Goal: Task Accomplishment & Management: Manage account settings

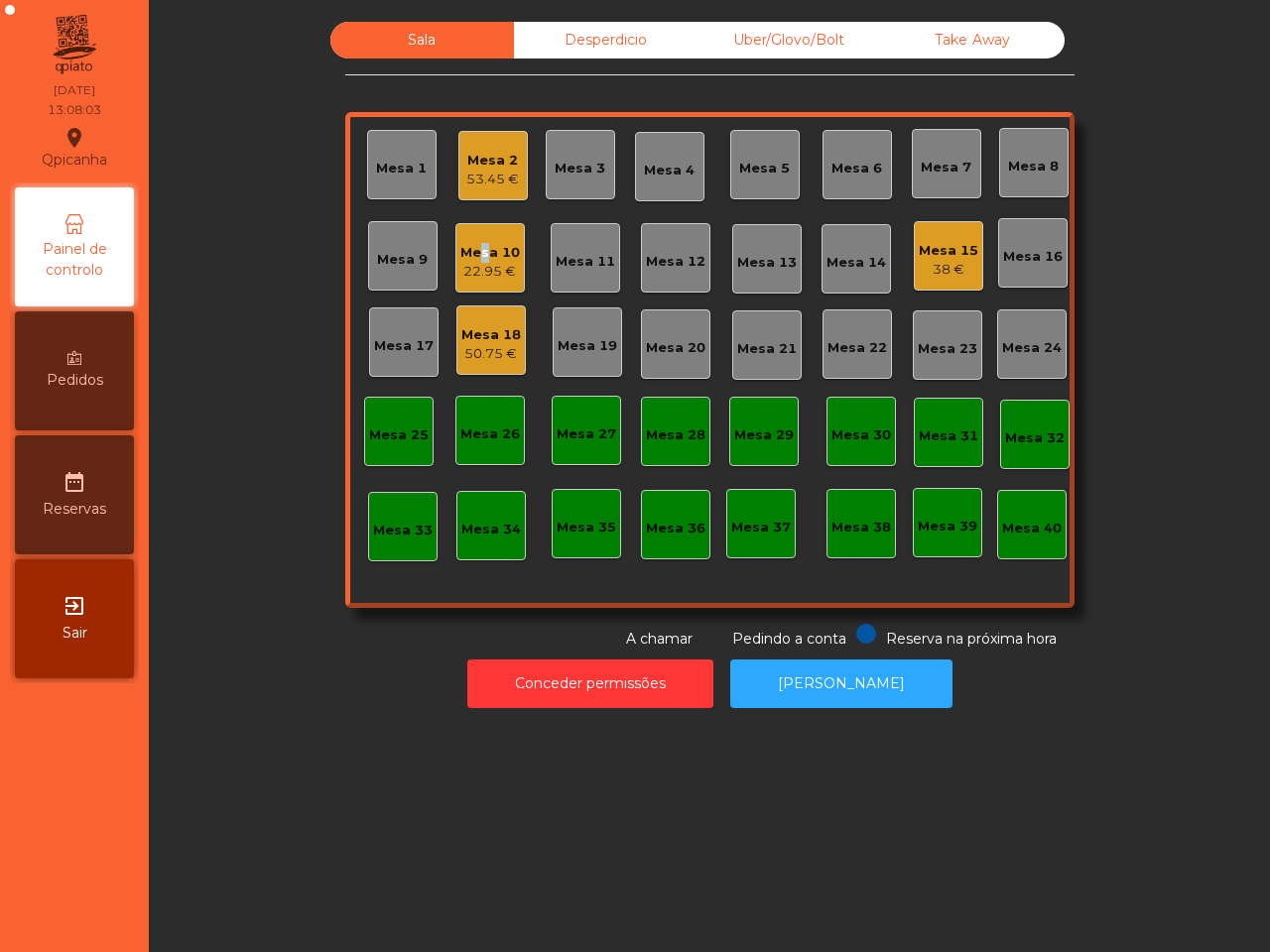
click at [469, 255] on div "Mesa 10" at bounding box center [490, 253] width 60 height 20
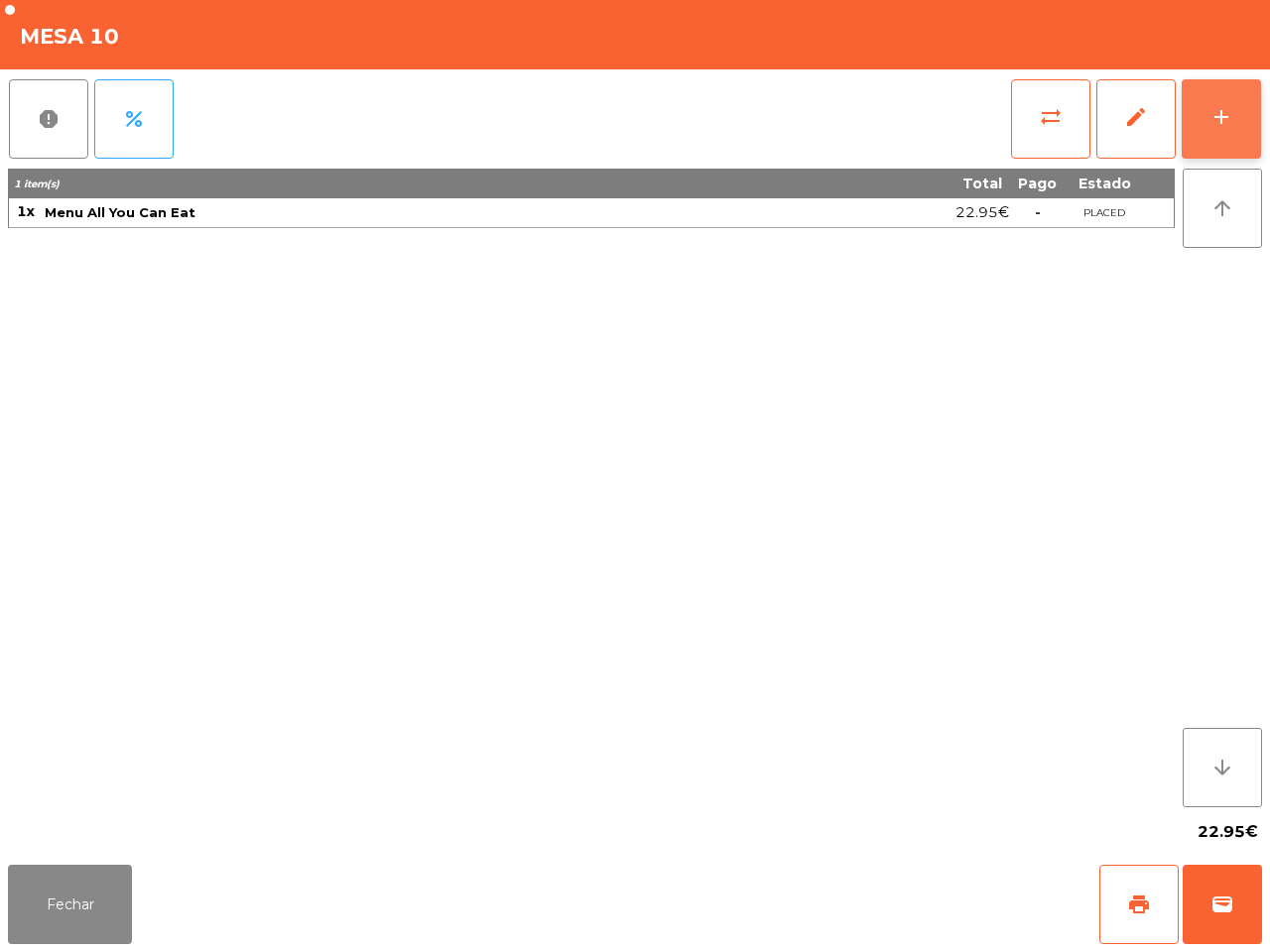
click at [1217, 107] on div "add" at bounding box center [1221, 118] width 24 height 24
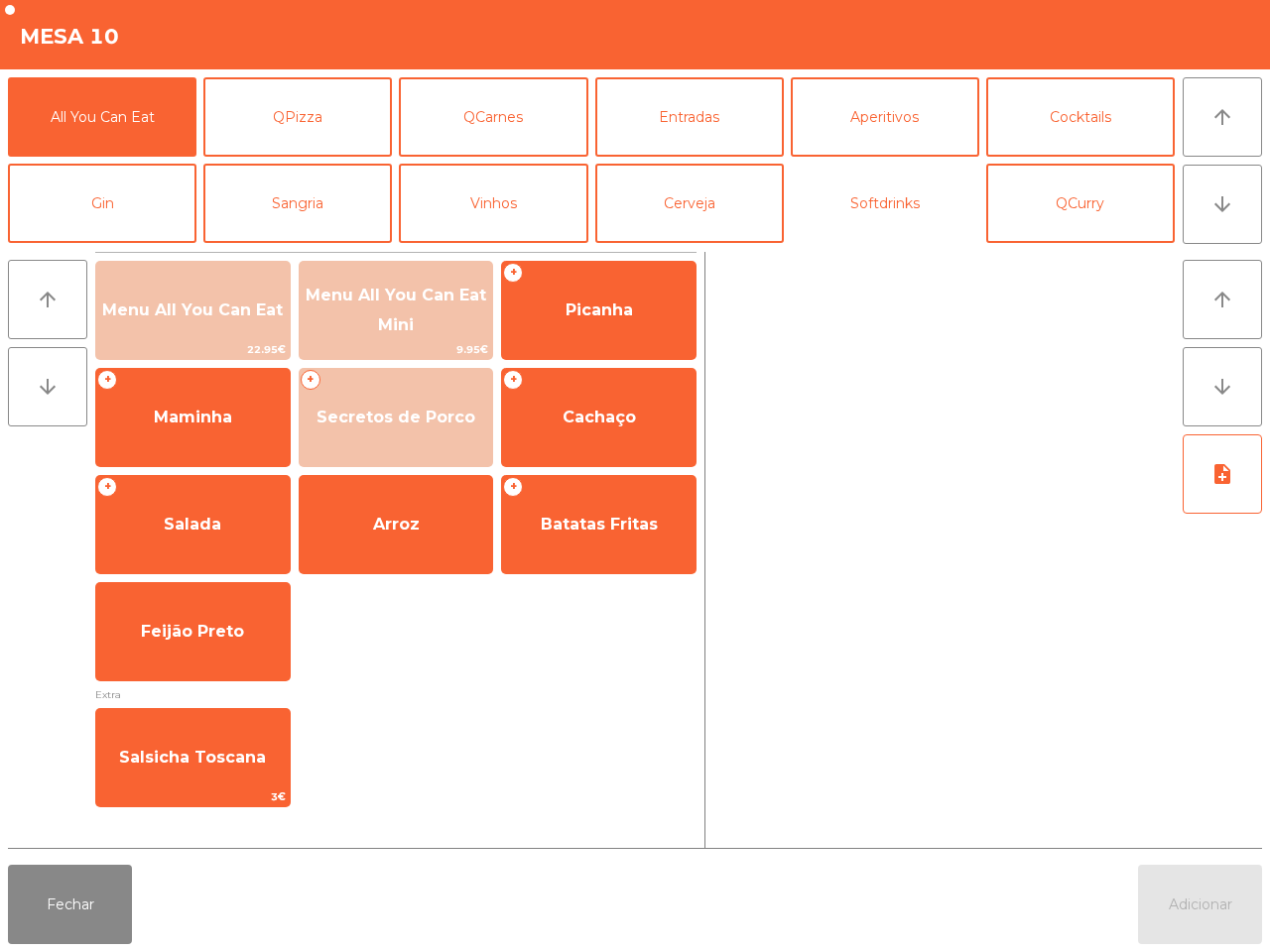
drag, startPoint x: 897, startPoint y: 200, endPoint x: 789, endPoint y: 213, distance: 108.8
click at [898, 200] on button "Softdrinks" at bounding box center [885, 203] width 188 height 80
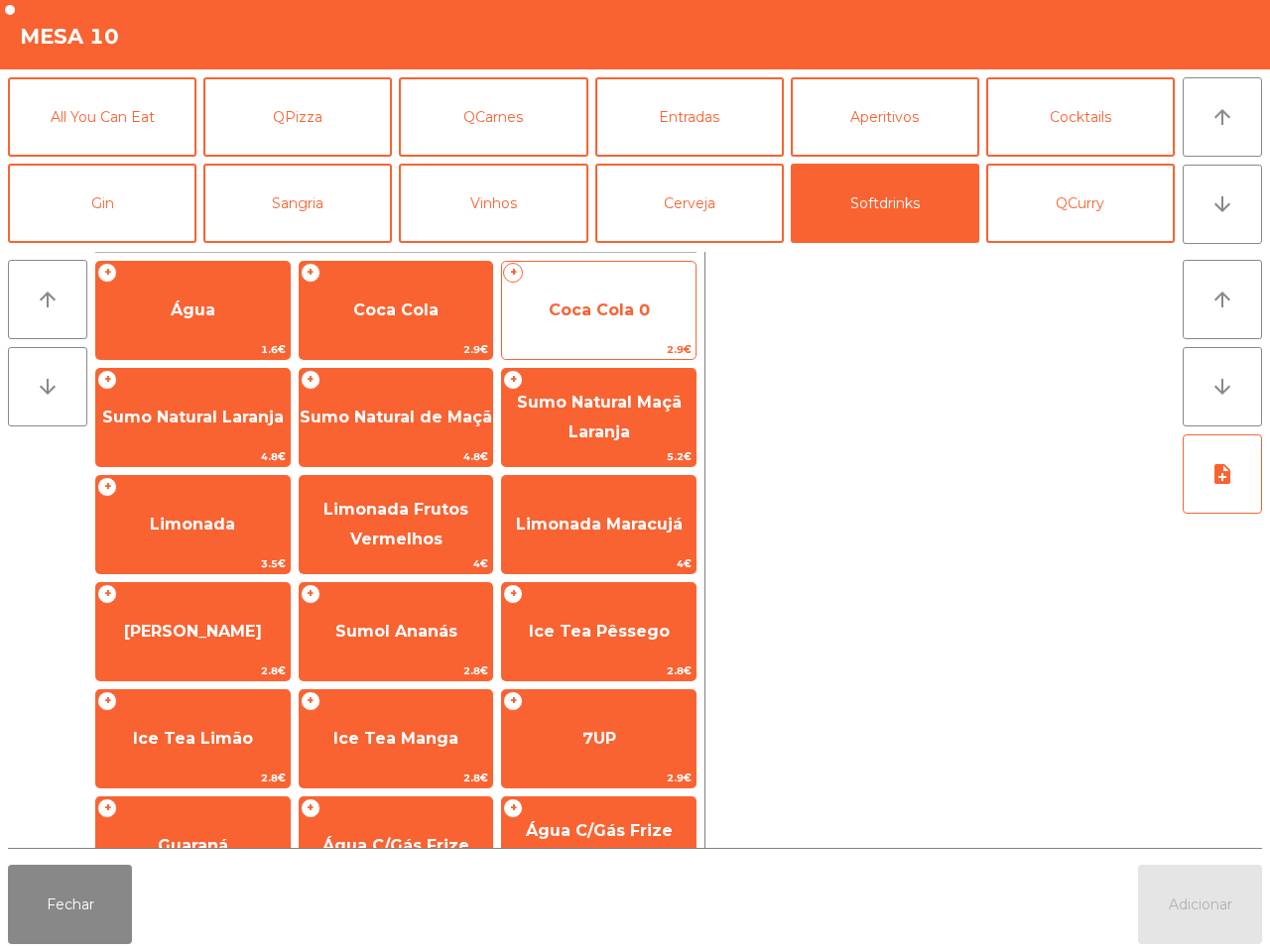
click at [613, 303] on span "Coca Cola 0" at bounding box center [600, 310] width 102 height 19
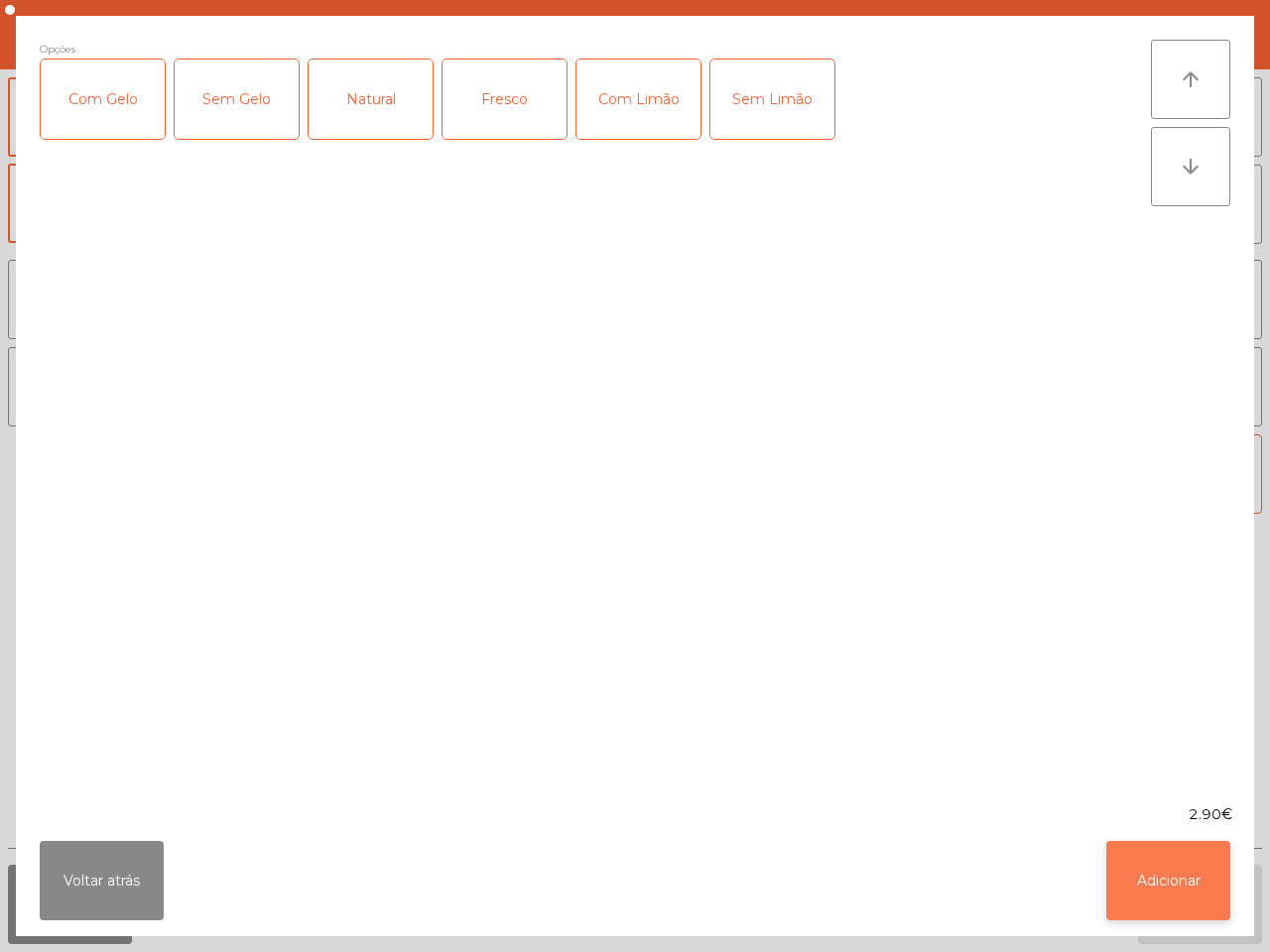
click at [1182, 873] on button "Adicionar" at bounding box center [1168, 881] width 124 height 80
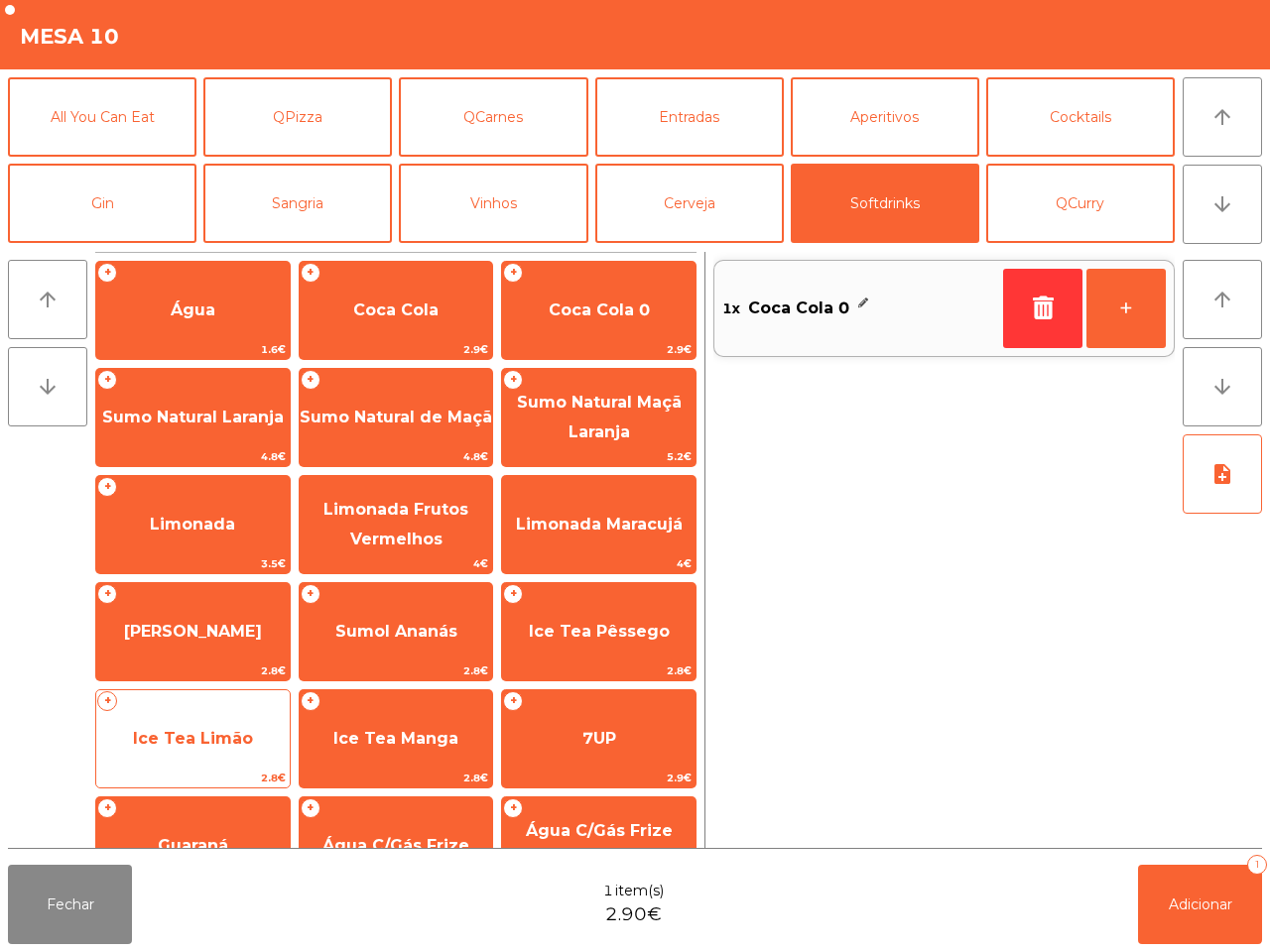
click at [256, 724] on span "Ice Tea Limão" at bounding box center [193, 739] width 193 height 54
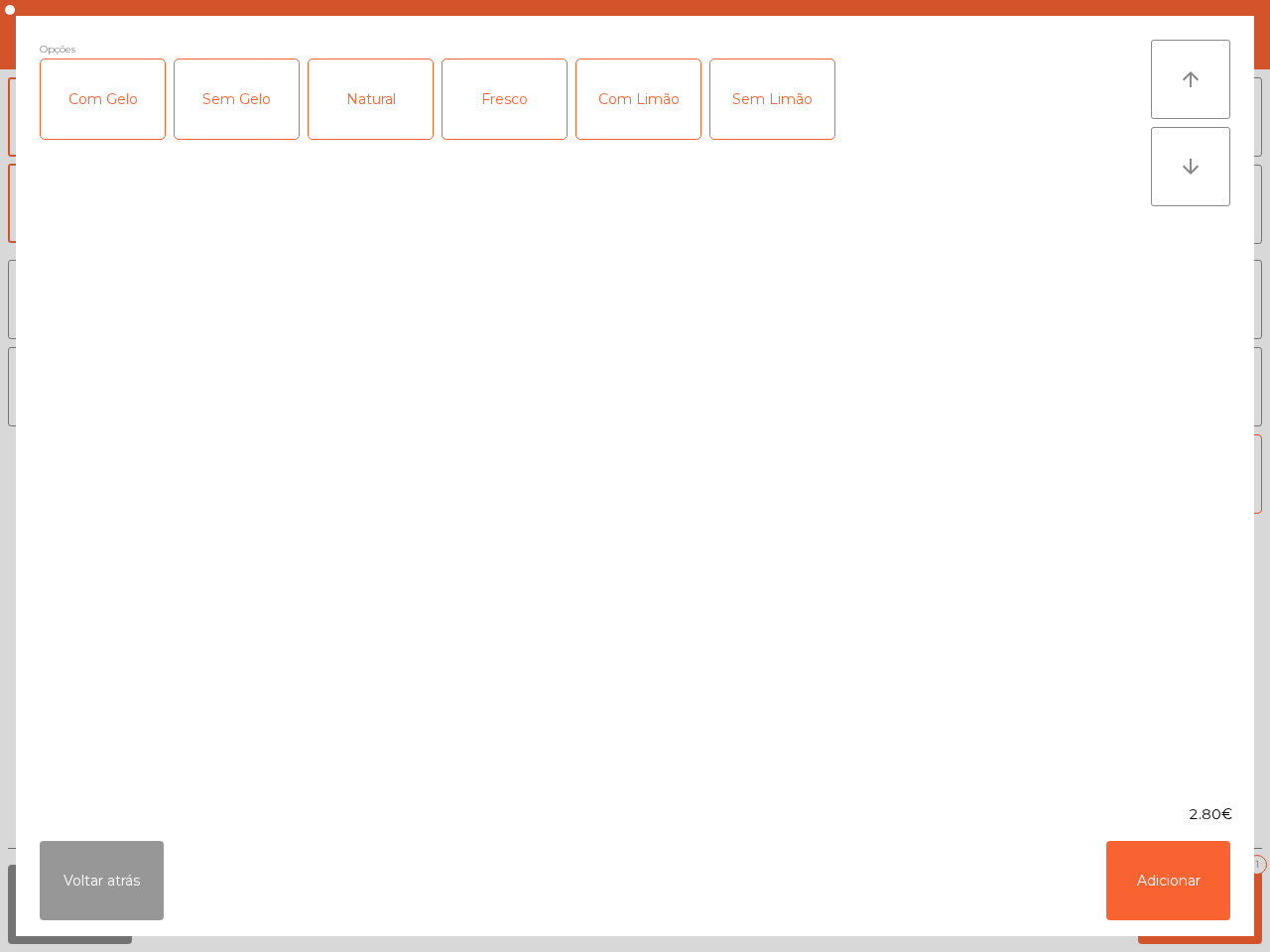
drag, startPoint x: 118, startPoint y: 883, endPoint x: 134, endPoint y: 865, distance: 24.1
click at [121, 883] on button "Voltar atrás" at bounding box center [102, 881] width 124 height 80
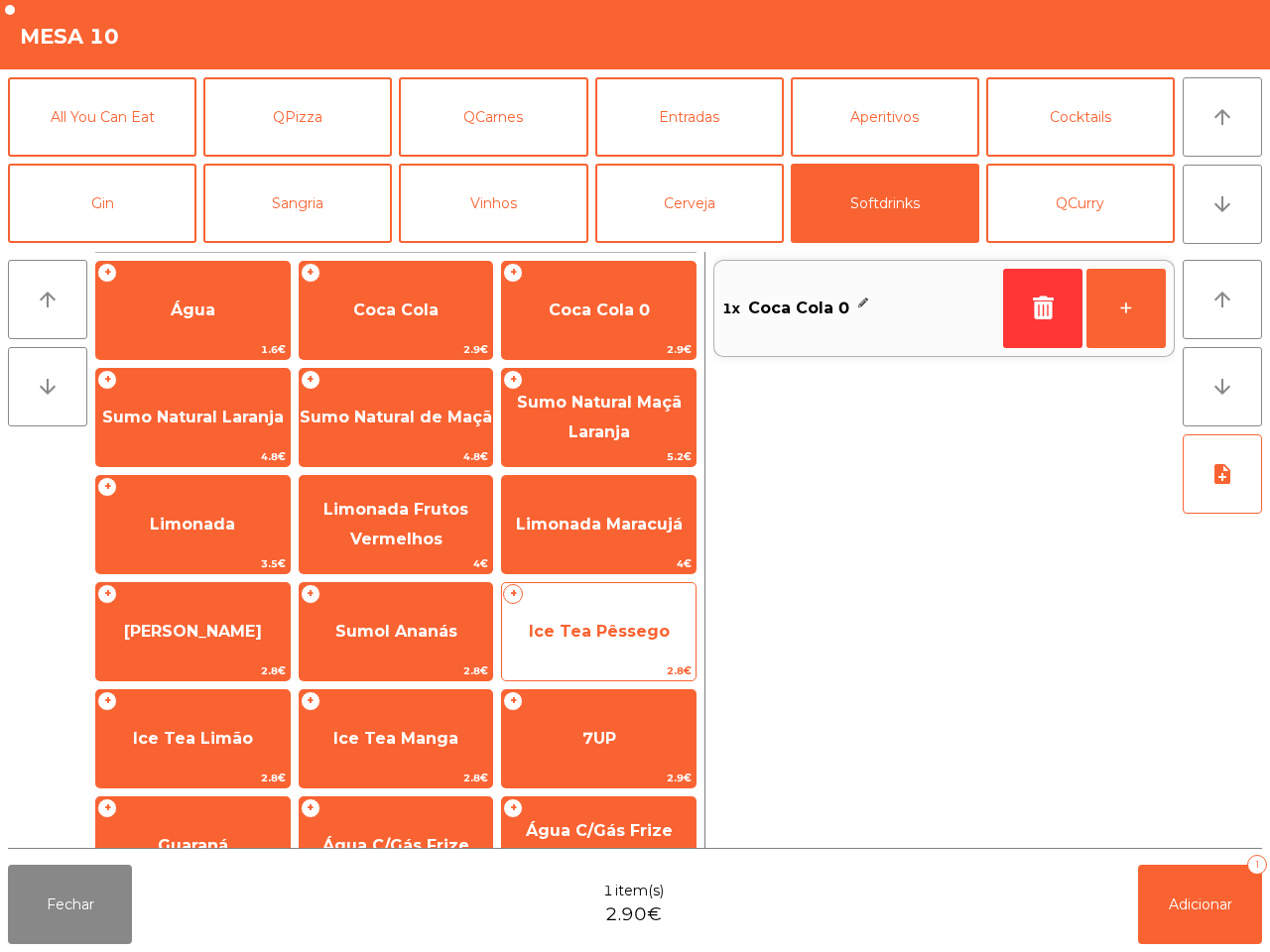
click at [559, 641] on span "Ice Tea Pêssego" at bounding box center [599, 632] width 193 height 54
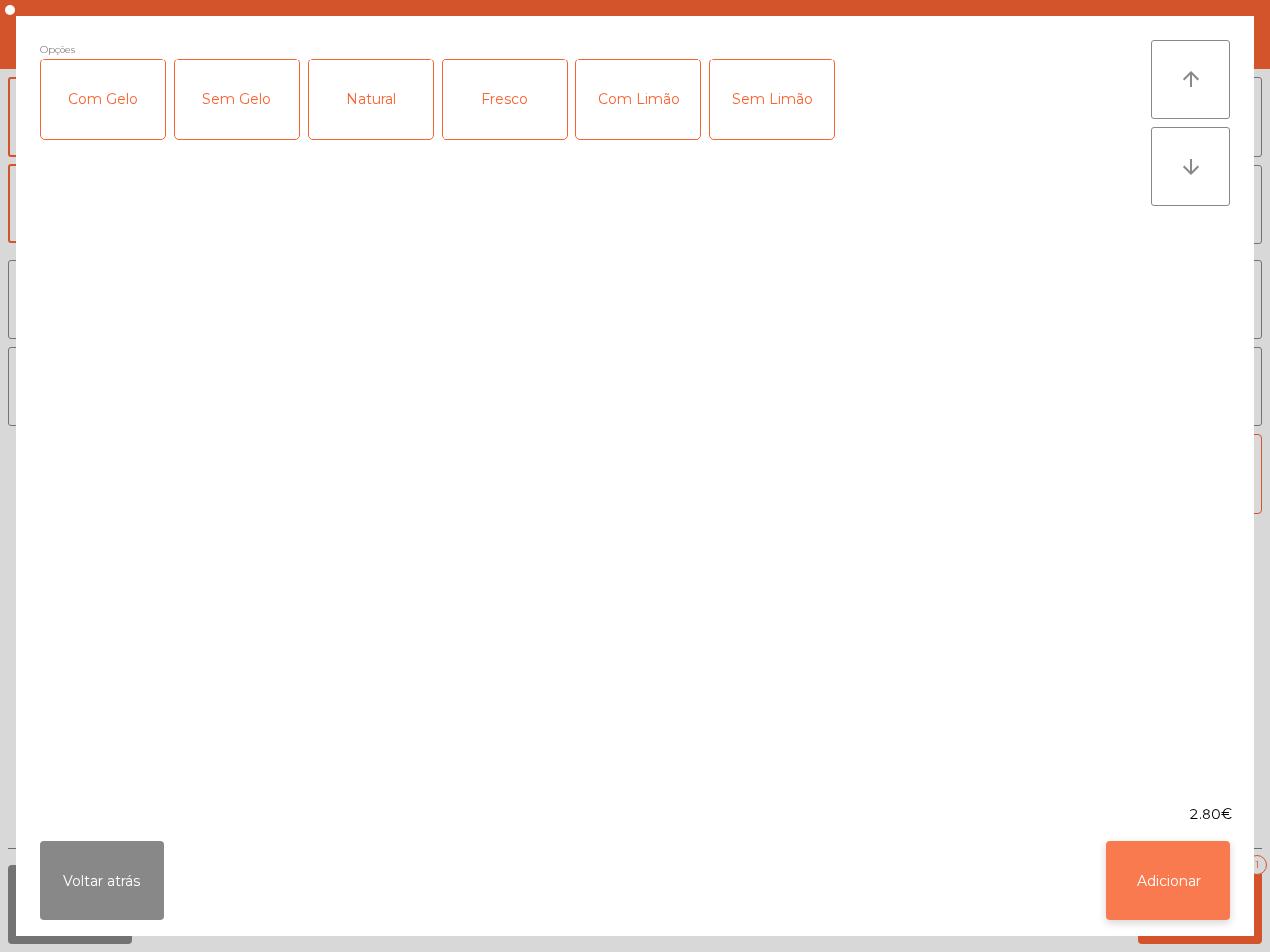
click at [1171, 862] on button "Adicionar" at bounding box center [1168, 881] width 124 height 80
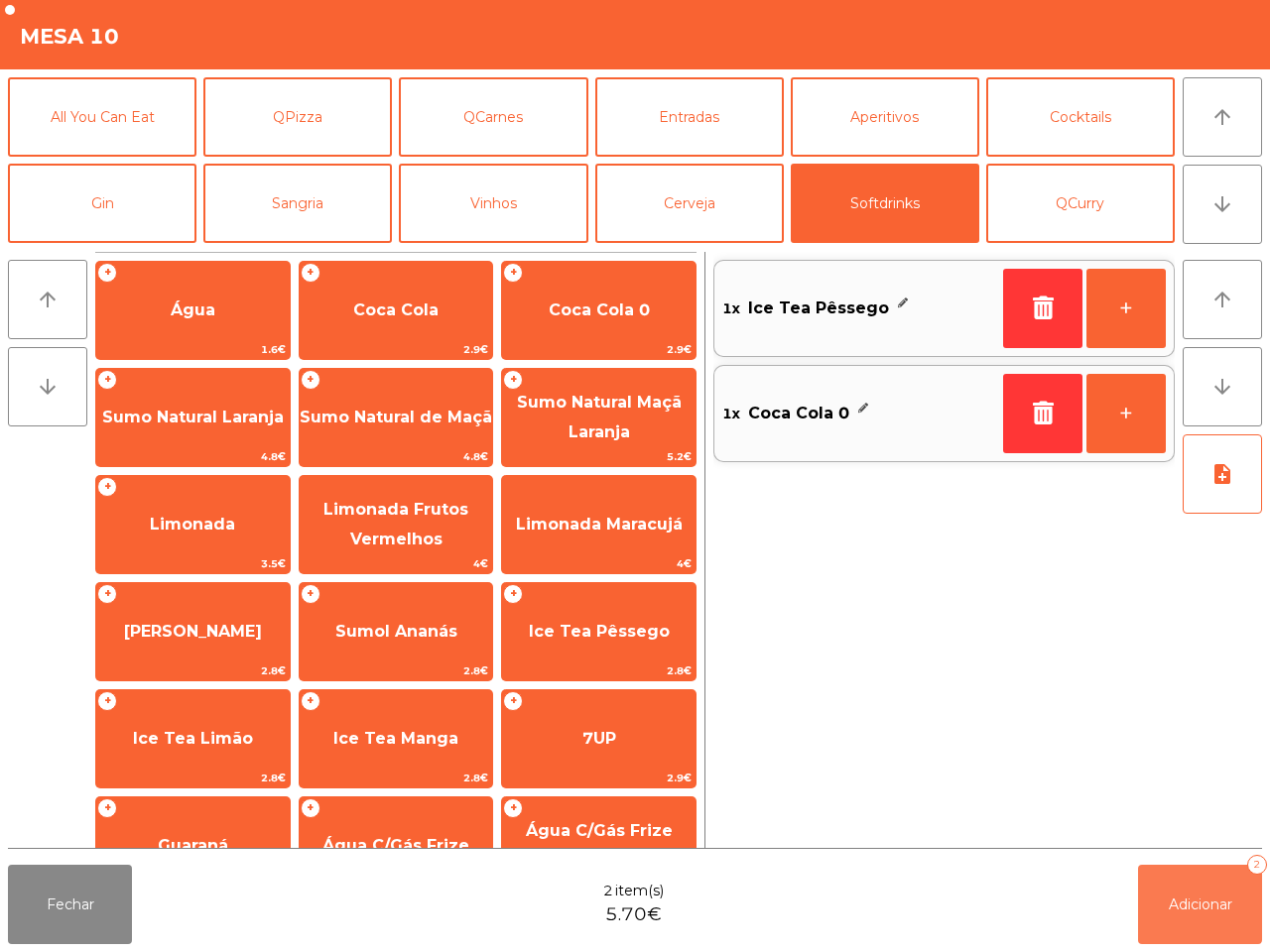
click at [1191, 905] on span "Adicionar" at bounding box center [1200, 904] width 64 height 18
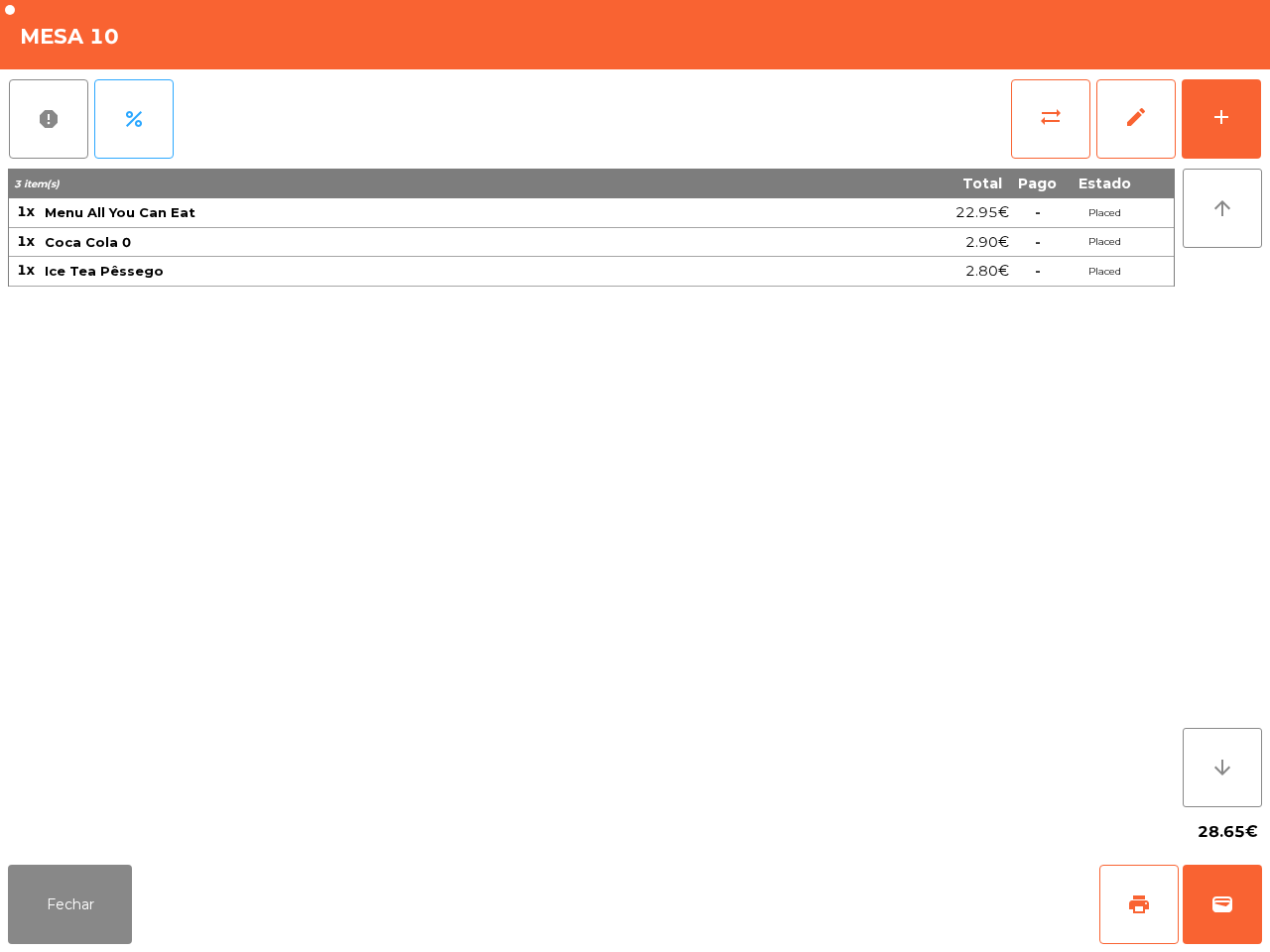
click at [103, 861] on div "Fechar print wallet" at bounding box center [635, 905] width 1270 height 96
click at [87, 887] on button "Fechar" at bounding box center [70, 904] width 124 height 80
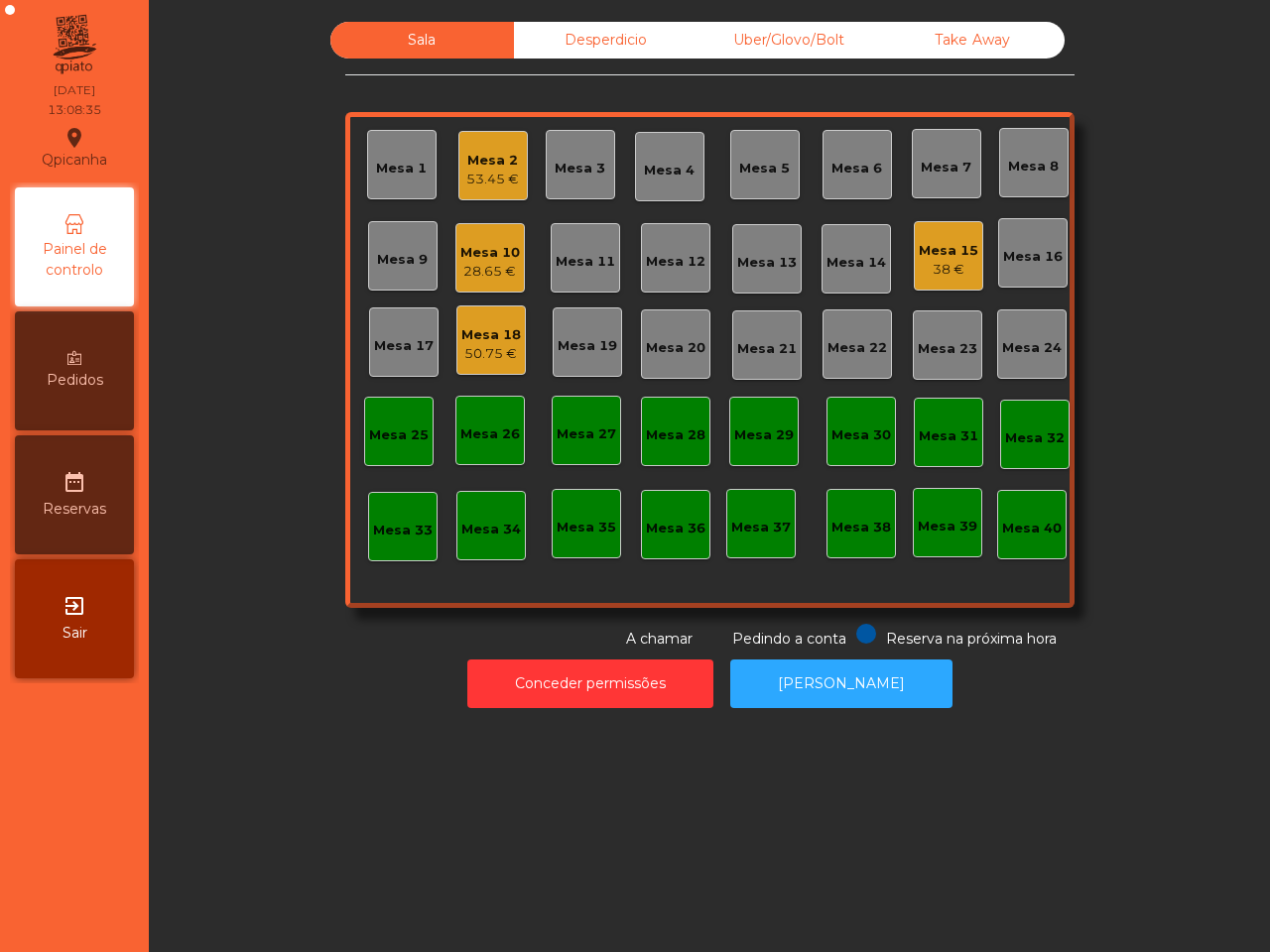
click at [478, 336] on div "Mesa 18" at bounding box center [491, 336] width 60 height 20
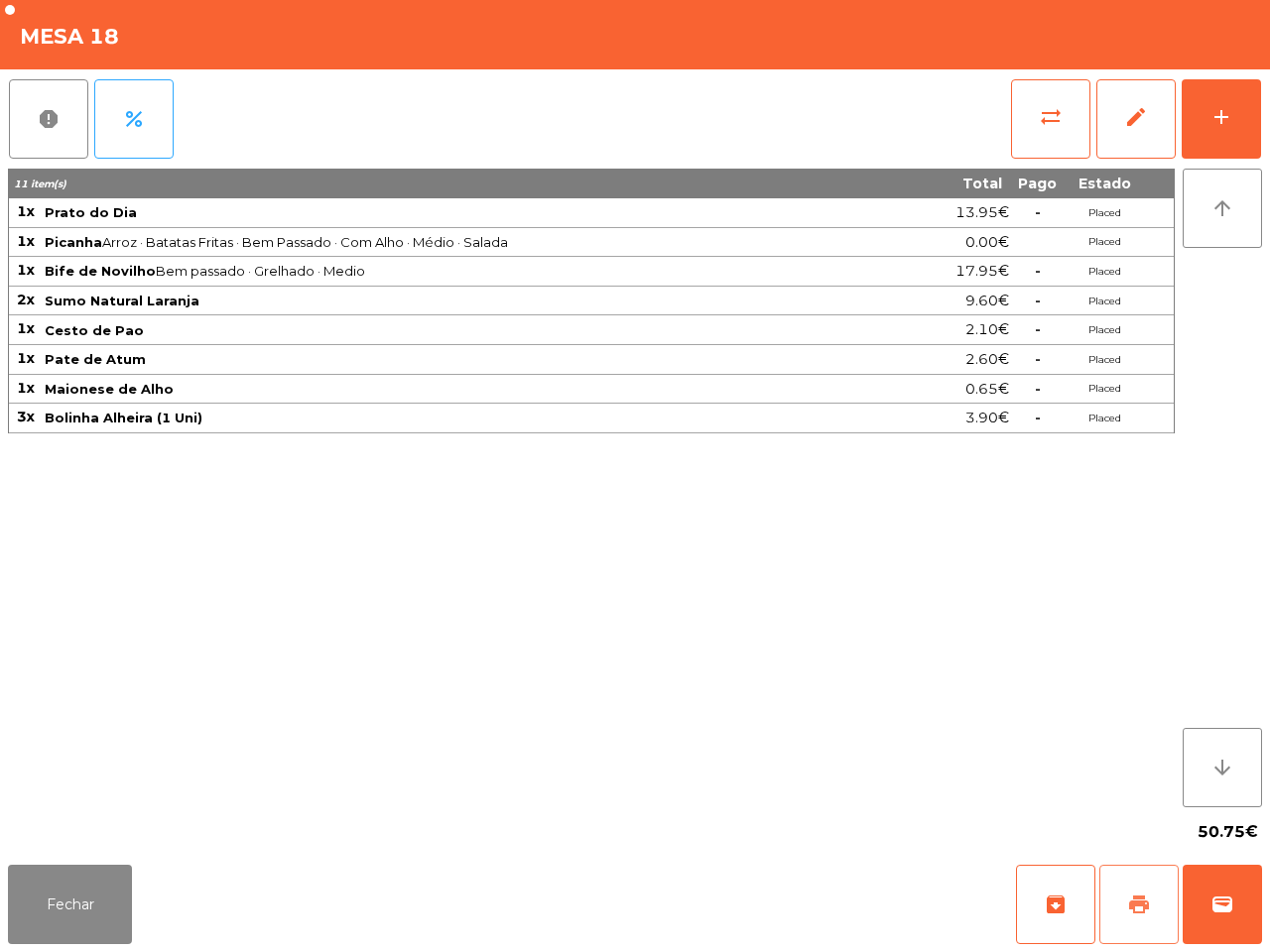
click at [1128, 918] on button "print" at bounding box center [1140, 904] width 80 height 80
drag, startPoint x: 67, startPoint y: 893, endPoint x: 103, endPoint y: 861, distance: 48.2
click at [70, 894] on button "Fechar" at bounding box center [70, 904] width 124 height 80
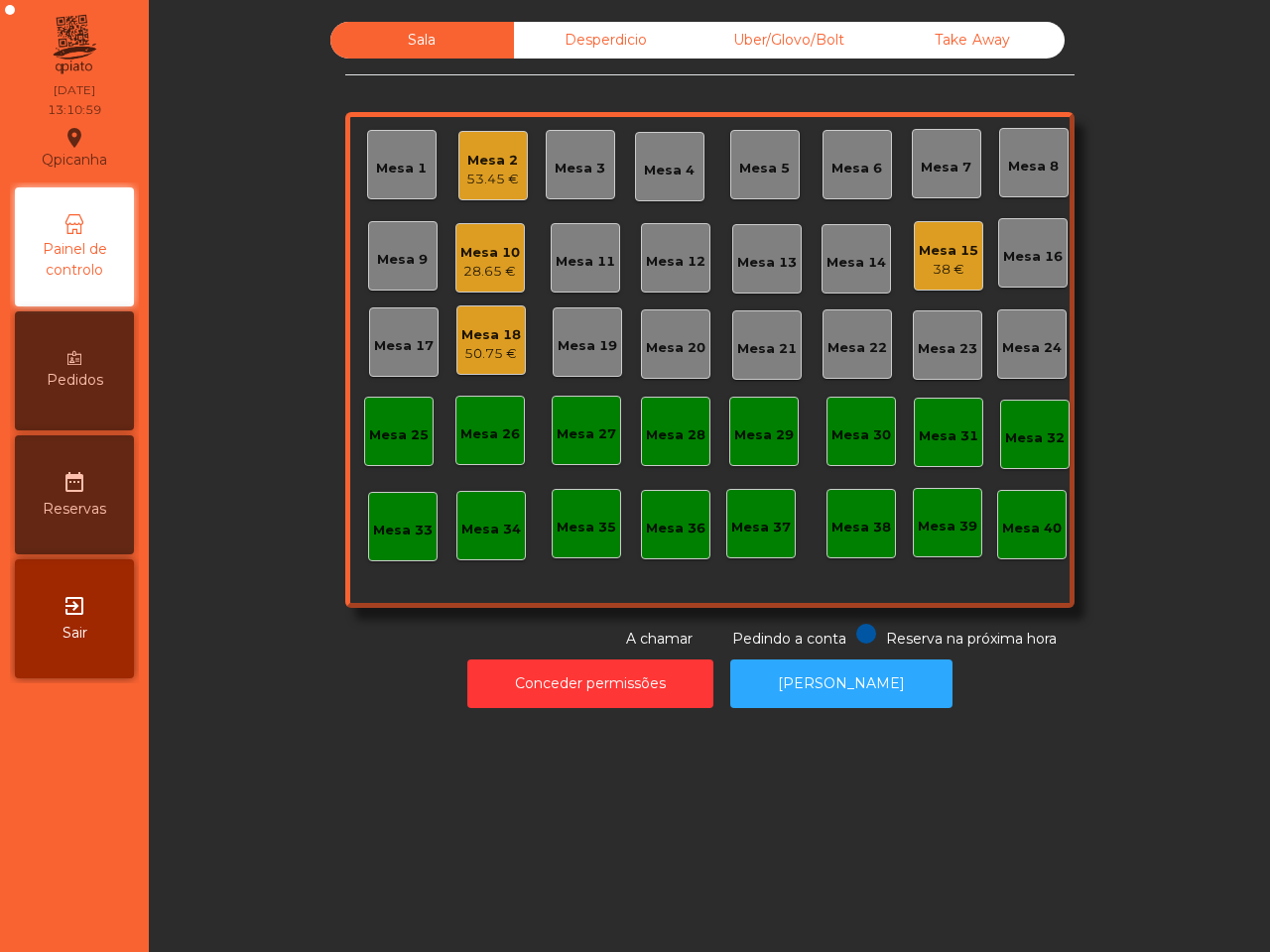
click at [472, 254] on div "Mesa 10" at bounding box center [490, 253] width 60 height 20
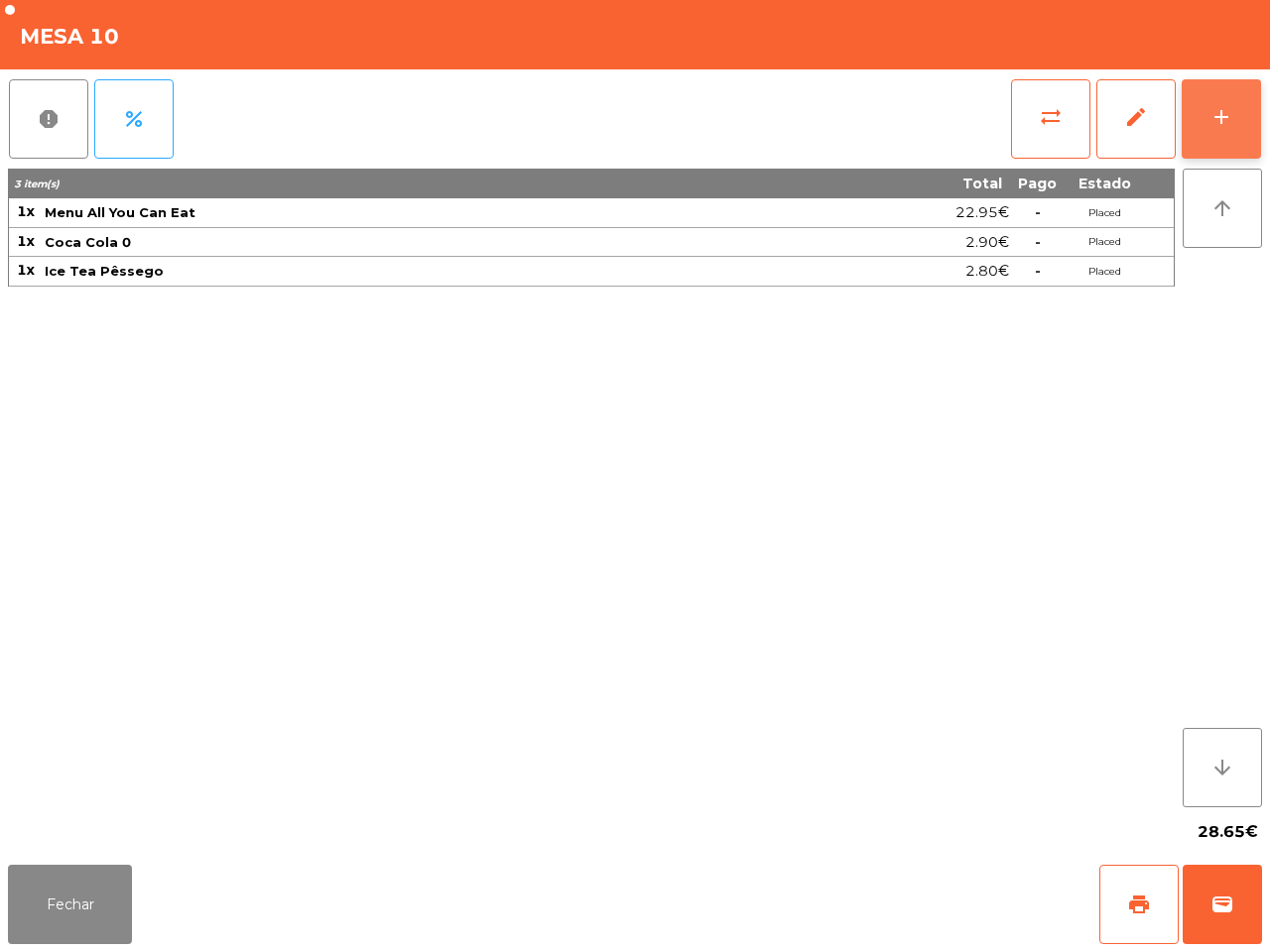
click at [1223, 125] on div "add" at bounding box center [1221, 118] width 24 height 24
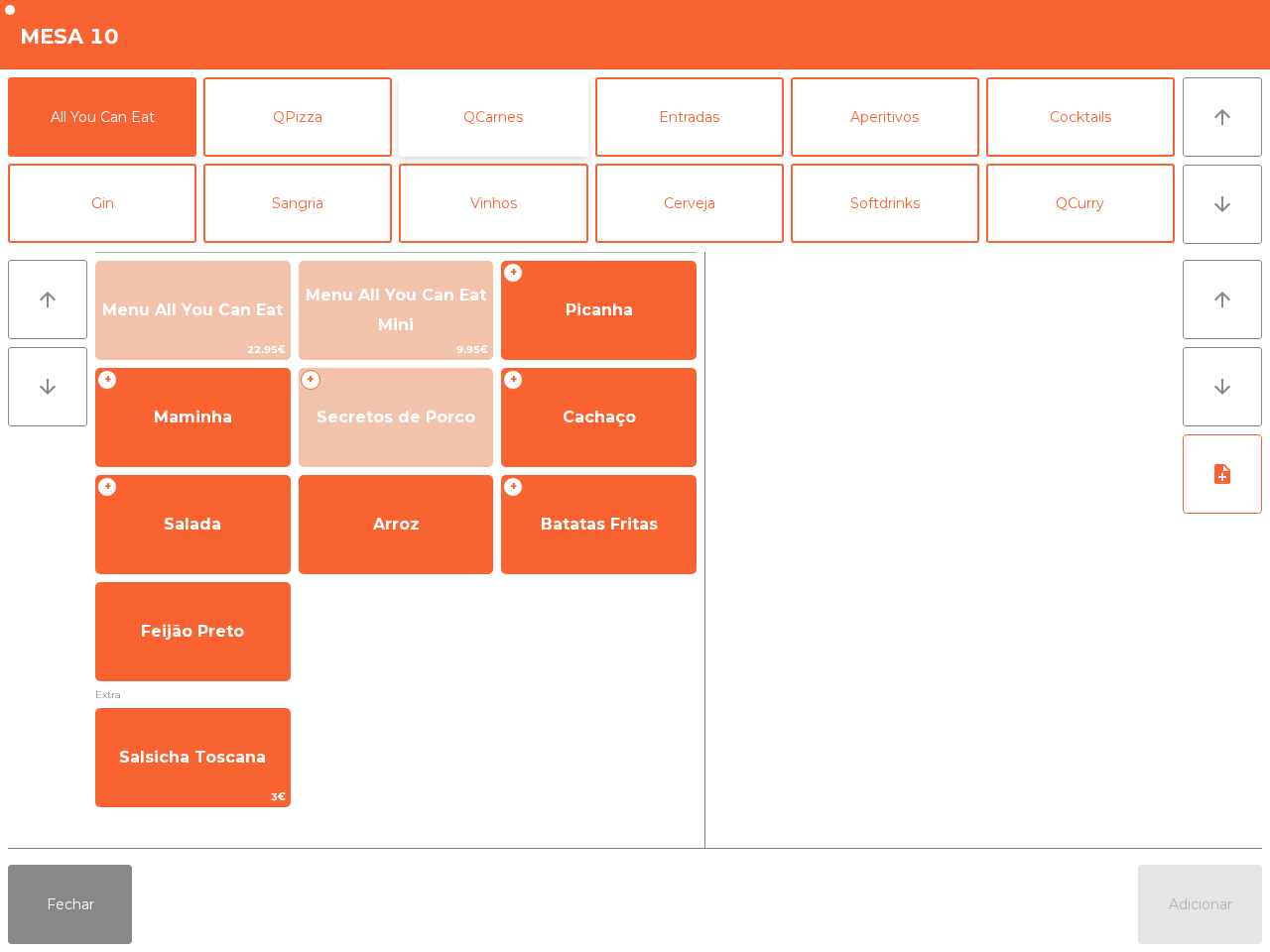
click at [524, 125] on button "QCarnes" at bounding box center [492, 118] width 188 height 80
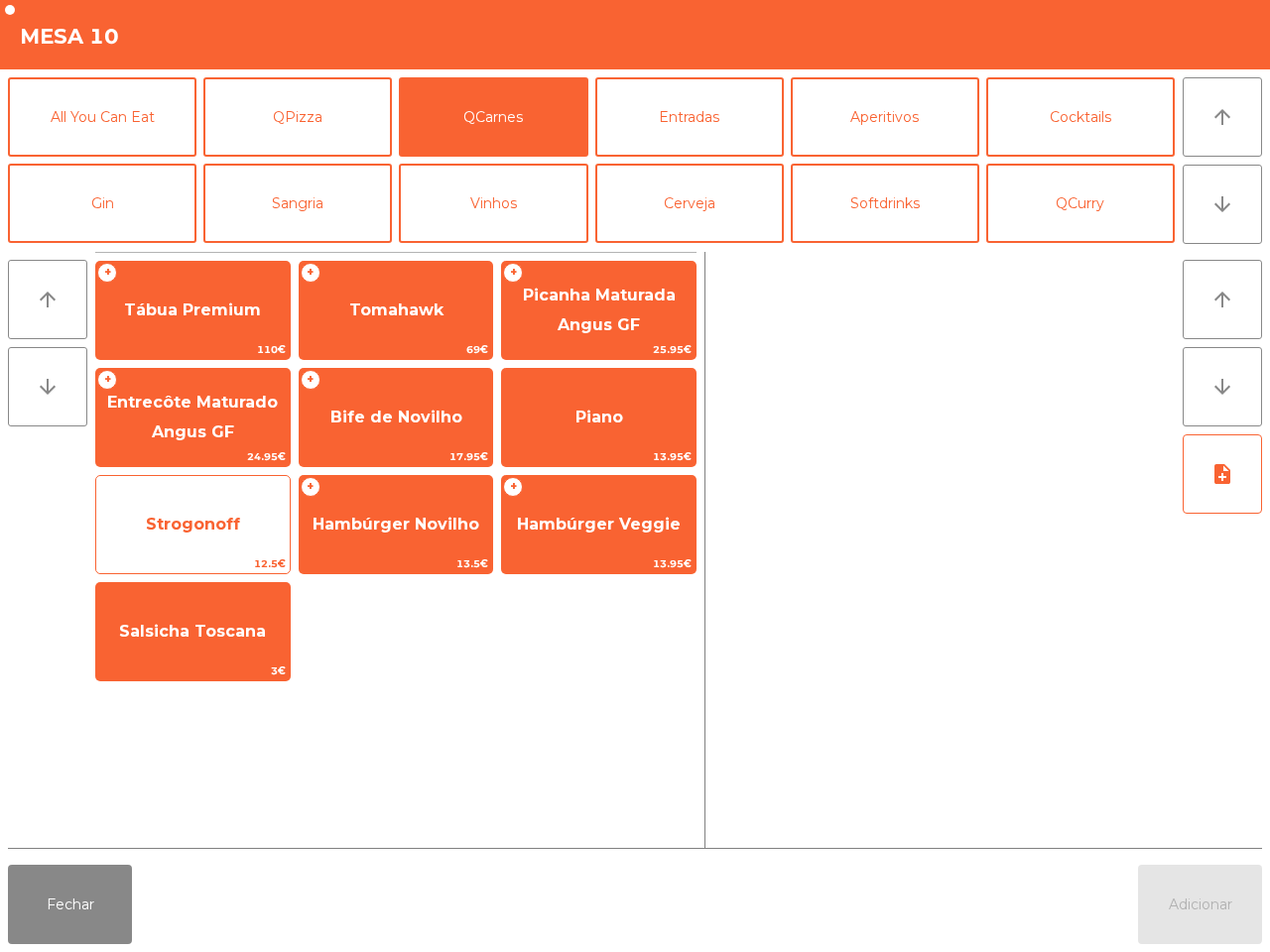
drag, startPoint x: 175, startPoint y: 506, endPoint x: 188, endPoint y: 504, distance: 13.2
click at [181, 507] on span "Strogonoff" at bounding box center [193, 525] width 193 height 54
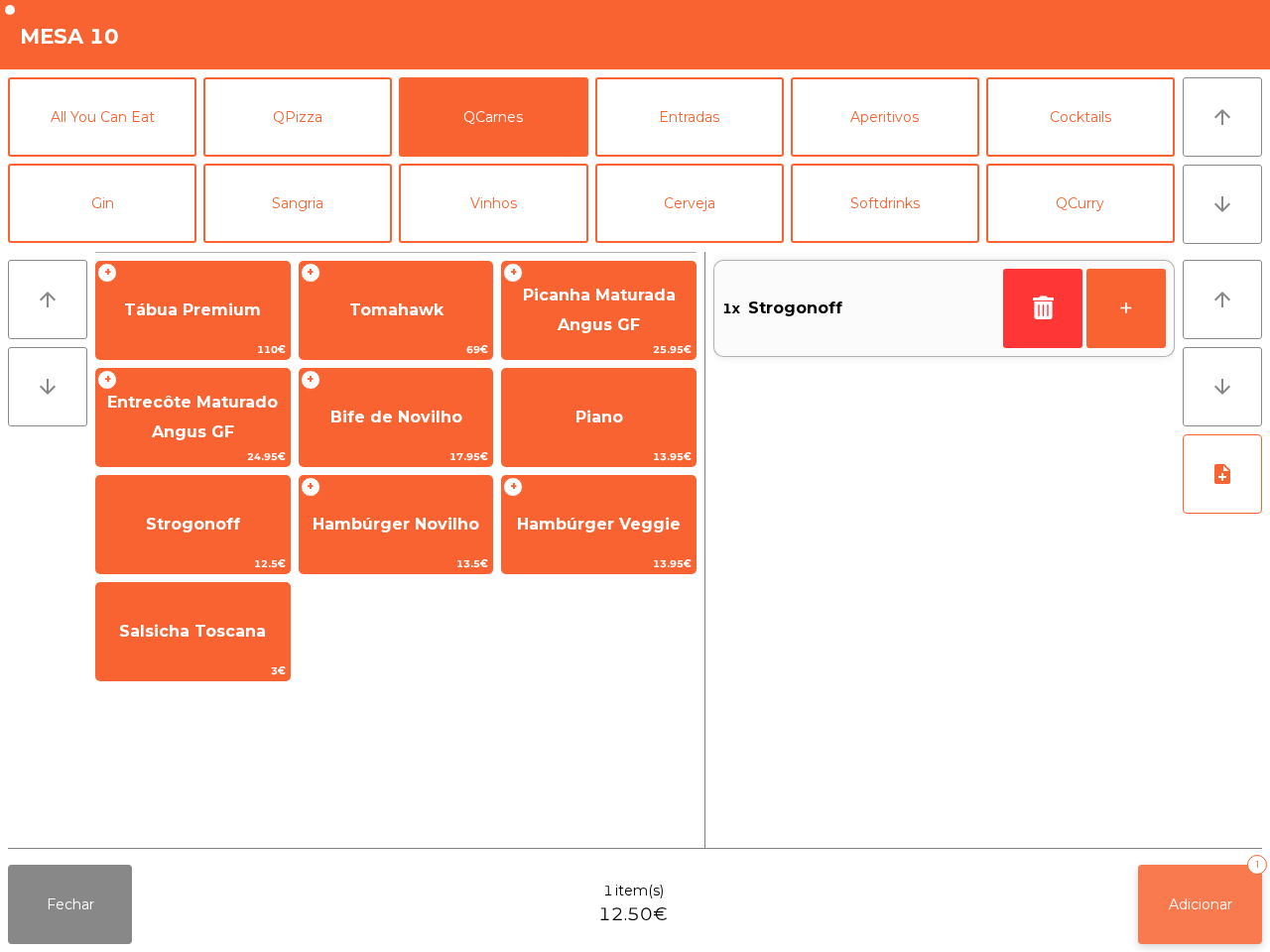
click at [1195, 902] on span "Adicionar" at bounding box center [1200, 904] width 64 height 18
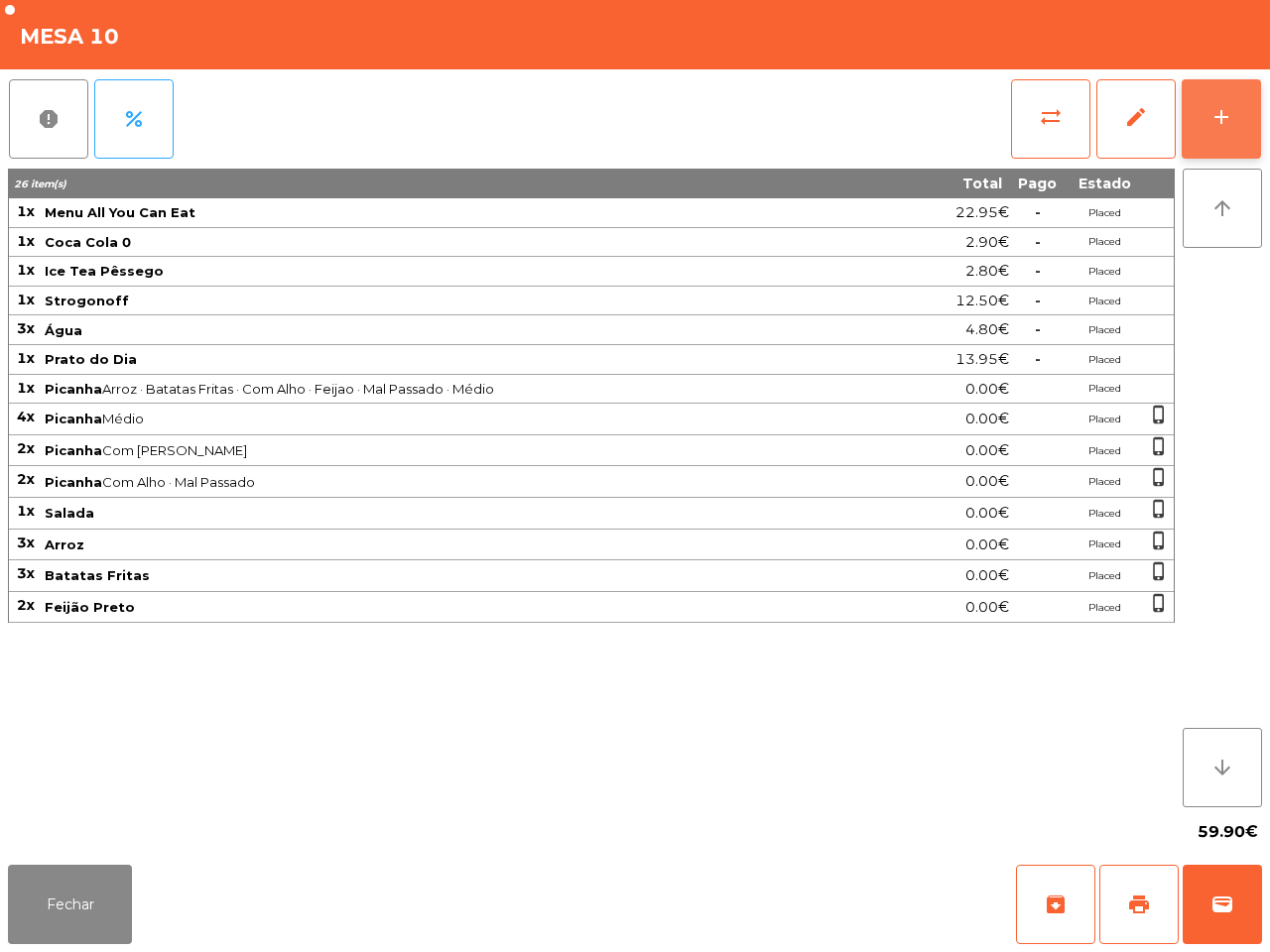
click at [1233, 117] on button "add" at bounding box center [1221, 119] width 80 height 80
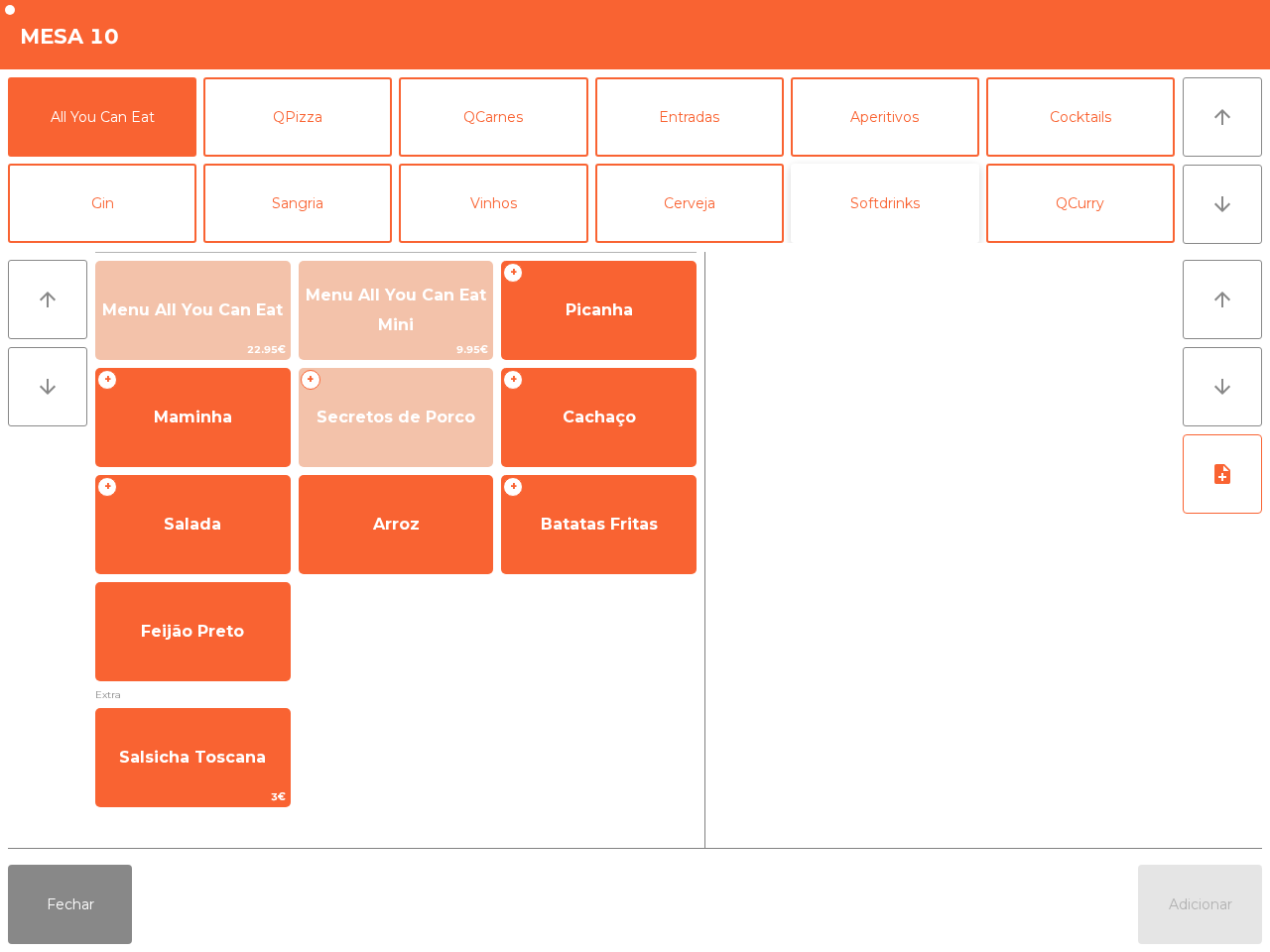
click at [886, 210] on button "Softdrinks" at bounding box center [885, 203] width 188 height 80
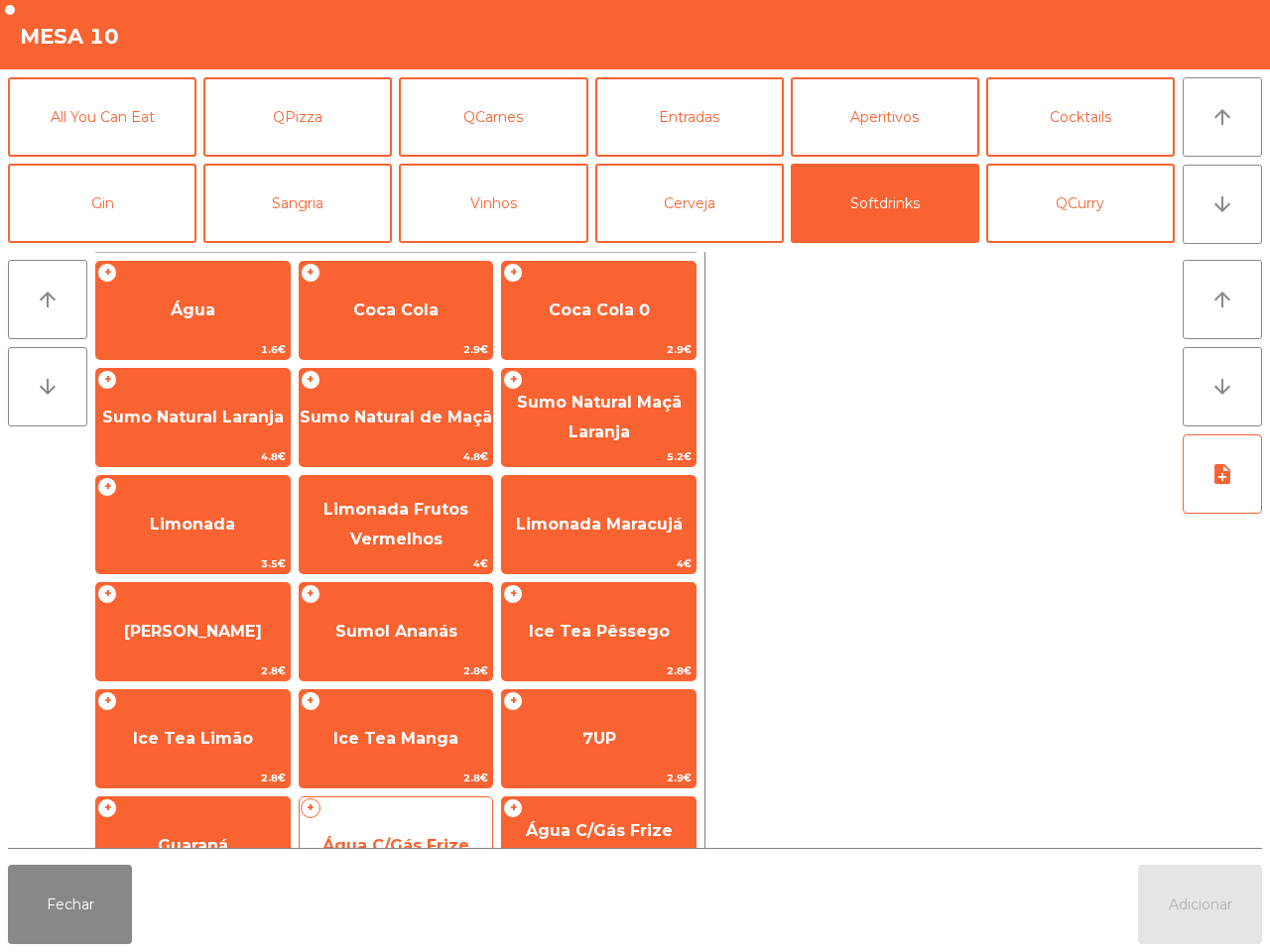
click at [375, 827] on span "Água C/Gás Frize" at bounding box center [396, 846] width 193 height 54
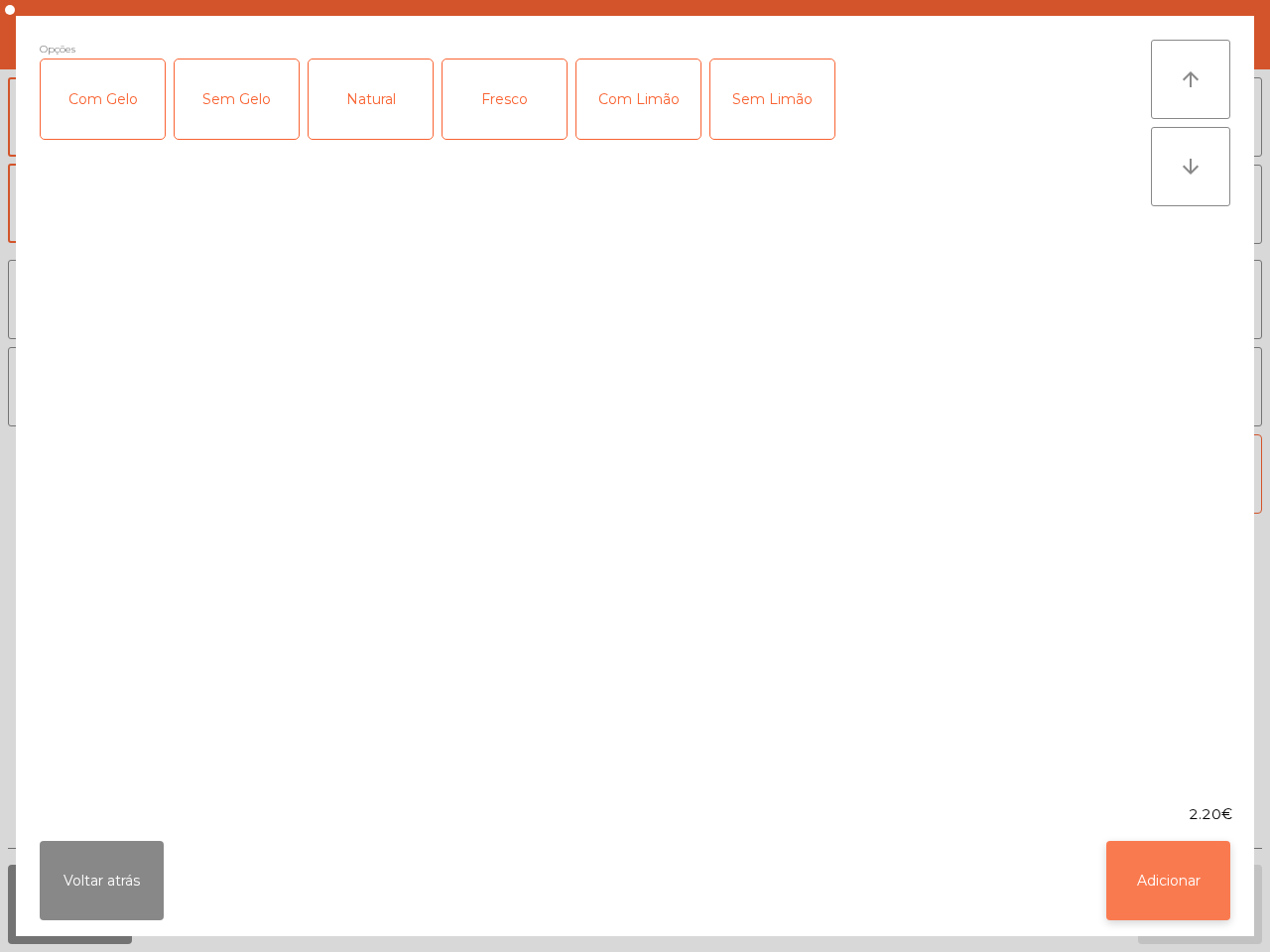
click at [1172, 872] on button "Adicionar" at bounding box center [1168, 881] width 124 height 80
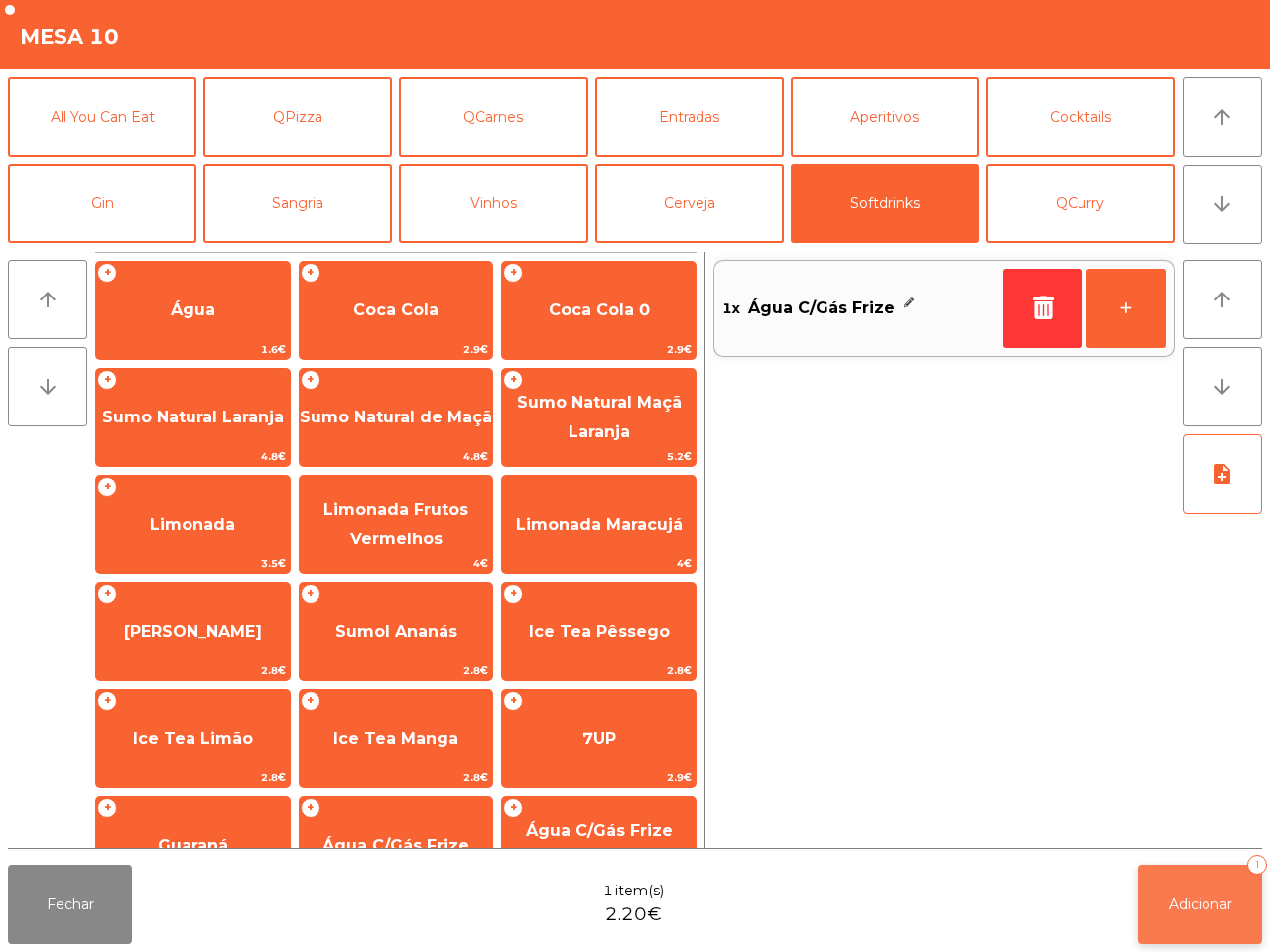
click at [1162, 879] on button "Adicionar 1" at bounding box center [1199, 904] width 124 height 80
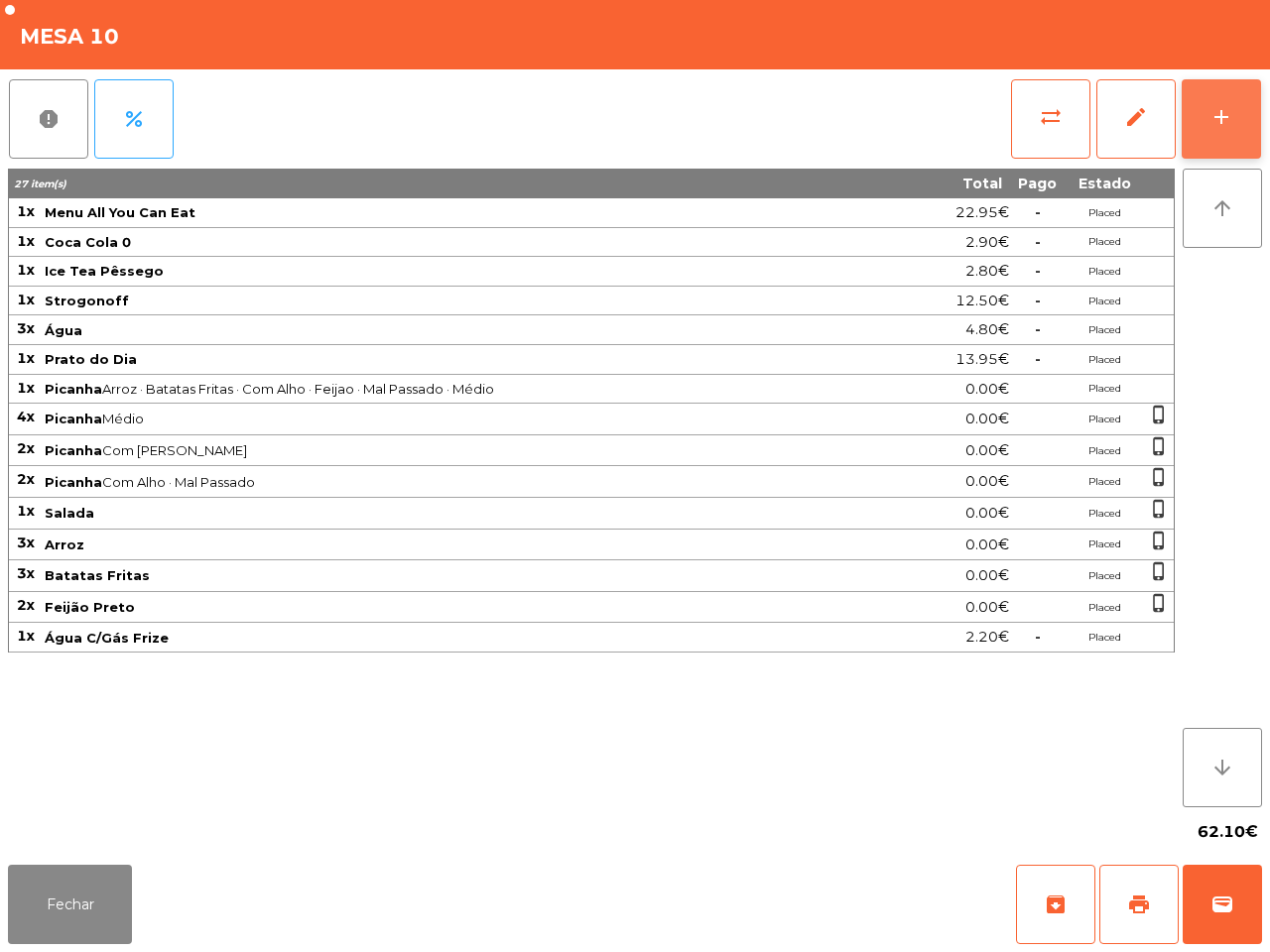
click at [1221, 122] on div "add" at bounding box center [1221, 118] width 24 height 24
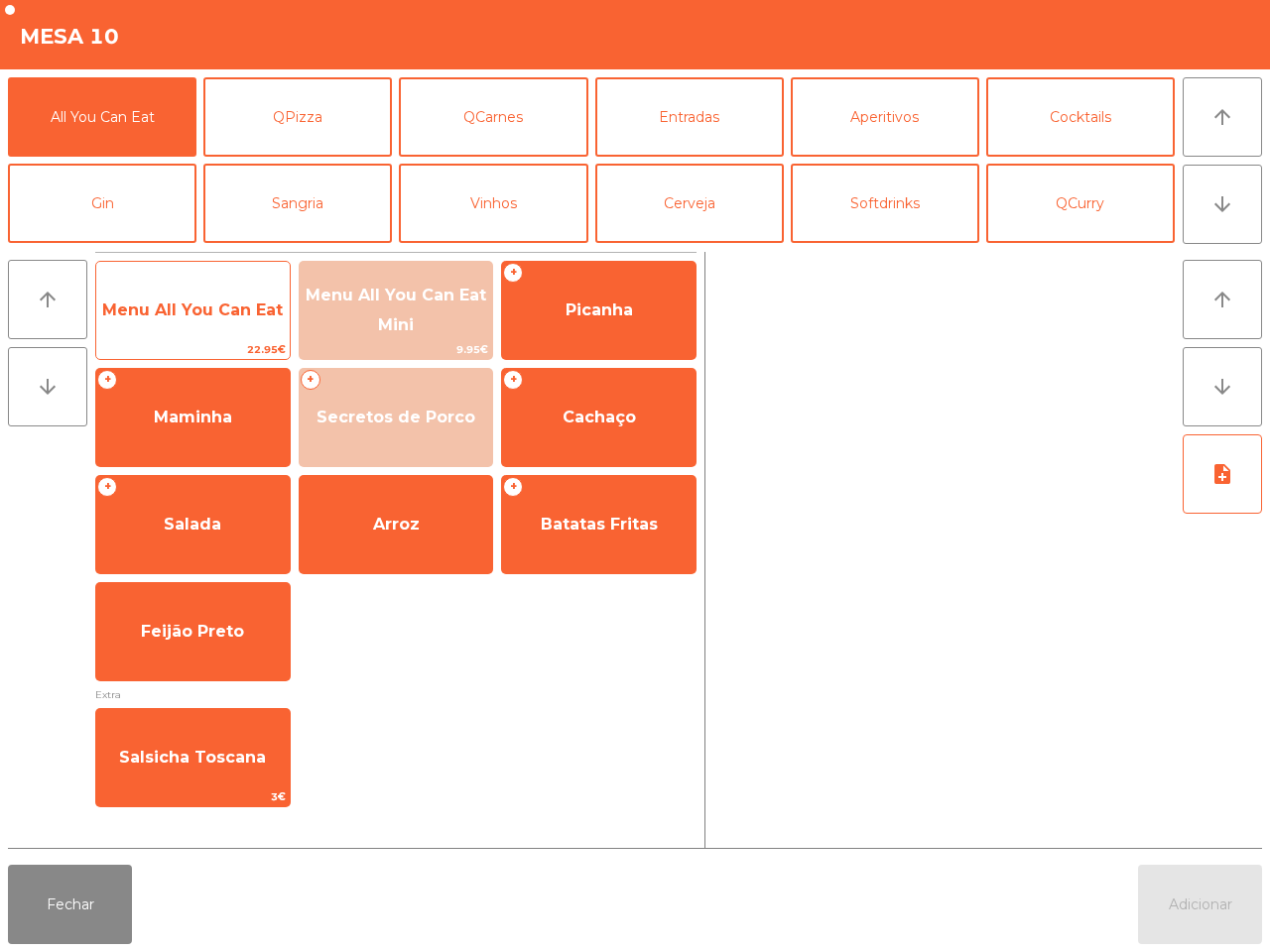
click at [175, 329] on span "Menu All You Can Eat" at bounding box center [193, 311] width 193 height 54
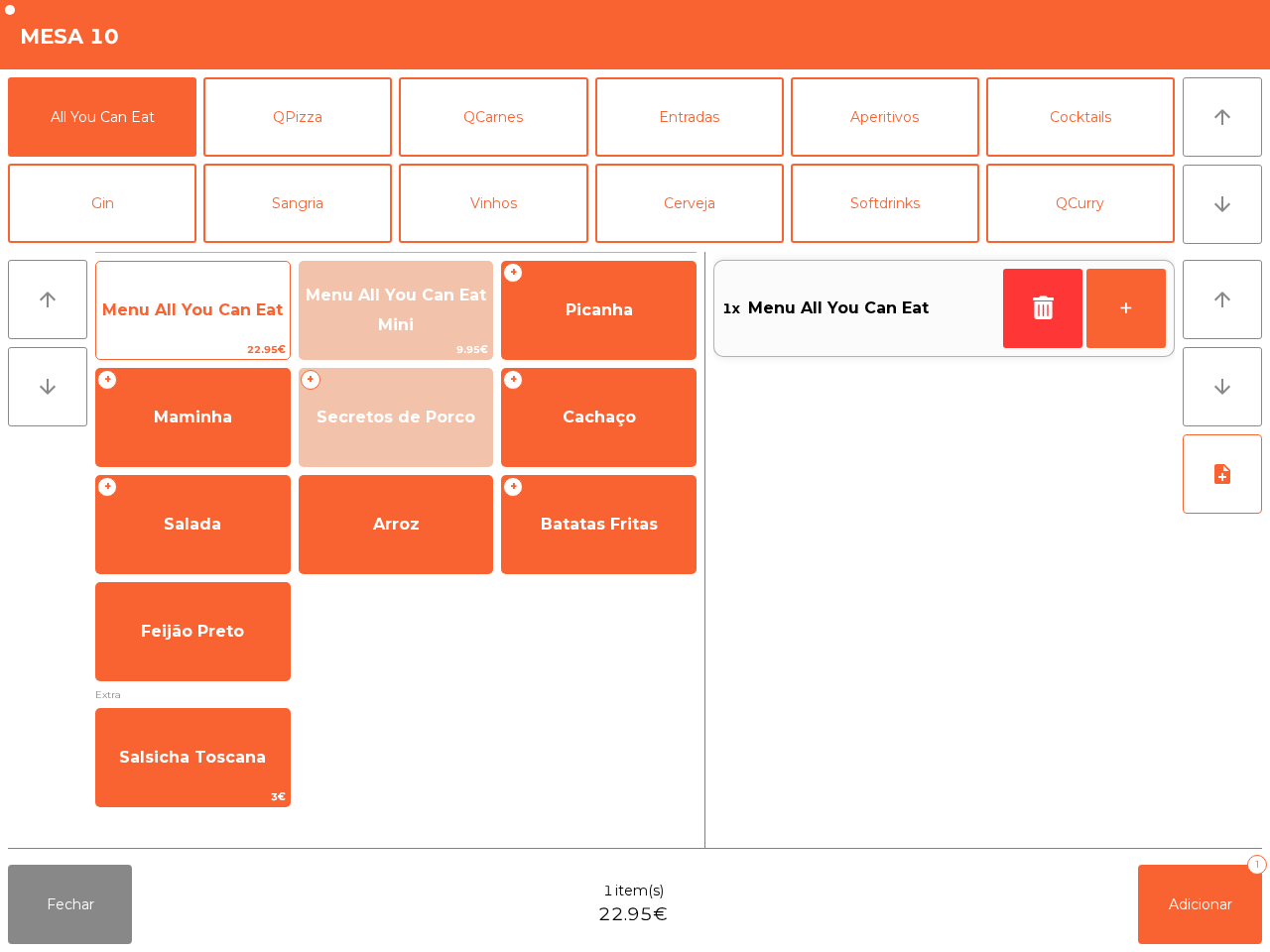
click at [179, 328] on span "Menu All You Can Eat" at bounding box center [193, 311] width 193 height 54
click at [268, 333] on span "Menu All You Can Eat" at bounding box center [193, 311] width 193 height 54
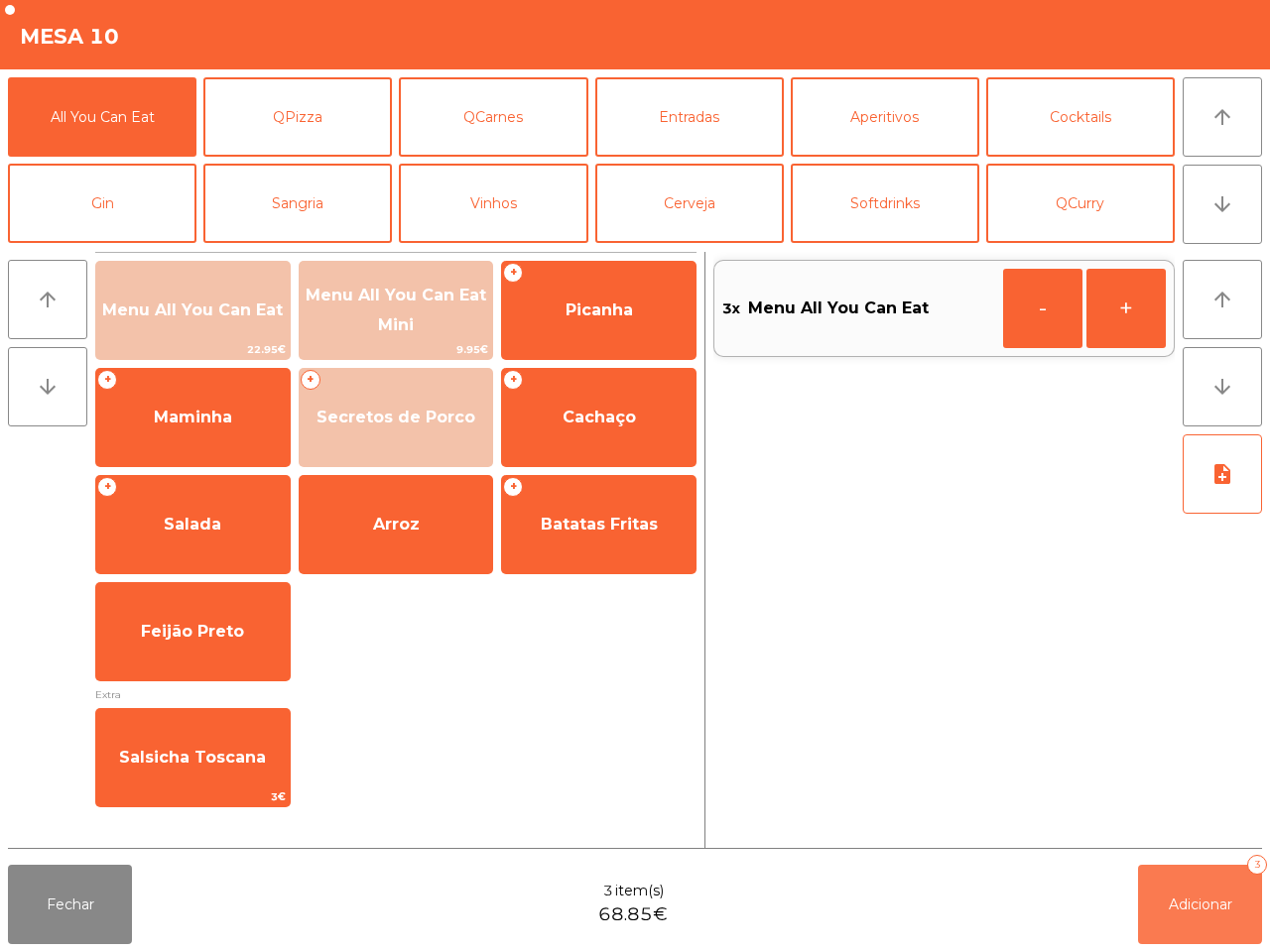
click at [1161, 894] on button "Adicionar 3" at bounding box center [1199, 904] width 124 height 80
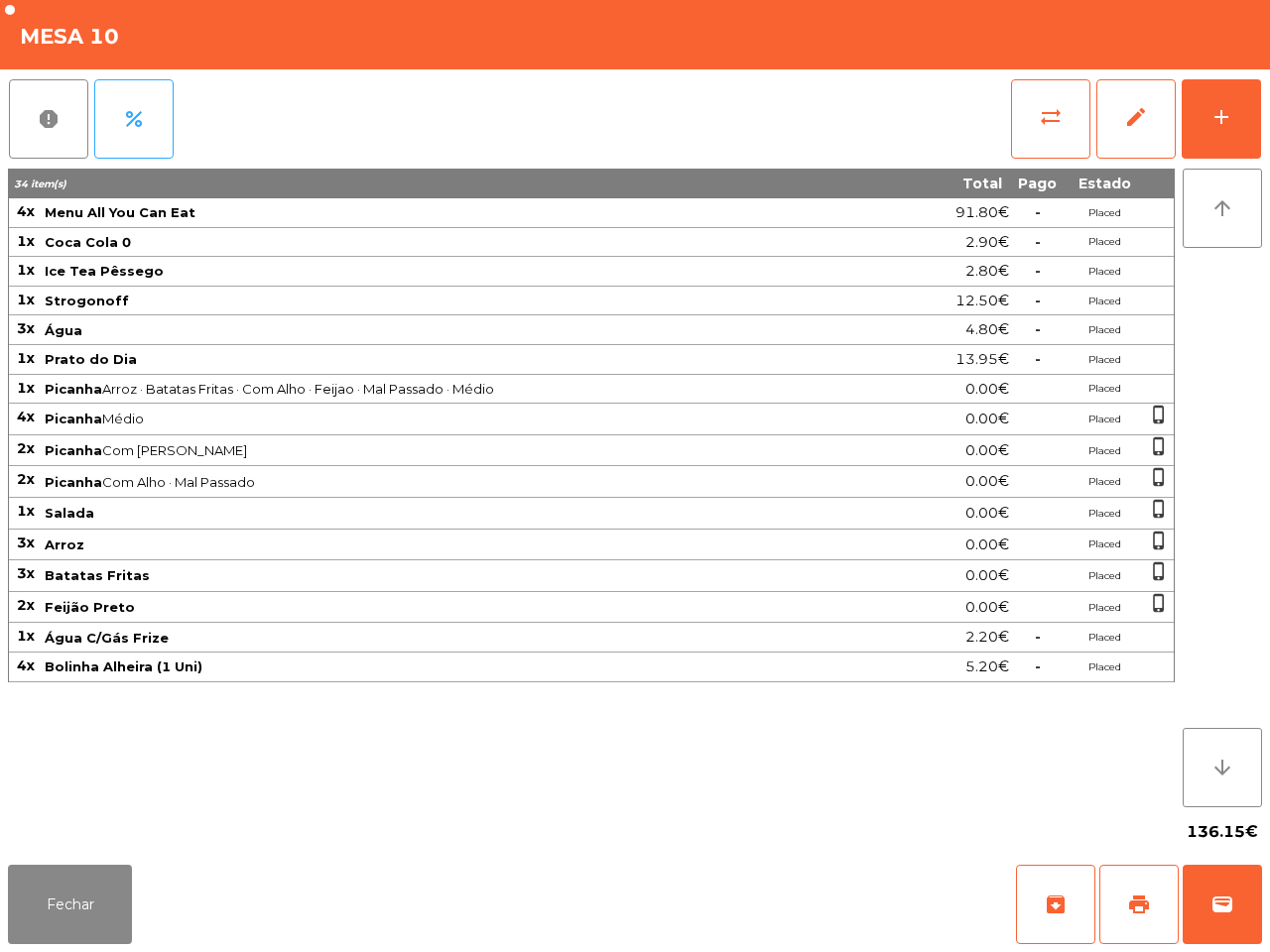
click at [0, 771] on div "report percent sync_alt edit add 34 item(s) Total Pago Estado 4x Menu All You C…" at bounding box center [635, 463] width 1270 height 788
drag, startPoint x: 73, startPoint y: 933, endPoint x: 83, endPoint y: 929, distance: 10.8
click at [83, 934] on button "Fechar" at bounding box center [70, 904] width 124 height 80
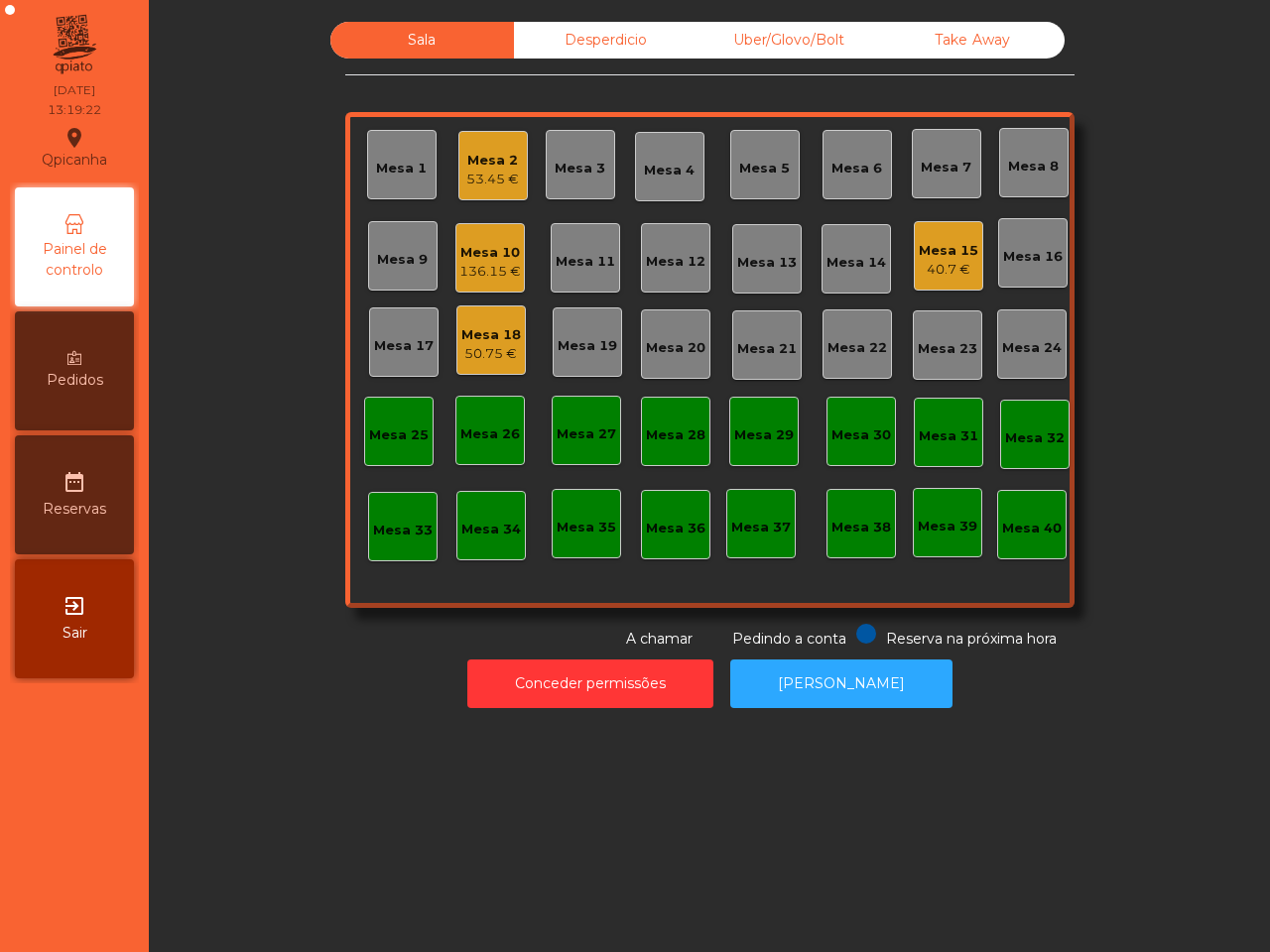
click at [486, 324] on div "Mesa 18 50.75 €" at bounding box center [491, 341] width 60 height 47
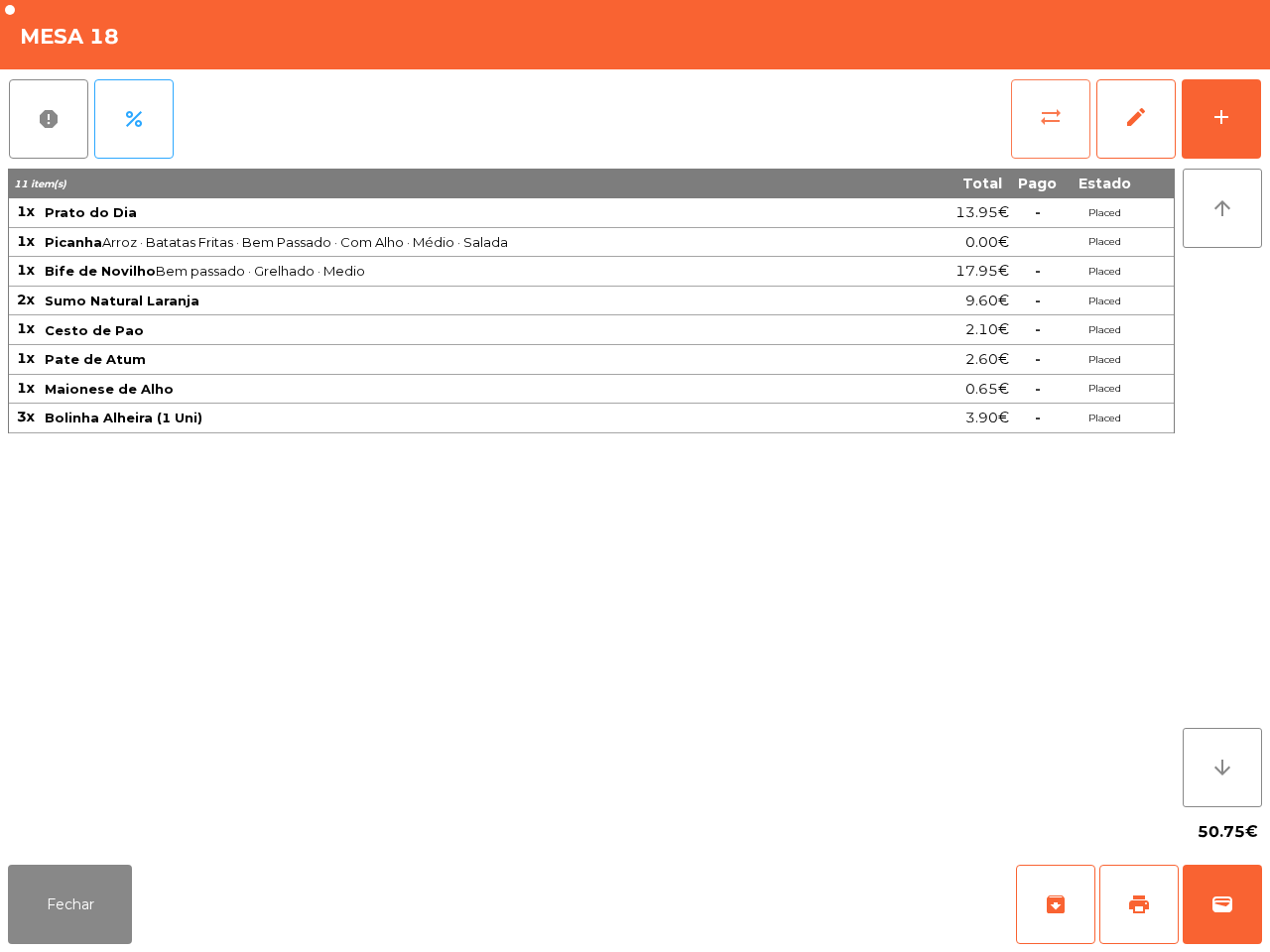
click at [1047, 125] on span "sync_alt" at bounding box center [1051, 118] width 24 height 24
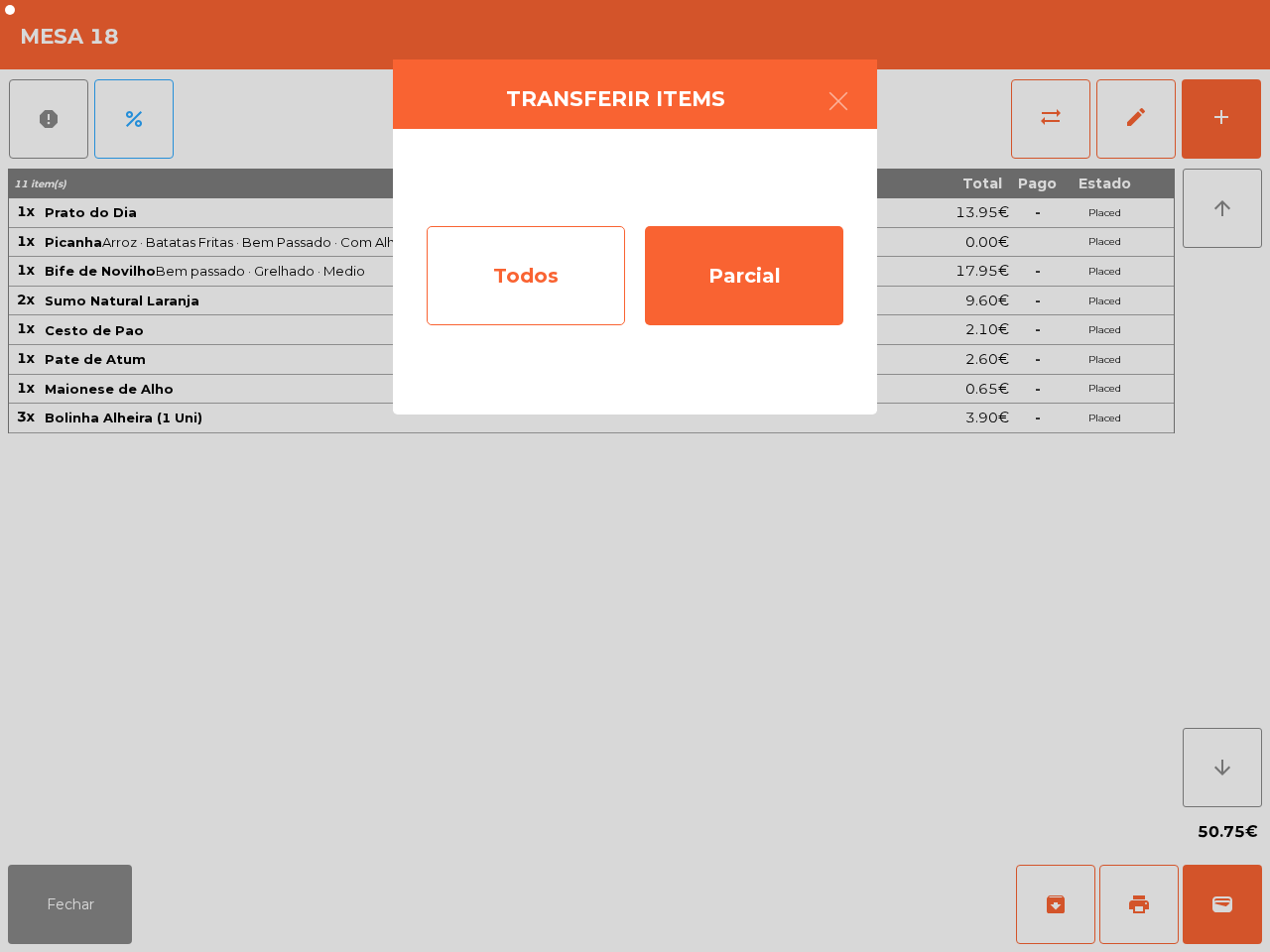
click at [519, 279] on div "Todos" at bounding box center [525, 276] width 198 height 100
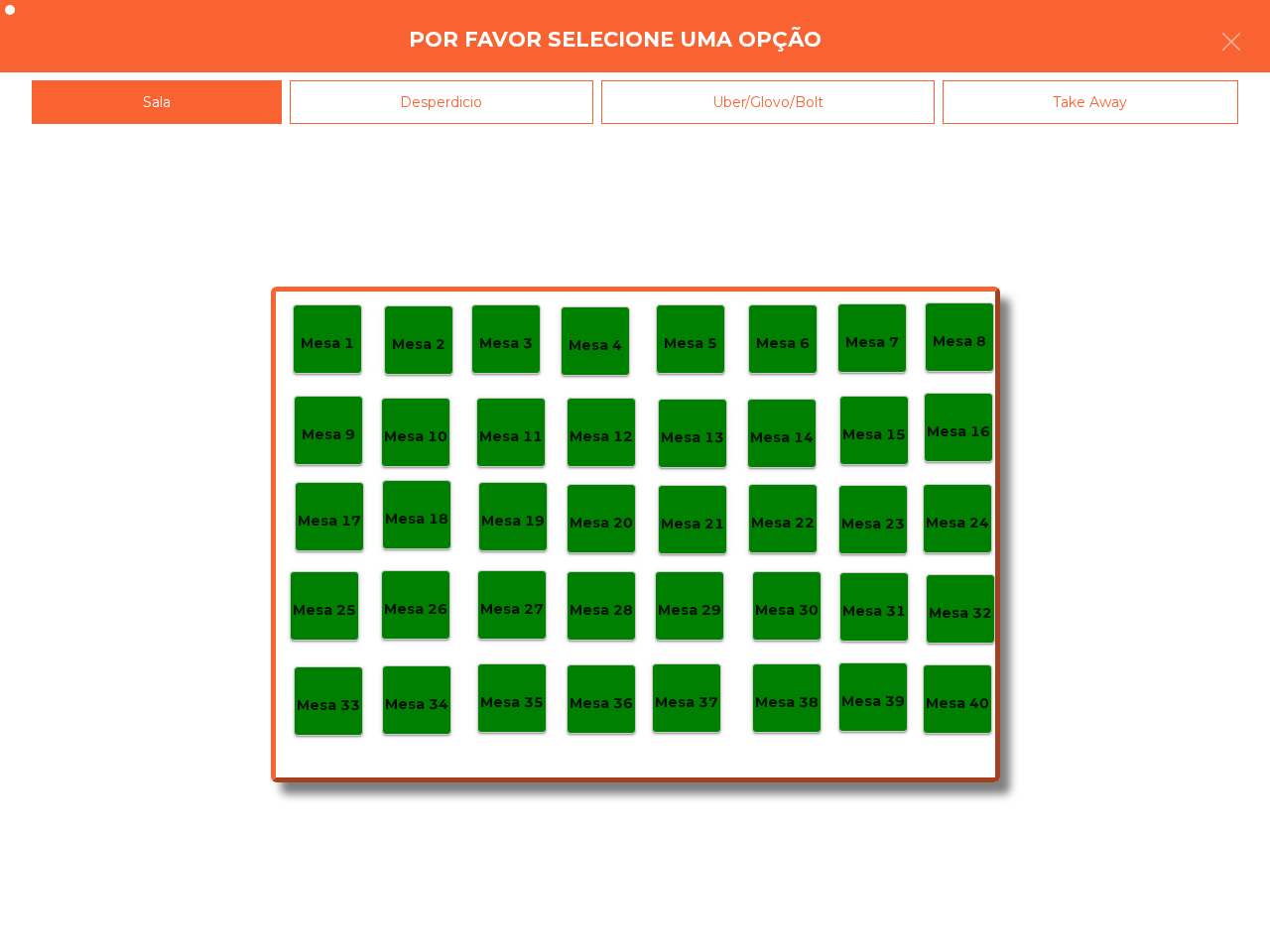
click at [967, 705] on p "Mesa 40" at bounding box center [957, 703] width 64 height 23
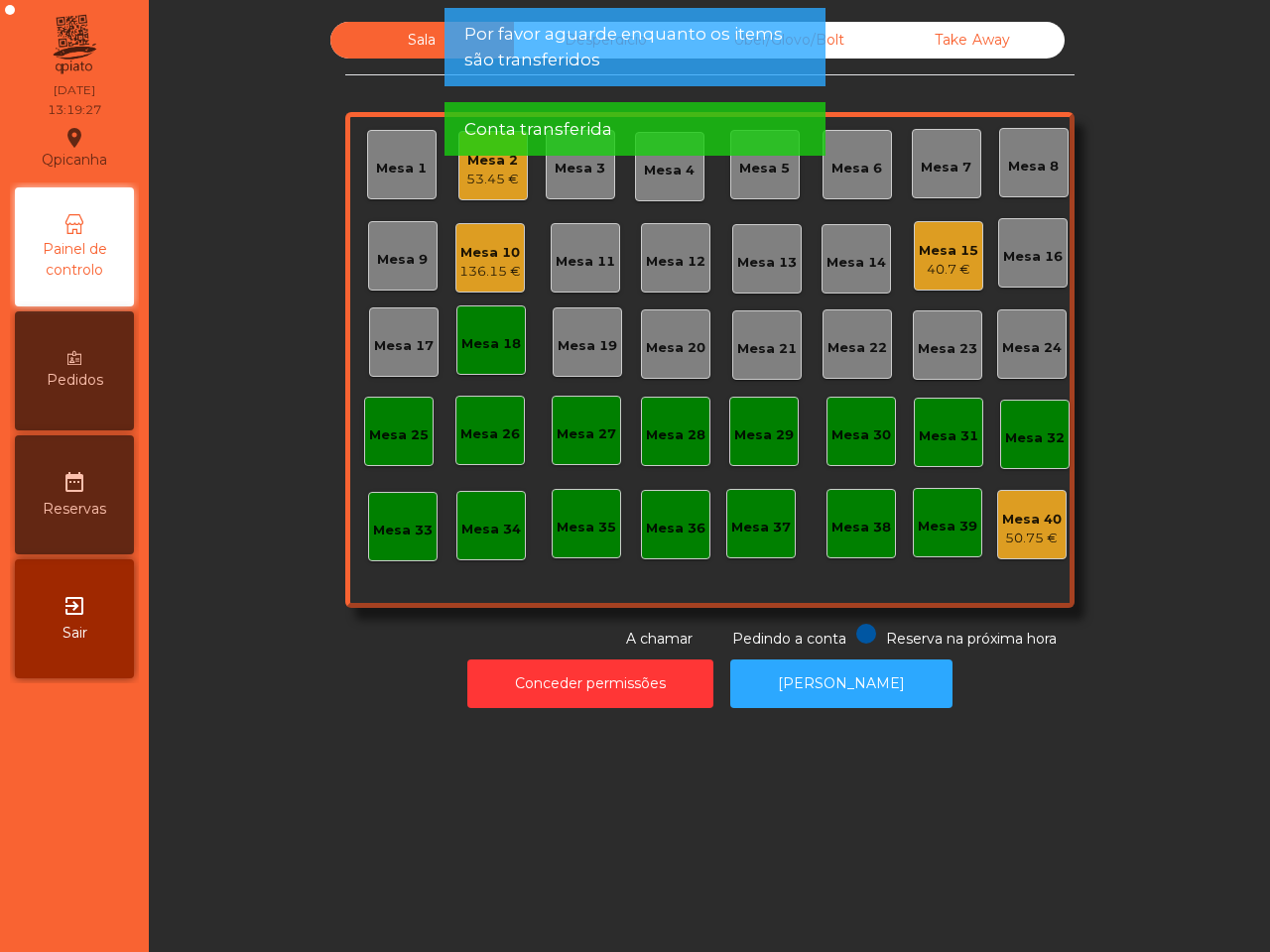
click at [932, 260] on div "40.7 €" at bounding box center [948, 270] width 60 height 20
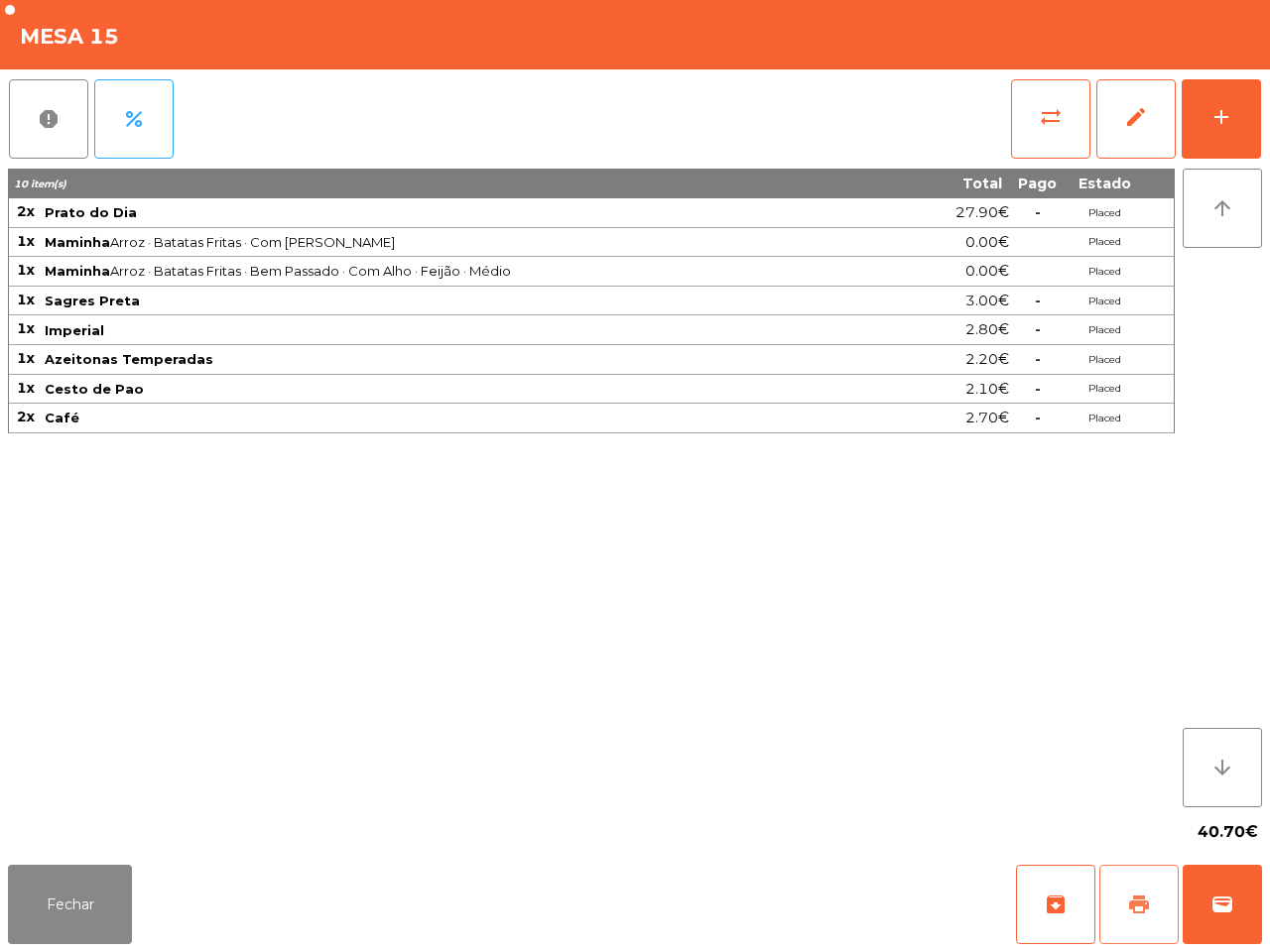
click at [1119, 913] on button "print" at bounding box center [1140, 904] width 80 height 80
drag, startPoint x: 1268, startPoint y: 915, endPoint x: 1216, endPoint y: 922, distance: 52.5
click at [1267, 914] on div "Fechar archive print wallet" at bounding box center [635, 905] width 1270 height 96
click at [1221, 917] on button "wallet" at bounding box center [1222, 904] width 80 height 80
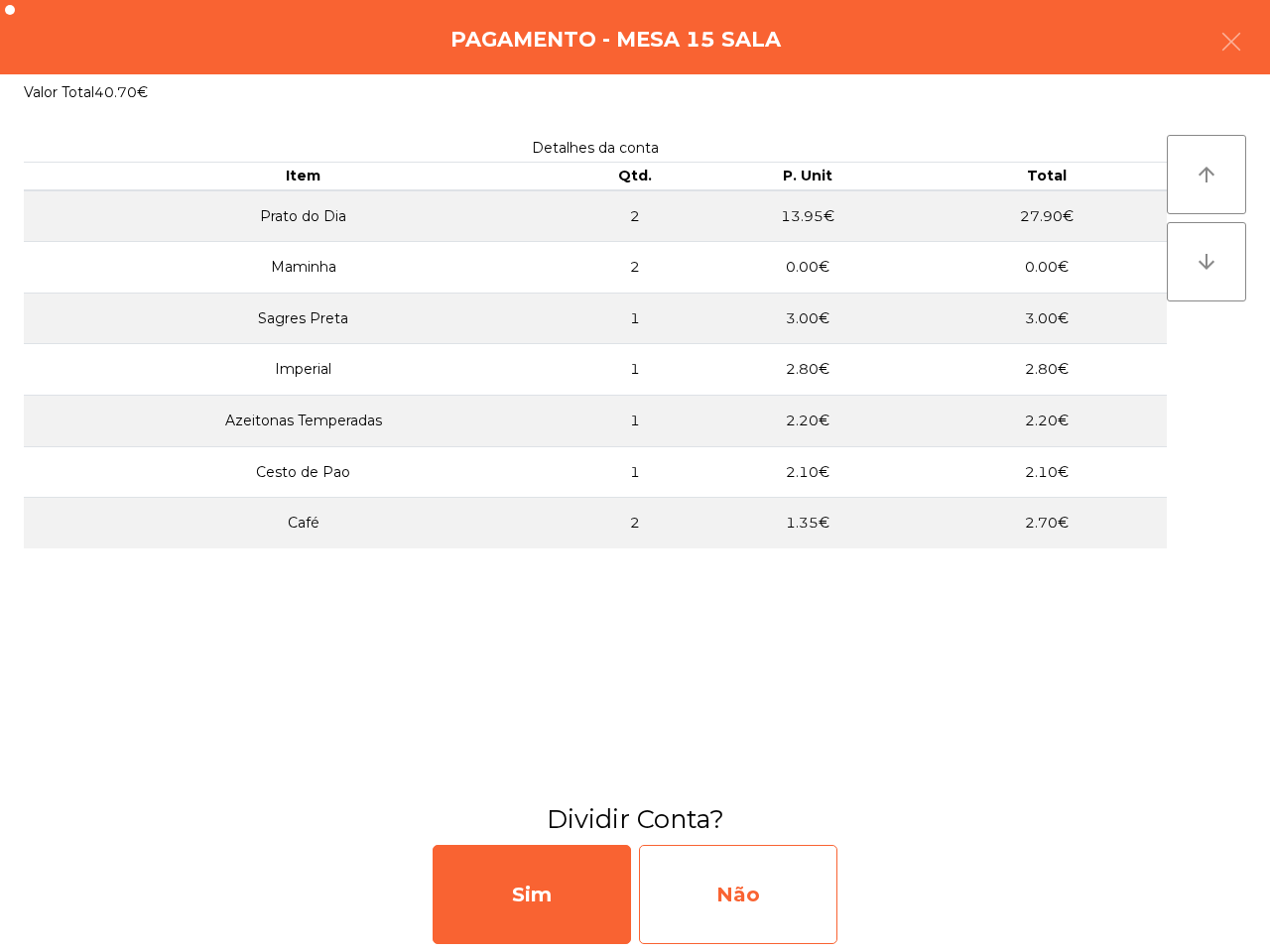
click at [834, 902] on div "Não" at bounding box center [737, 895] width 198 height 100
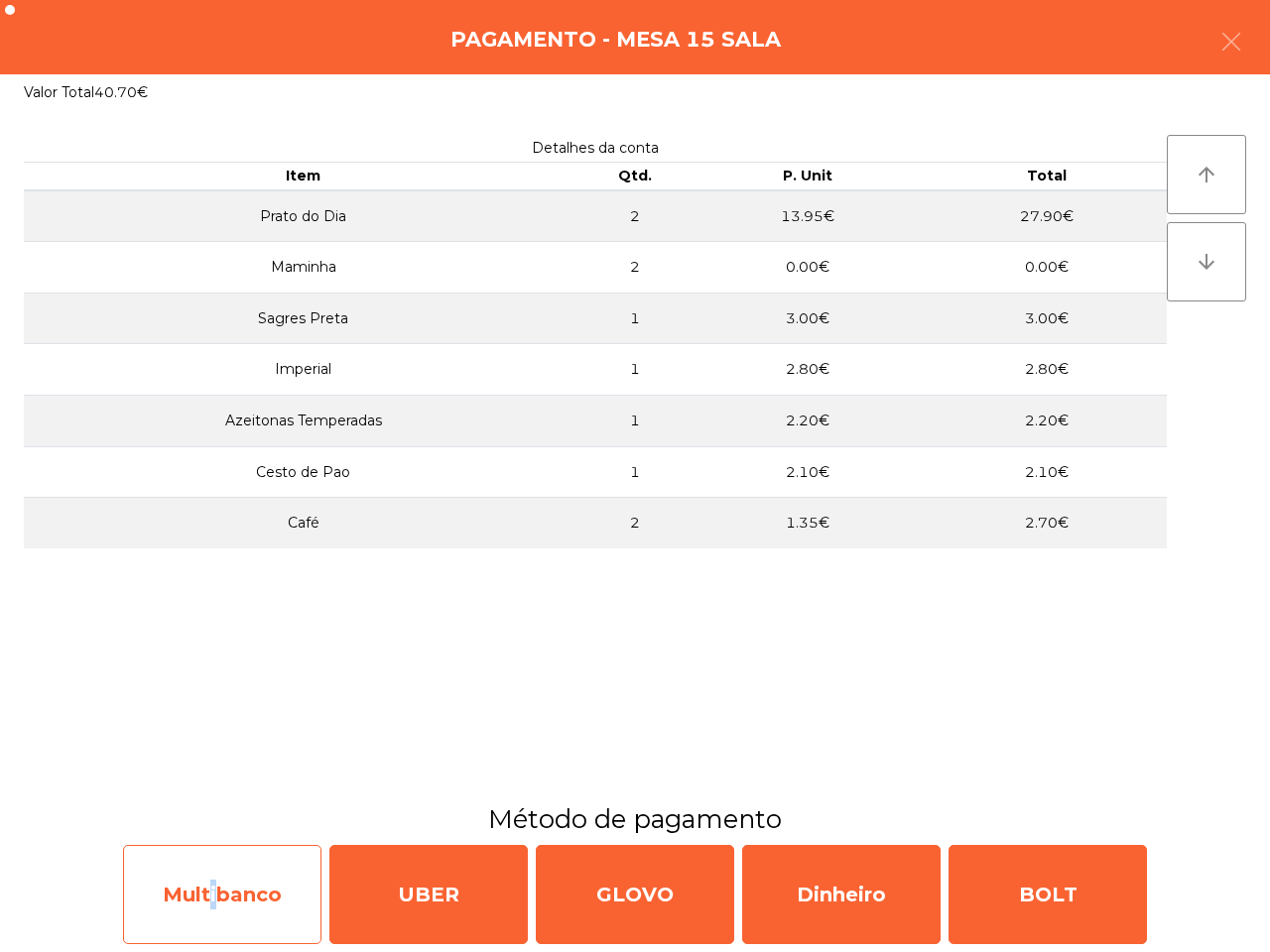
click at [208, 895] on div "Multibanco" at bounding box center [222, 895] width 198 height 100
select select "**"
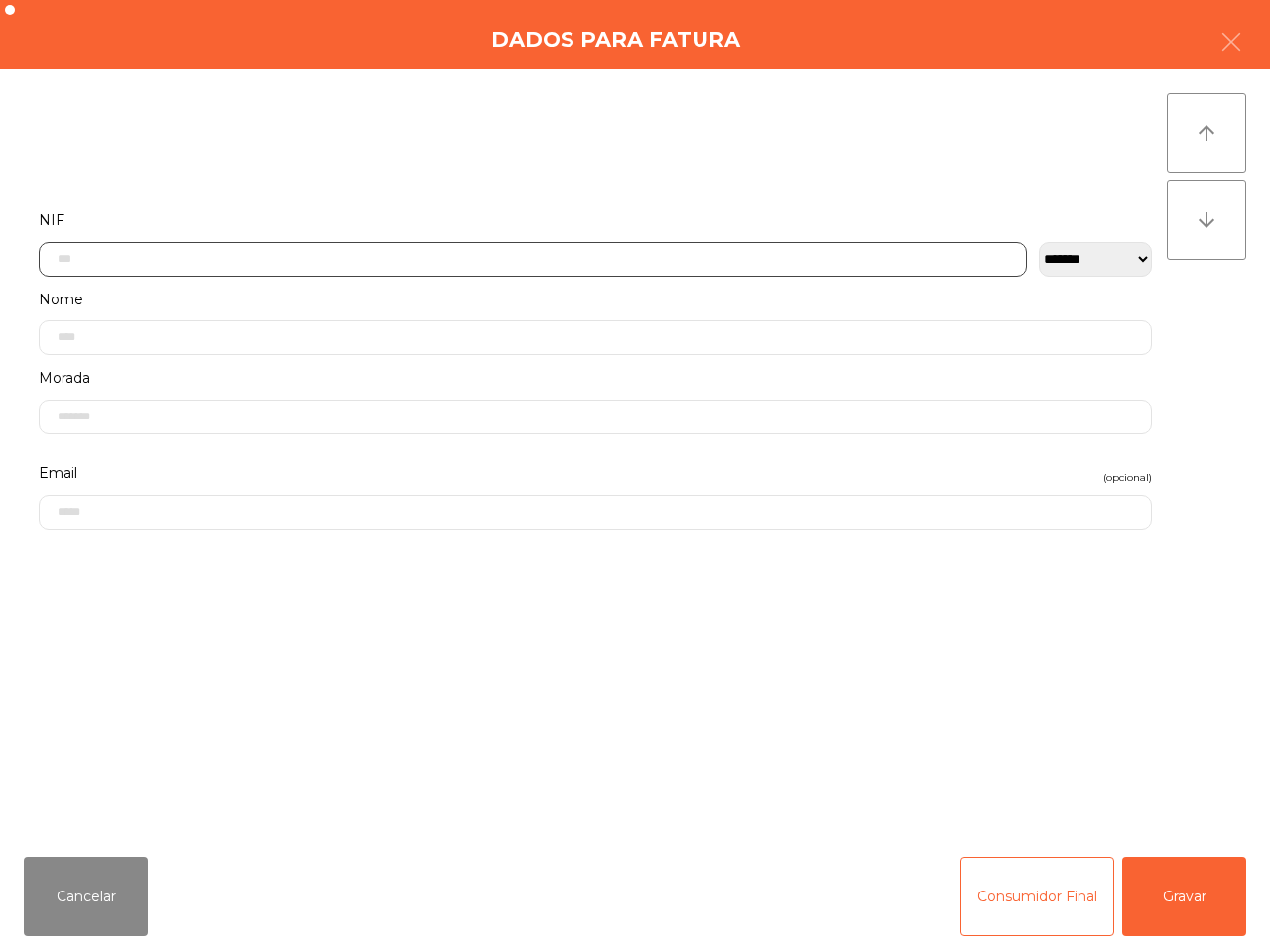
drag, startPoint x: 134, startPoint y: 265, endPoint x: 628, endPoint y: 650, distance: 626.3
click at [136, 265] on input "text" at bounding box center [533, 259] width 988 height 35
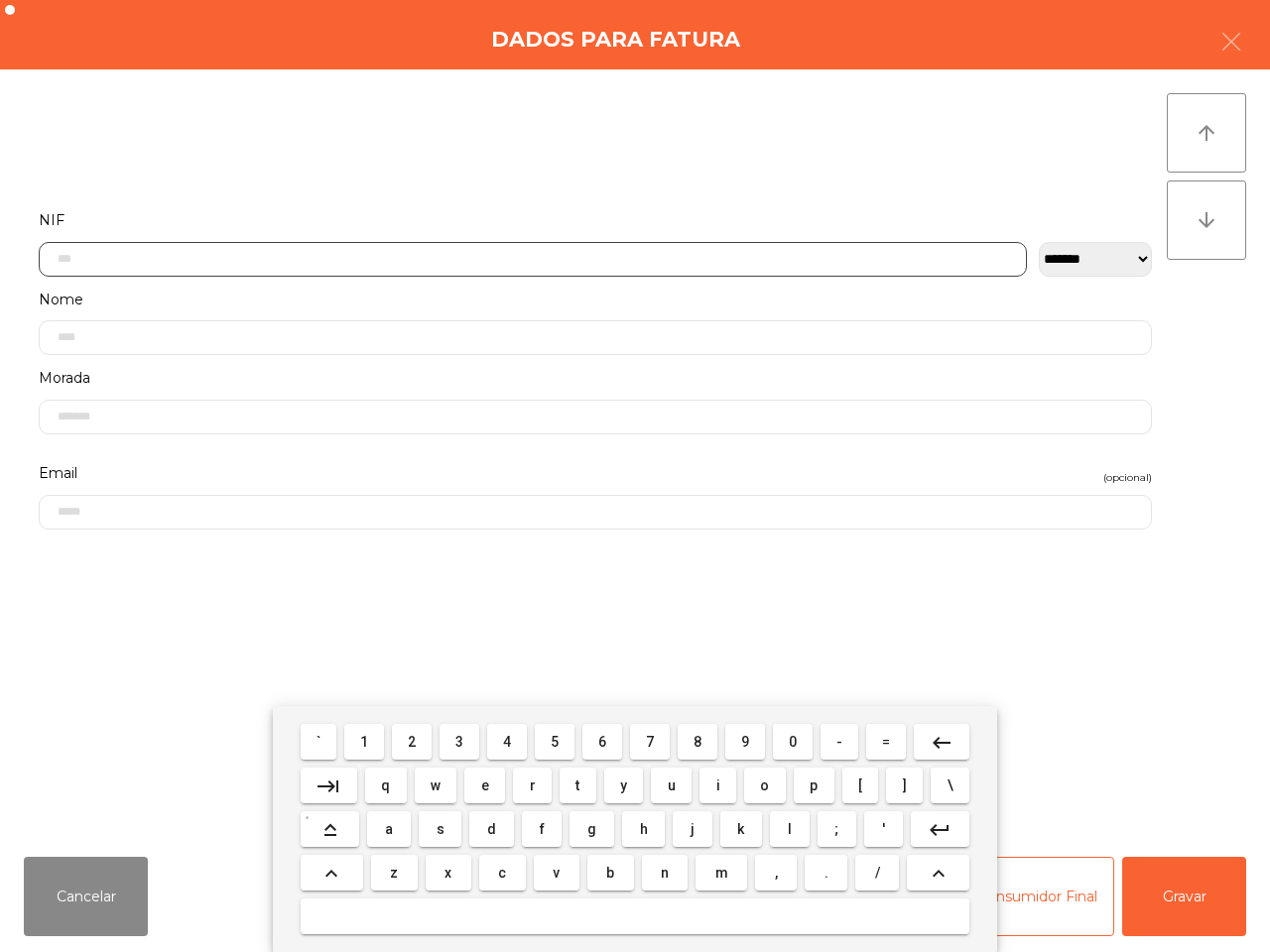
scroll to position [112, 0]
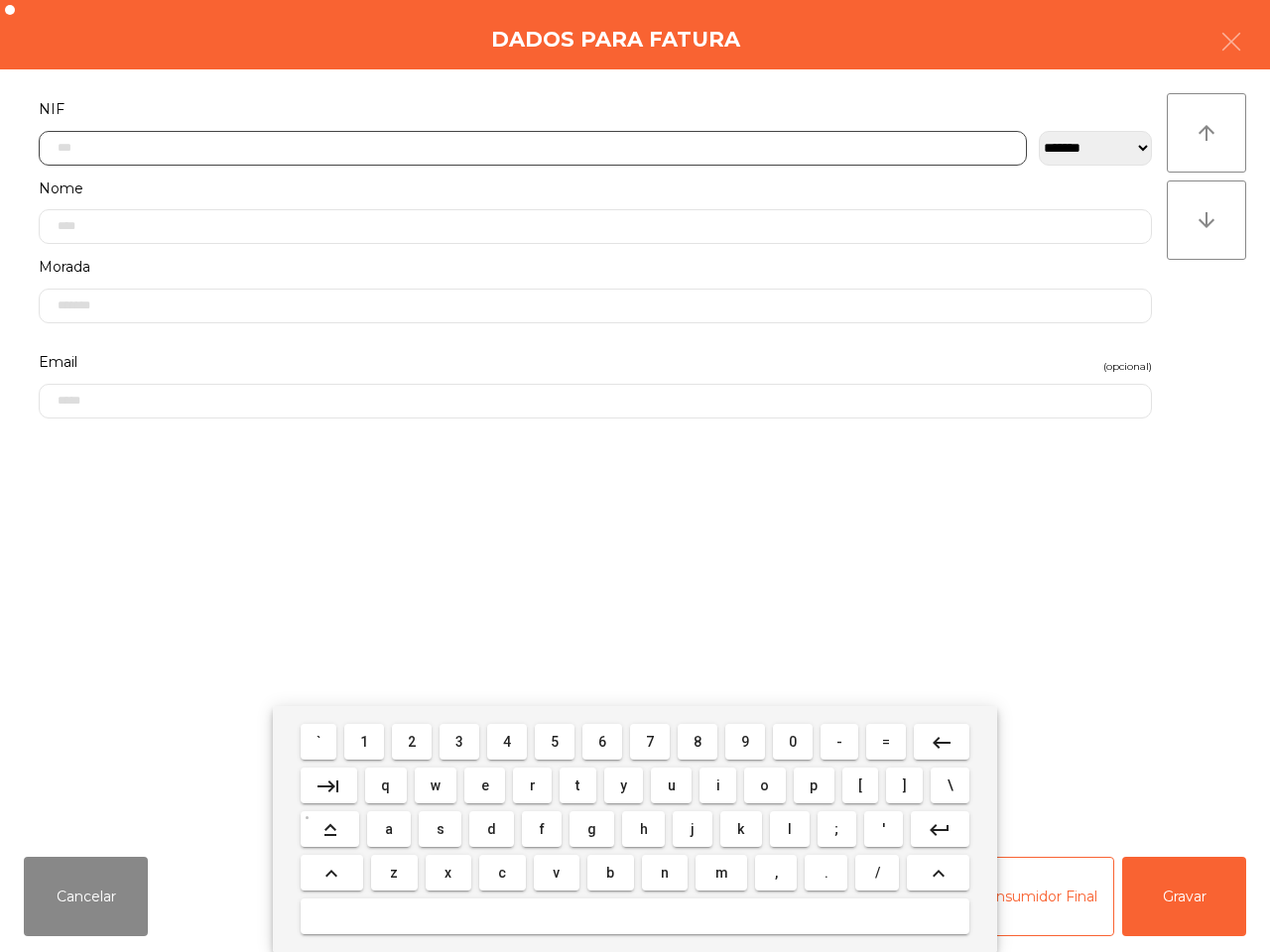
click at [567, 741] on button "5" at bounding box center [555, 742] width 40 height 36
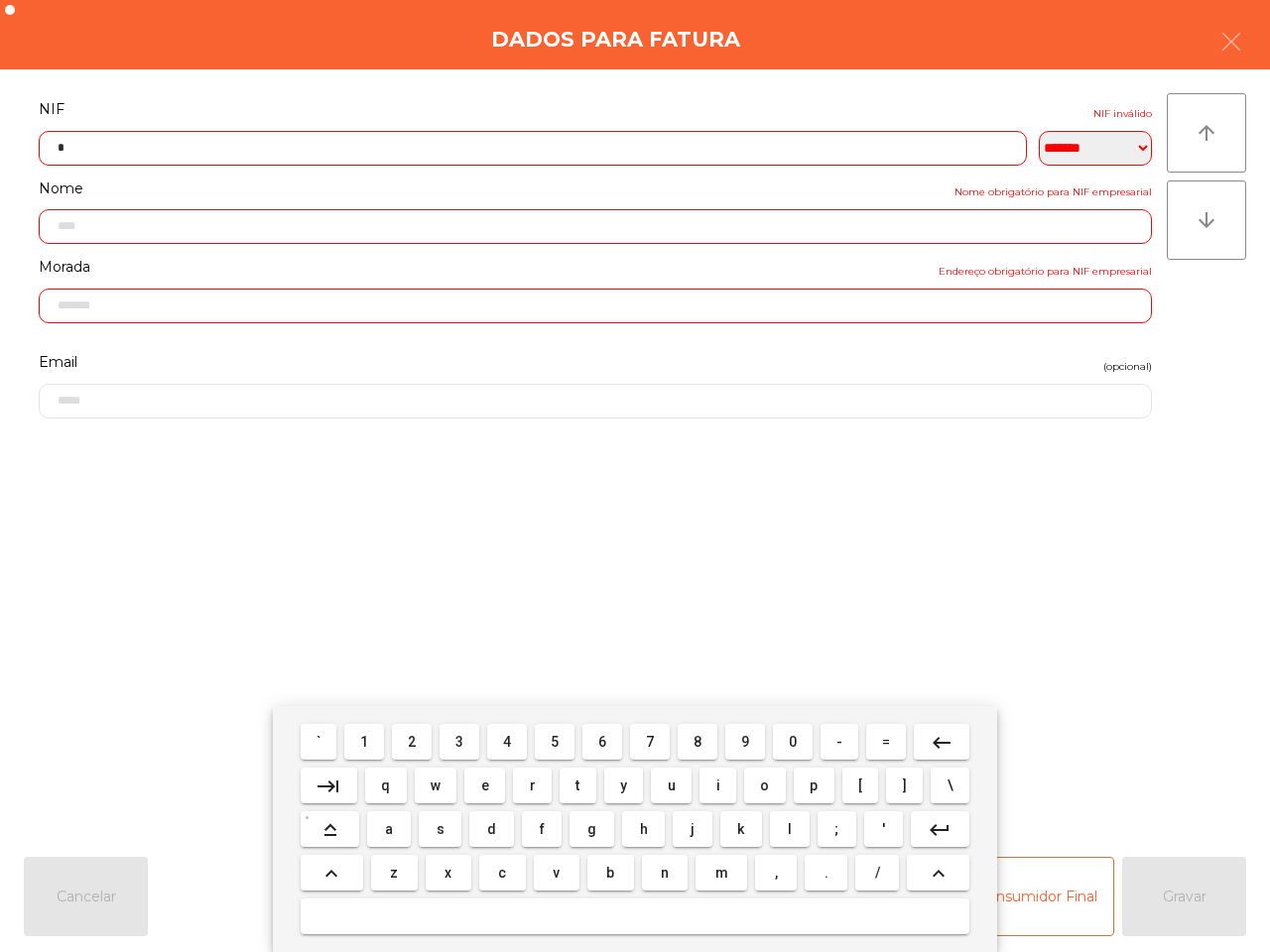
drag, startPoint x: 370, startPoint y: 739, endPoint x: 408, endPoint y: 745, distance: 38.5
click at [373, 739] on button "1" at bounding box center [365, 742] width 40 height 36
click at [518, 746] on button "4" at bounding box center [507, 742] width 40 height 36
click at [461, 744] on span "3" at bounding box center [459, 742] width 8 height 16
drag, startPoint x: 372, startPoint y: 729, endPoint x: 383, endPoint y: 731, distance: 11.2
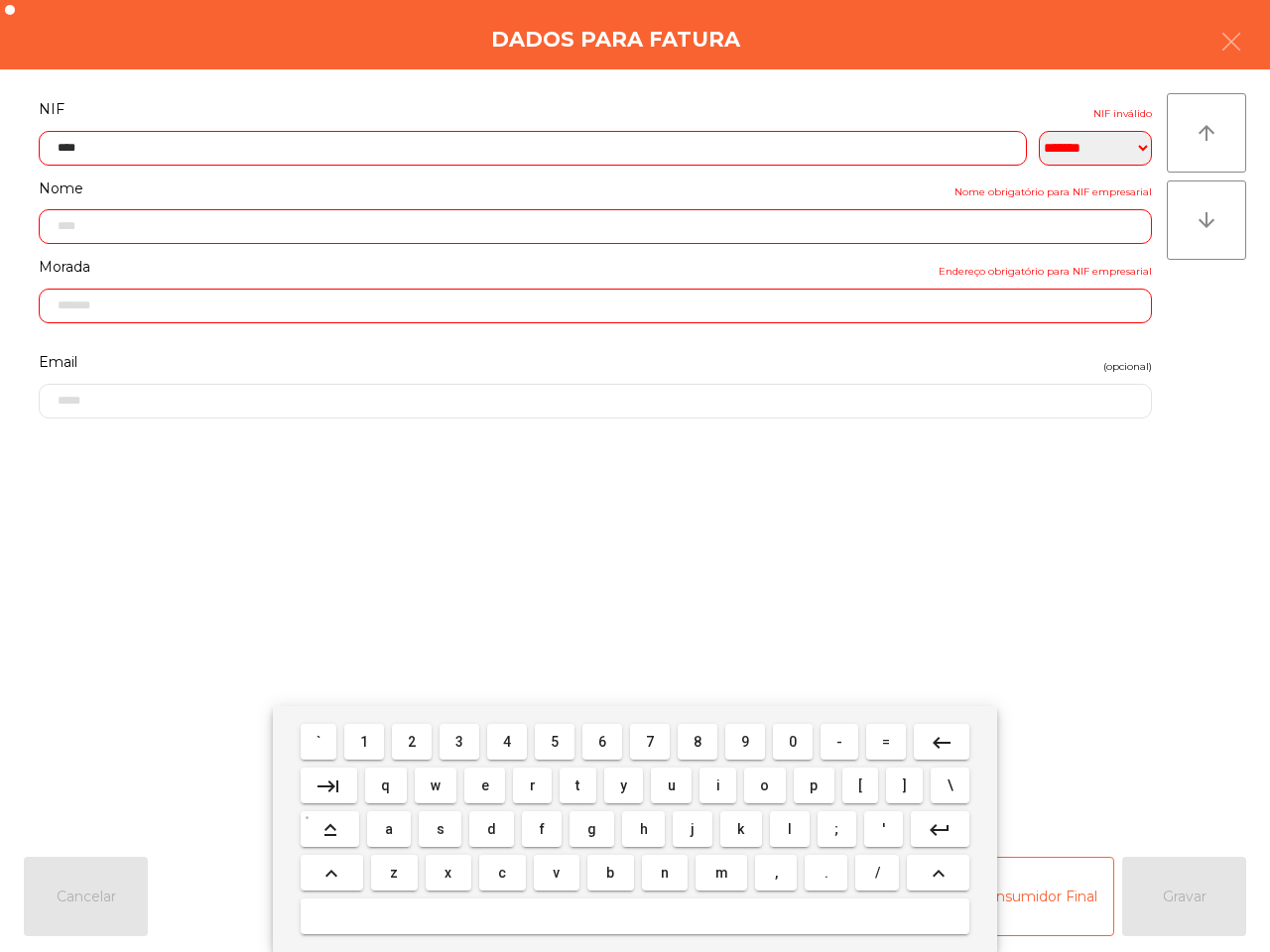
click at [377, 732] on button "1" at bounding box center [365, 742] width 40 height 36
click at [606, 741] on span "6" at bounding box center [603, 742] width 8 height 16
drag, startPoint x: 559, startPoint y: 745, endPoint x: 501, endPoint y: 745, distance: 58.0
click at [561, 745] on button "5" at bounding box center [555, 742] width 40 height 36
drag, startPoint x: 369, startPoint y: 736, endPoint x: 384, endPoint y: 740, distance: 15.5
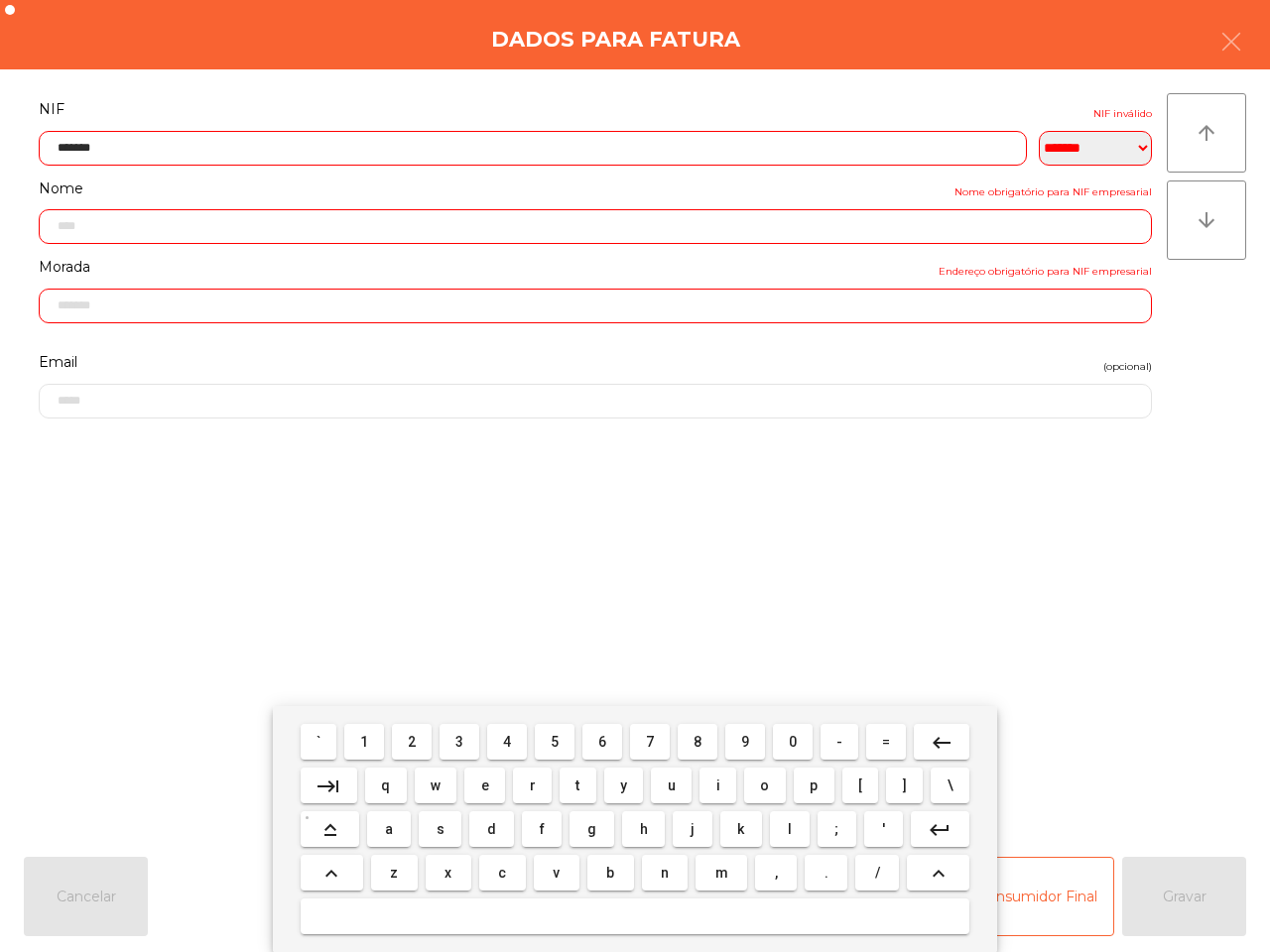
click at [372, 737] on button "1" at bounding box center [365, 742] width 40 height 36
click at [741, 745] on button "9" at bounding box center [745, 742] width 40 height 36
type input "*********"
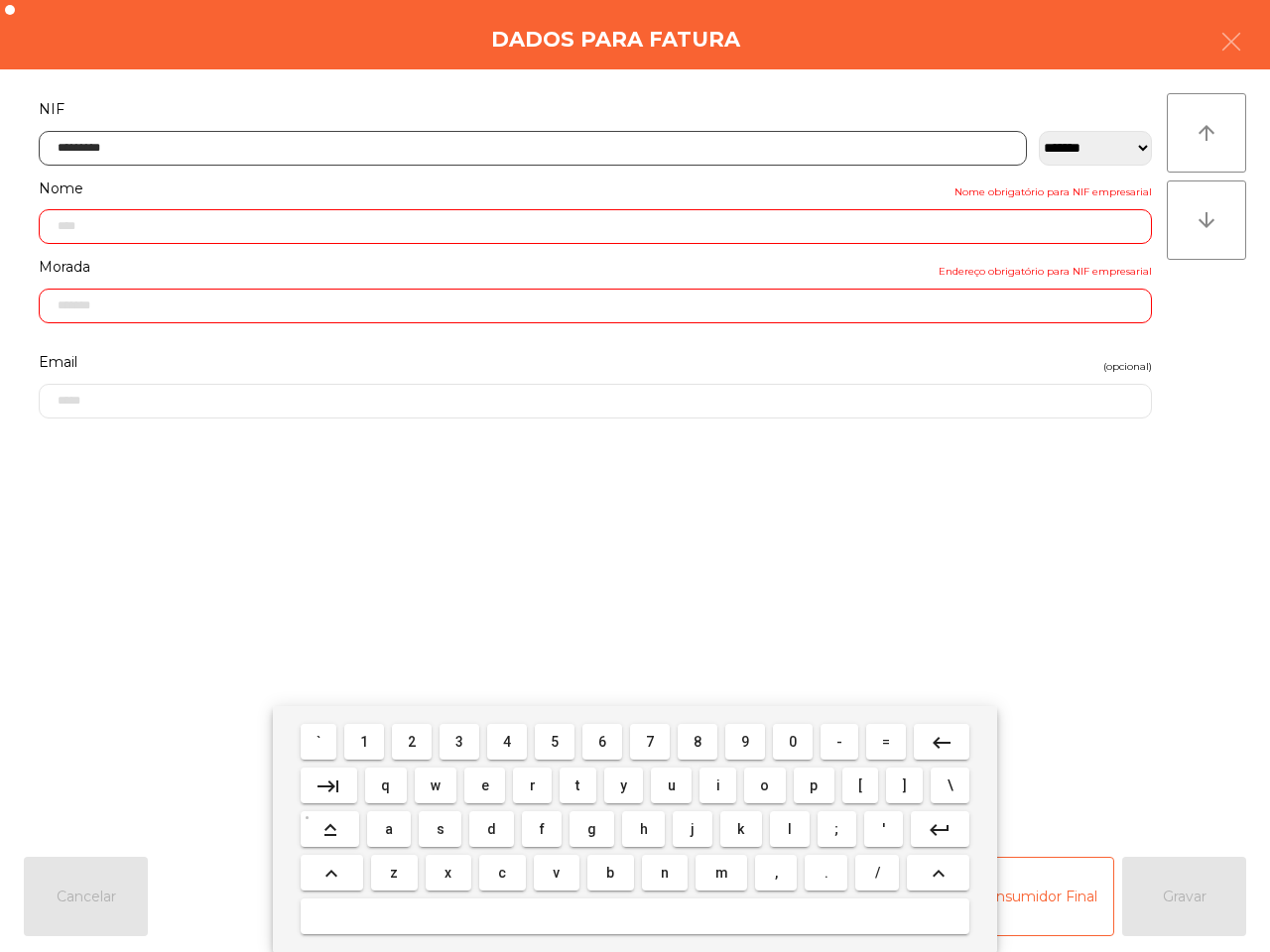
type input "**********"
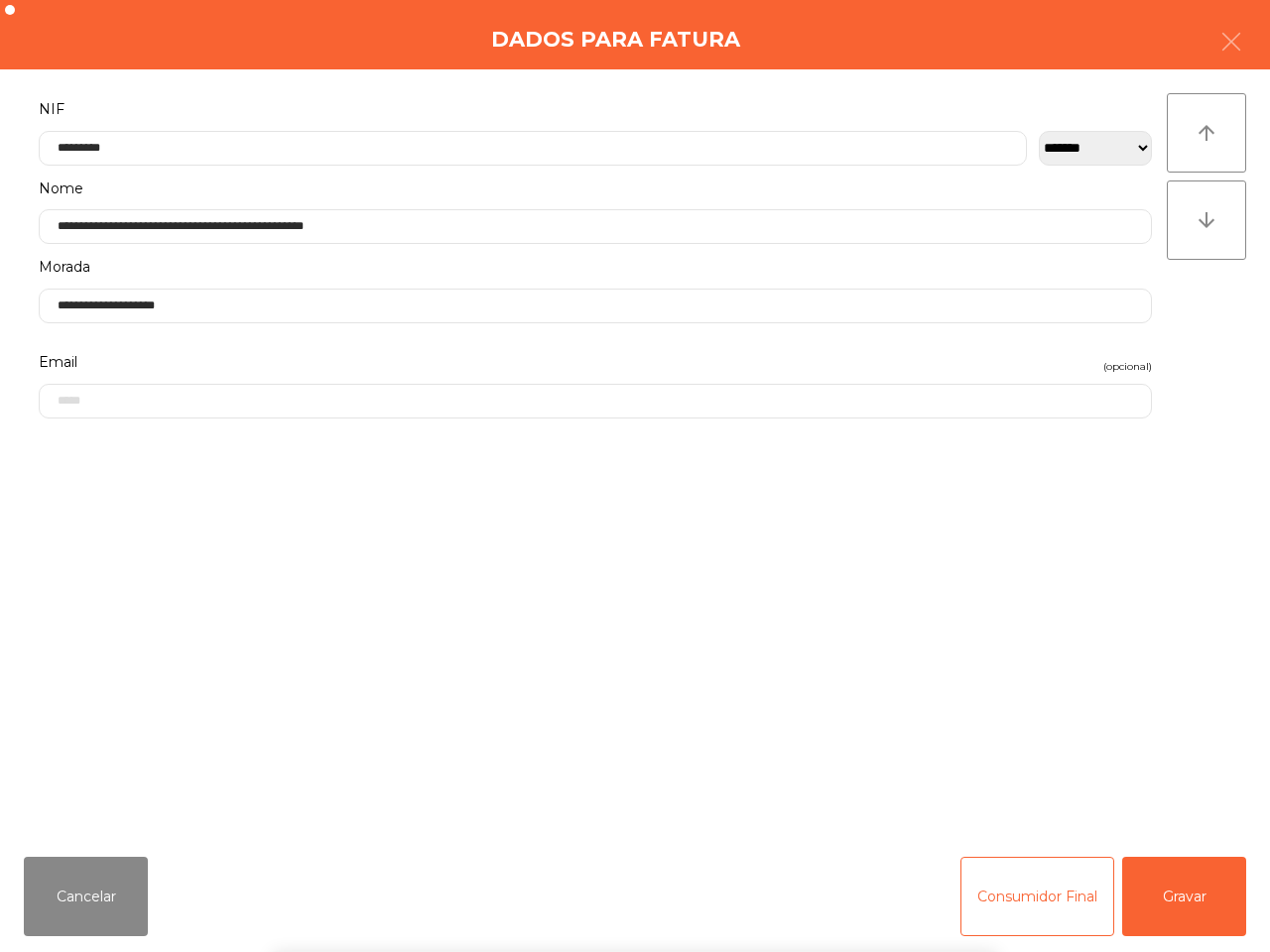
click at [1156, 898] on div "` 1 2 3 4 5 6 7 8 9 0 - = keyboard_backspace keyboard_tab q w e r t y u i o p […" at bounding box center [635, 829] width 1270 height 246
click at [1158, 899] on button "Gravar" at bounding box center [1183, 897] width 124 height 80
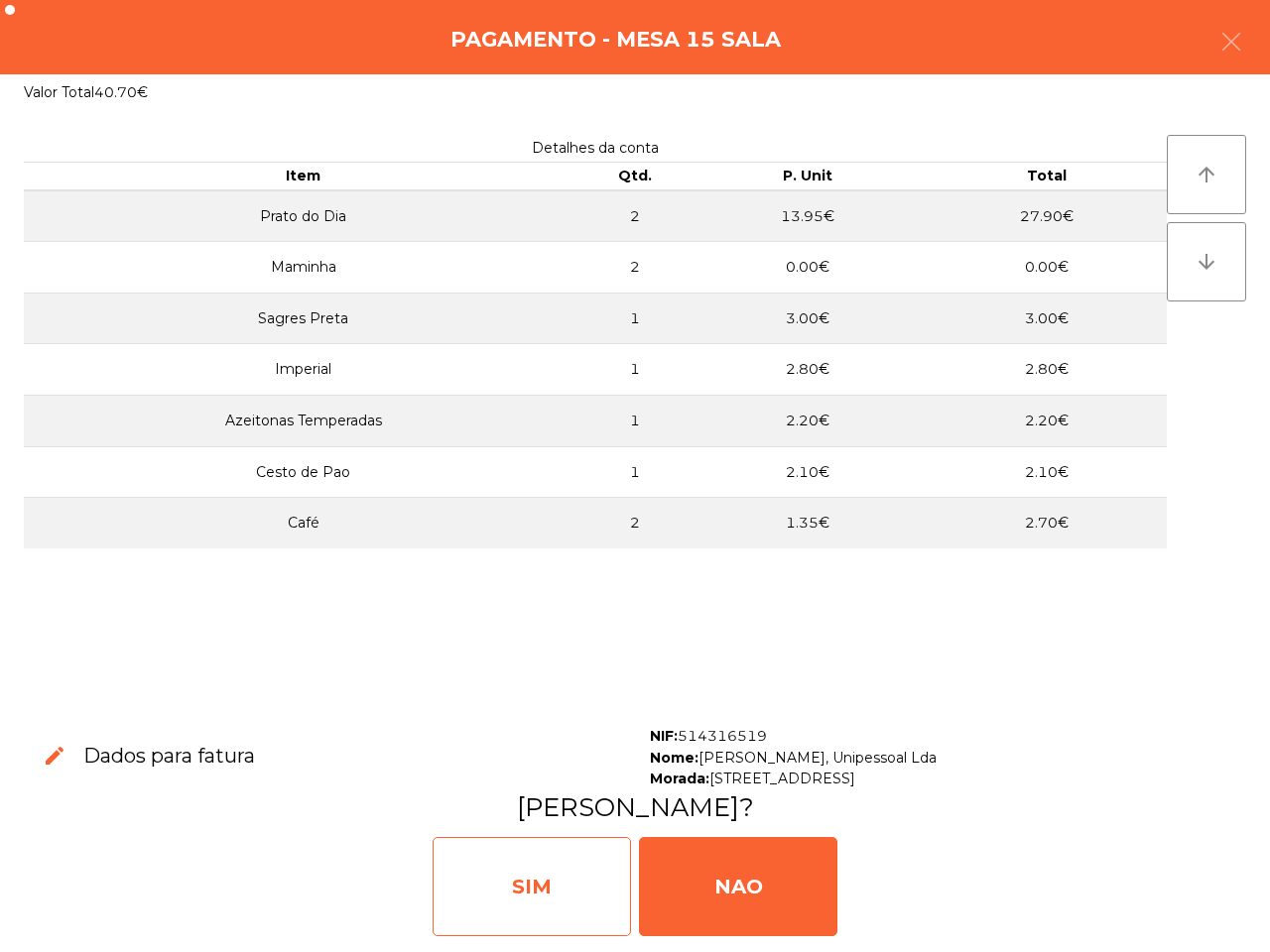
click at [559, 882] on div "SIM" at bounding box center [531, 887] width 198 height 100
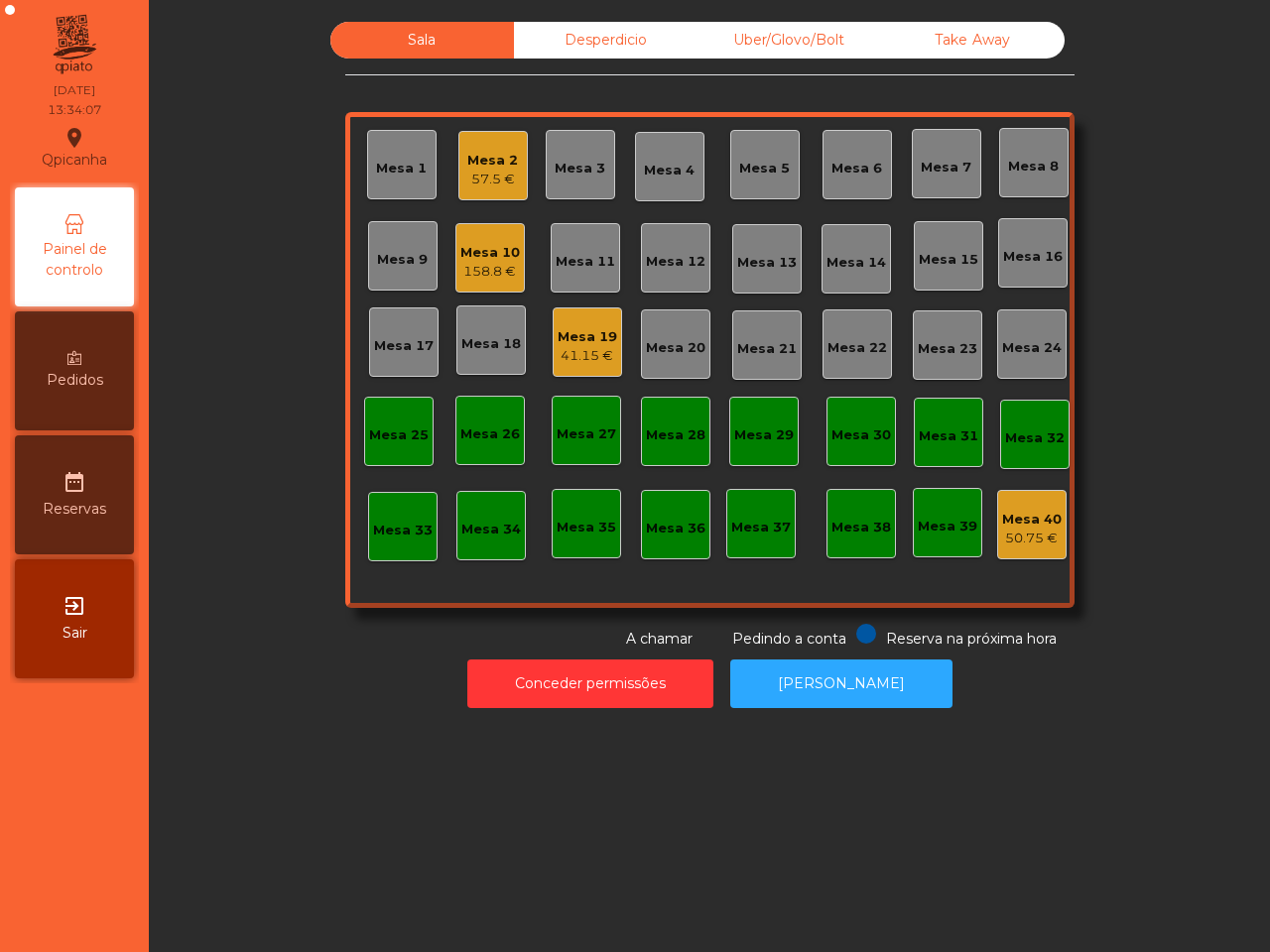
click at [762, 259] on div "Mesa 13" at bounding box center [767, 263] width 60 height 20
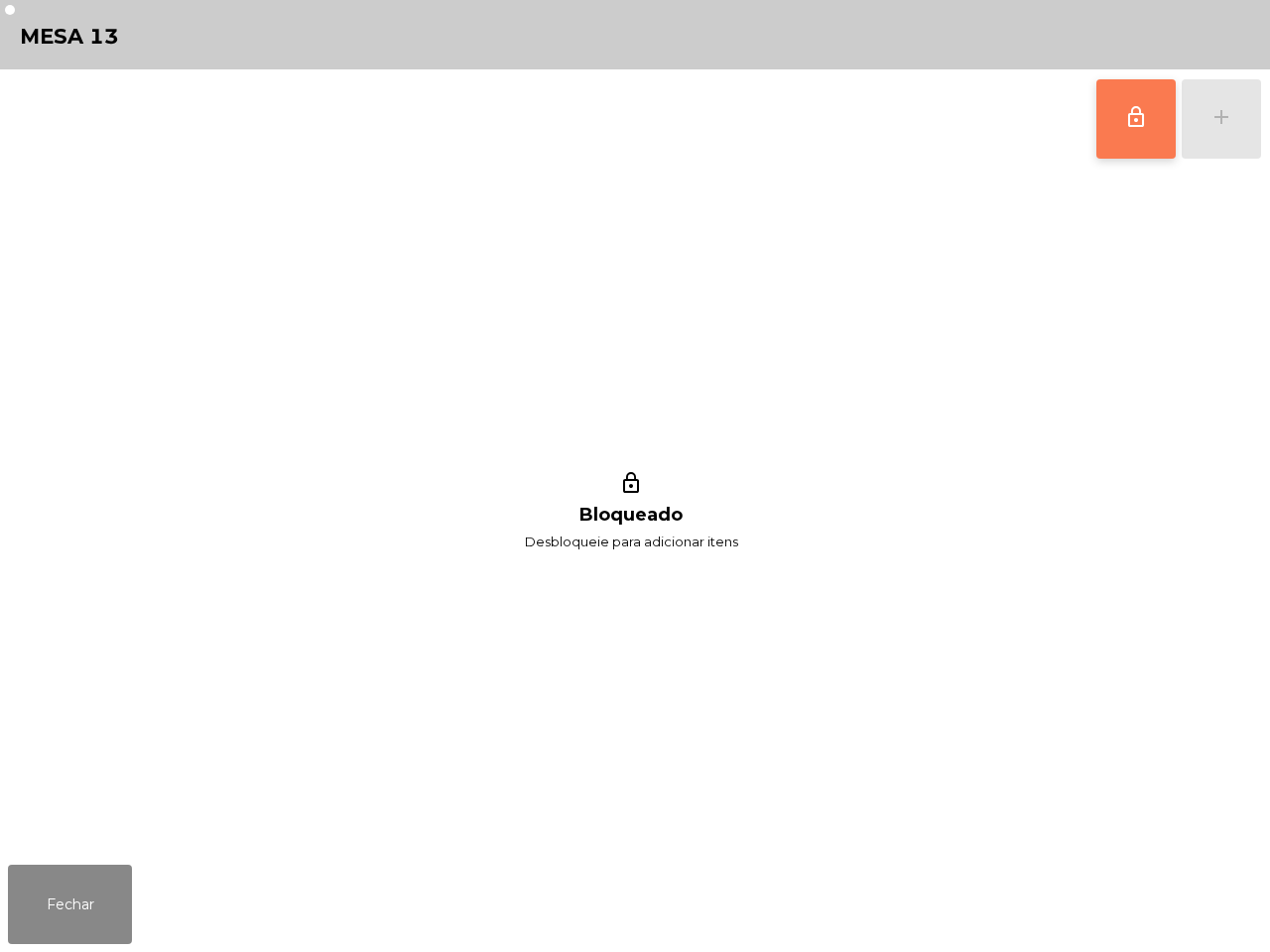
click at [1131, 117] on span "lock_outline" at bounding box center [1136, 118] width 24 height 24
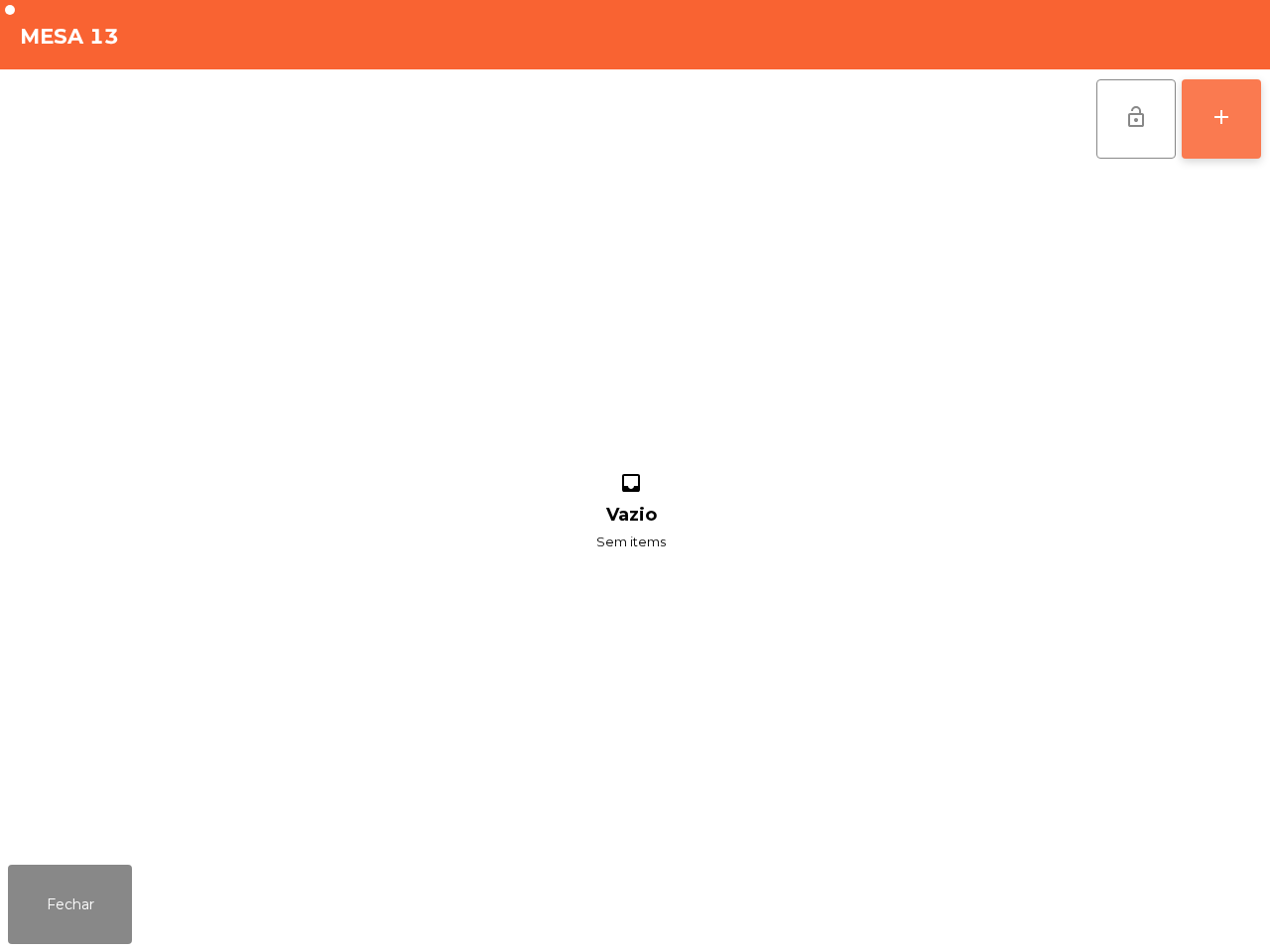
click at [1215, 102] on button "add" at bounding box center [1221, 119] width 80 height 80
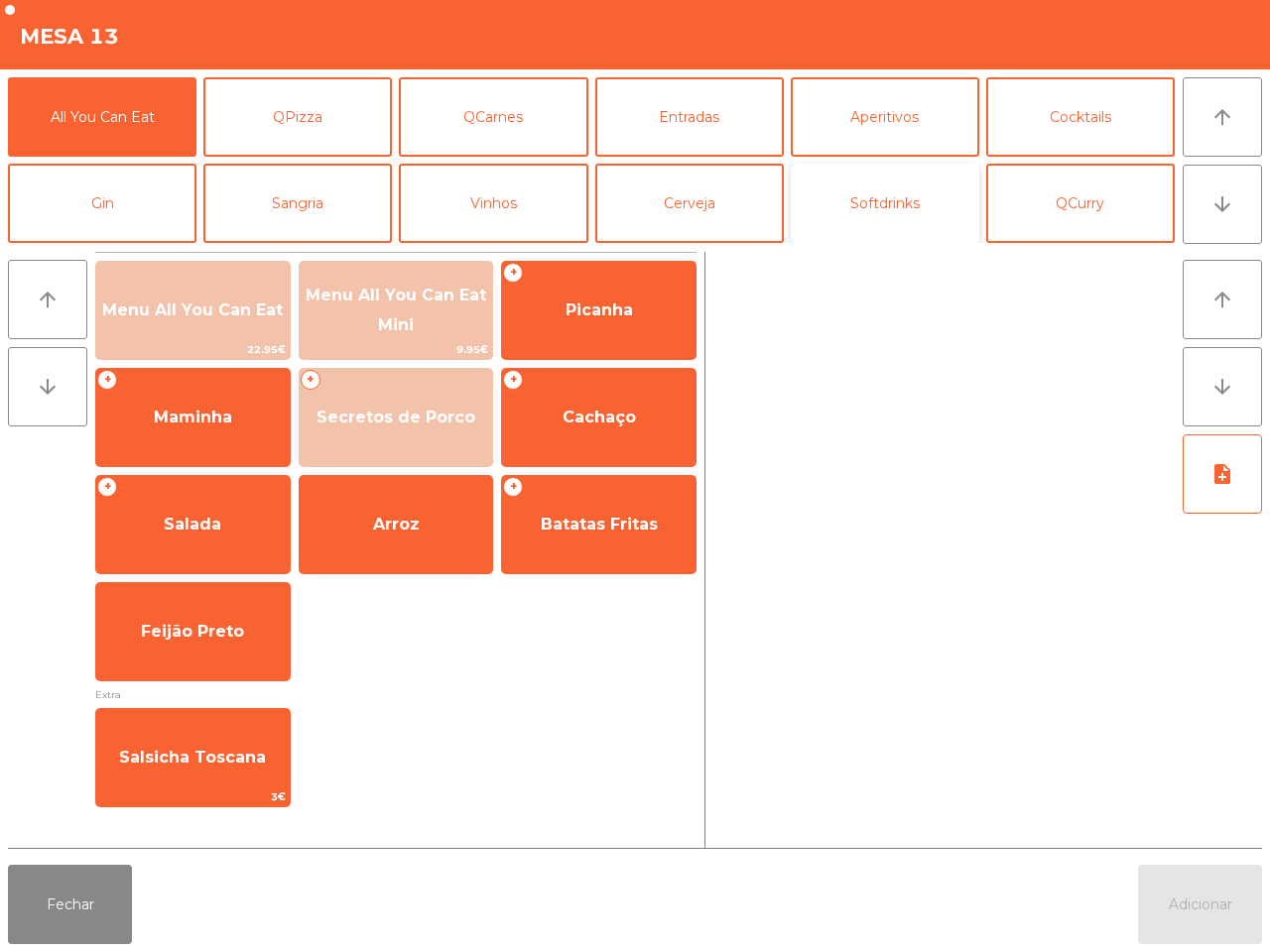
click at [865, 208] on button "Softdrinks" at bounding box center [885, 203] width 188 height 80
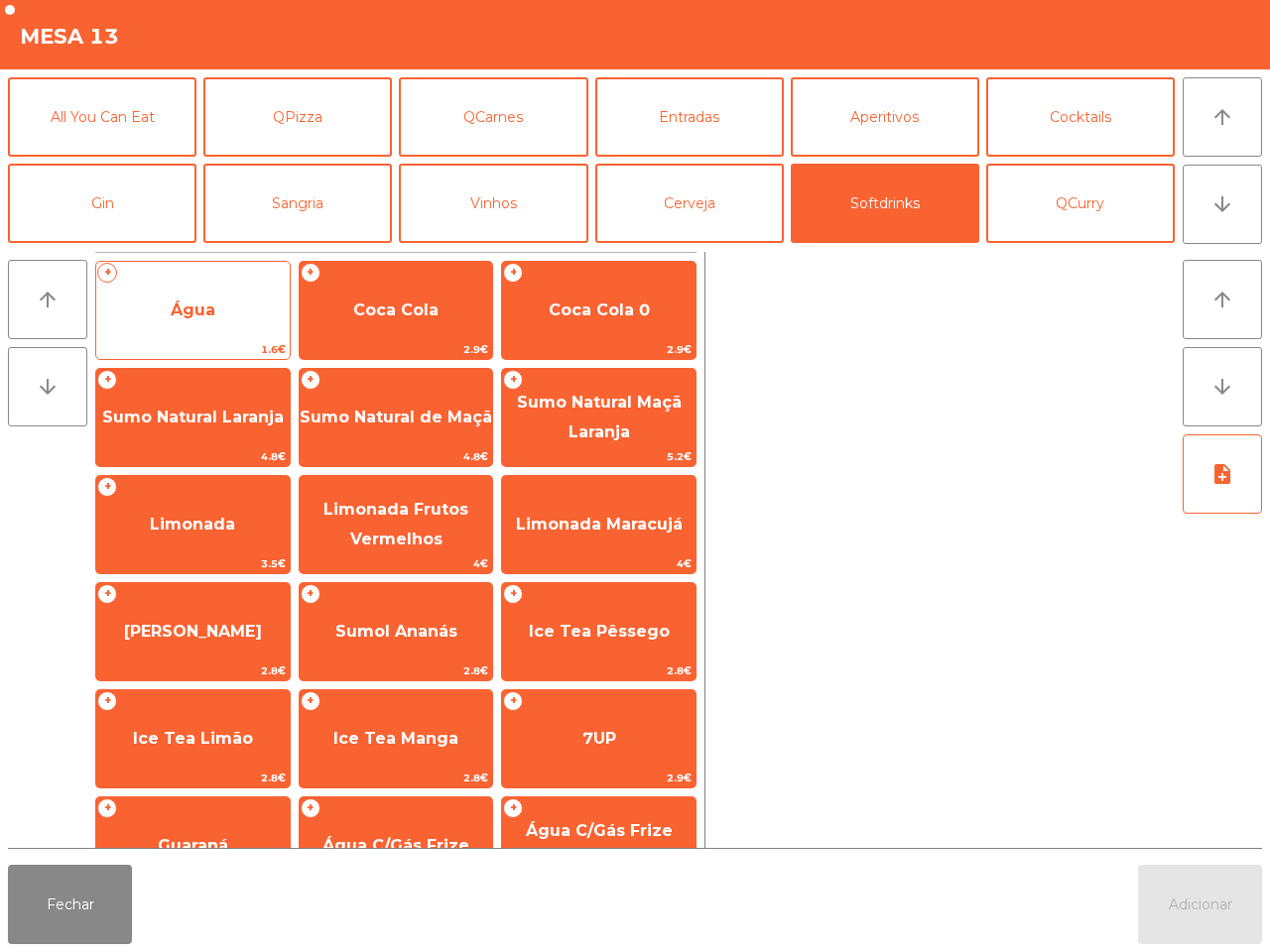
click at [204, 341] on span "1.6€" at bounding box center [193, 350] width 193 height 19
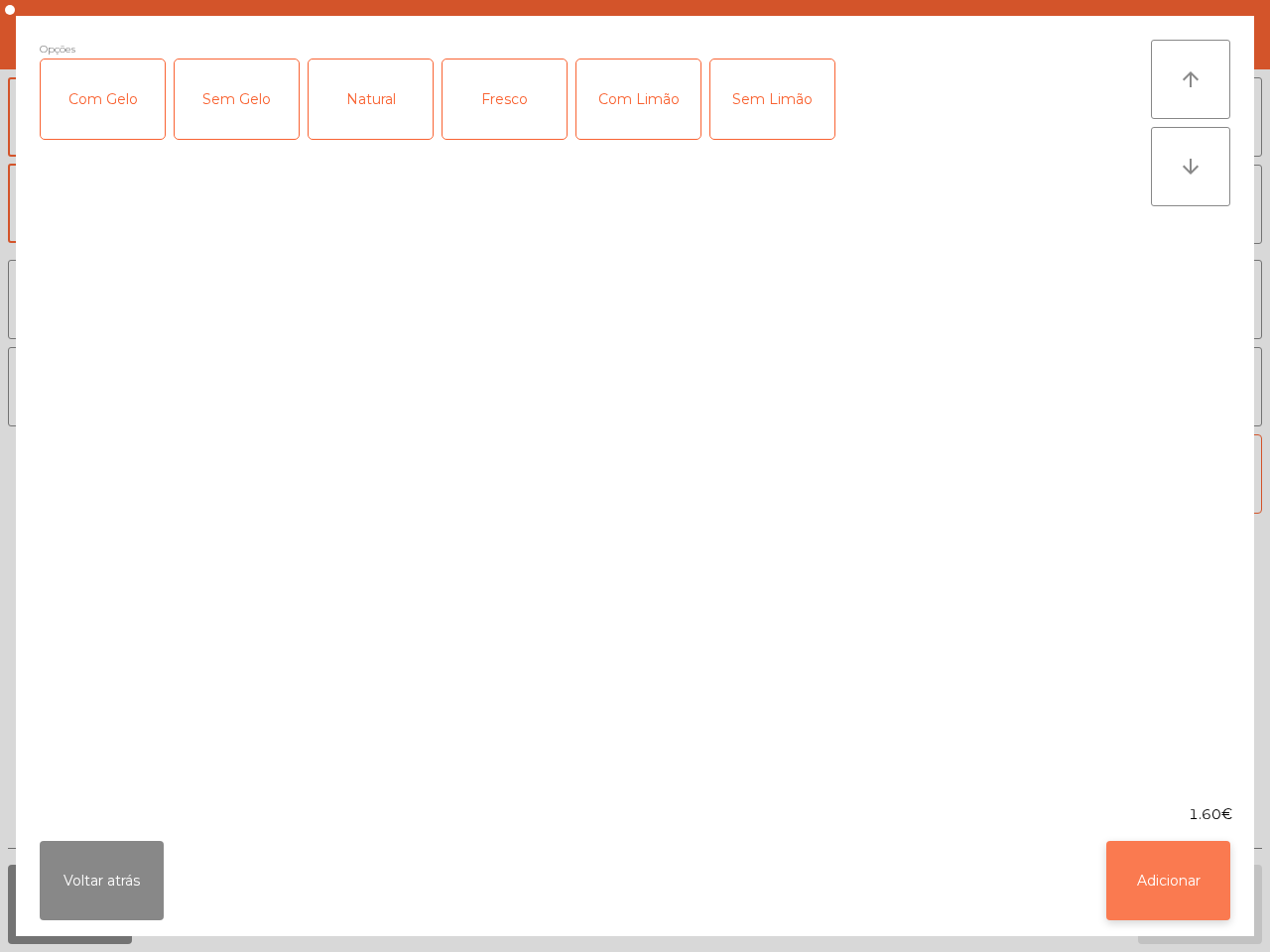
click at [1151, 887] on button "Adicionar" at bounding box center [1168, 881] width 124 height 80
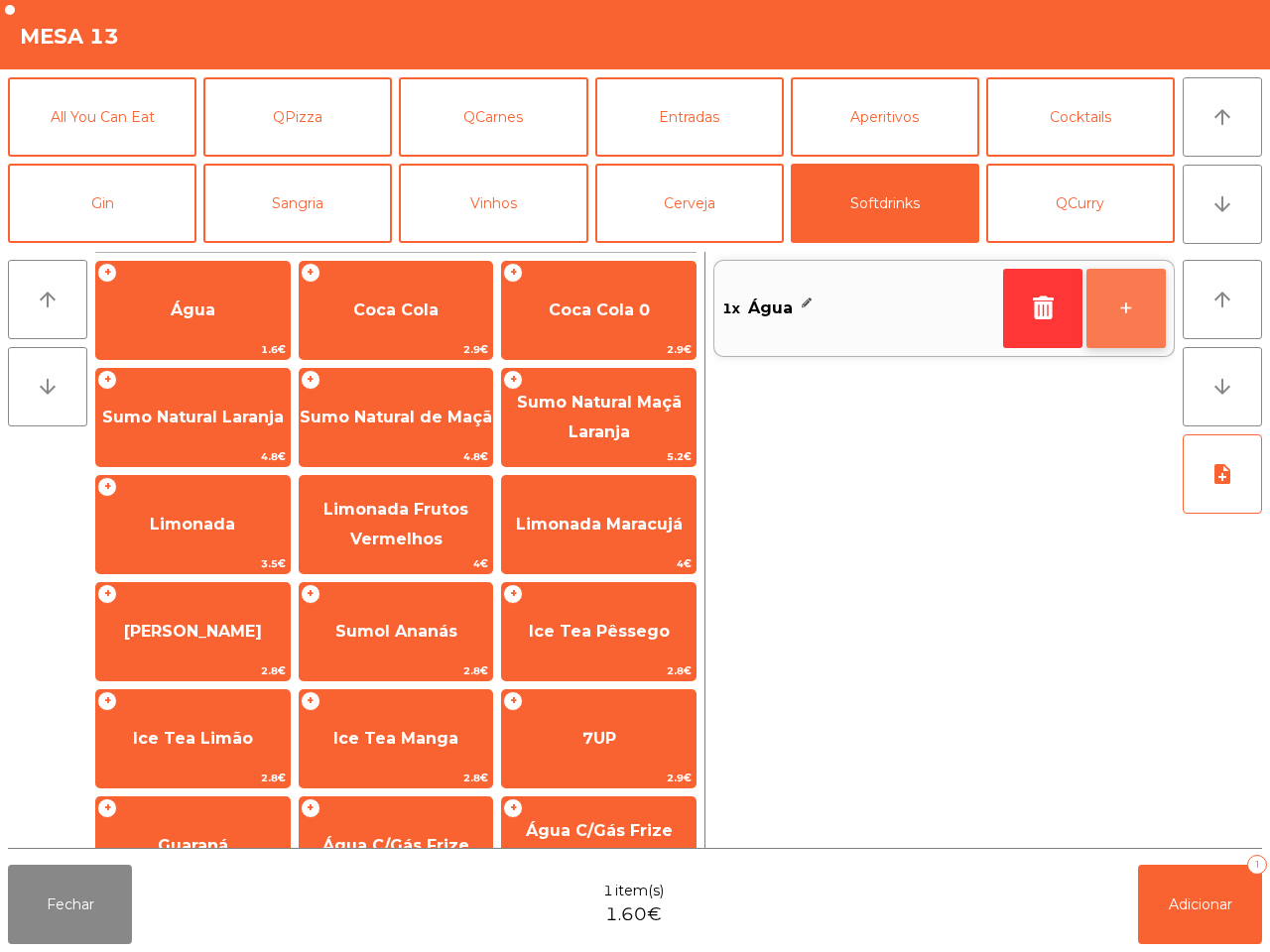
click at [1129, 303] on button "+" at bounding box center [1127, 309] width 80 height 80
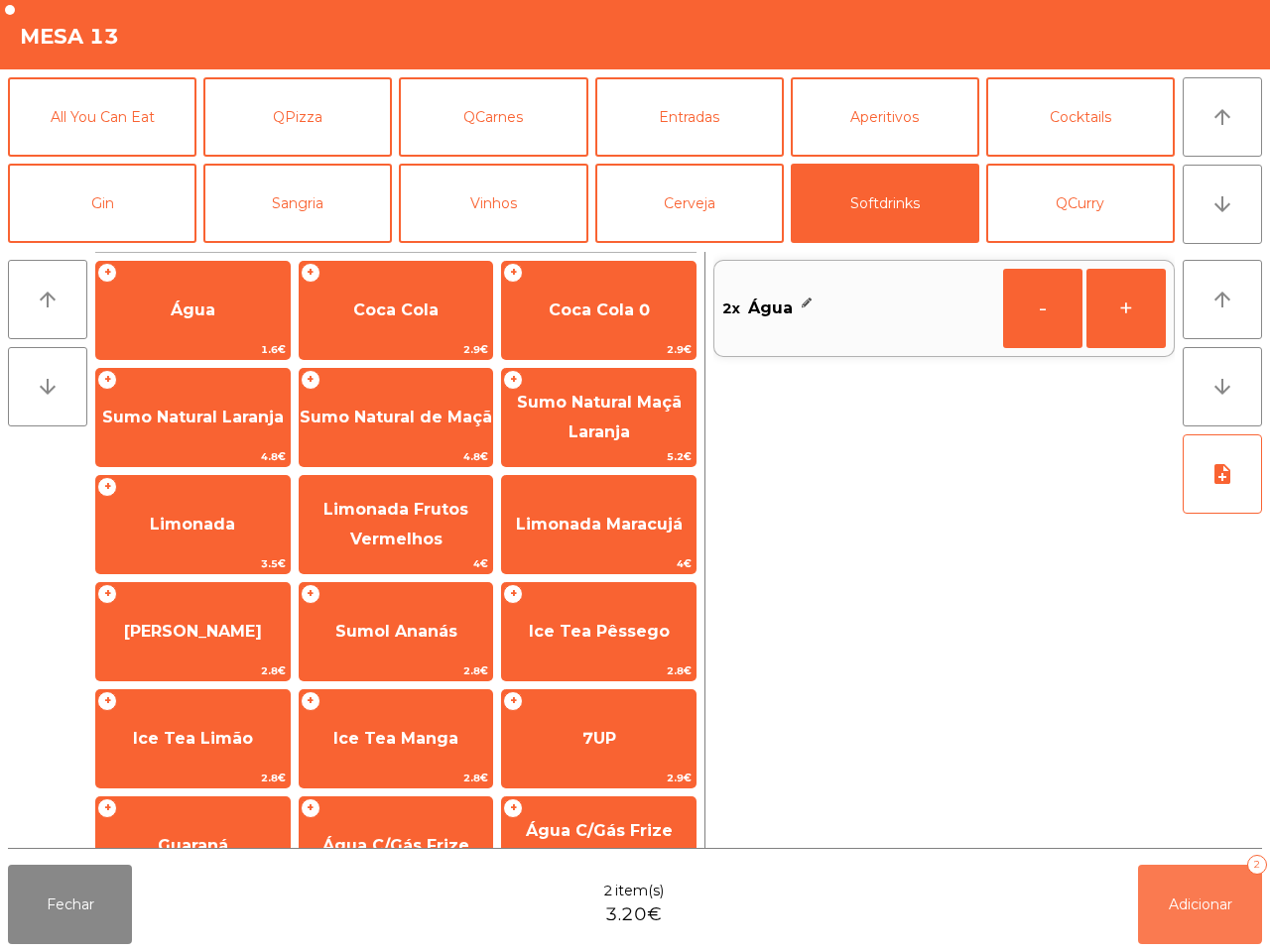
click at [1181, 893] on button "Adicionar 2" at bounding box center [1199, 904] width 124 height 80
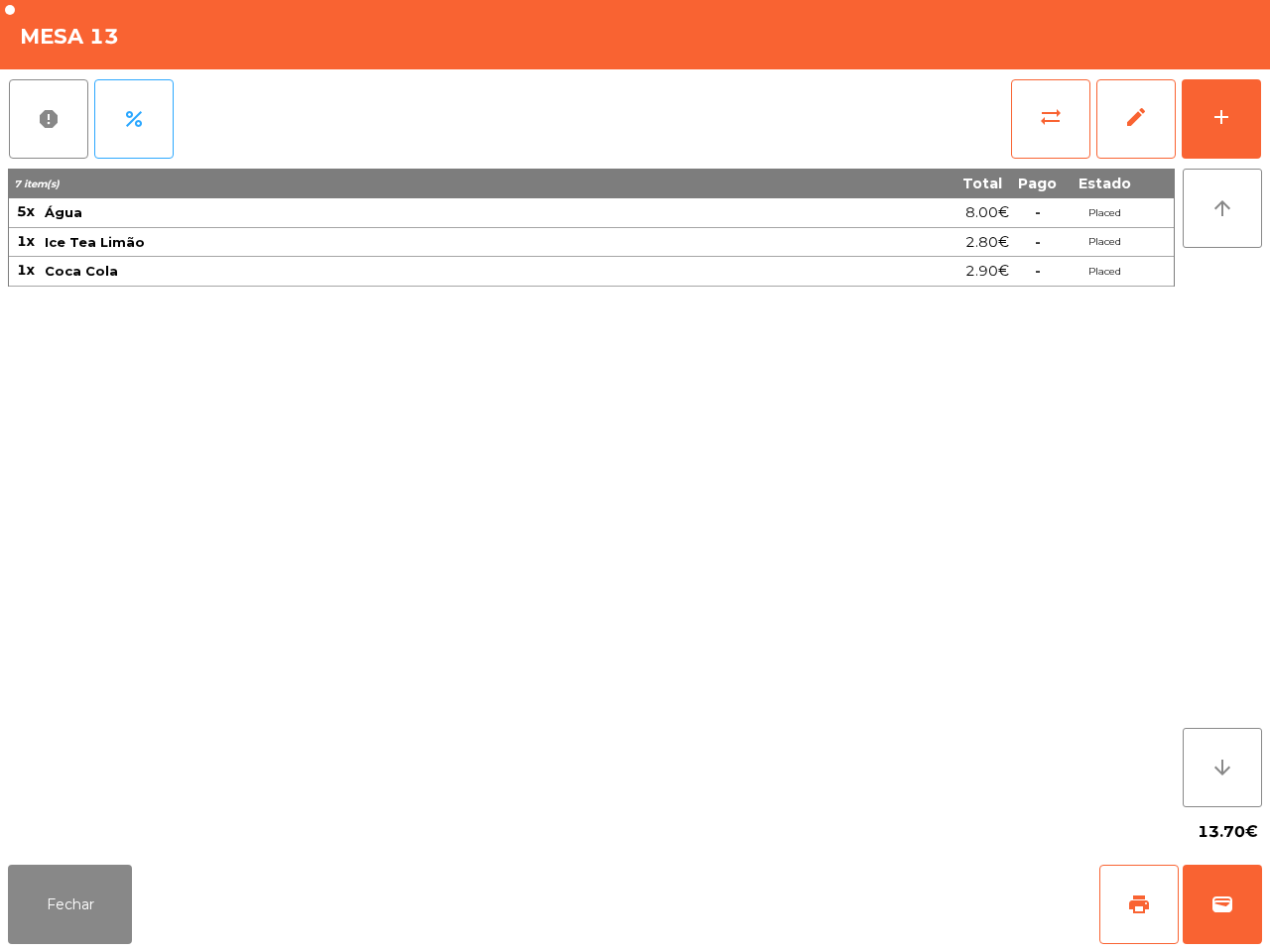
click at [920, 615] on div "7 item(s) Total Pago Estado 5x Água 8.00€ - Placed 1x Ice Tea Limão 2.80€ - Pla…" at bounding box center [591, 487] width 1166 height 638
click at [83, 928] on button "Fechar" at bounding box center [70, 904] width 124 height 80
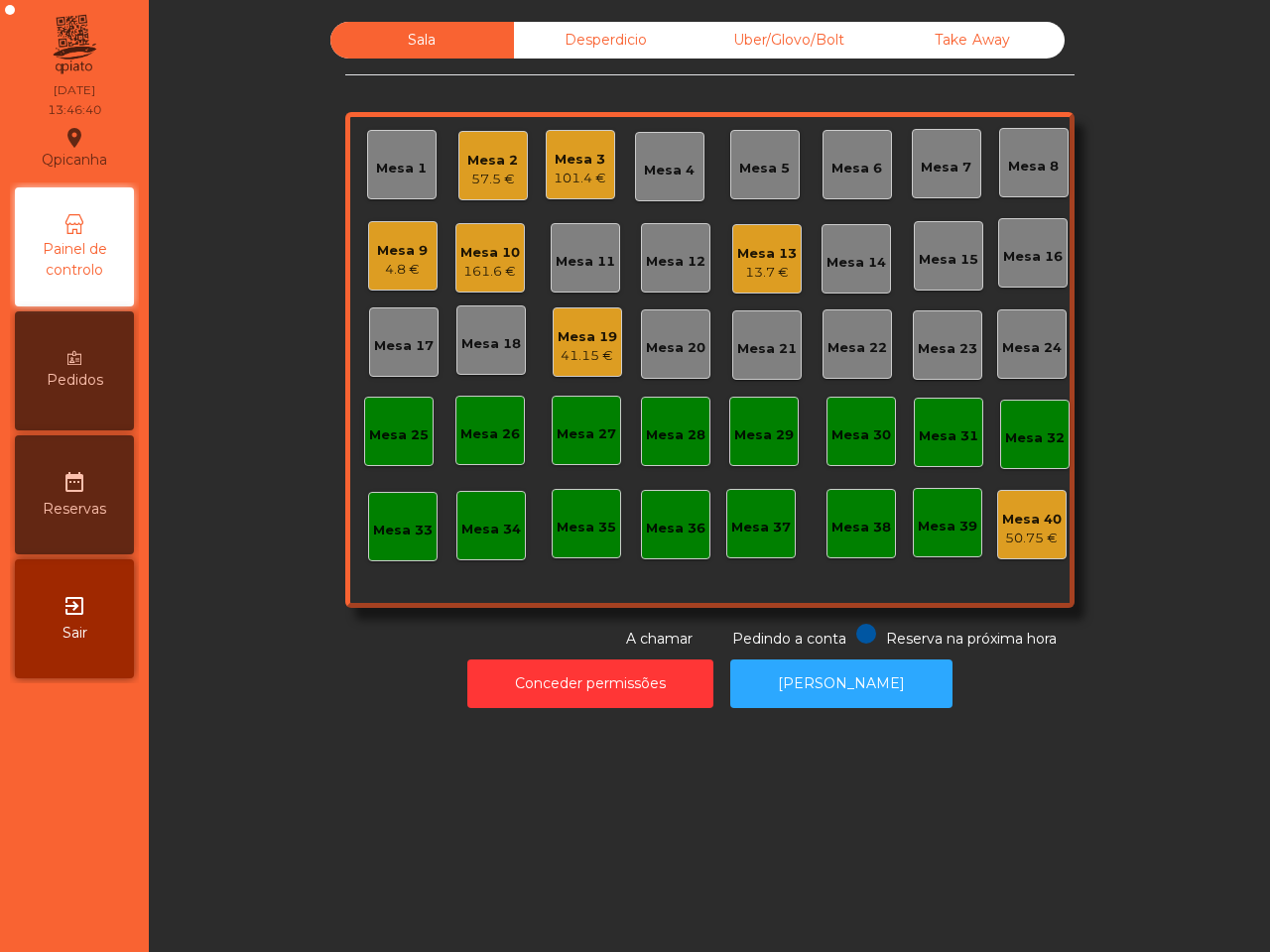
click at [477, 179] on div "57.5 €" at bounding box center [492, 179] width 51 height 20
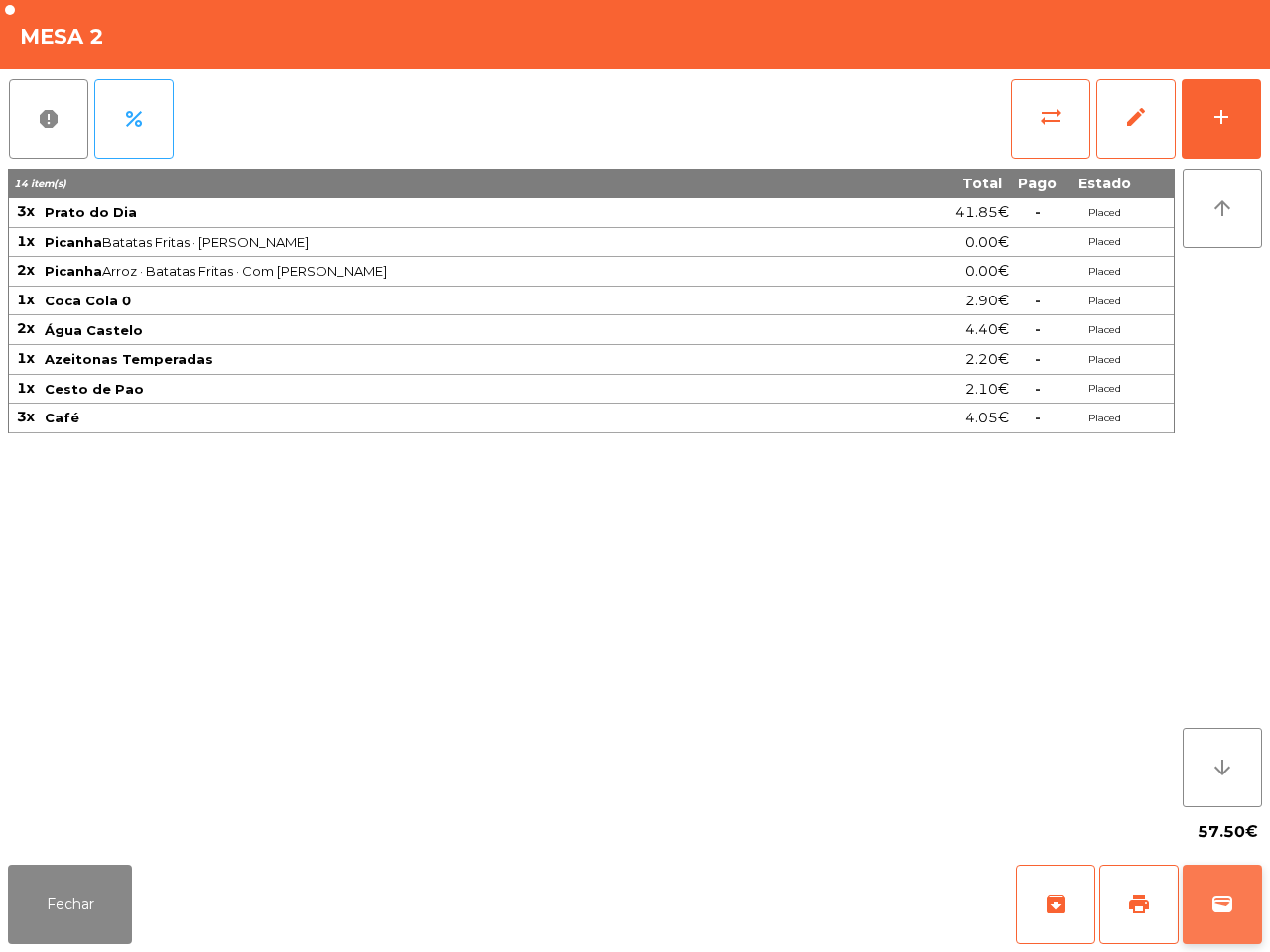
click at [1235, 915] on button "wallet" at bounding box center [1222, 904] width 80 height 80
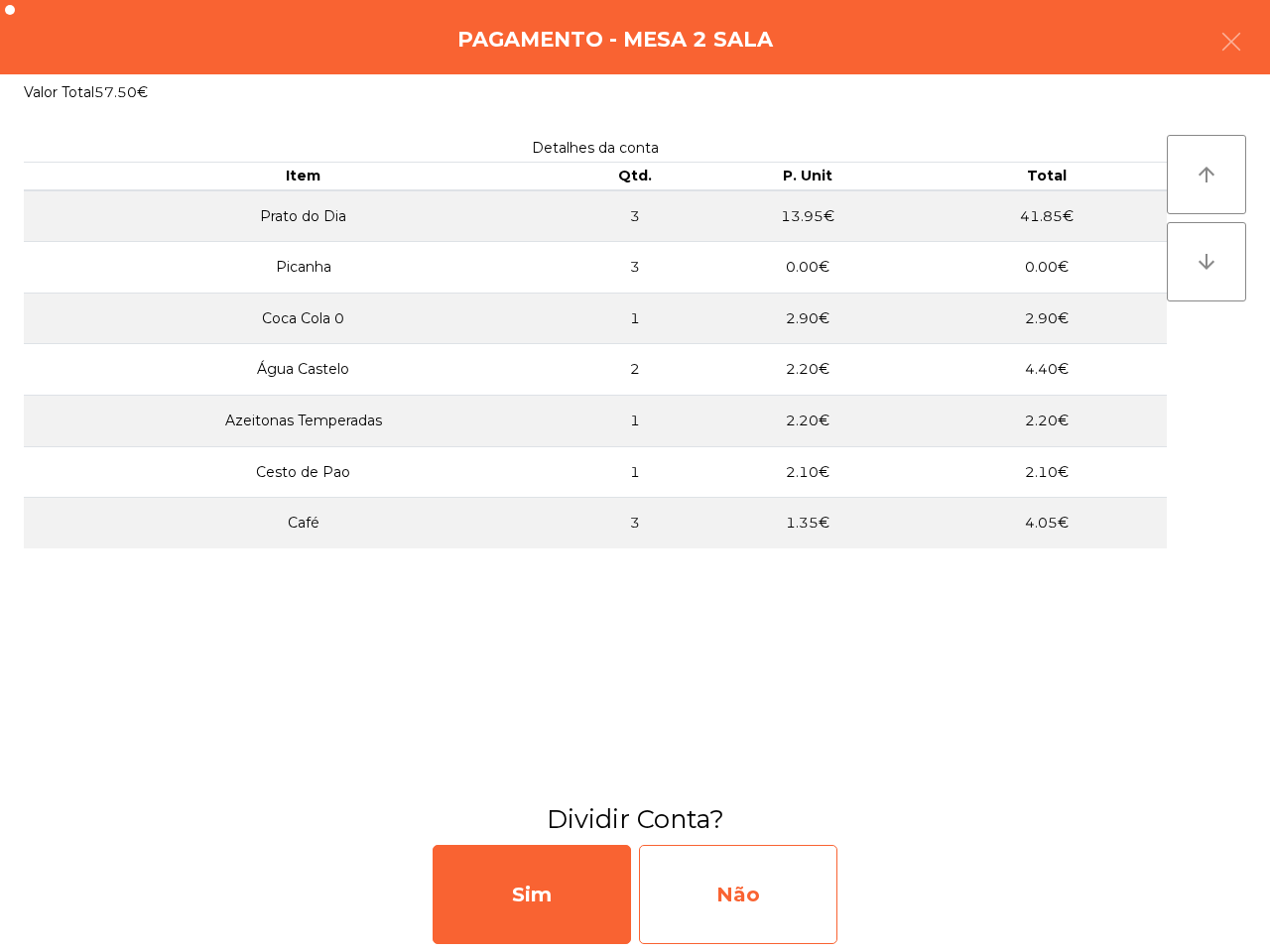
click at [735, 905] on div "Não" at bounding box center [737, 895] width 198 height 100
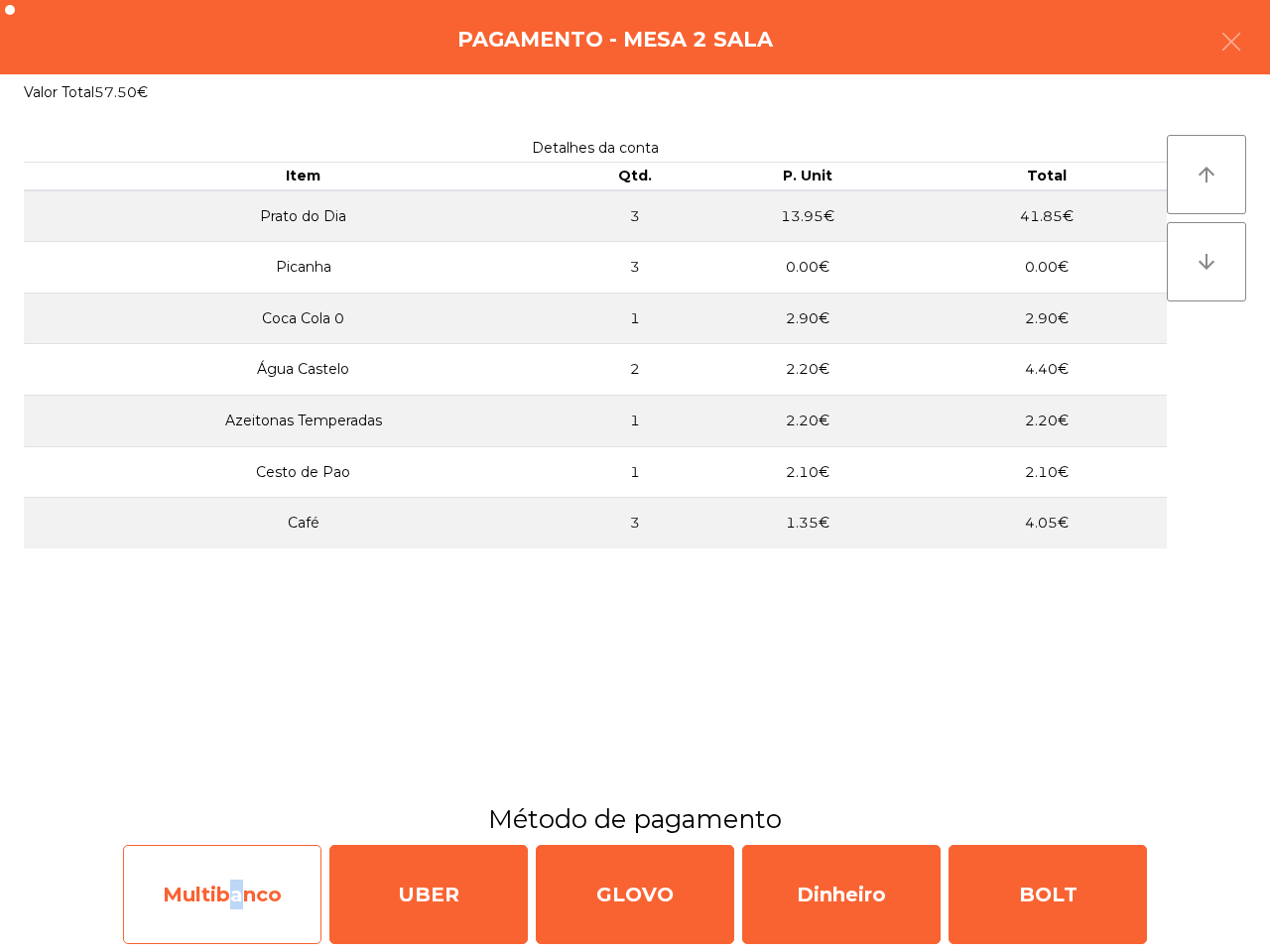
click at [225, 883] on div "Multibanco" at bounding box center [222, 895] width 198 height 100
select select "**"
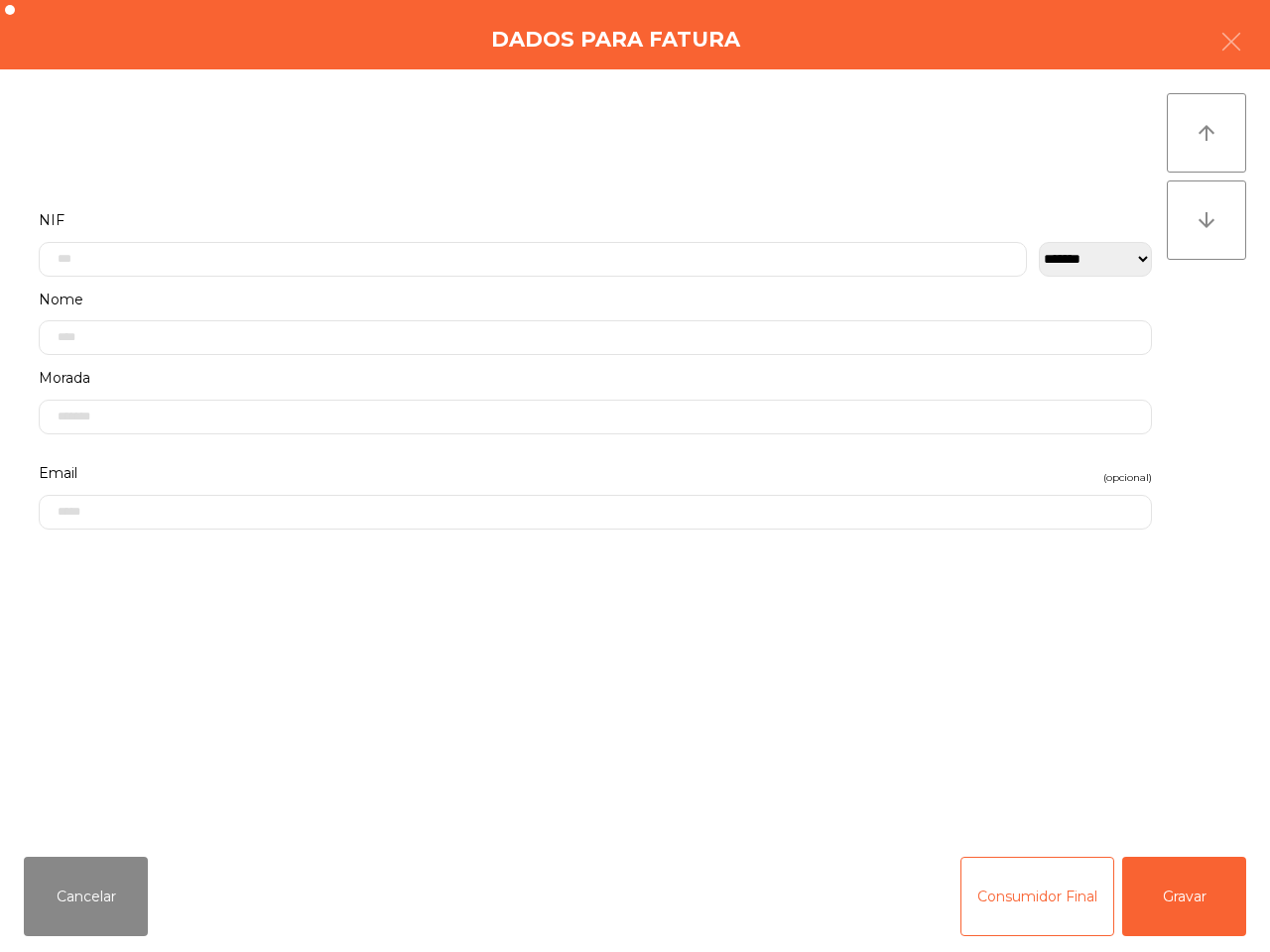
click at [211, 287] on label "Nome" at bounding box center [595, 300] width 1113 height 27
click at [146, 251] on input "text" at bounding box center [533, 259] width 988 height 35
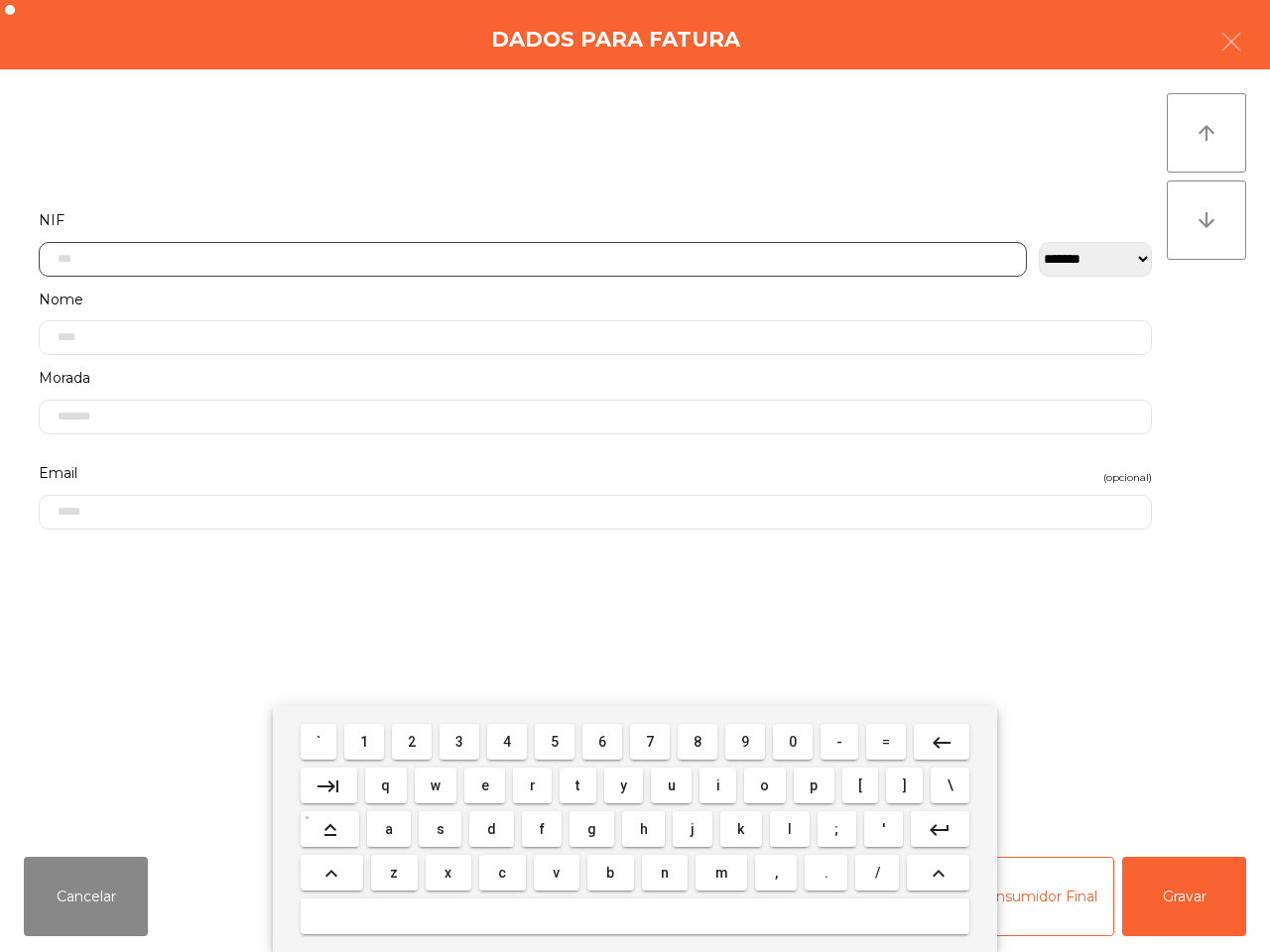
scroll to position [112, 0]
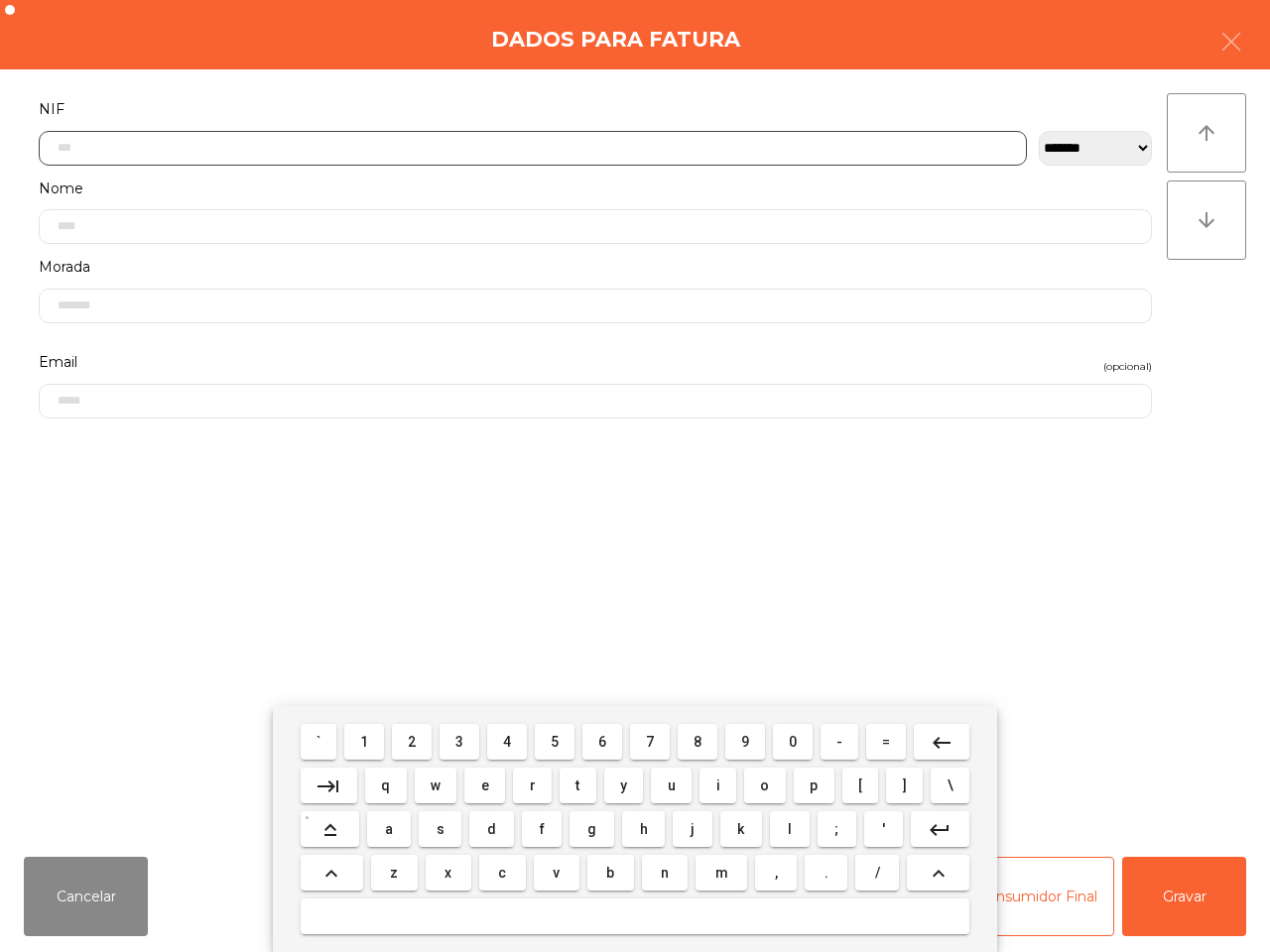
click at [547, 741] on button "5" at bounding box center [555, 742] width 40 height 36
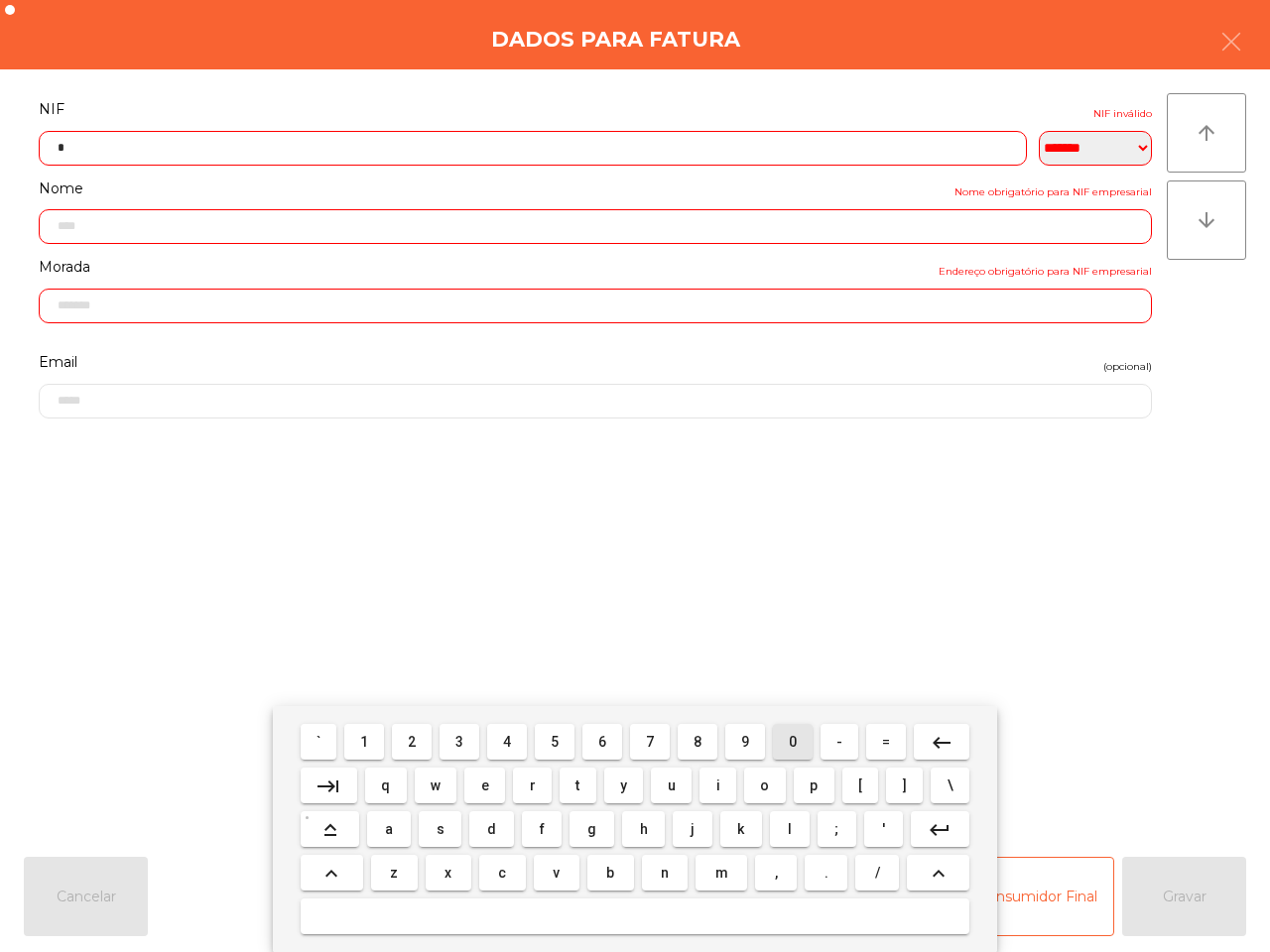
drag, startPoint x: 794, startPoint y: 741, endPoint x: 720, endPoint y: 745, distance: 74.1
click at [799, 741] on button "0" at bounding box center [793, 742] width 40 height 36
drag, startPoint x: 553, startPoint y: 744, endPoint x: 493, endPoint y: 742, distance: 60.0
click at [561, 746] on button "5" at bounding box center [555, 742] width 40 height 36
drag, startPoint x: 374, startPoint y: 739, endPoint x: 388, endPoint y: 747, distance: 16.1
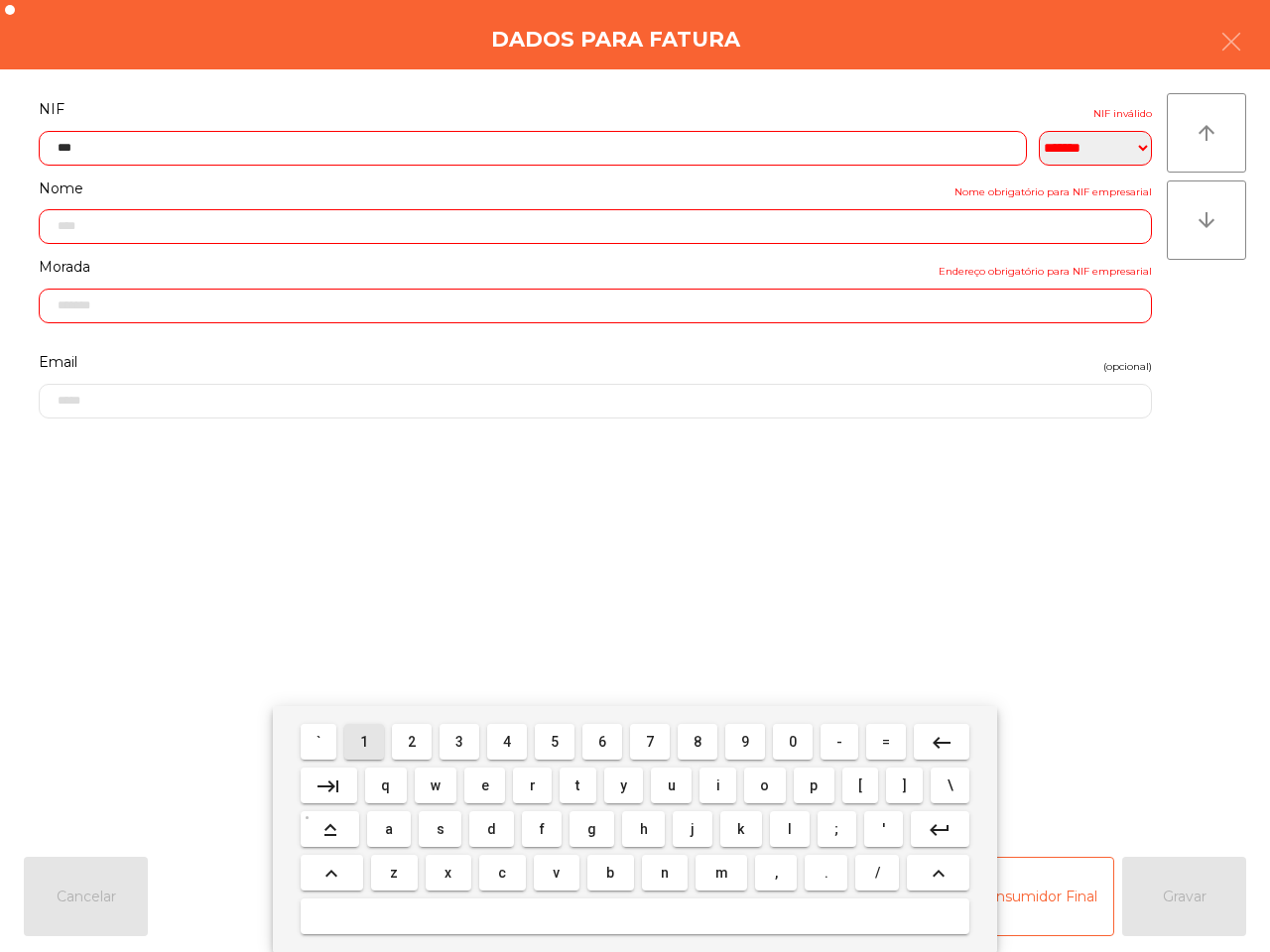
click at [381, 741] on button "1" at bounding box center [365, 742] width 40 height 36
click at [424, 752] on button "2" at bounding box center [411, 742] width 40 height 36
click at [701, 736] on button "8" at bounding box center [697, 742] width 40 height 36
click at [739, 734] on button "9" at bounding box center [745, 742] width 40 height 36
drag, startPoint x: 691, startPoint y: 736, endPoint x: 578, endPoint y: 724, distance: 113.6
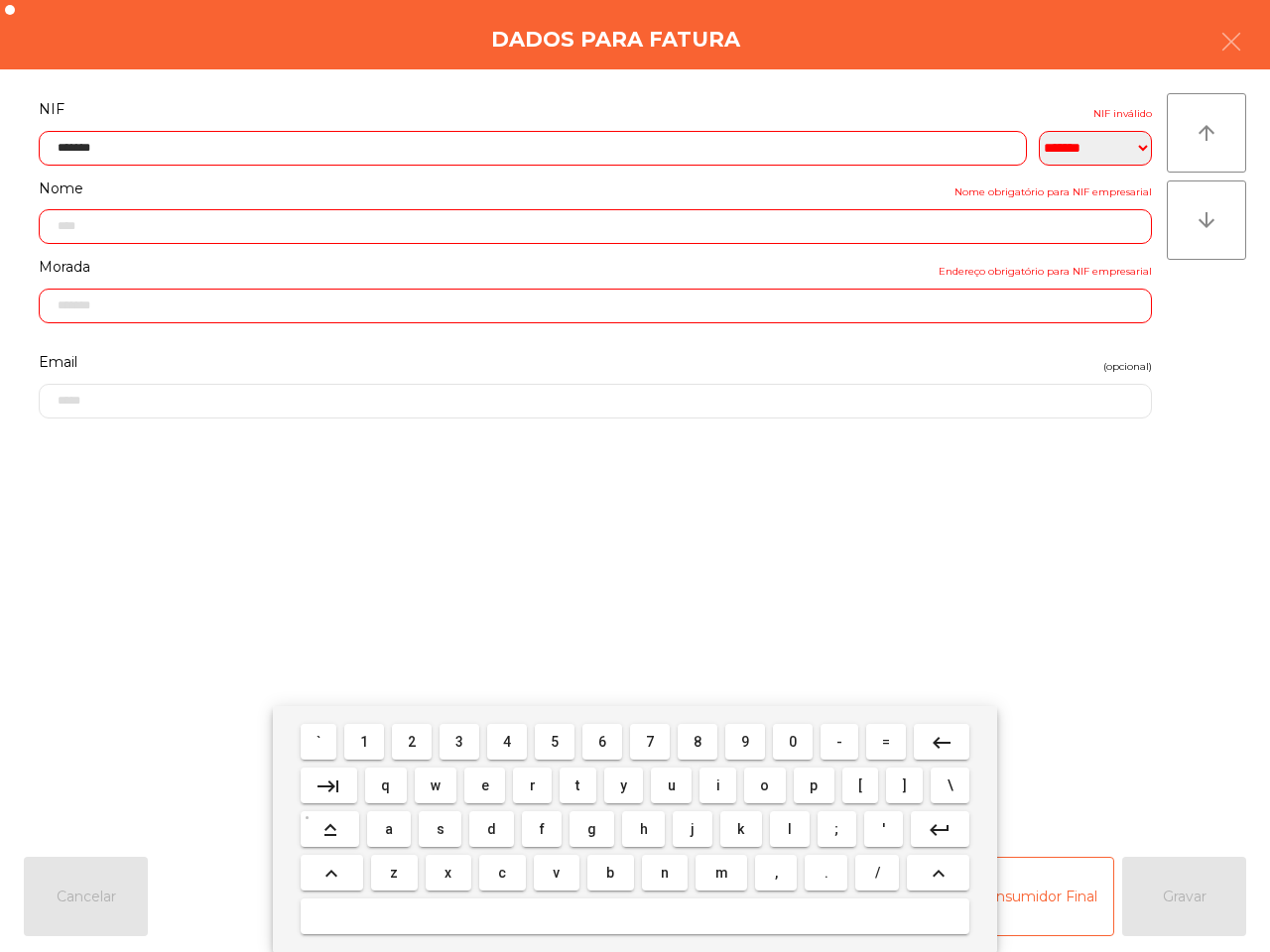
click at [689, 736] on button "8" at bounding box center [697, 742] width 40 height 36
click at [558, 737] on span "5" at bounding box center [555, 742] width 8 height 16
type input "*********"
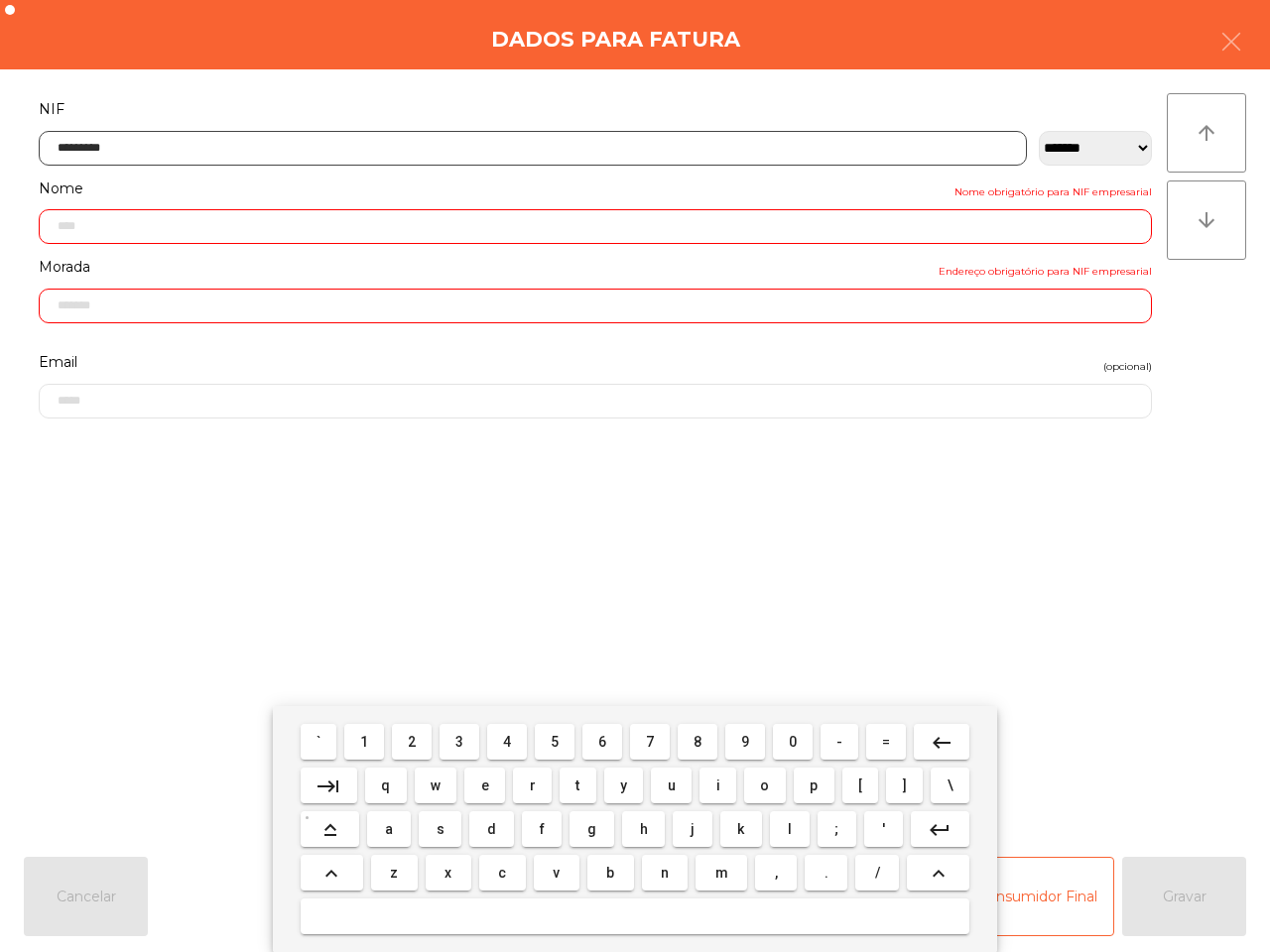
type input "**********"
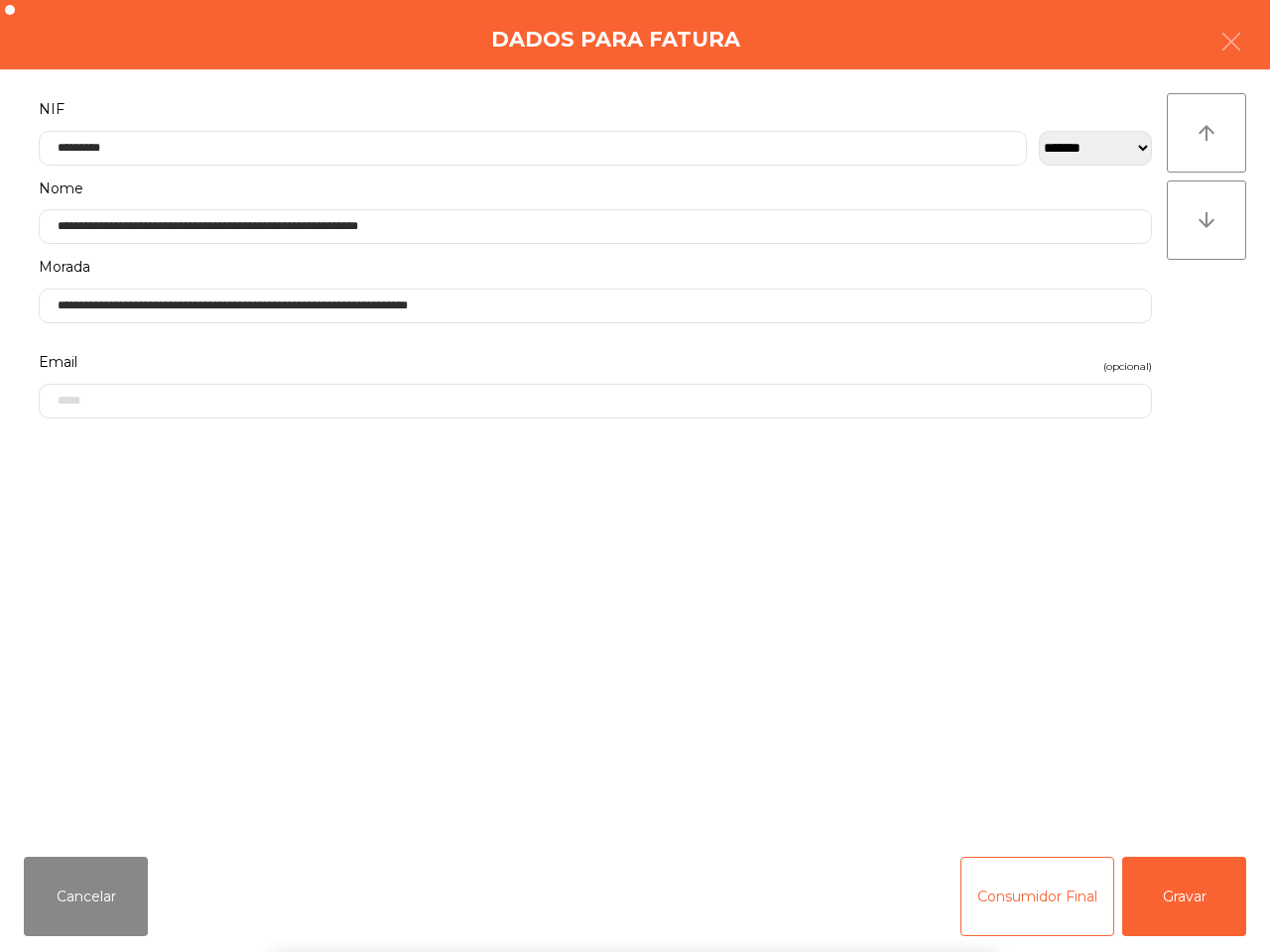
click at [1195, 922] on div "` 1 2 3 4 5 6 7 8 9 0 - = keyboard_backspace keyboard_tab q w e r t y u i o p […" at bounding box center [635, 829] width 1270 height 246
click at [1187, 910] on button "Gravar" at bounding box center [1183, 897] width 124 height 80
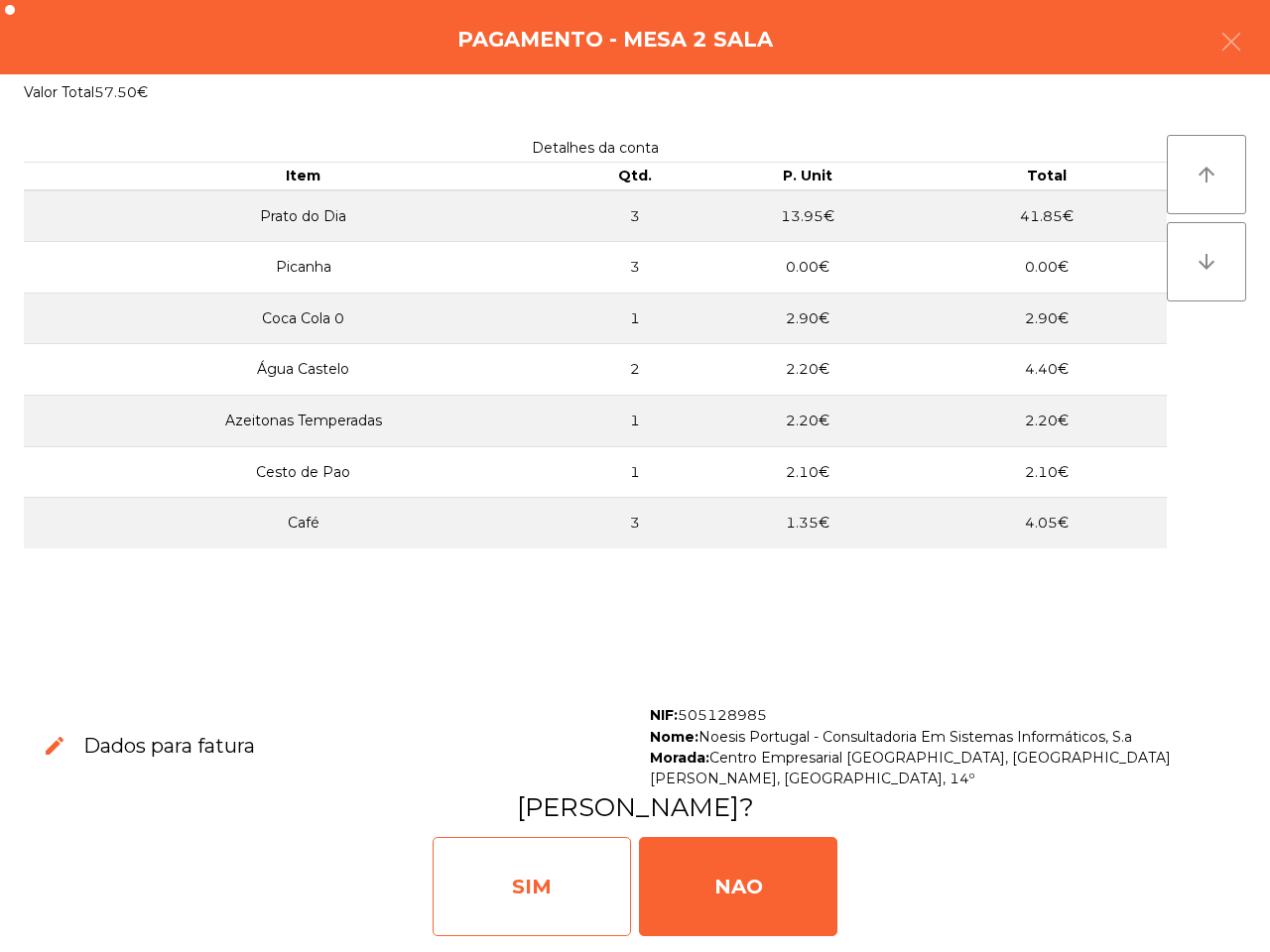
click at [562, 925] on div "SIM" at bounding box center [531, 887] width 198 height 100
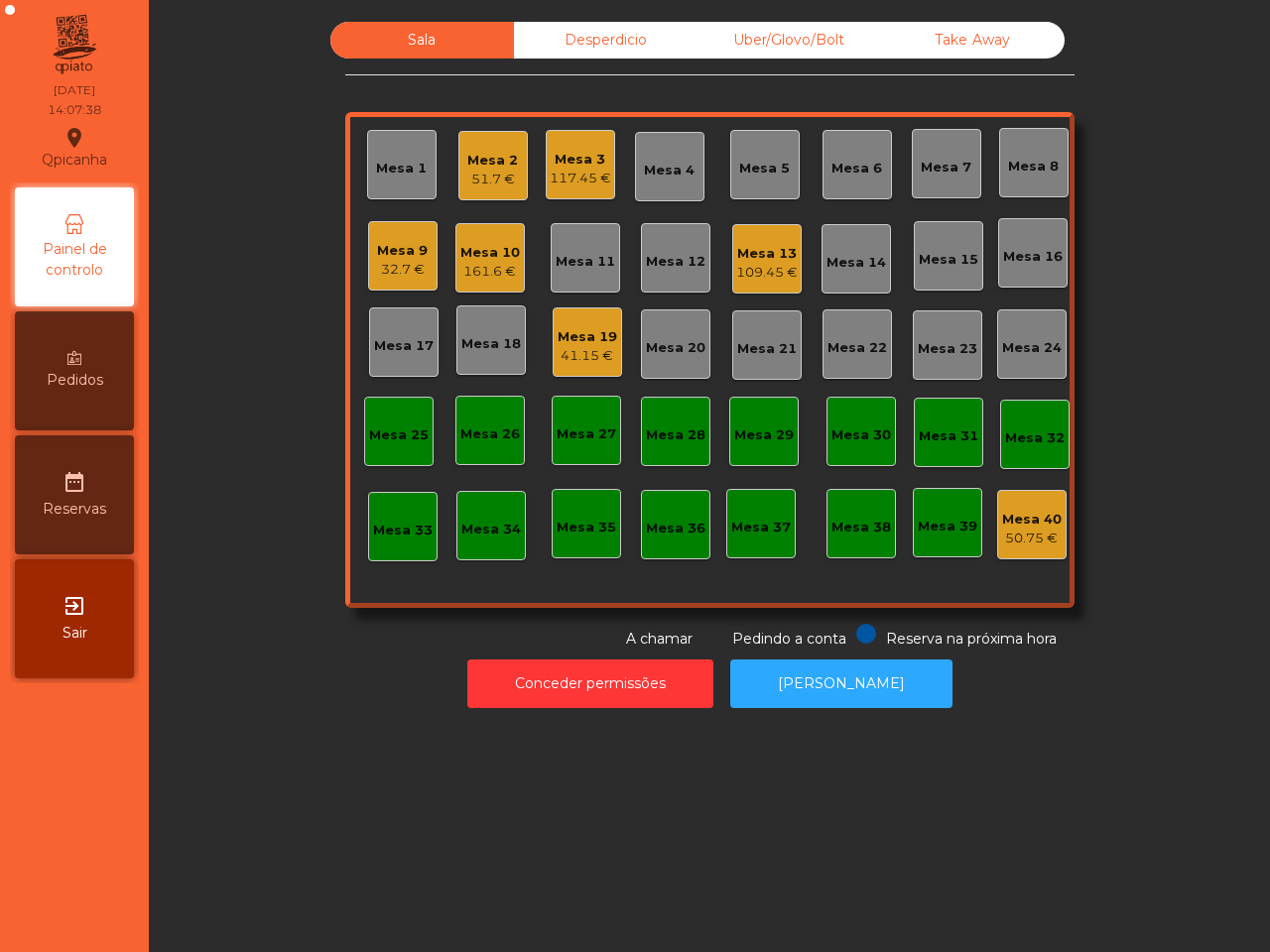
drag, startPoint x: 812, startPoint y: 293, endPoint x: 620, endPoint y: 118, distance: 259.8
click at [807, 279] on div "Mesa 1 Mesa 2 51.7 € Mesa 3 117.45 € Mesa 4 Mesa 5 Mesa 6 Mesa 7 Mesa 8 Mesa 9 …" at bounding box center [710, 360] width 729 height 496
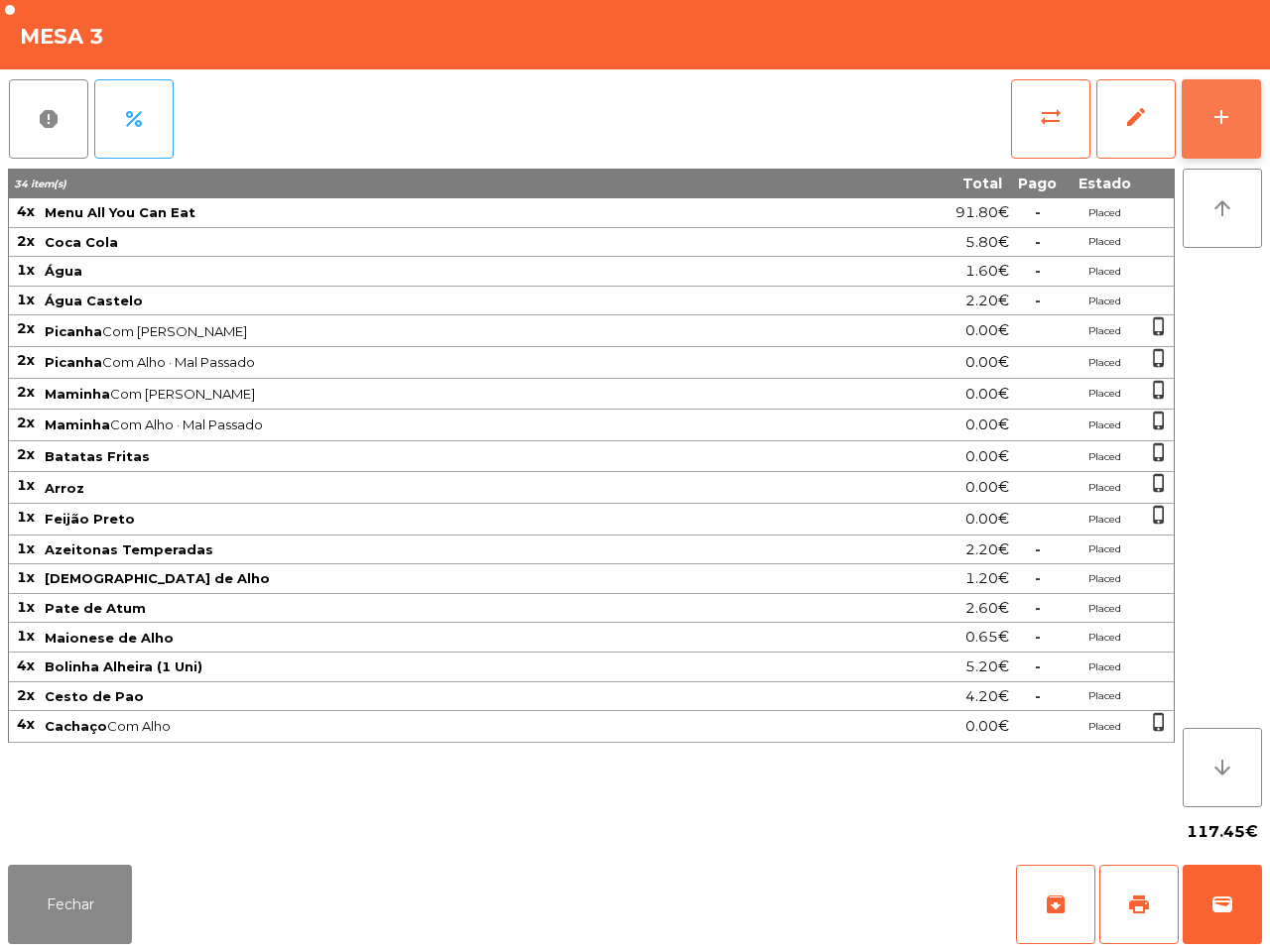
drag, startPoint x: 1218, startPoint y: 108, endPoint x: 1205, endPoint y: 108, distance: 13.0
click at [1220, 108] on div "add" at bounding box center [1221, 118] width 24 height 24
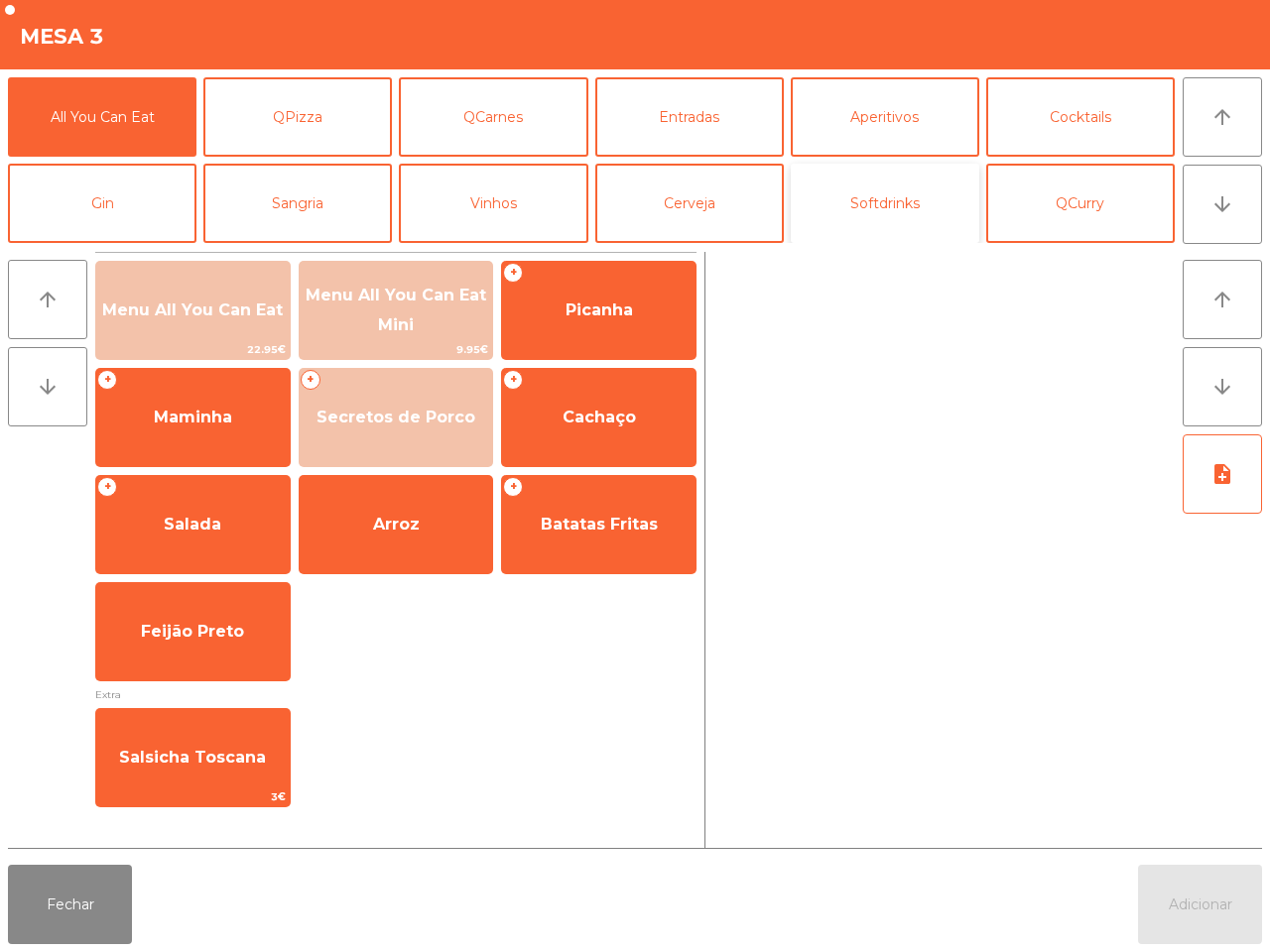
click at [866, 214] on button "Softdrinks" at bounding box center [885, 203] width 188 height 80
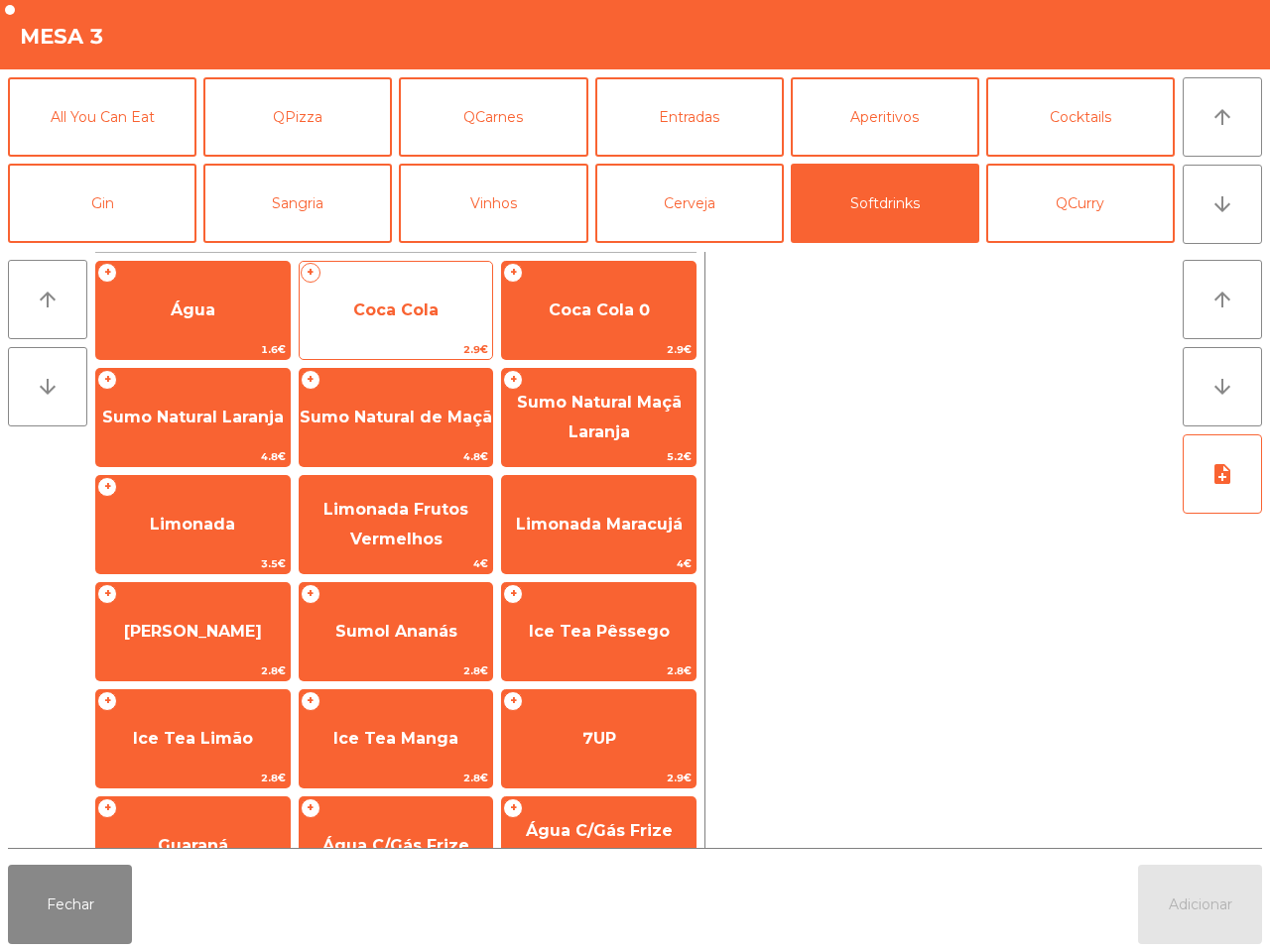
click at [462, 310] on span "Coca Cola" at bounding box center [396, 311] width 193 height 54
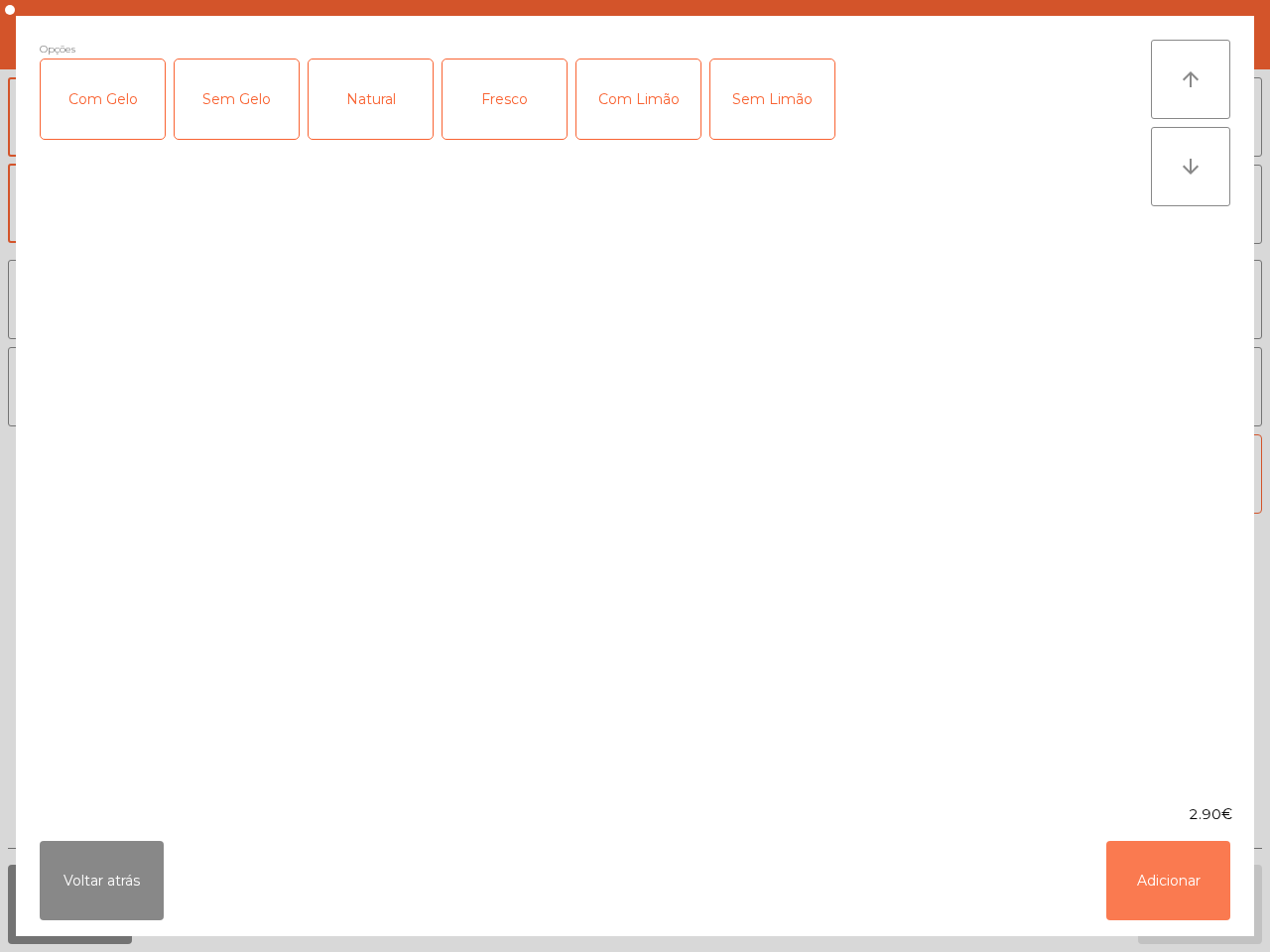
click at [1143, 879] on button "Adicionar" at bounding box center [1168, 881] width 124 height 80
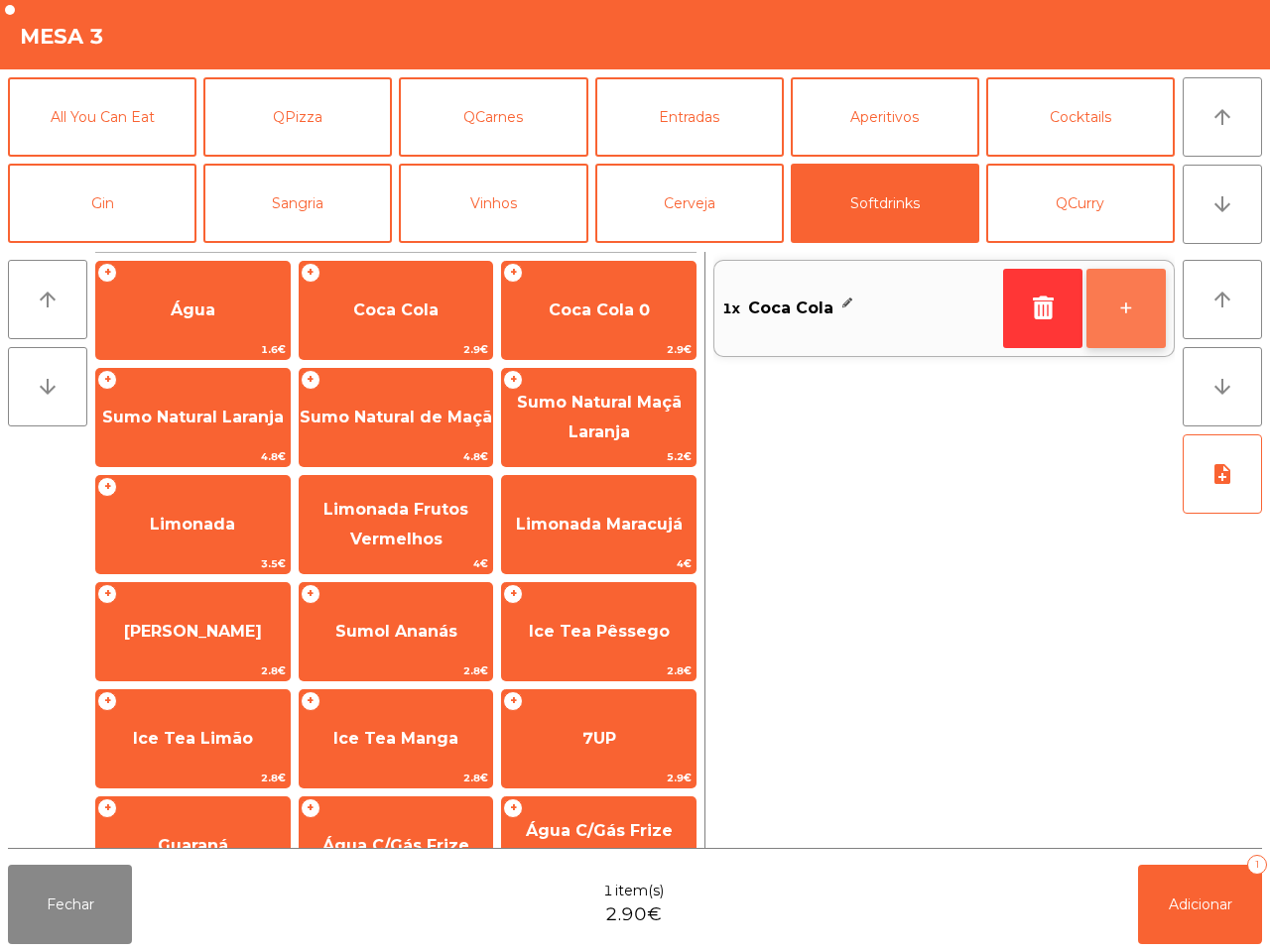
click at [1134, 309] on button "+" at bounding box center [1127, 309] width 80 height 80
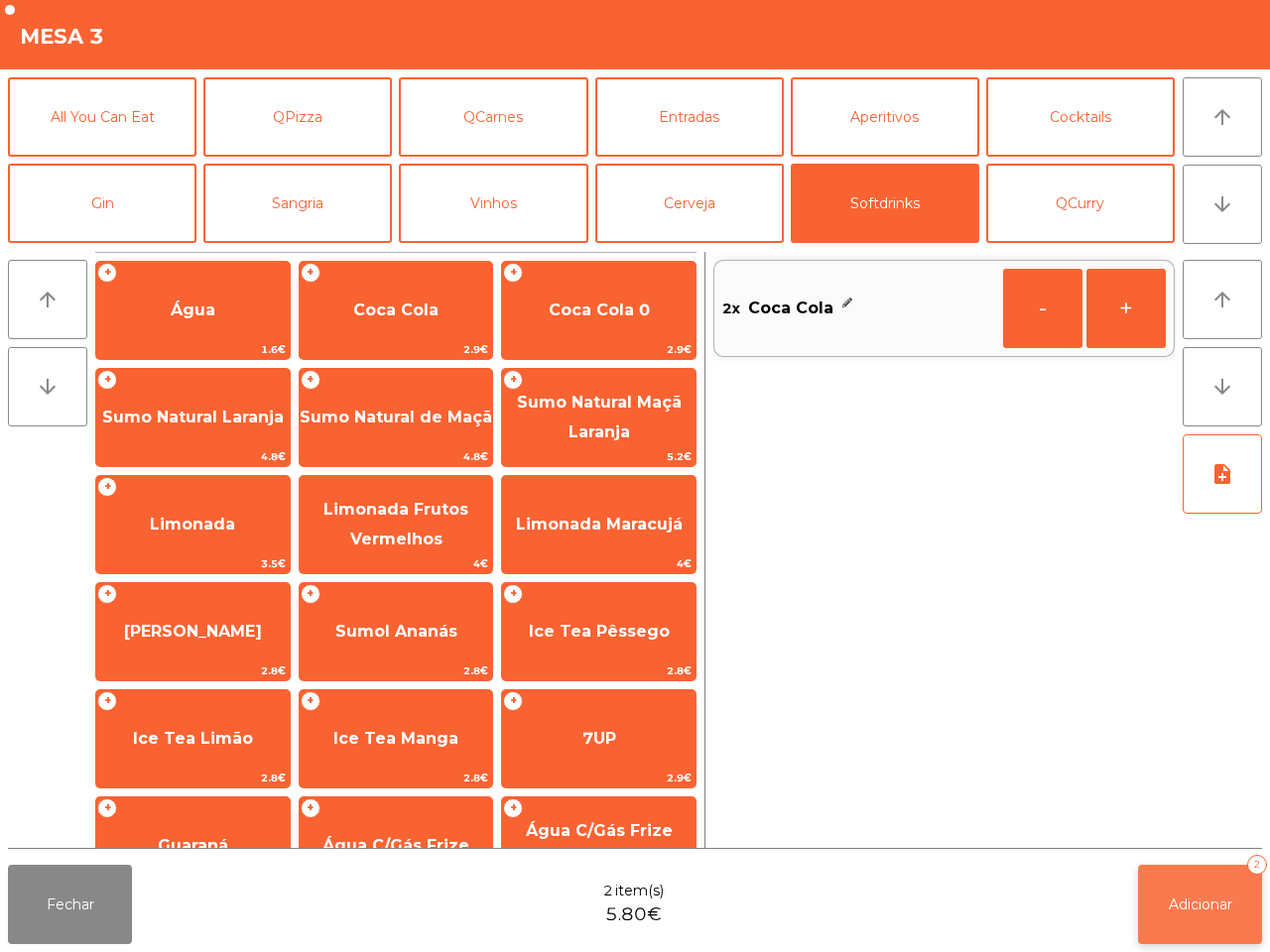
click at [1180, 883] on button "Adicionar 2" at bounding box center [1199, 904] width 124 height 80
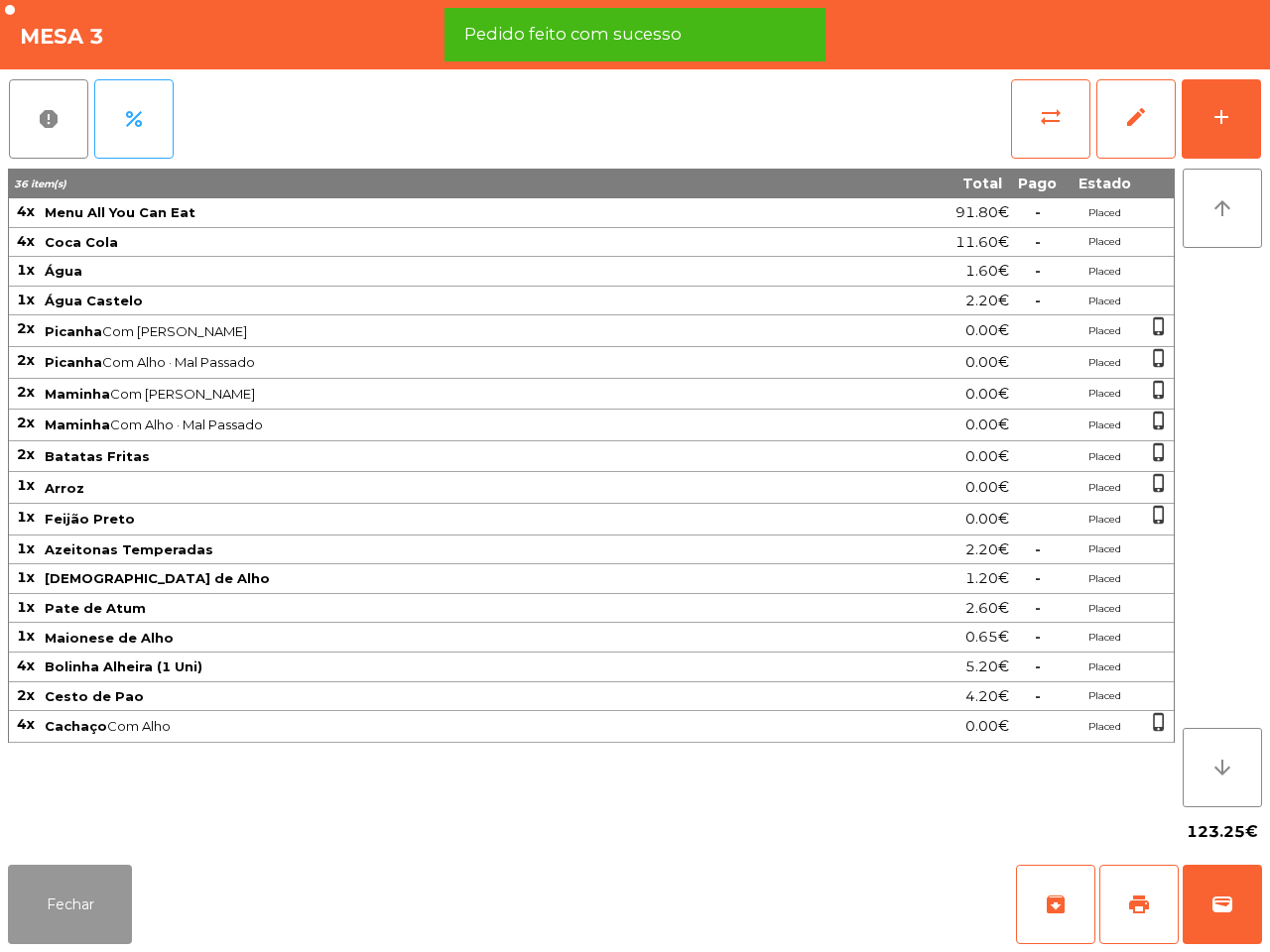
drag, startPoint x: 91, startPoint y: 899, endPoint x: 120, endPoint y: 851, distance: 56.1
click at [97, 900] on button "Fechar" at bounding box center [70, 904] width 124 height 80
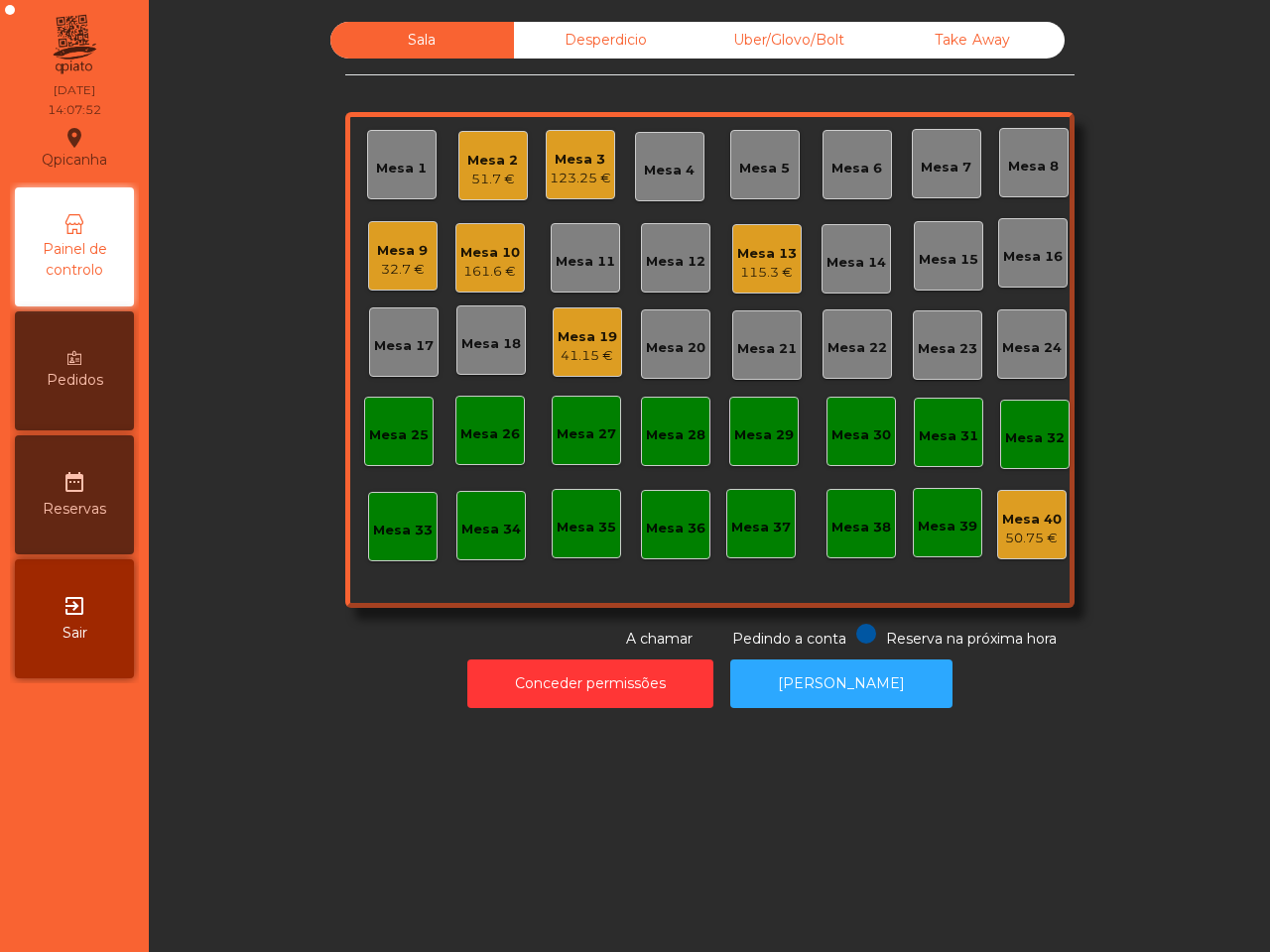
click at [487, 258] on div "Mesa 10" at bounding box center [490, 253] width 60 height 20
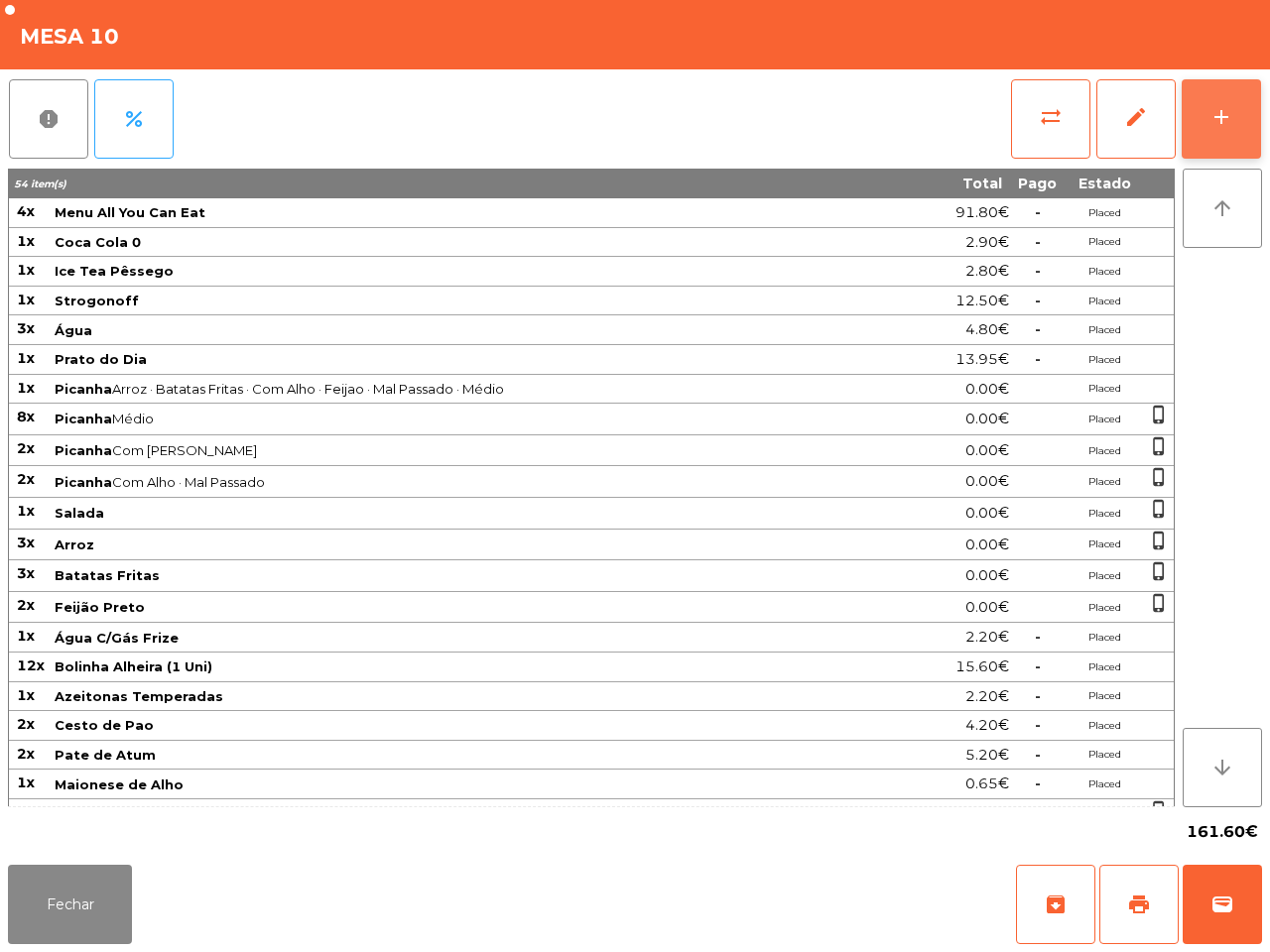
click at [1218, 108] on div "add" at bounding box center [1221, 118] width 24 height 24
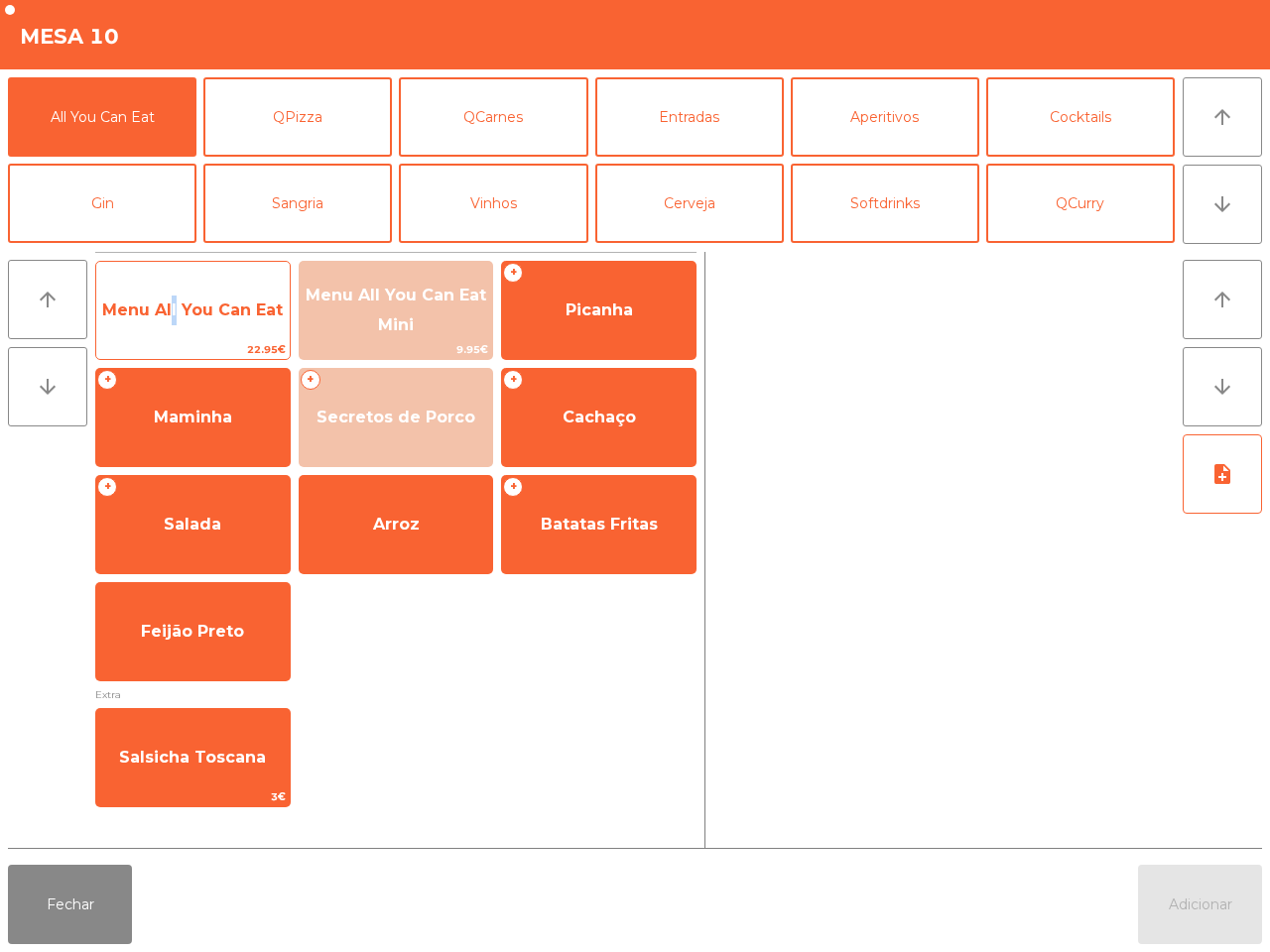
click at [168, 329] on span "Menu All You Can Eat" at bounding box center [193, 311] width 193 height 54
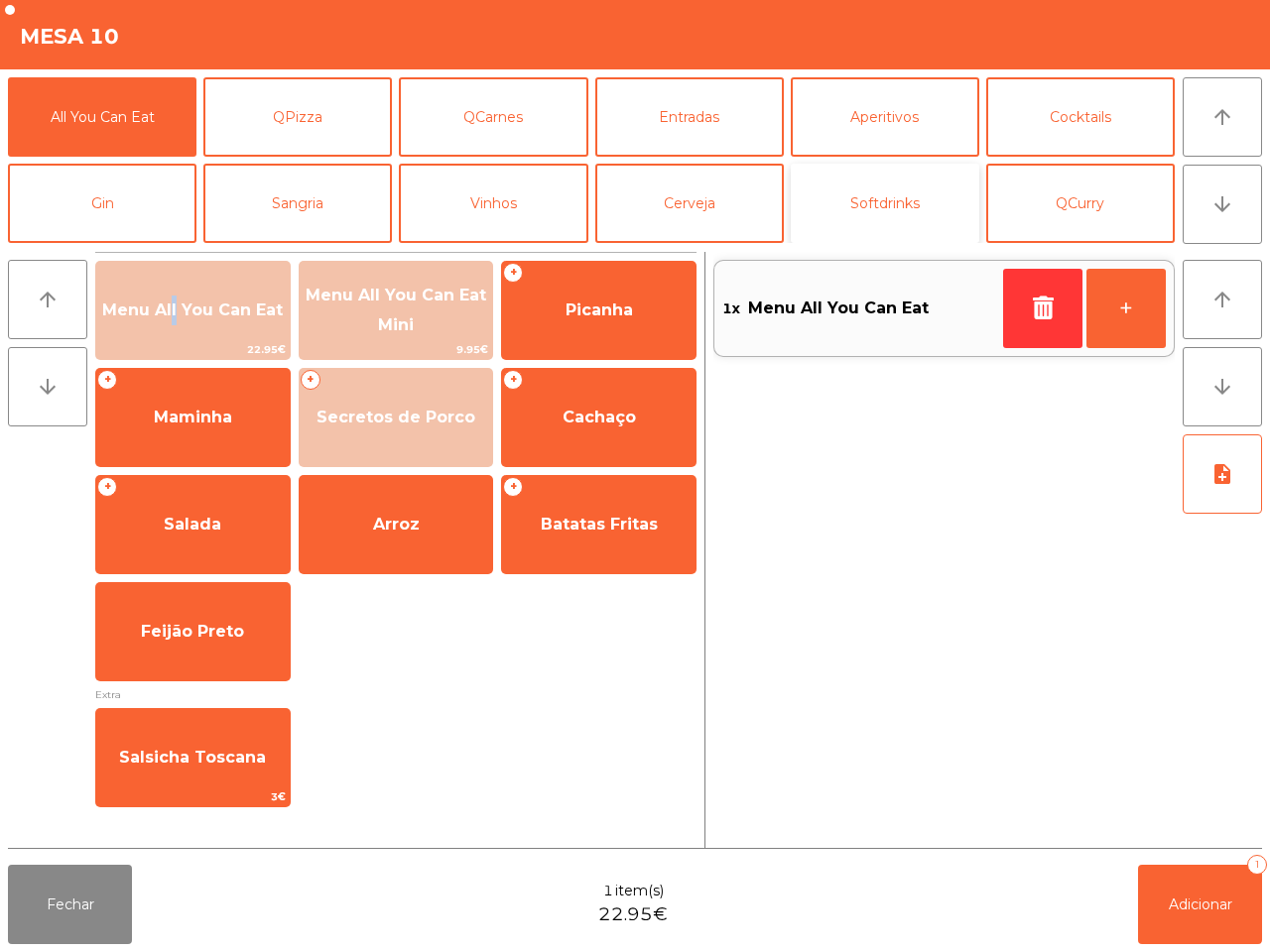
click at [869, 199] on button "Softdrinks" at bounding box center [885, 203] width 188 height 80
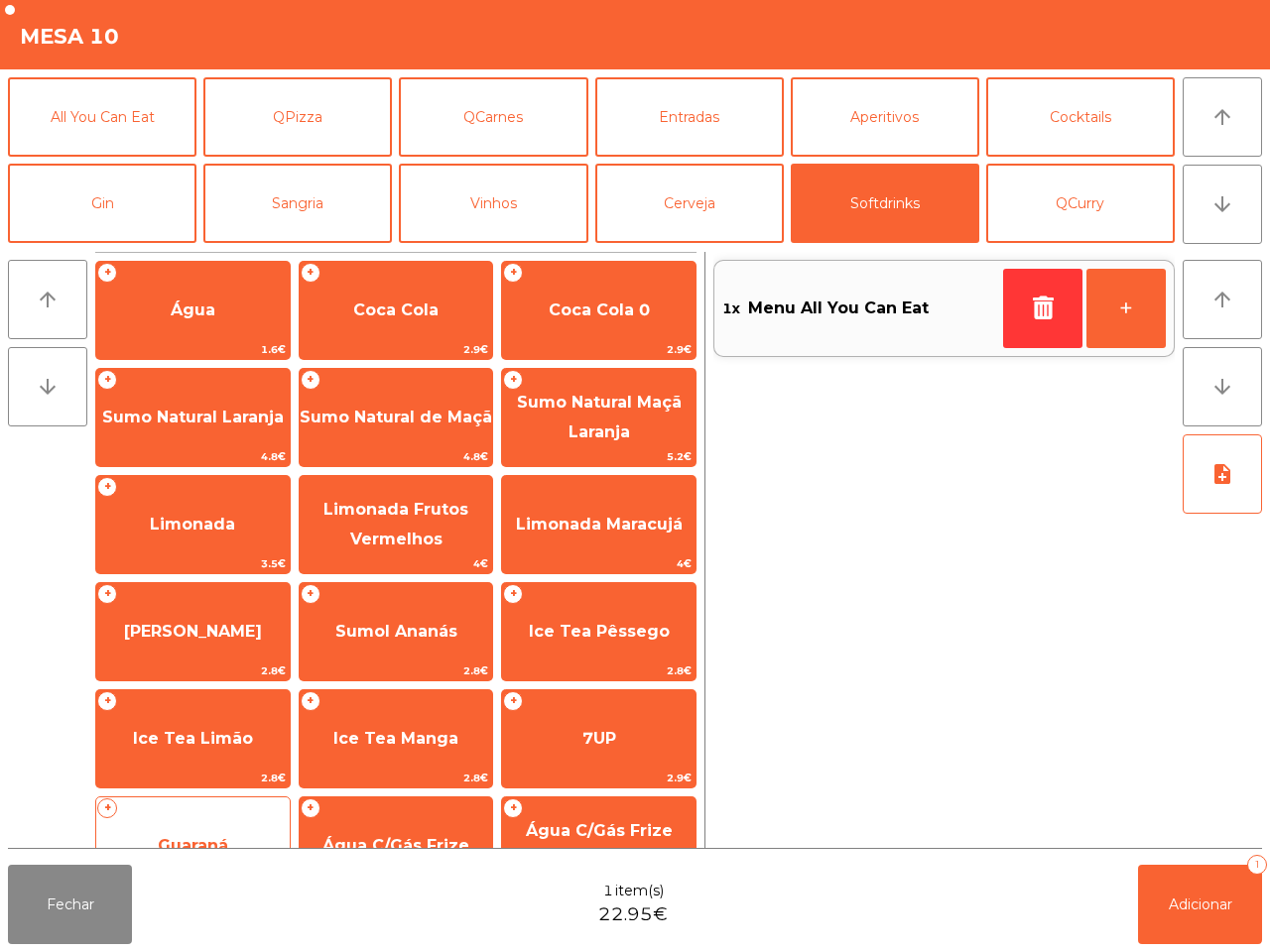
click at [248, 833] on span "Guaraná" at bounding box center [193, 846] width 193 height 54
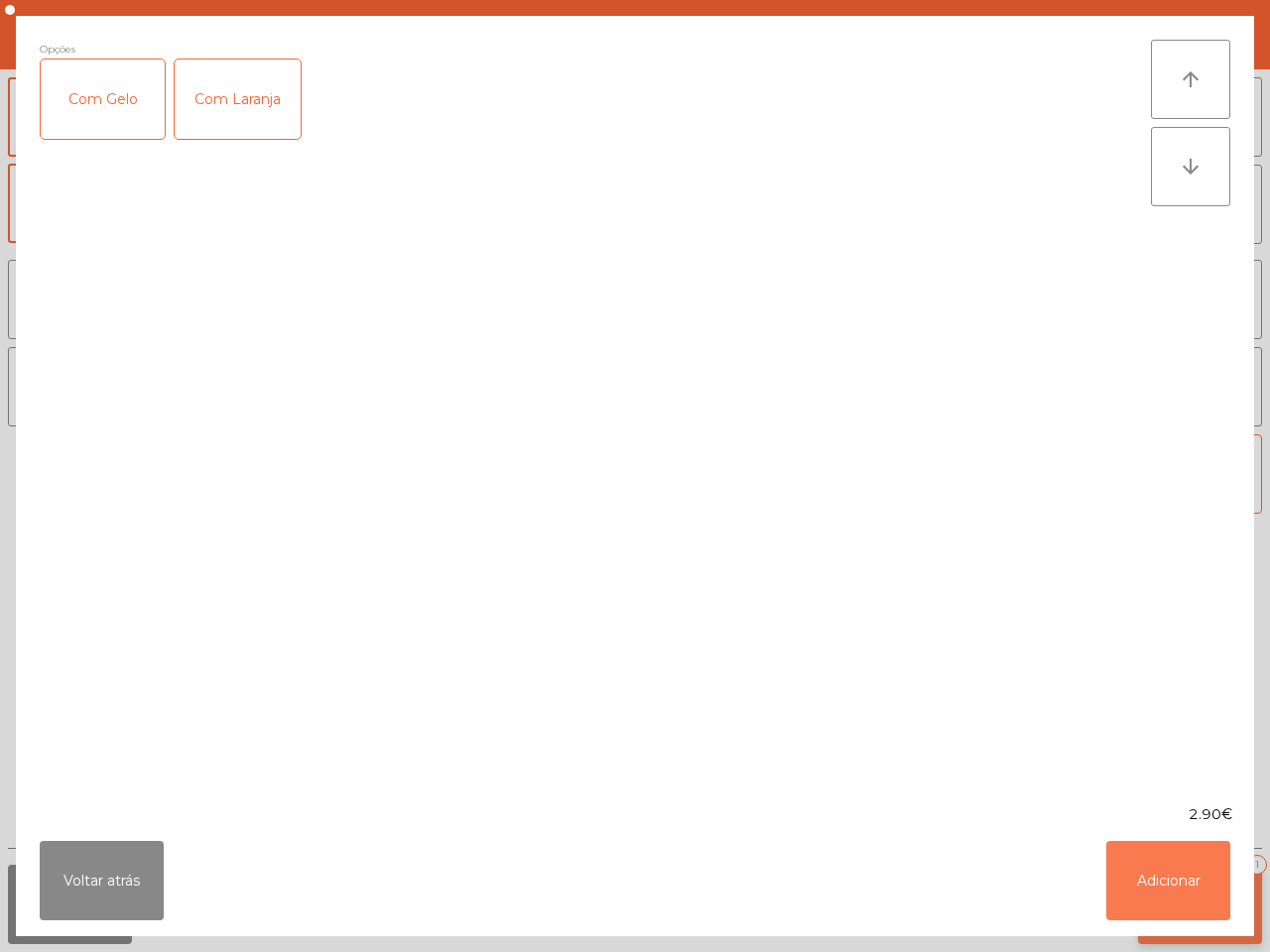
click at [1171, 887] on button "Adicionar" at bounding box center [1168, 881] width 124 height 80
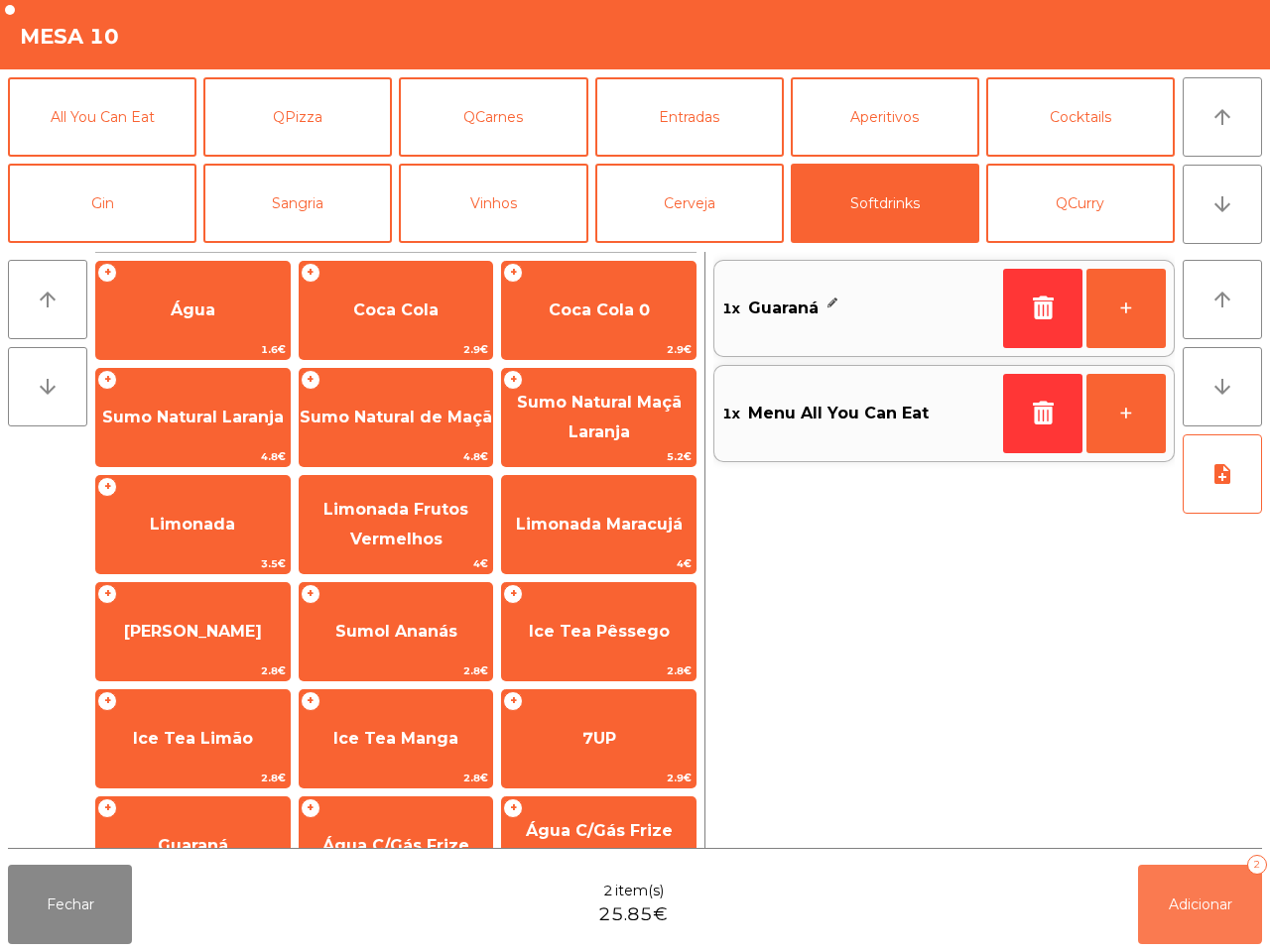
click at [1193, 898] on span "Adicionar" at bounding box center [1200, 904] width 64 height 18
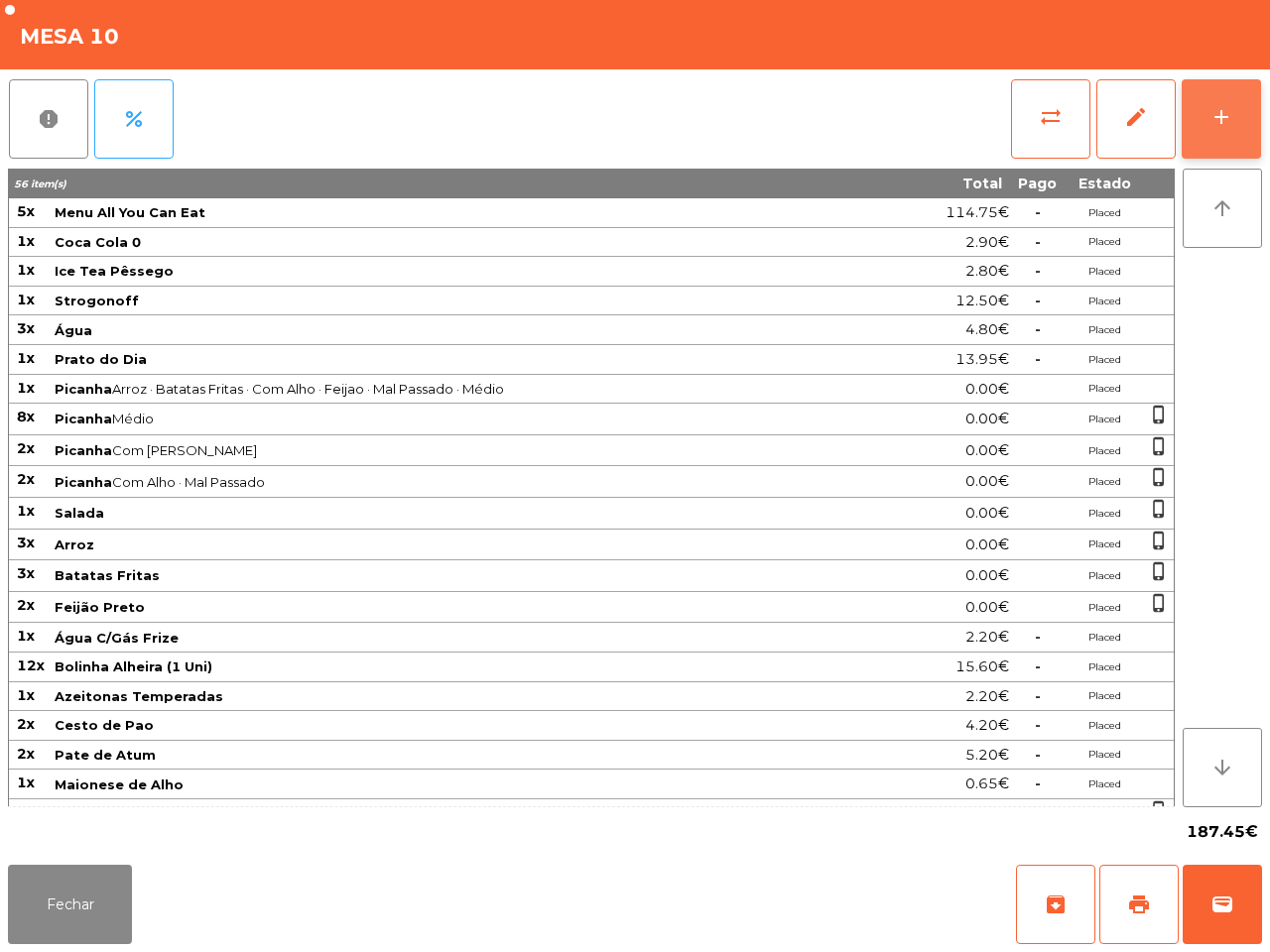
drag, startPoint x: 1251, startPoint y: 131, endPoint x: 1241, endPoint y: 115, distance: 18.9
click at [1250, 129] on button "add" at bounding box center [1221, 119] width 80 height 80
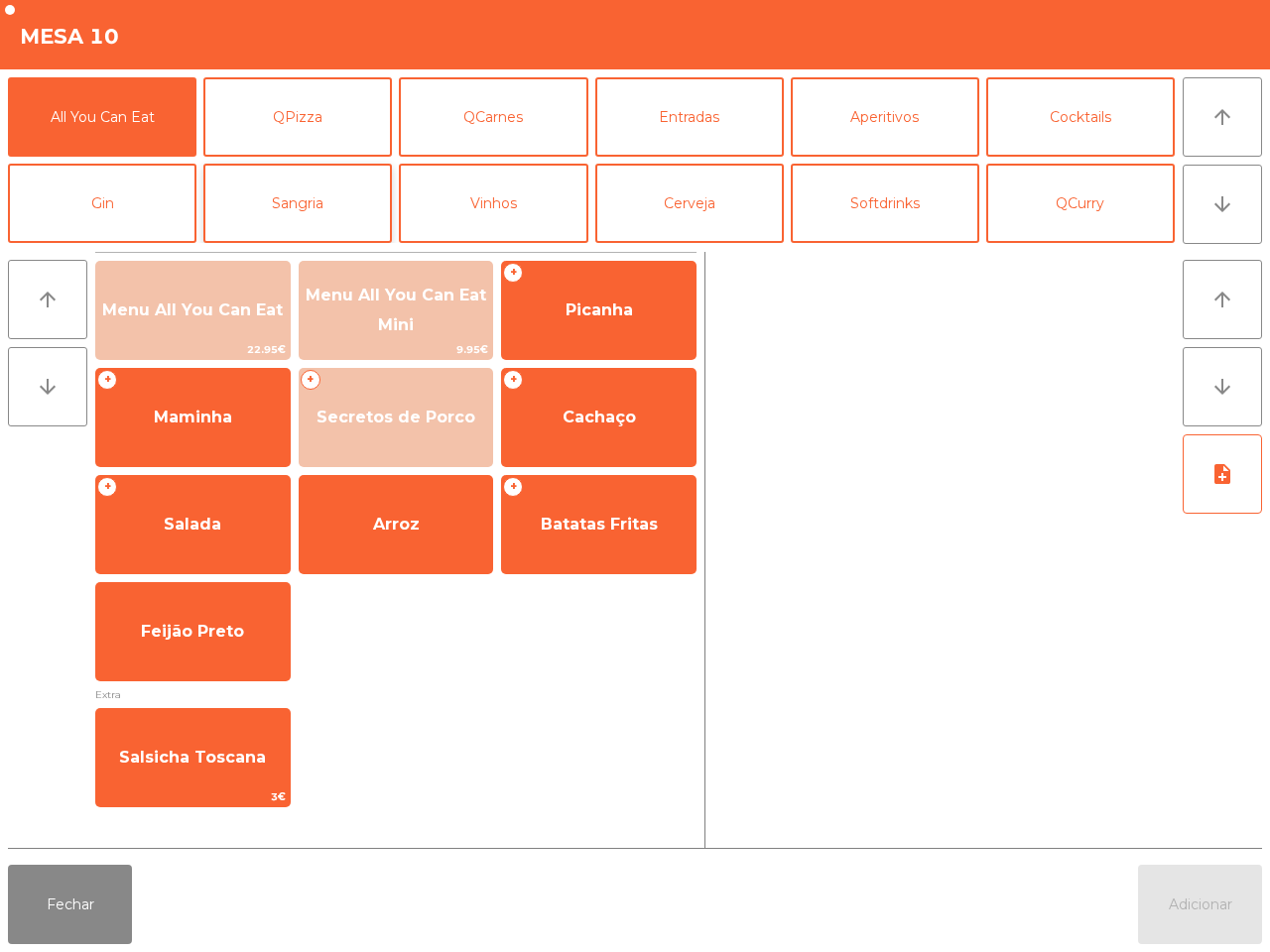
scroll to position [171, 0]
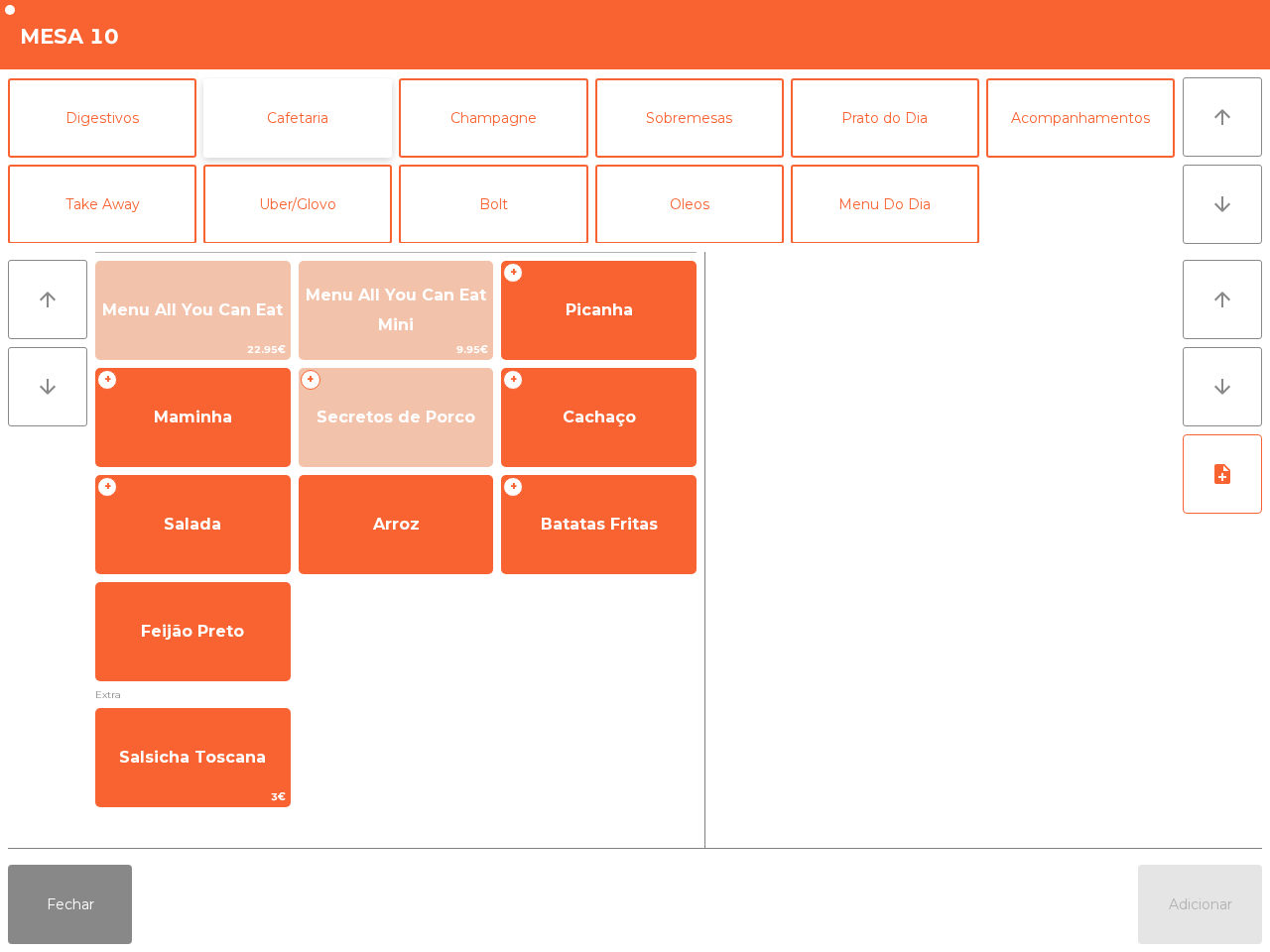
click at [290, 133] on button "Cafetaria" at bounding box center [297, 119] width 188 height 80
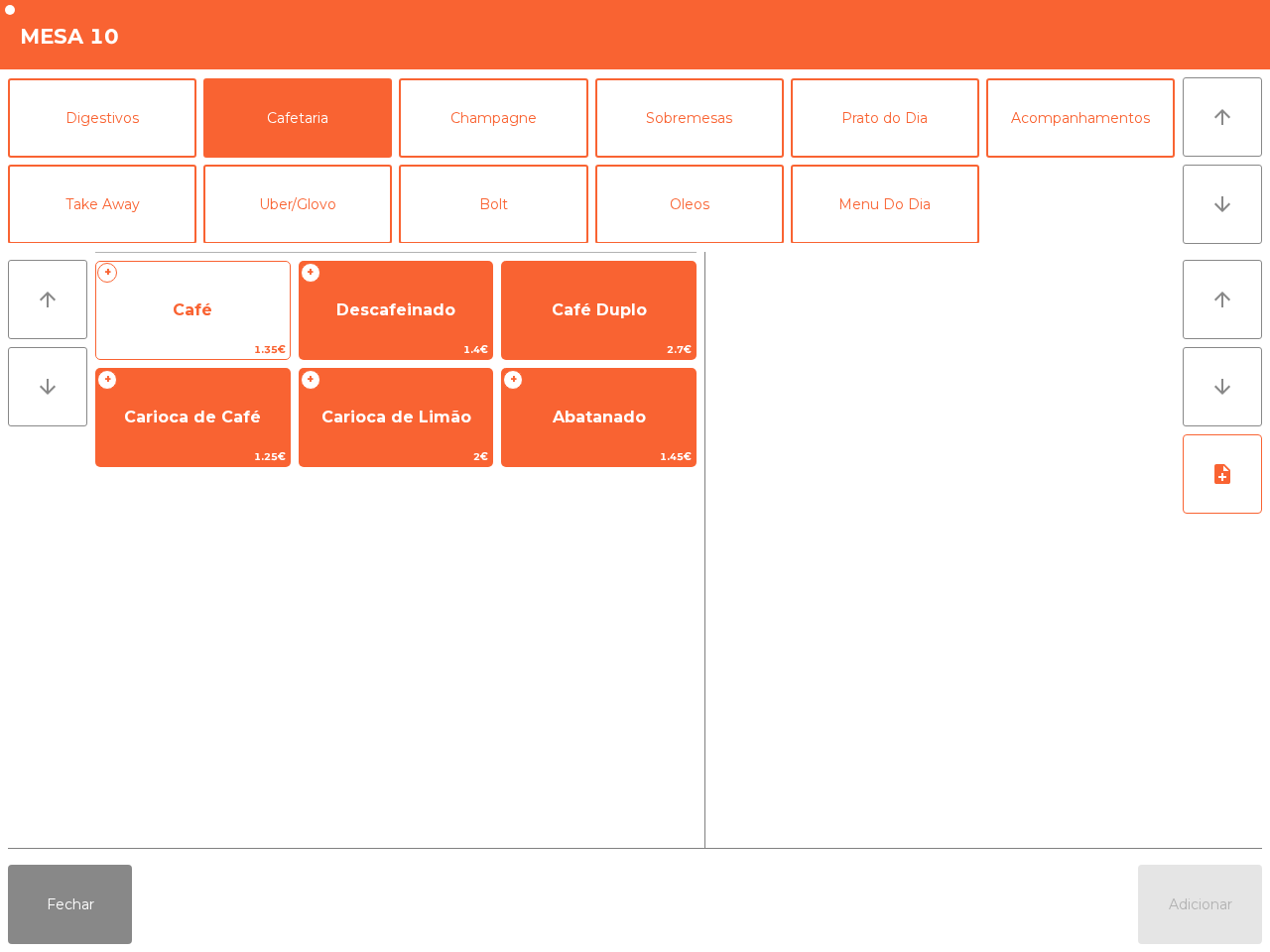
click at [201, 285] on span "Café" at bounding box center [193, 311] width 193 height 54
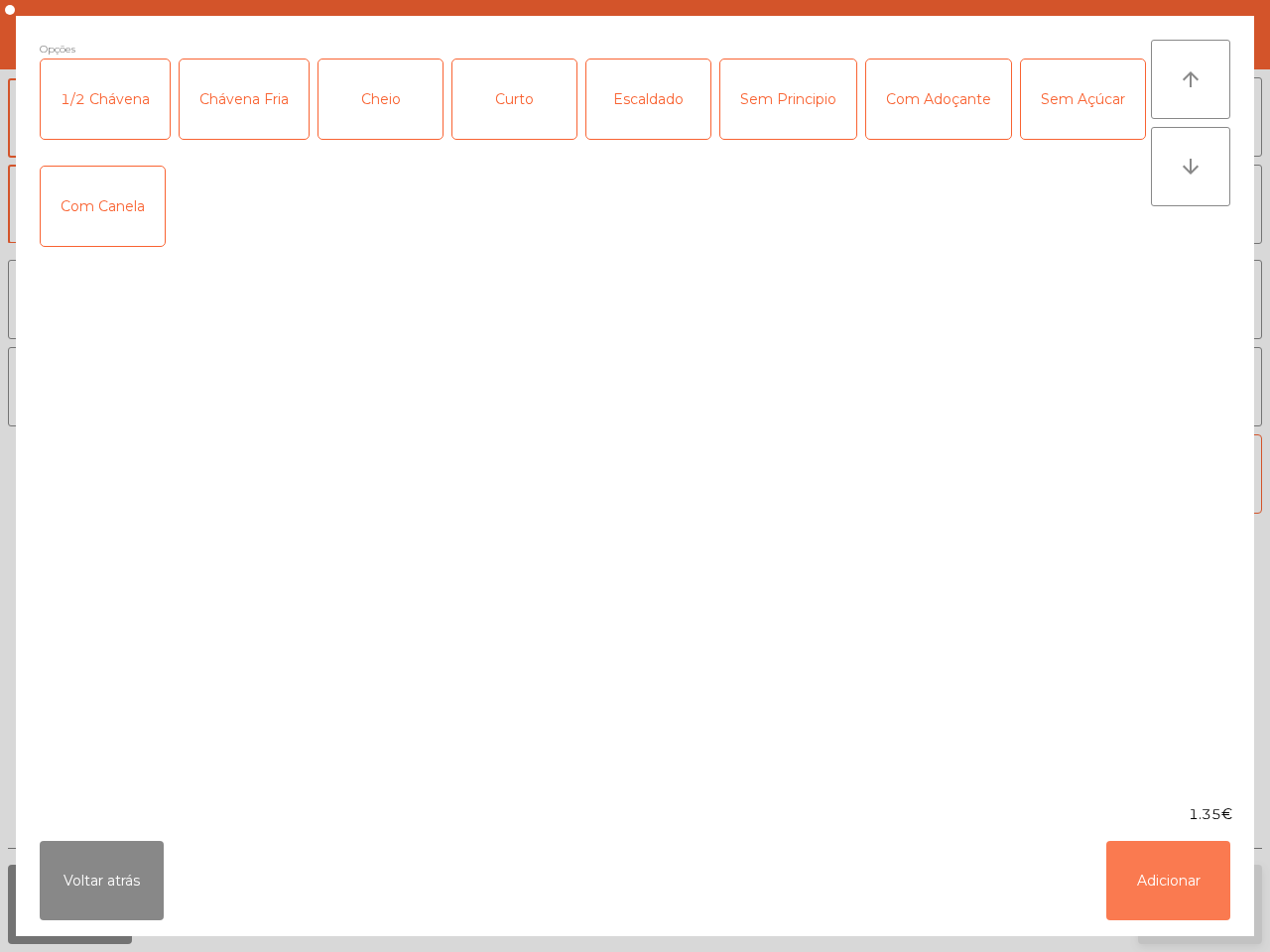
drag, startPoint x: 1147, startPoint y: 907, endPoint x: 1147, endPoint y: 868, distance: 39.0
click at [1152, 907] on button "Adicionar" at bounding box center [1168, 881] width 124 height 80
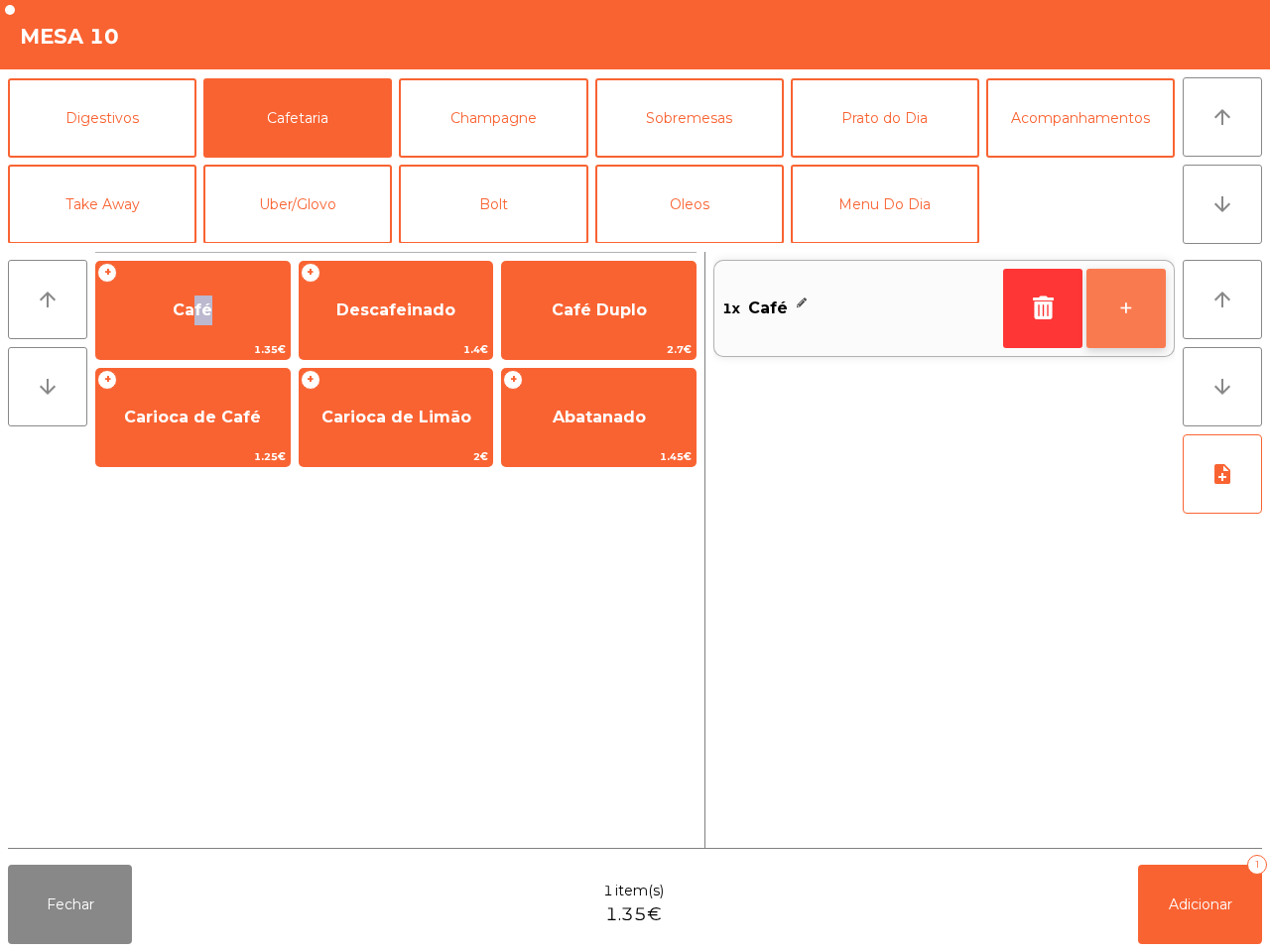
click at [1143, 324] on button "+" at bounding box center [1127, 309] width 80 height 80
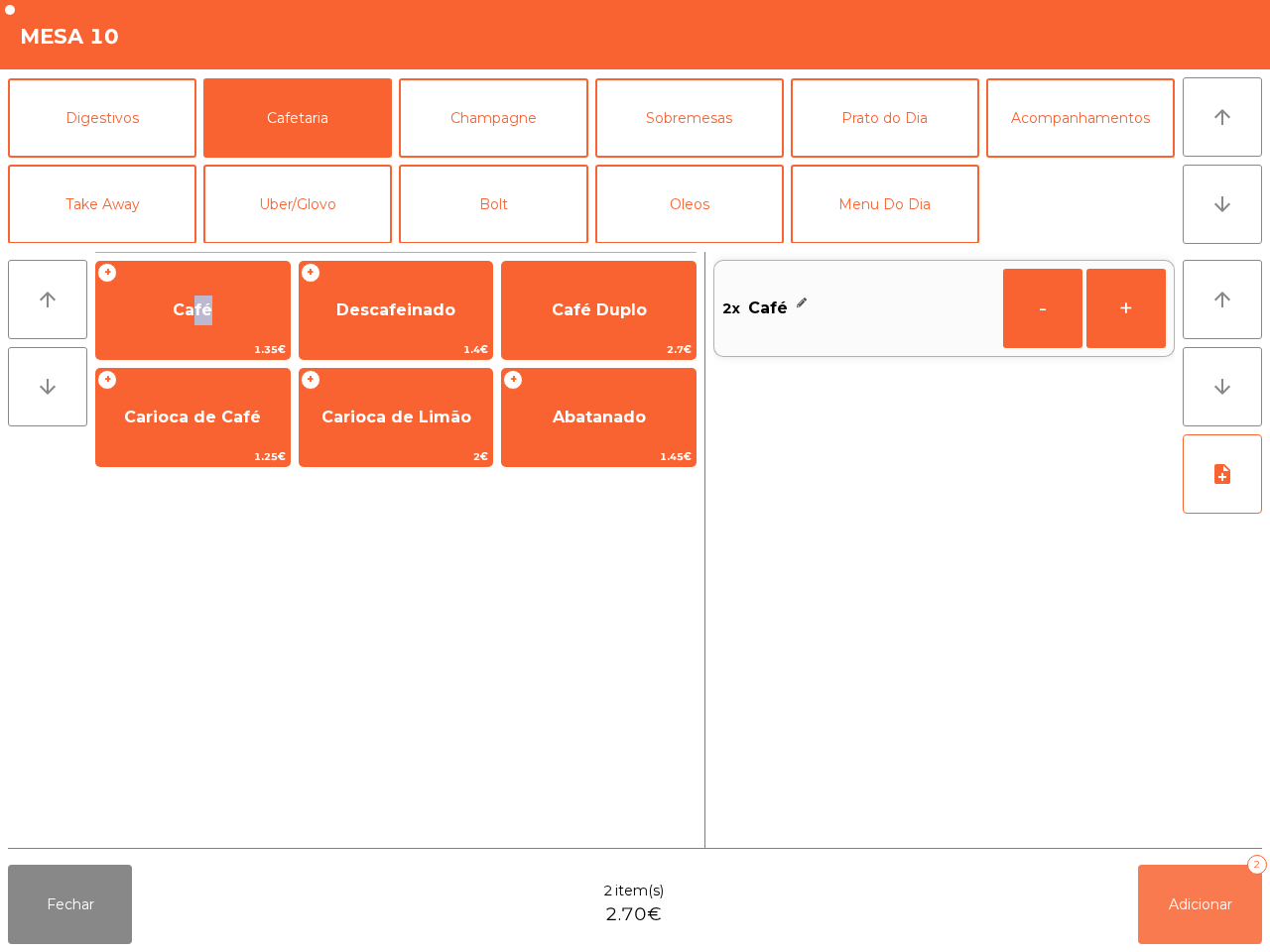
click at [1193, 895] on span "Adicionar" at bounding box center [1200, 904] width 64 height 18
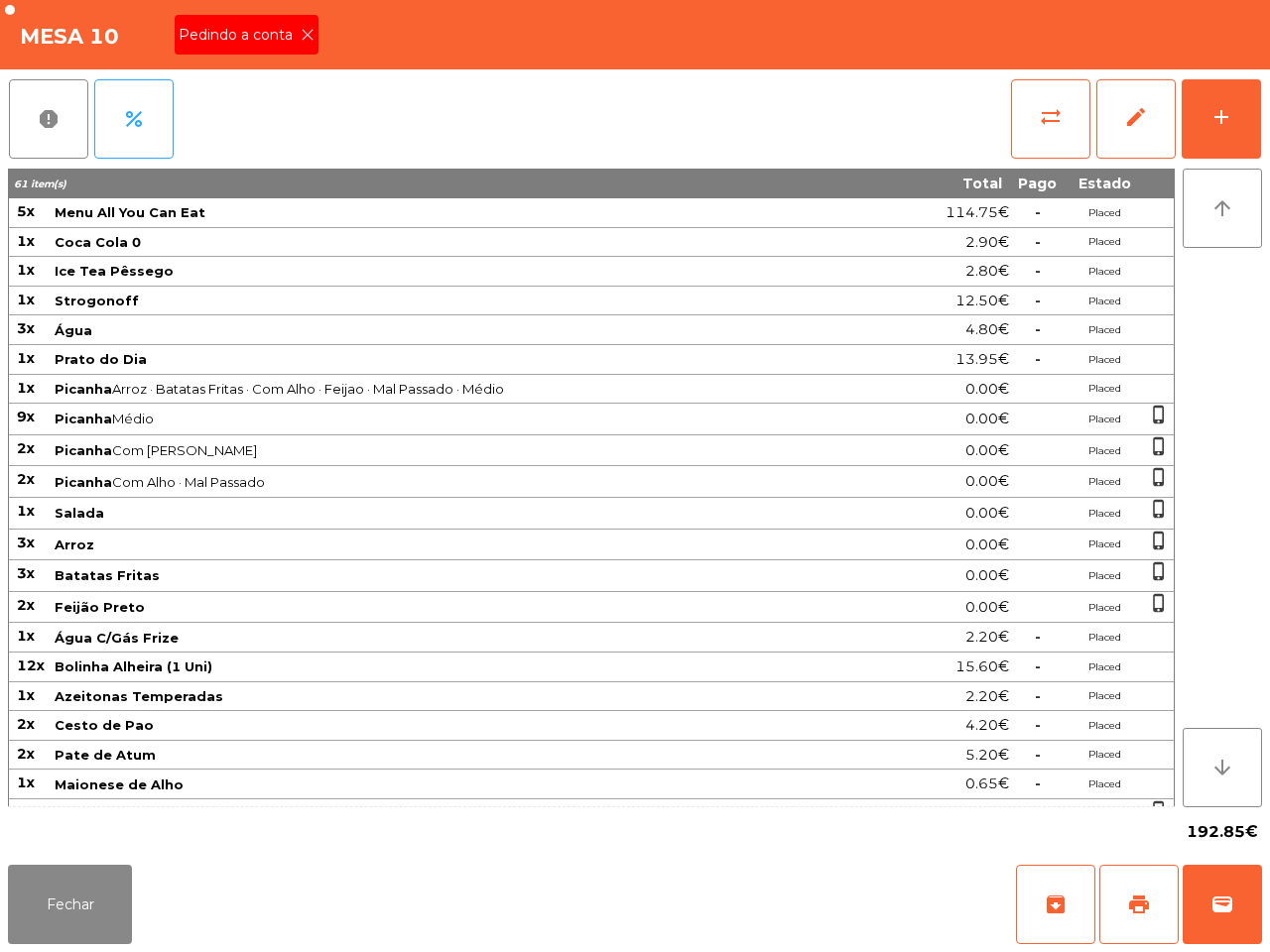
drag, startPoint x: 166, startPoint y: 725, endPoint x: 281, endPoint y: 577, distance: 187.4
click at [186, 750] on tbody "5x Menu All You Can Eat 114.75€ - Placed 1x Coca Cola 0 2.90€ - Placed 1x Ice T…" at bounding box center [591, 576] width 1164 height 756
click at [310, 40] on div "Pedindo a conta" at bounding box center [246, 35] width 143 height 40
click at [306, 36] on div "Mesa 10" at bounding box center [635, 35] width 1270 height 70
click at [113, 927] on button "Fechar" at bounding box center [70, 904] width 124 height 80
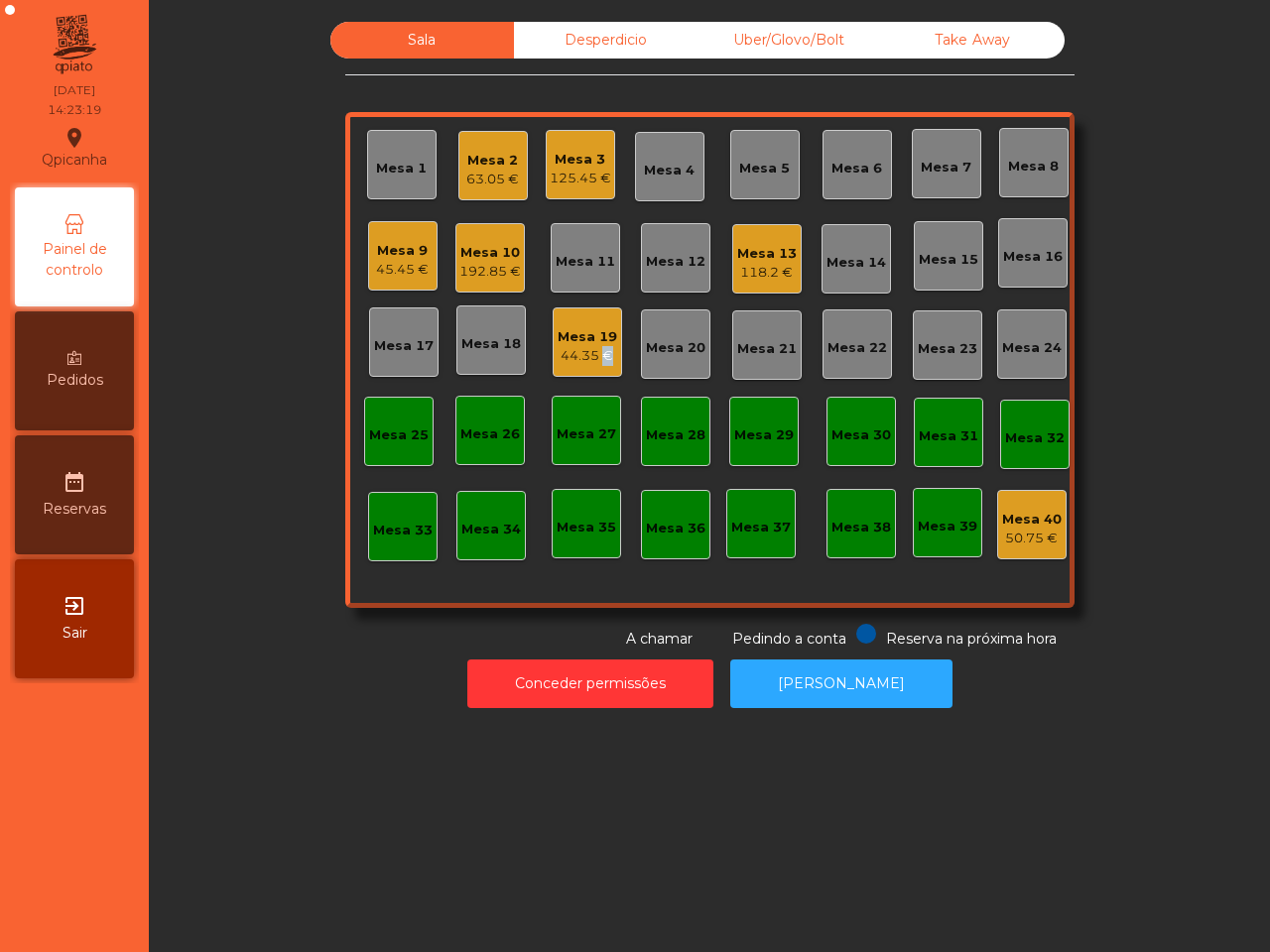
drag, startPoint x: 584, startPoint y: 349, endPoint x: 592, endPoint y: 356, distance: 10.6
click at [592, 356] on div "44.35 €" at bounding box center [588, 357] width 60 height 20
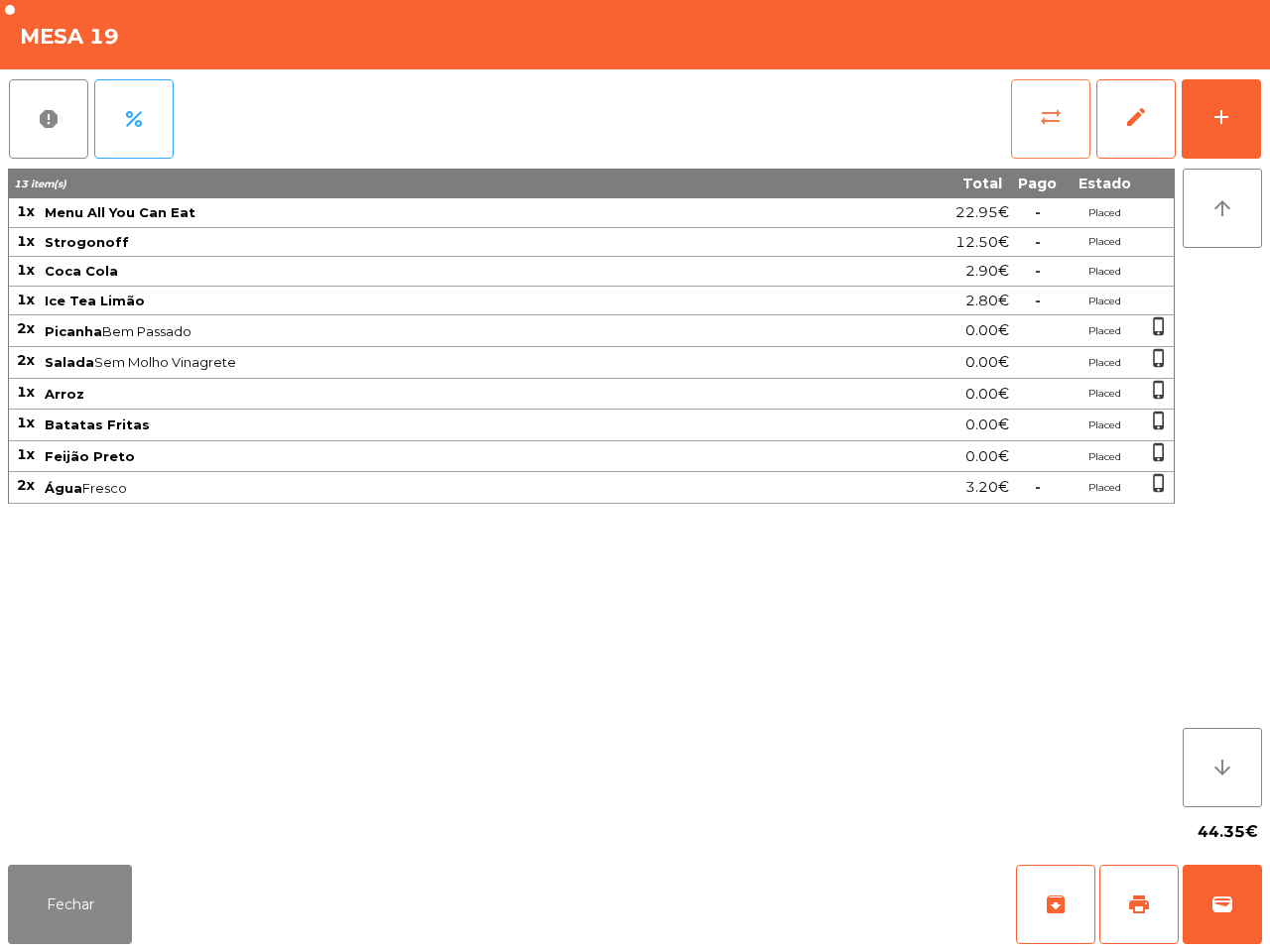
click at [1049, 124] on span "sync_alt" at bounding box center [1051, 118] width 24 height 24
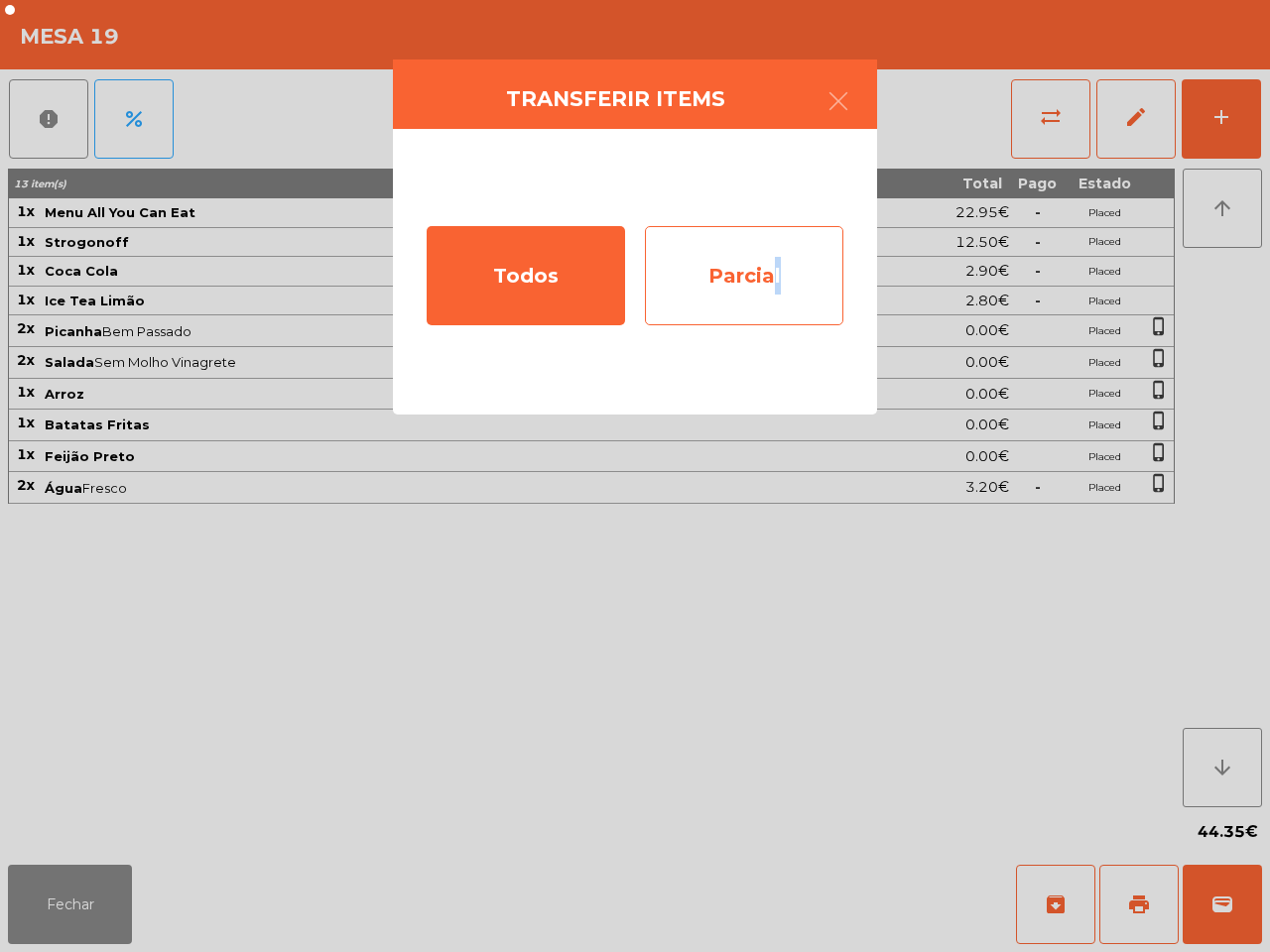
click at [775, 275] on div "Parcial" at bounding box center [743, 276] width 198 height 100
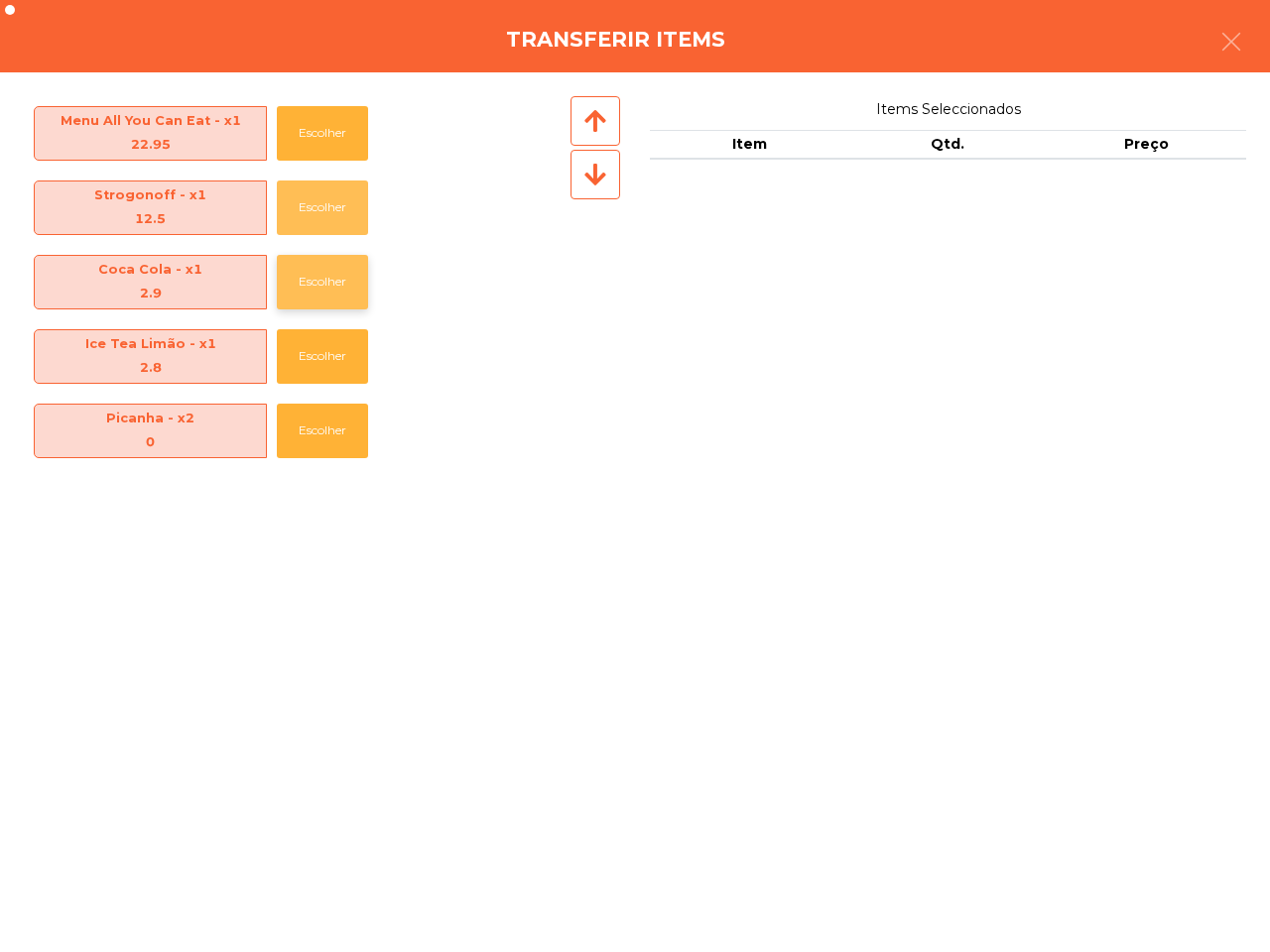
drag, startPoint x: 310, startPoint y: 213, endPoint x: 321, endPoint y: 218, distance: 12.1
click at [329, 220] on button "Escolher" at bounding box center [323, 207] width 92 height 55
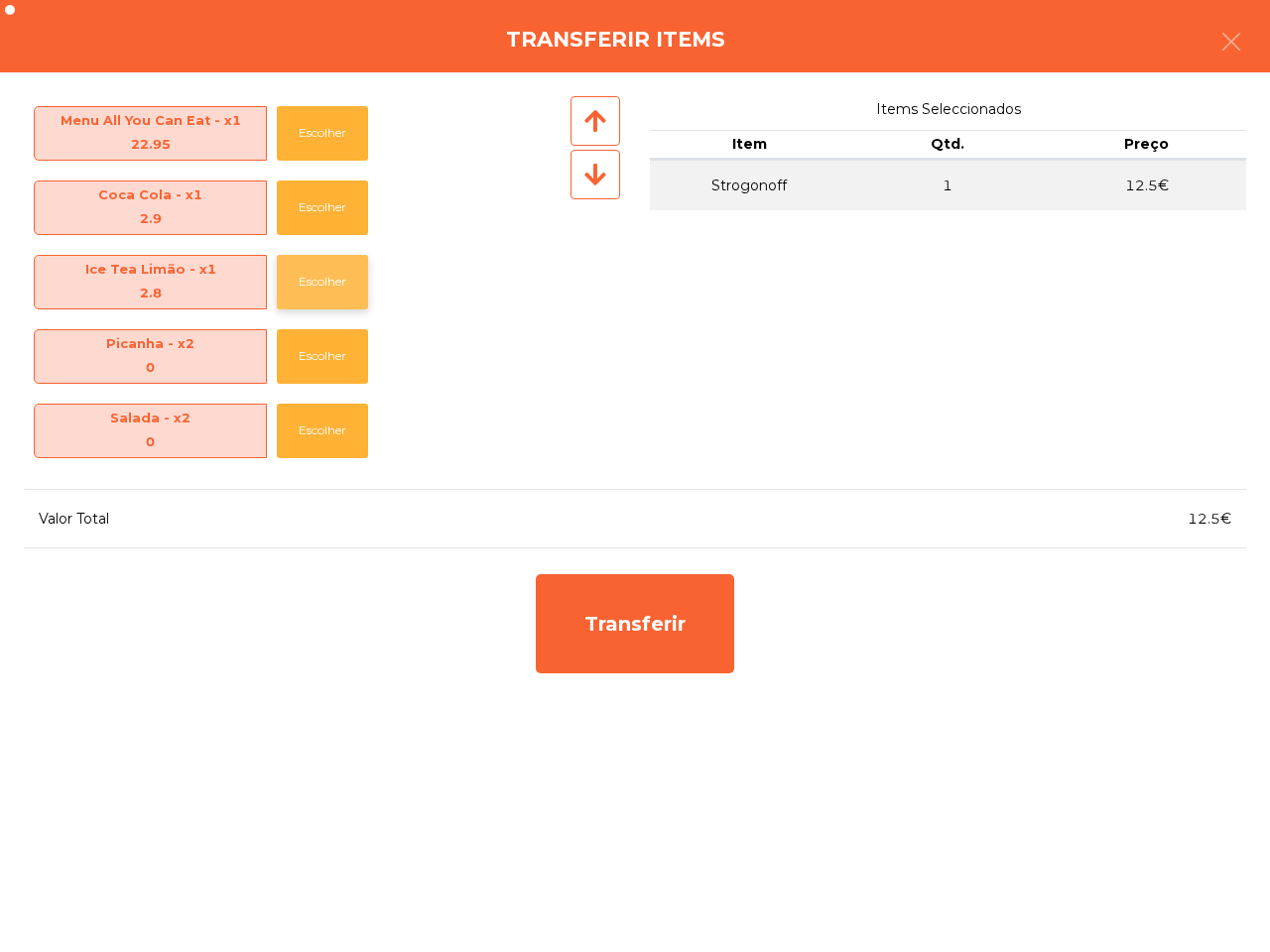
click at [326, 291] on button "Escolher" at bounding box center [323, 282] width 92 height 55
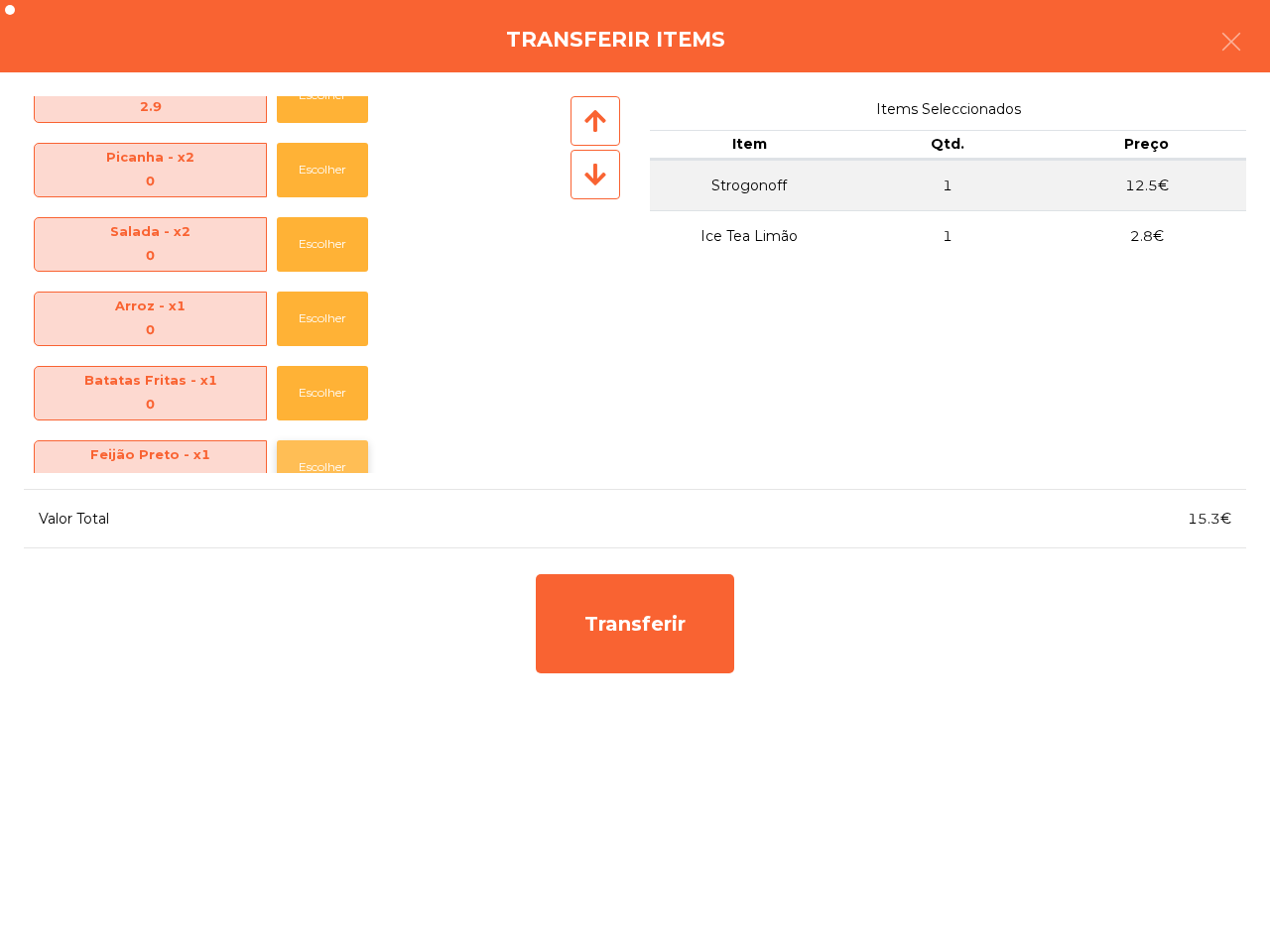
scroll to position [218, 0]
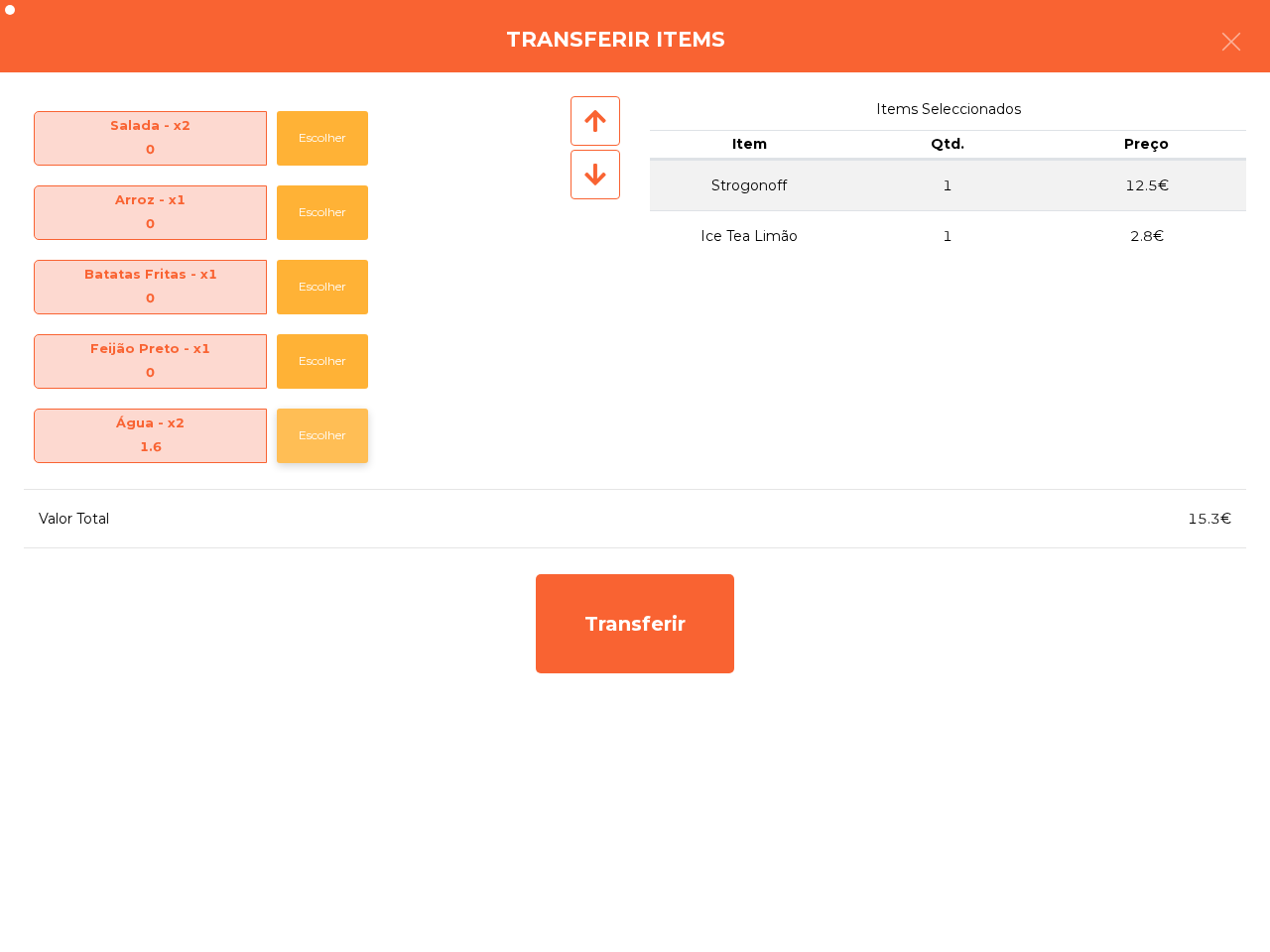
click at [348, 439] on button "Escolher" at bounding box center [323, 435] width 92 height 55
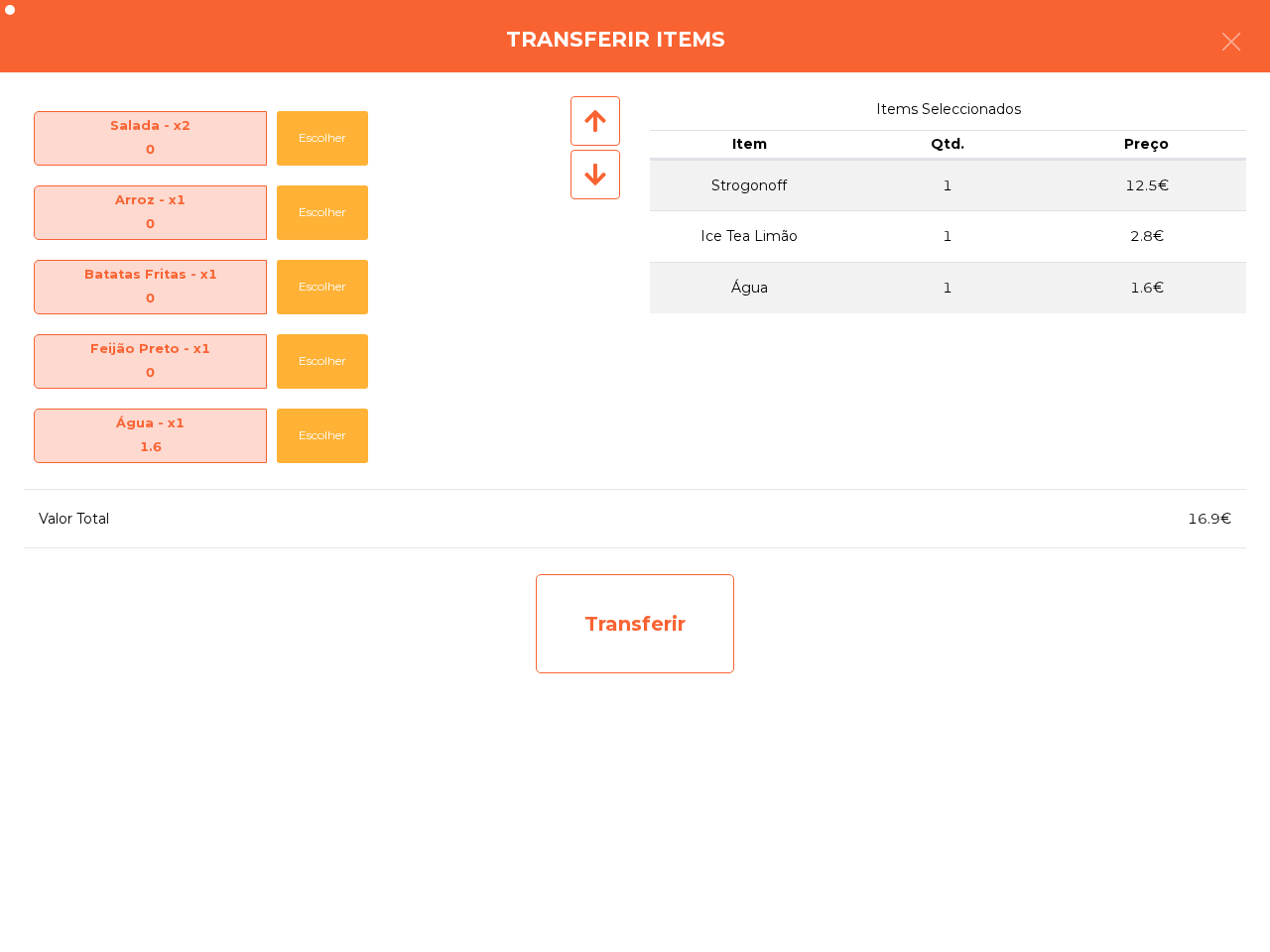
drag, startPoint x: 571, startPoint y: 620, endPoint x: 581, endPoint y: 622, distance: 10.2
click at [581, 622] on div "Transferir" at bounding box center [635, 624] width 198 height 100
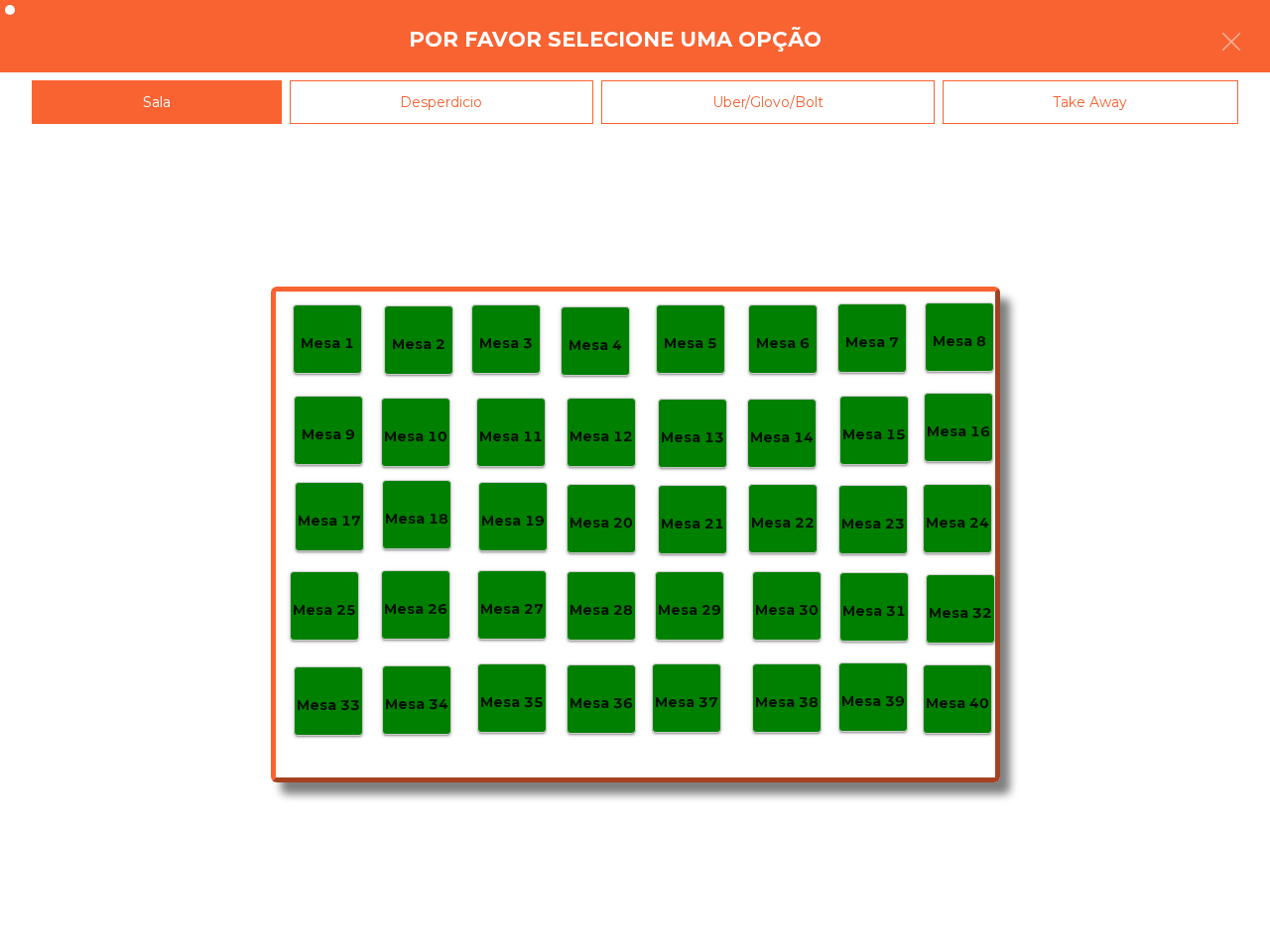
click at [343, 706] on p "Mesa 33" at bounding box center [329, 705] width 64 height 23
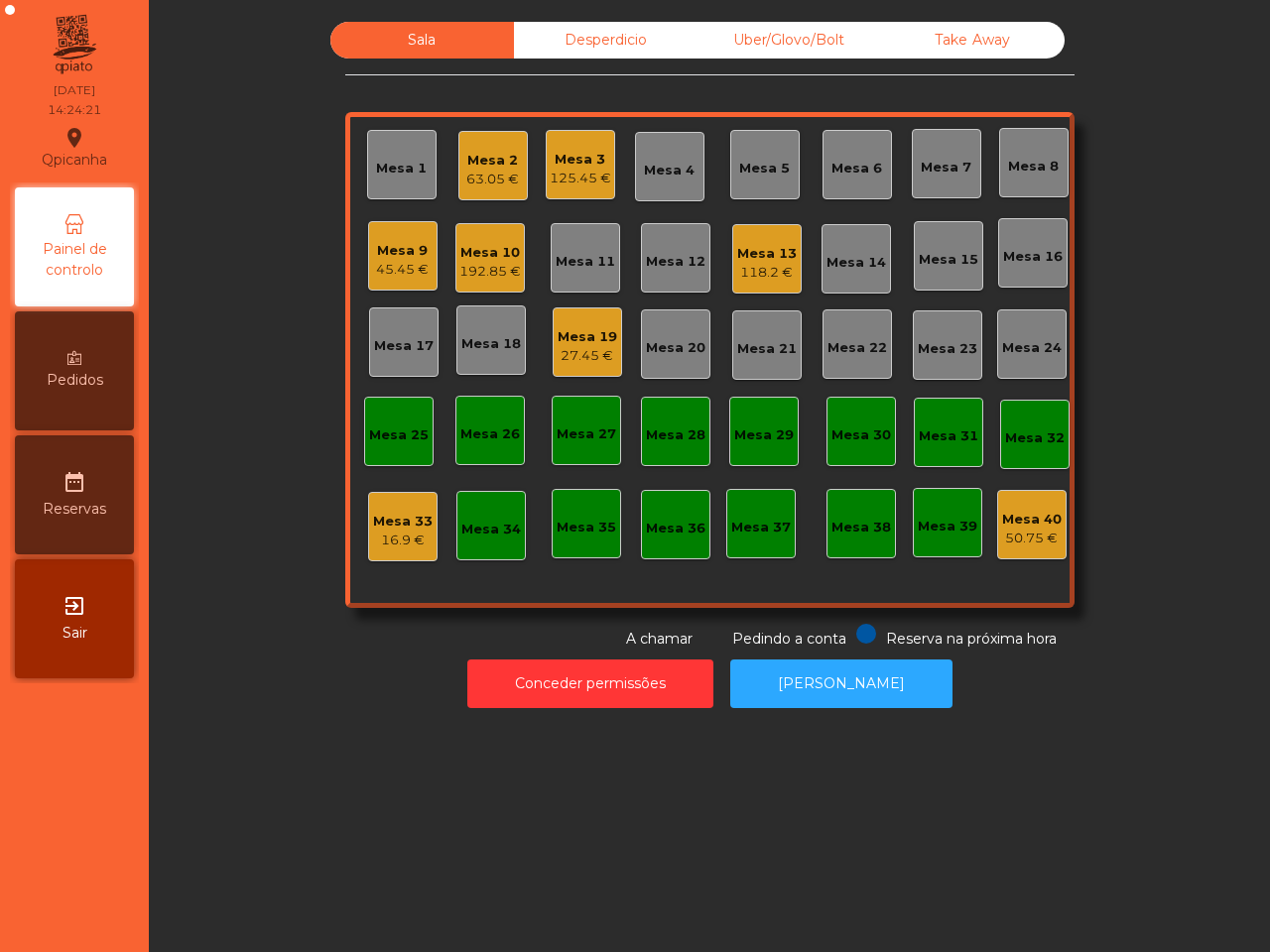
click at [576, 334] on div "Mesa 19" at bounding box center [588, 338] width 60 height 20
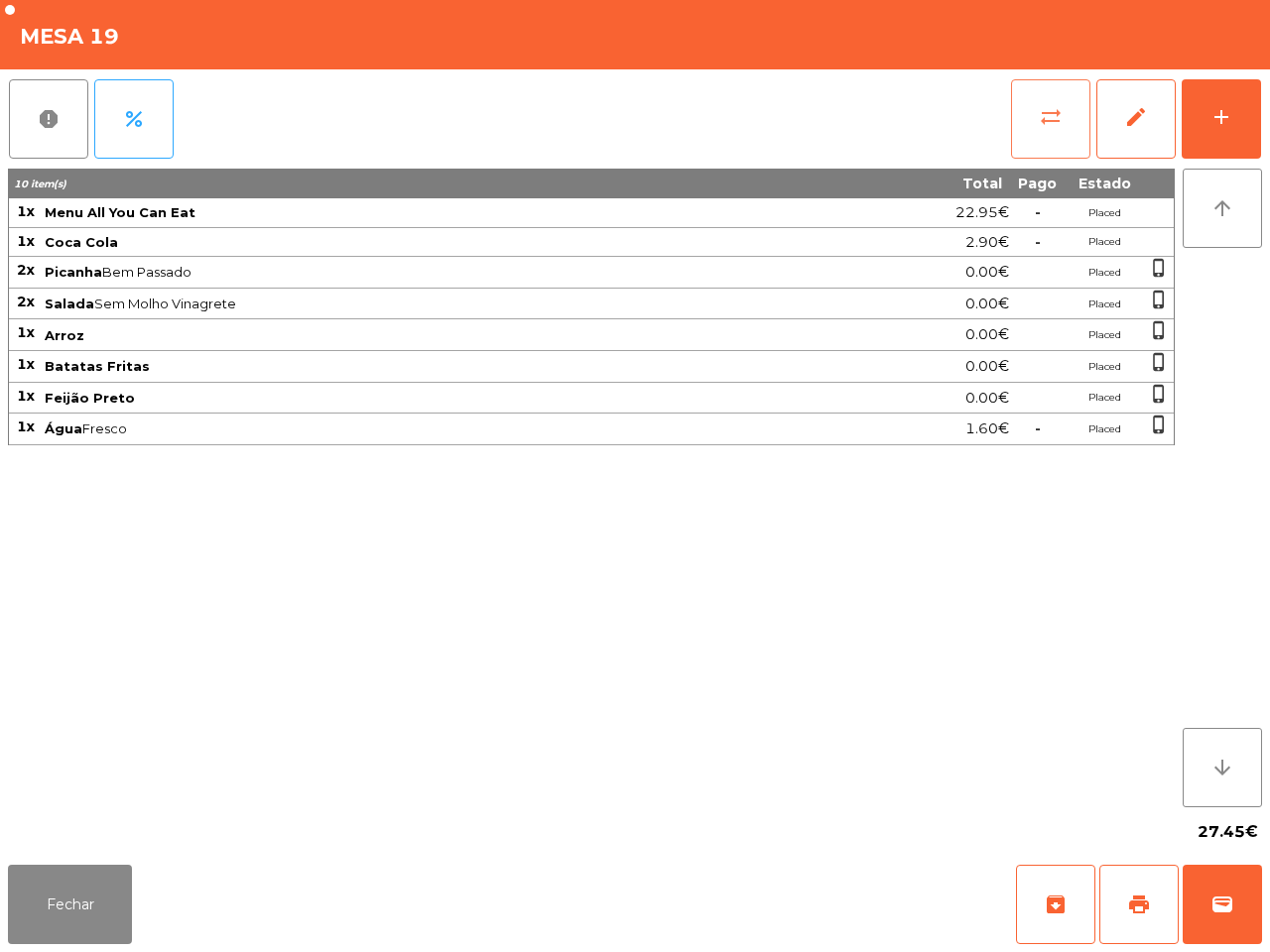
click at [1039, 122] on span "sync_alt" at bounding box center [1051, 118] width 24 height 24
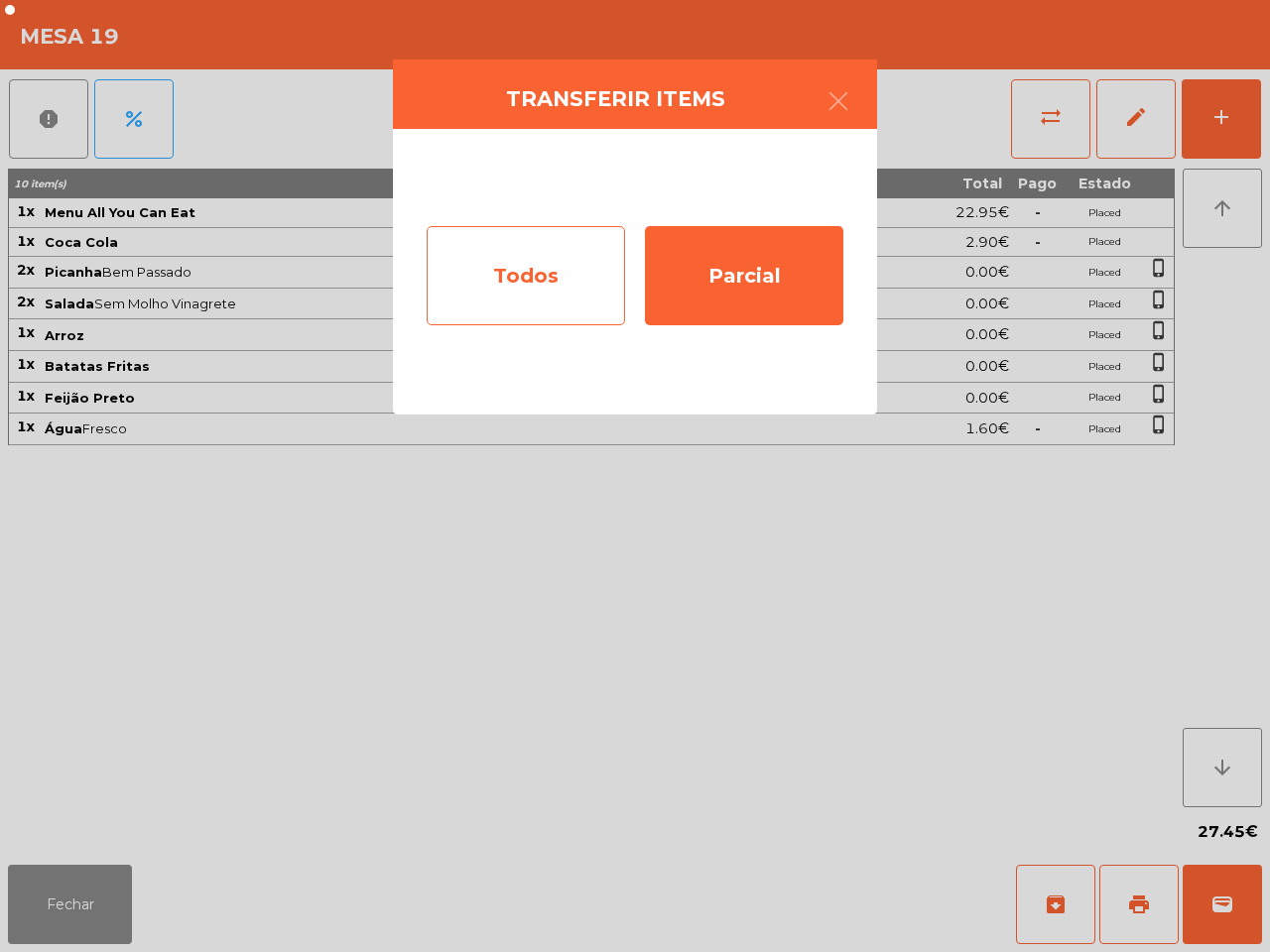
click at [494, 266] on div "Todos" at bounding box center [525, 276] width 198 height 100
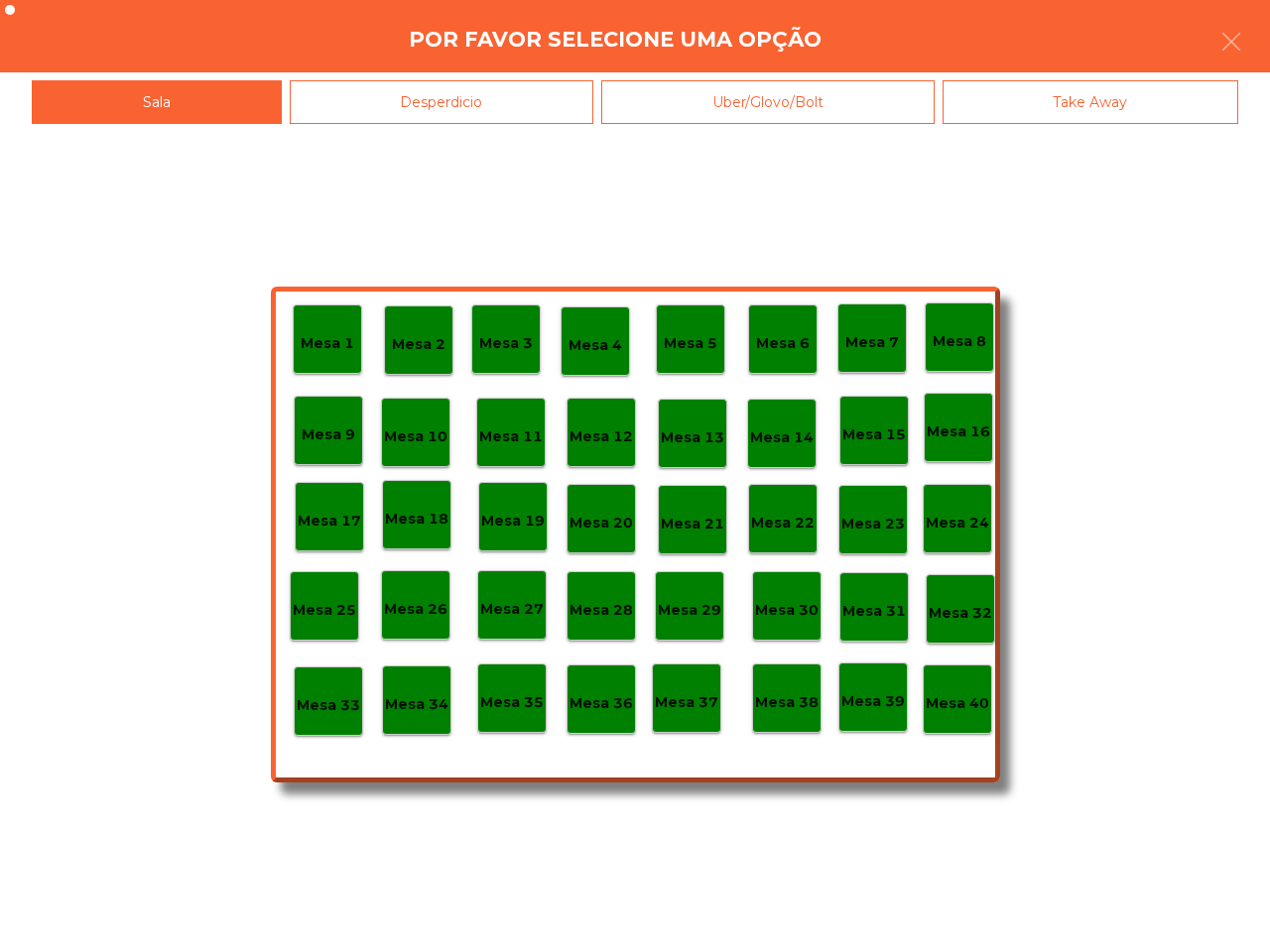
click at [967, 705] on p "Mesa 40" at bounding box center [957, 703] width 64 height 23
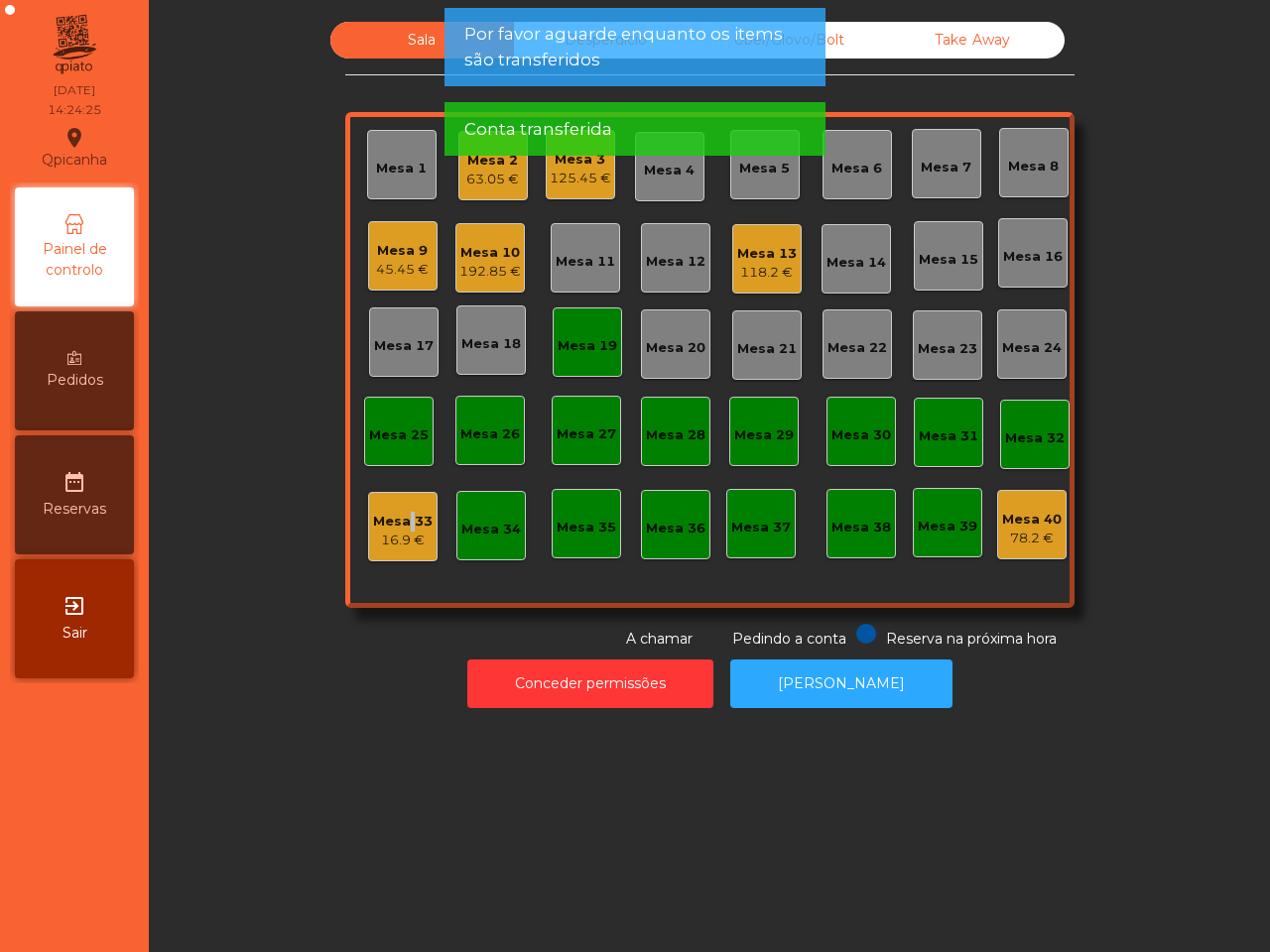
click at [401, 529] on div "Mesa 33" at bounding box center [402, 522] width 60 height 20
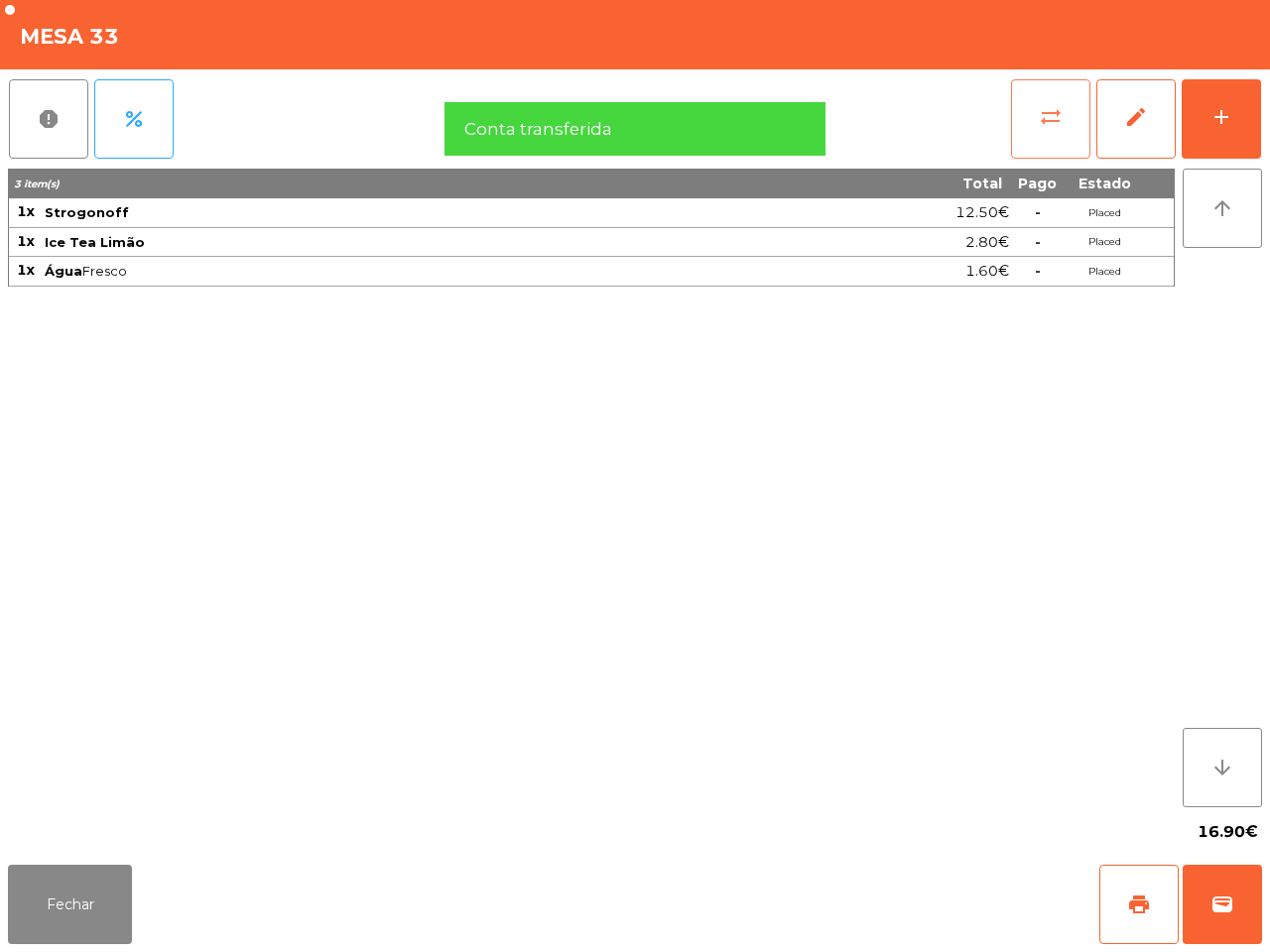
click at [1062, 116] on span "sync_alt" at bounding box center [1051, 118] width 24 height 24
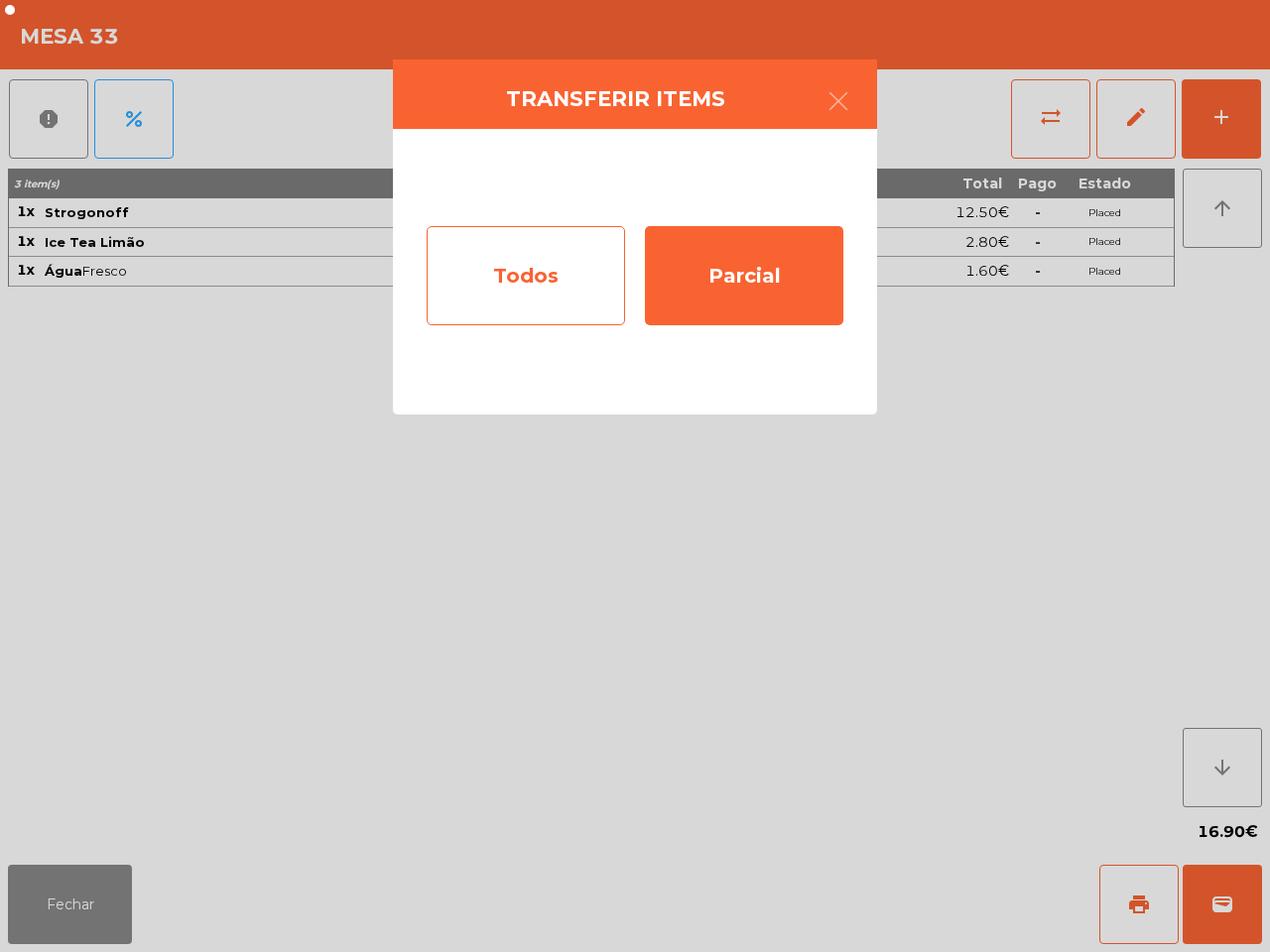
click at [609, 279] on div "Todos" at bounding box center [525, 276] width 198 height 100
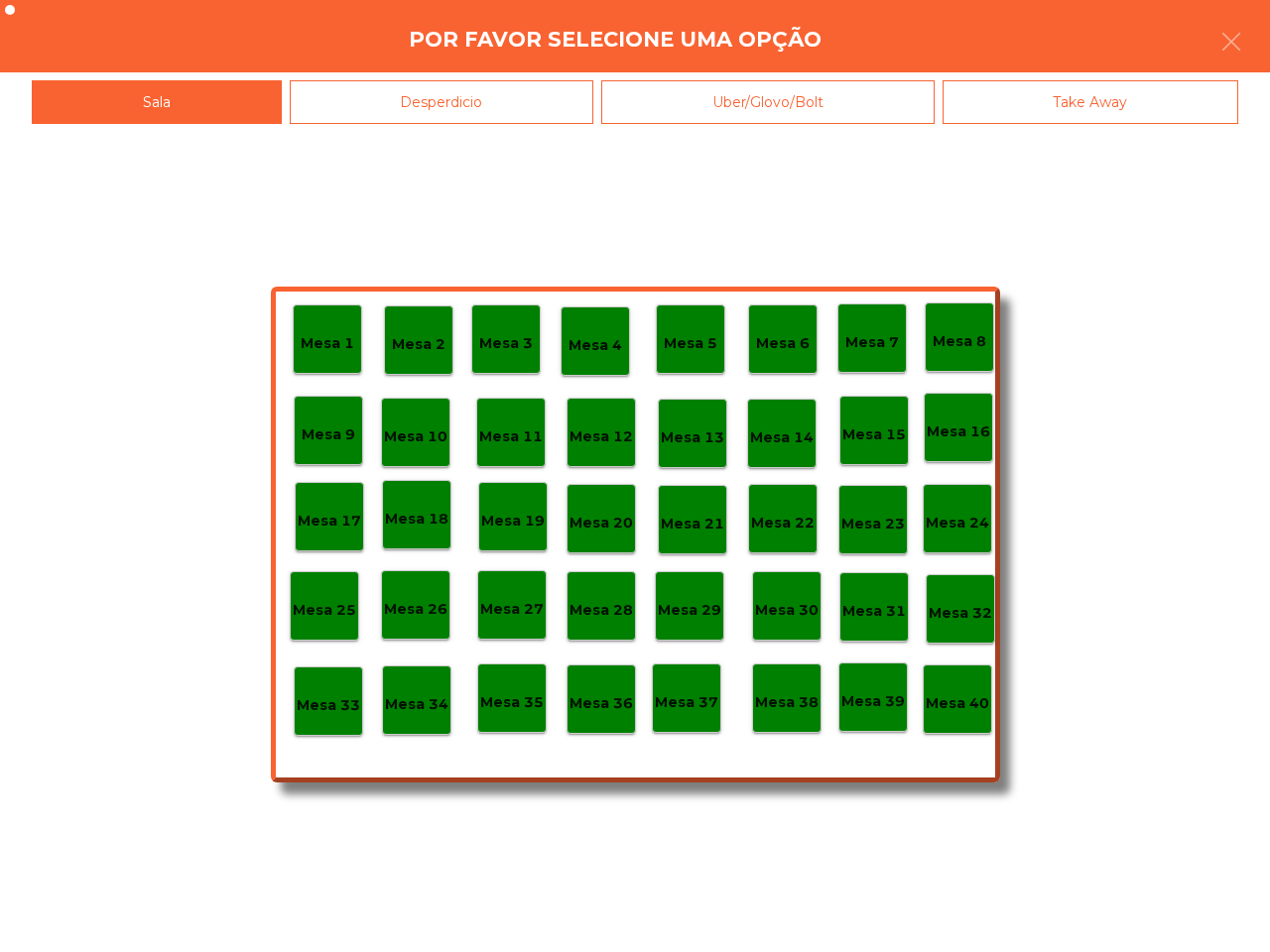
click at [959, 697] on p "Mesa 40" at bounding box center [957, 703] width 64 height 23
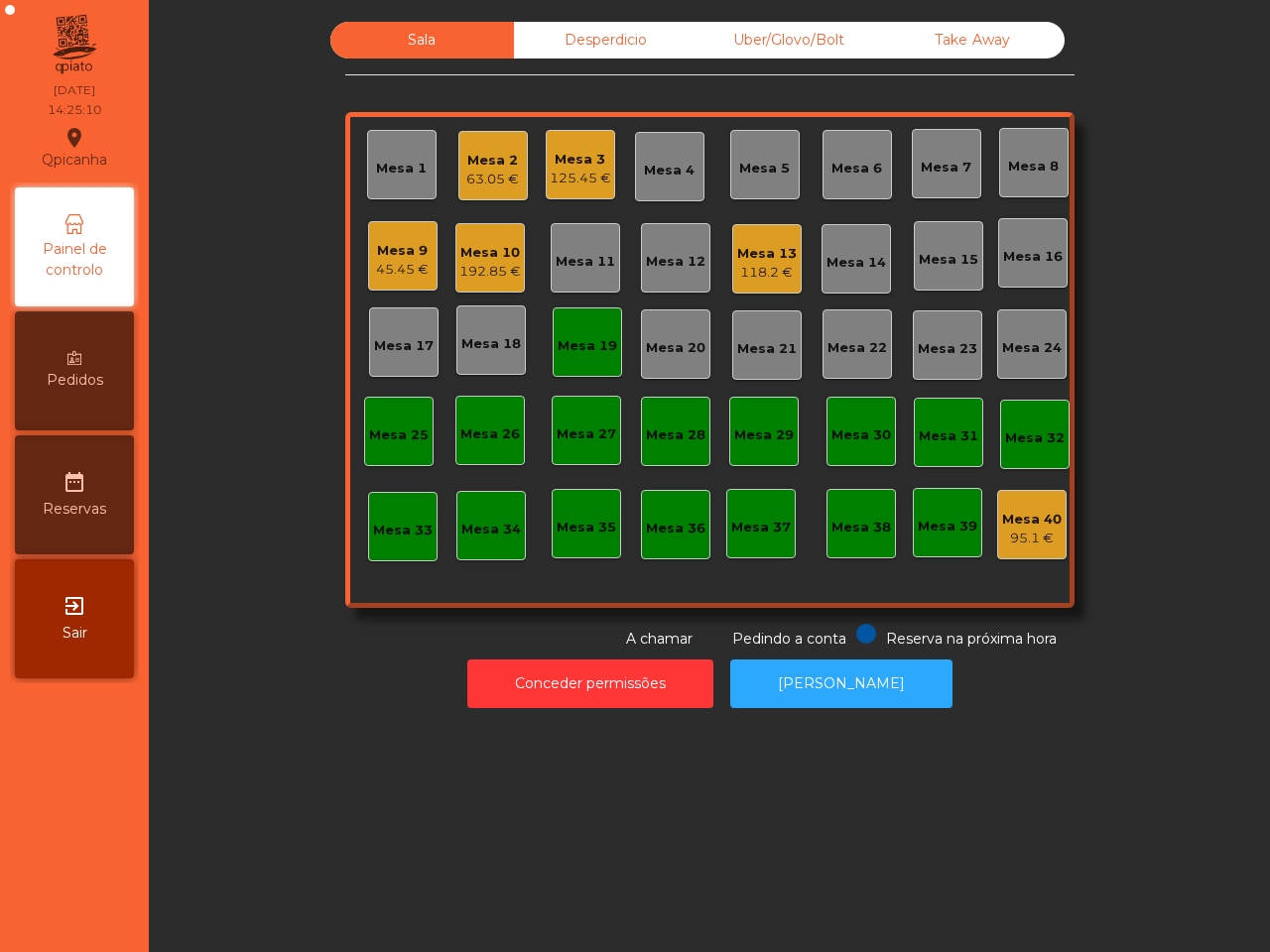
click at [377, 269] on div "45.45 €" at bounding box center [401, 270] width 53 height 20
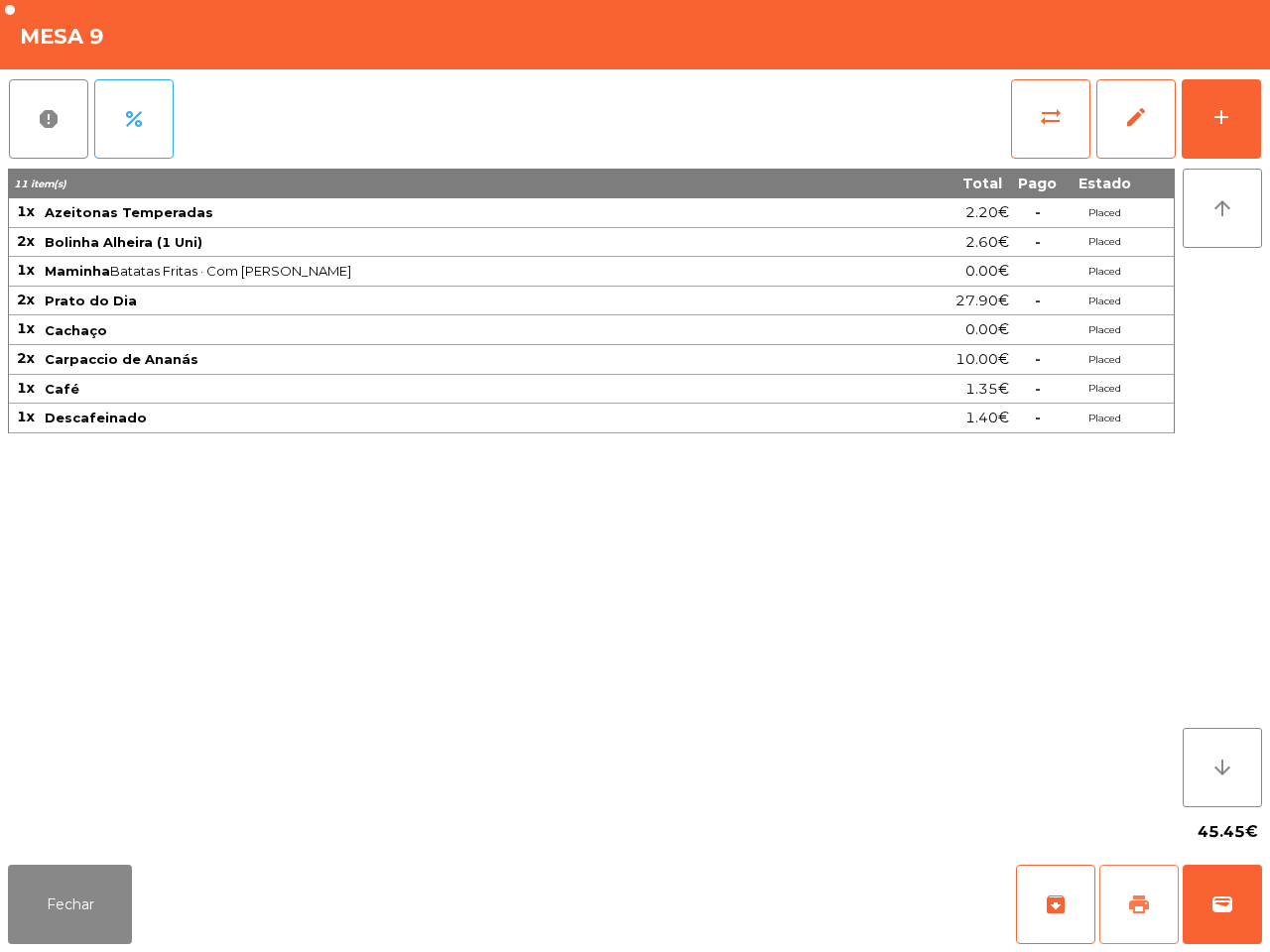
click at [1137, 917] on button "print" at bounding box center [1140, 904] width 80 height 80
click at [1235, 115] on button "add" at bounding box center [1221, 119] width 80 height 80
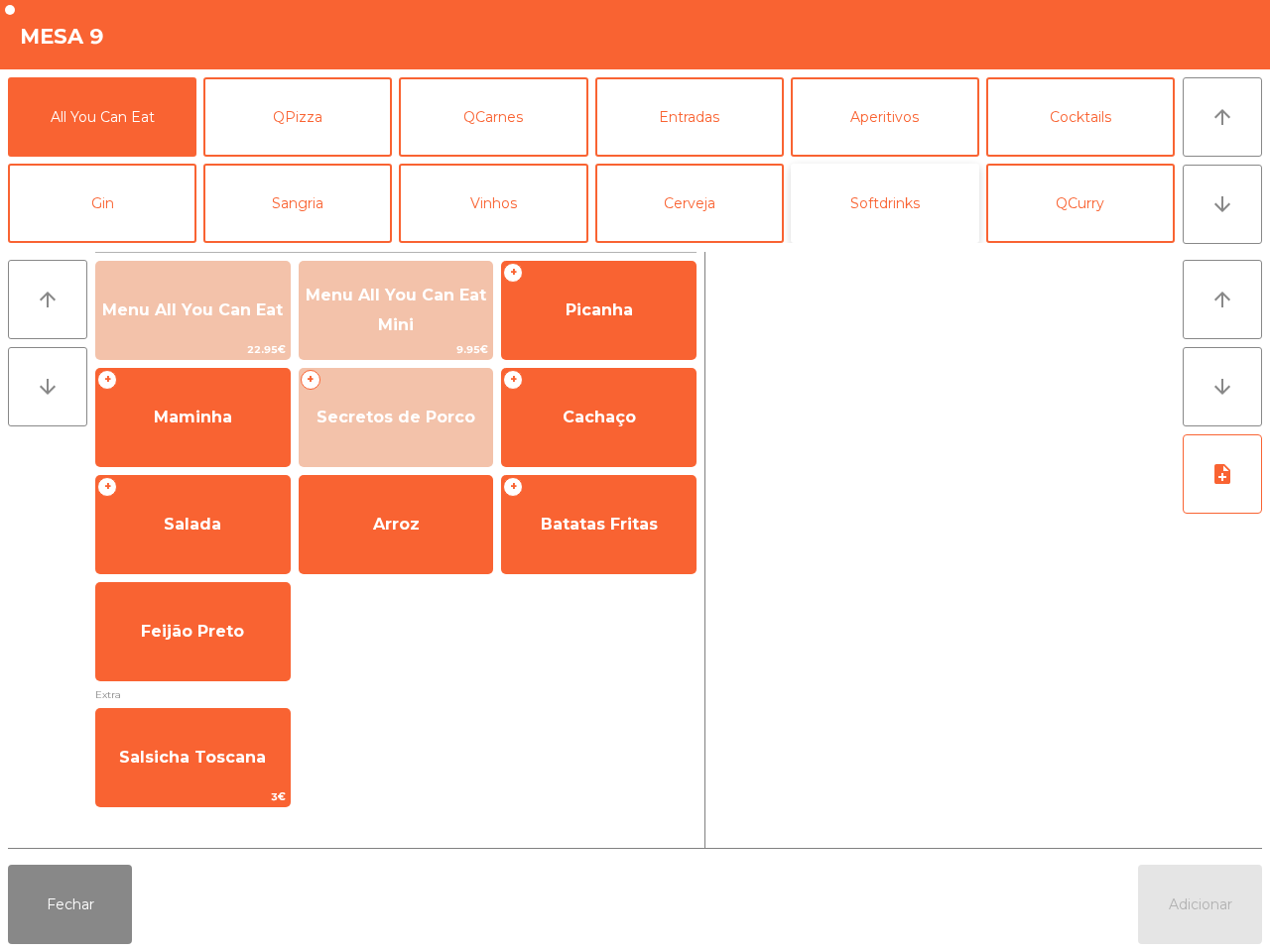
click at [847, 204] on button "Softdrinks" at bounding box center [885, 203] width 188 height 80
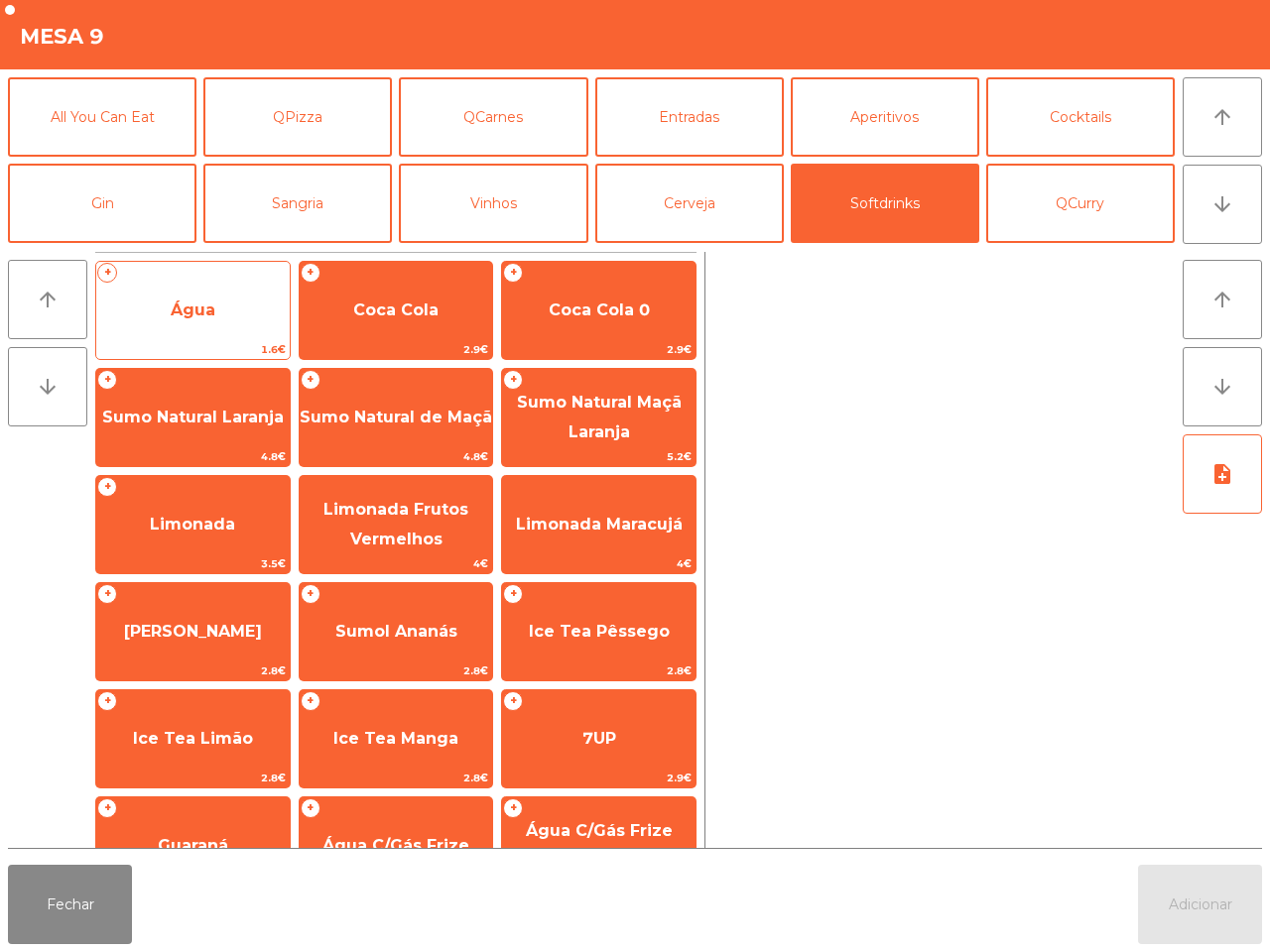
click at [231, 293] on span "Água" at bounding box center [193, 311] width 193 height 54
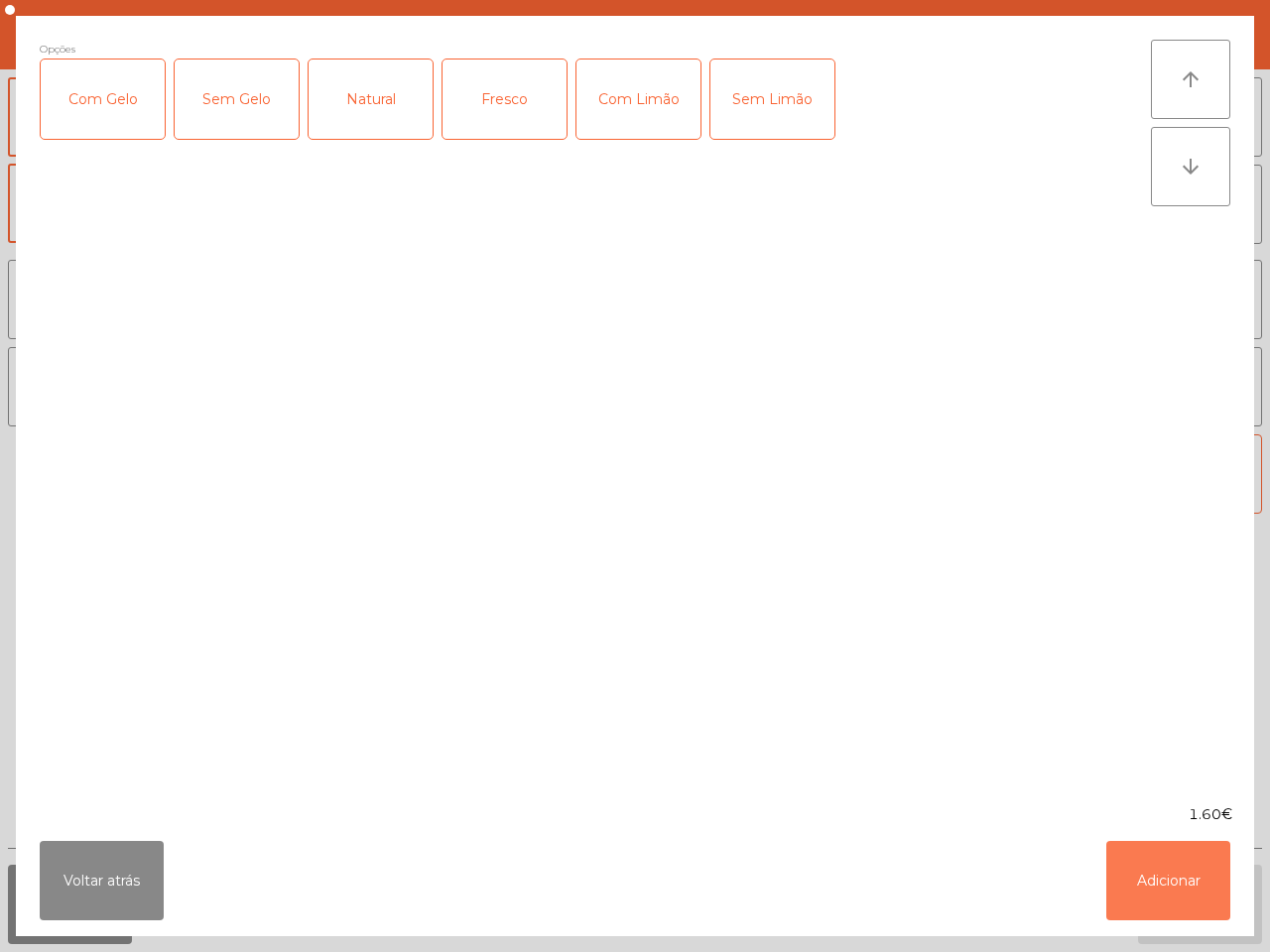
drag, startPoint x: 1153, startPoint y: 869, endPoint x: 1150, endPoint y: 851, distance: 18.2
click at [1152, 868] on button "Adicionar" at bounding box center [1168, 881] width 124 height 80
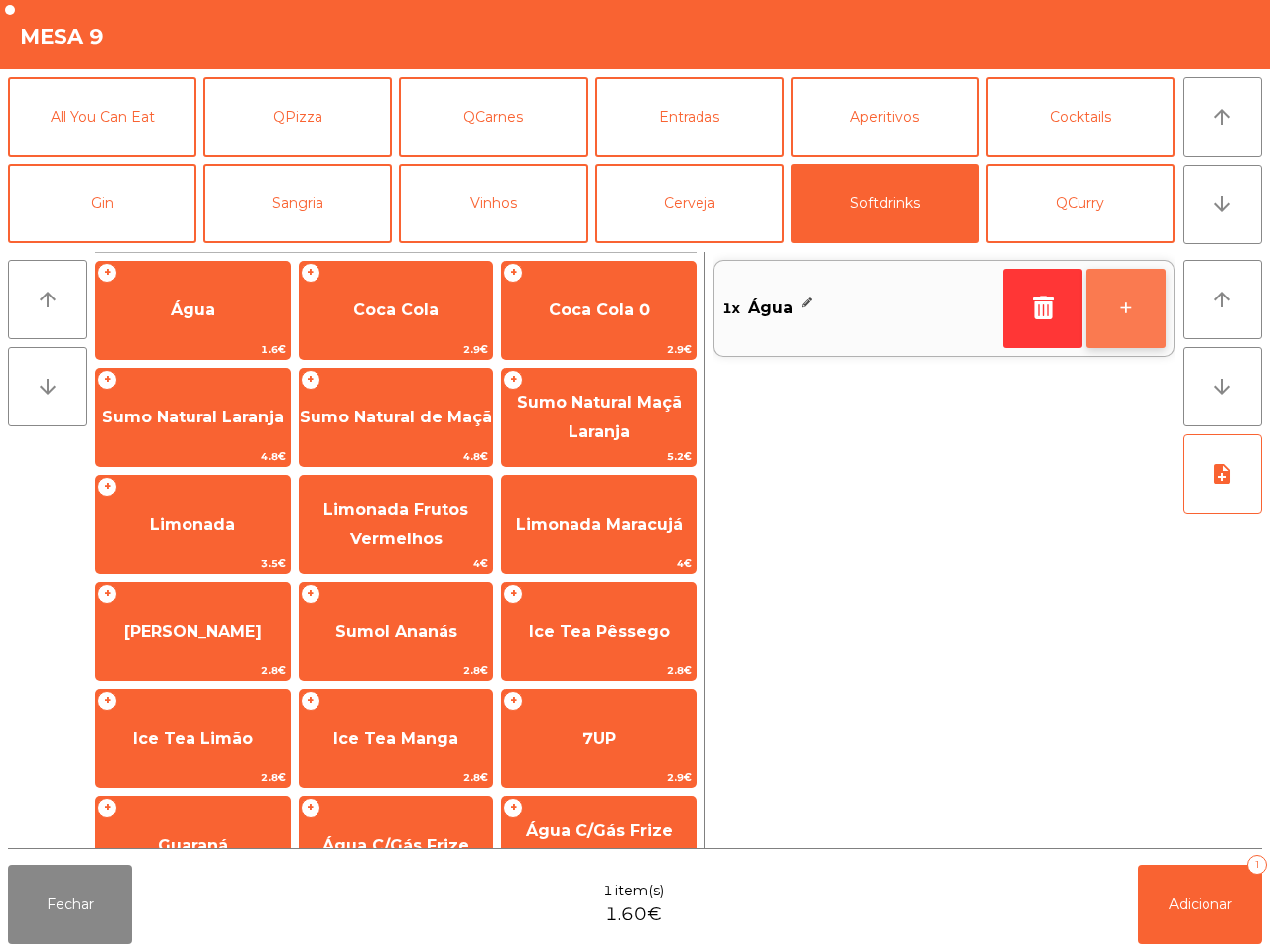
click at [1124, 318] on button "+" at bounding box center [1127, 309] width 80 height 80
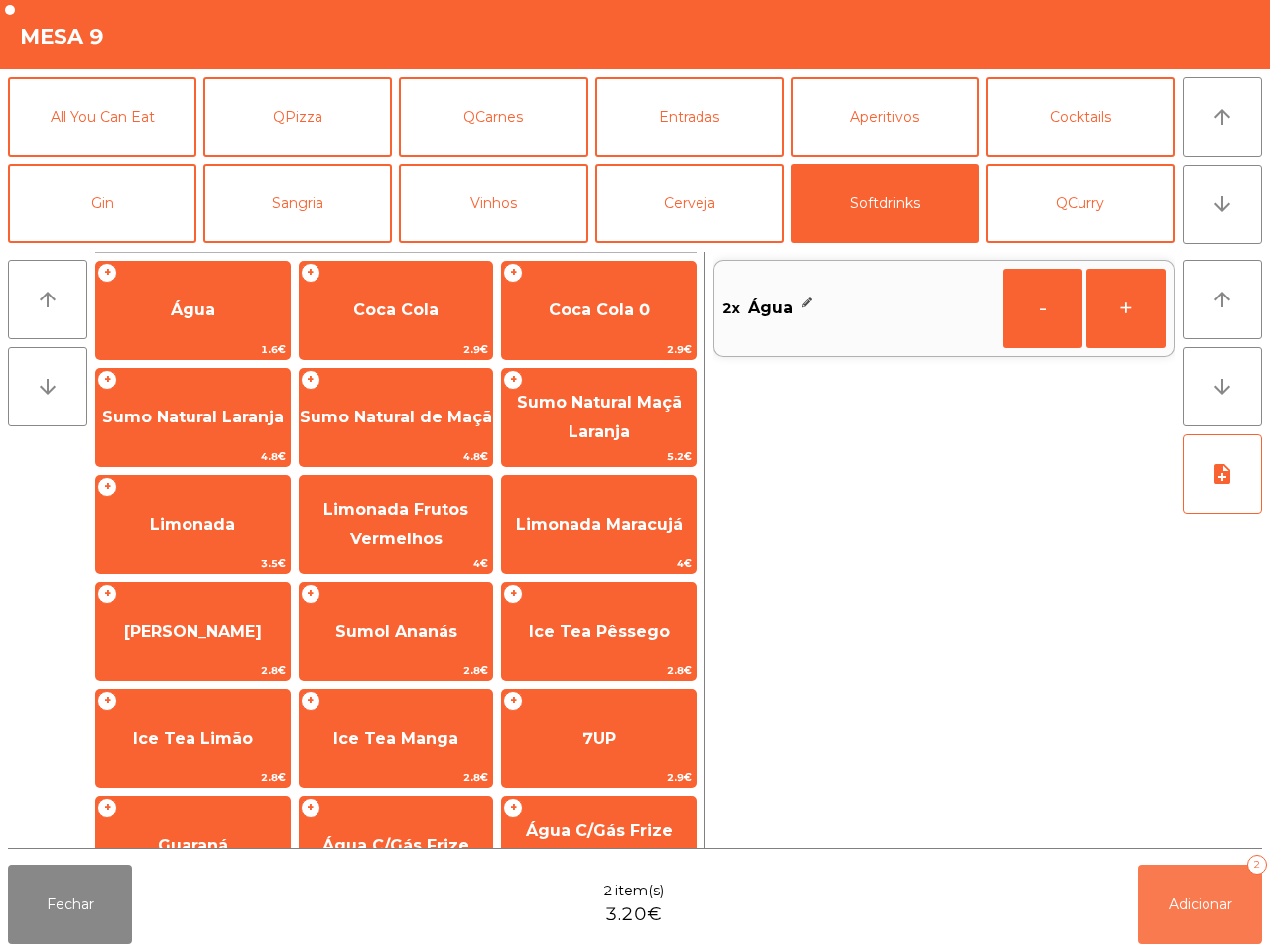
click at [1198, 895] on span "Adicionar" at bounding box center [1200, 904] width 64 height 18
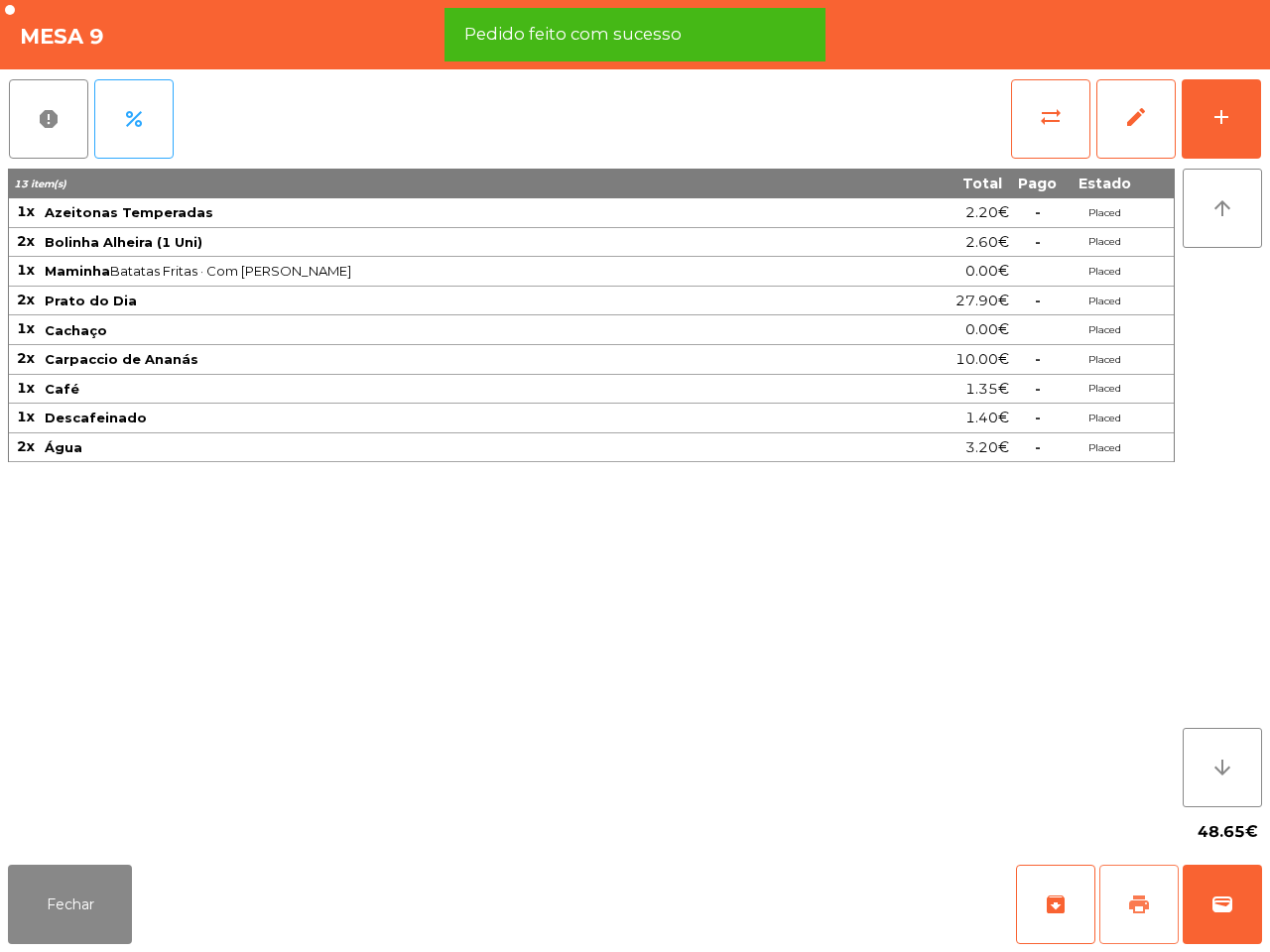
click at [1143, 923] on button "print" at bounding box center [1140, 904] width 80 height 80
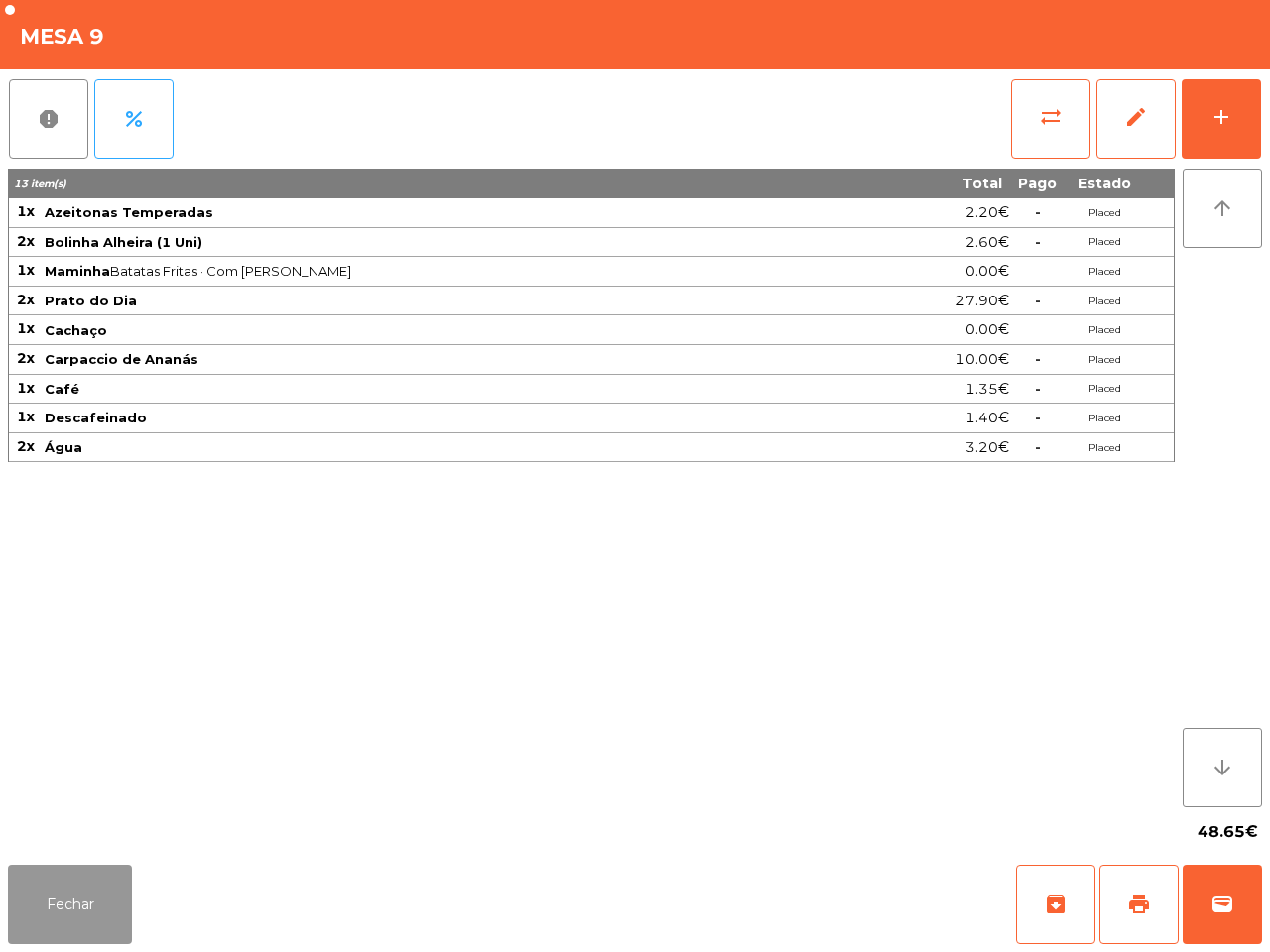
drag, startPoint x: 102, startPoint y: 885, endPoint x: 112, endPoint y: 858, distance: 28.8
click at [102, 887] on button "Fechar" at bounding box center [70, 904] width 124 height 80
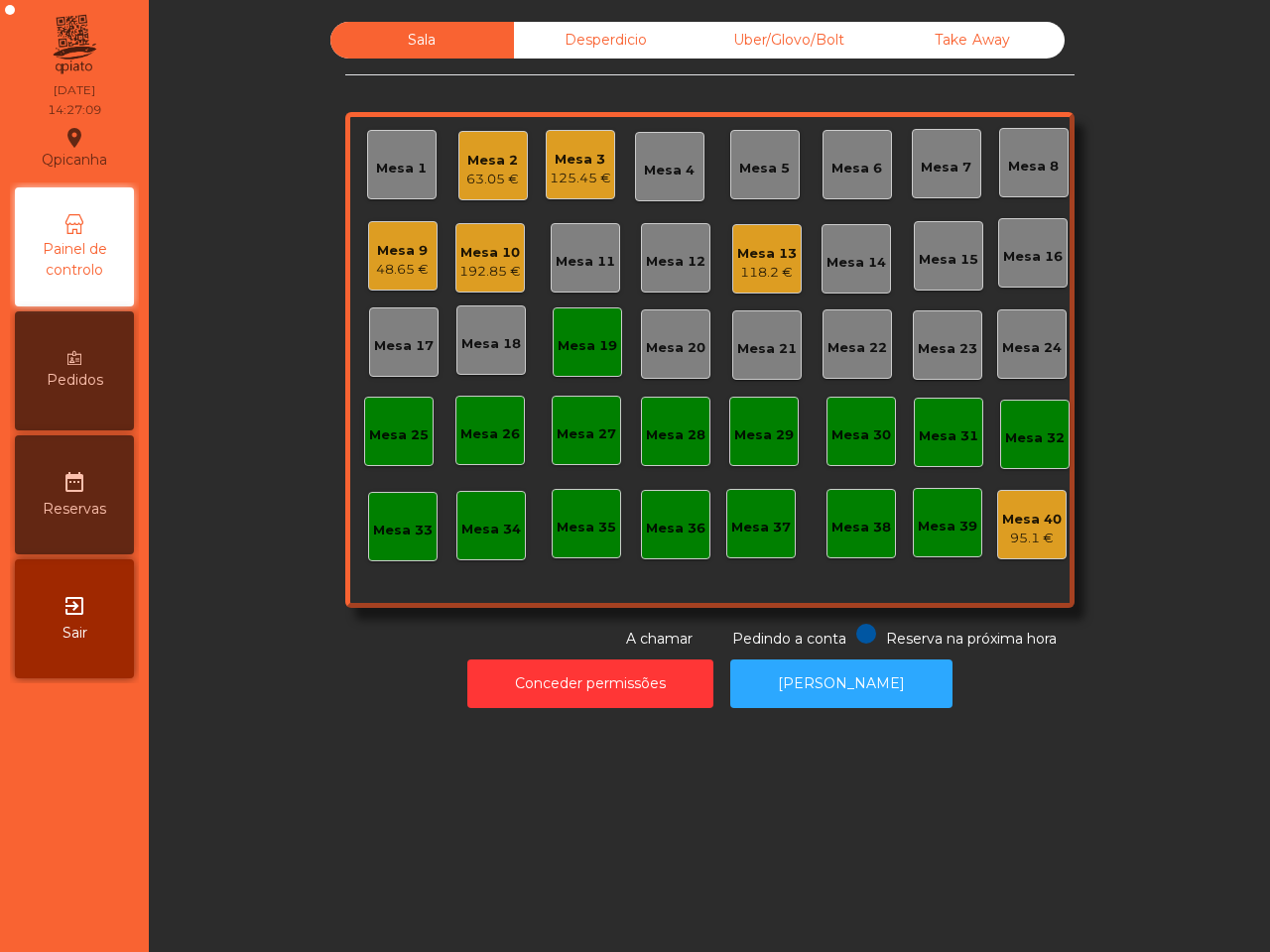
click at [502, 255] on div "Mesa 10" at bounding box center [490, 253] width 62 height 20
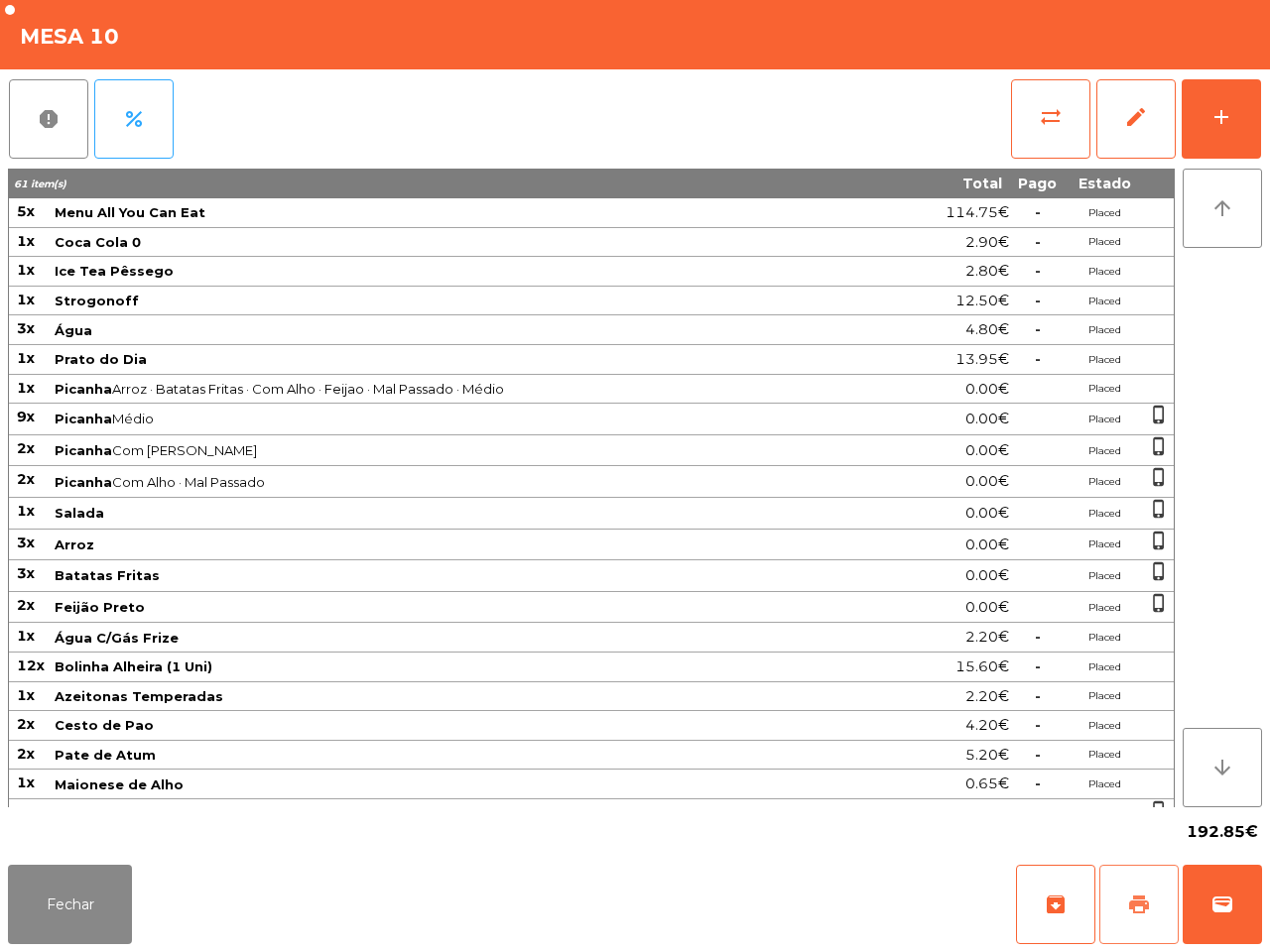
click at [1136, 894] on span "print" at bounding box center [1139, 904] width 24 height 24
click at [1213, 880] on button "wallet" at bounding box center [1222, 904] width 80 height 80
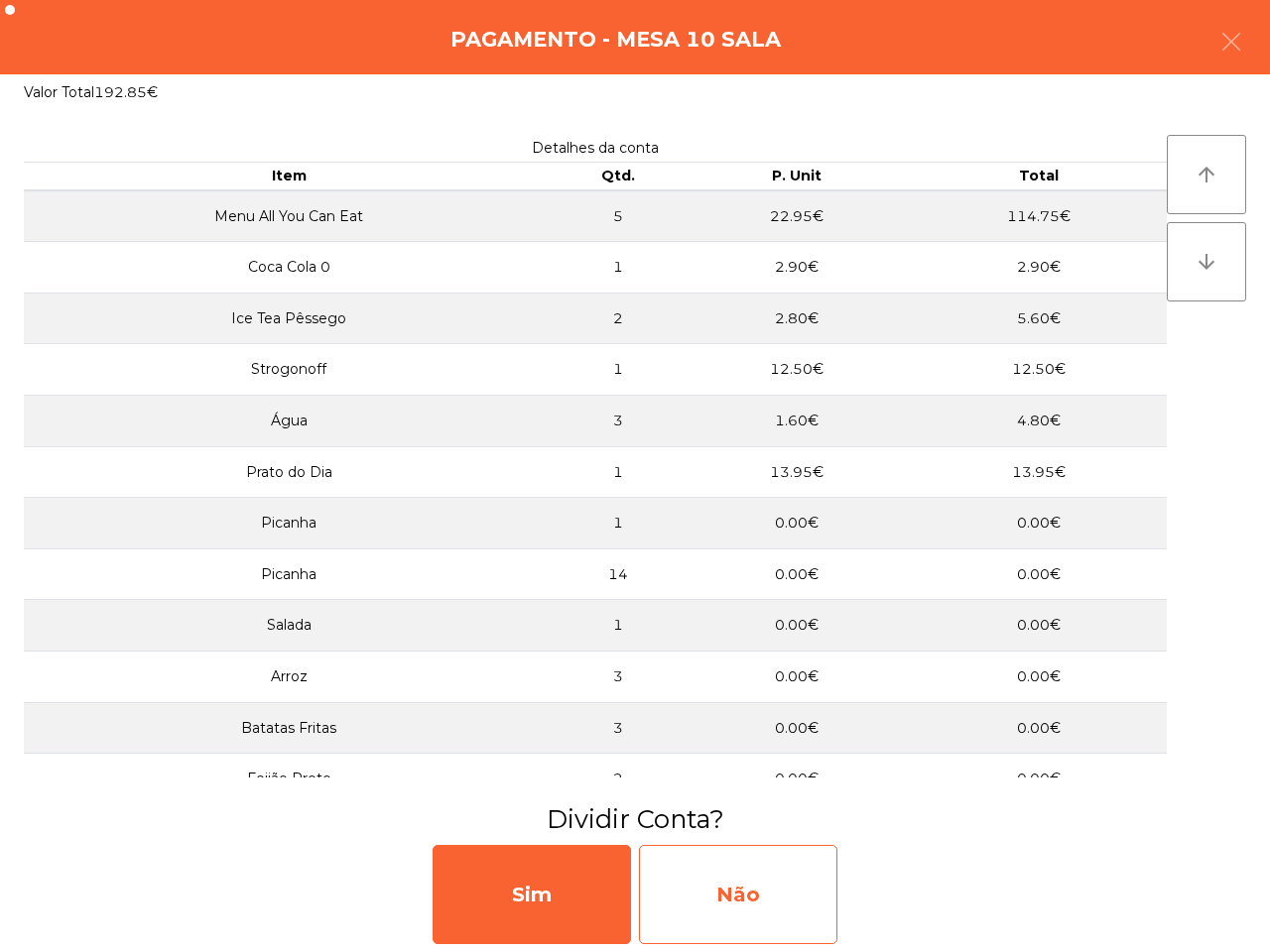
click at [734, 865] on div "Não" at bounding box center [737, 895] width 198 height 100
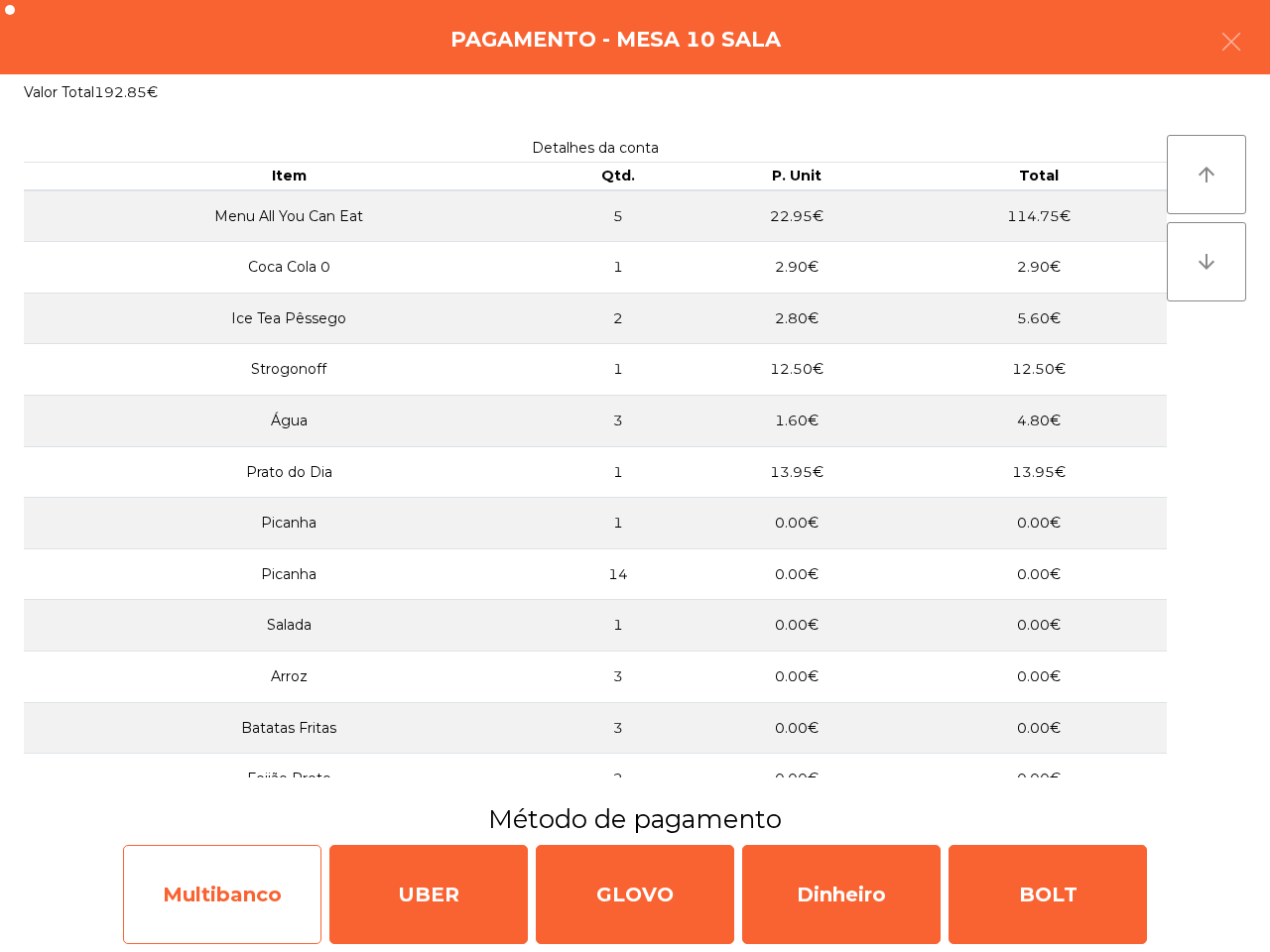
click at [208, 867] on div "Multibanco" at bounding box center [222, 895] width 198 height 100
select select "**"
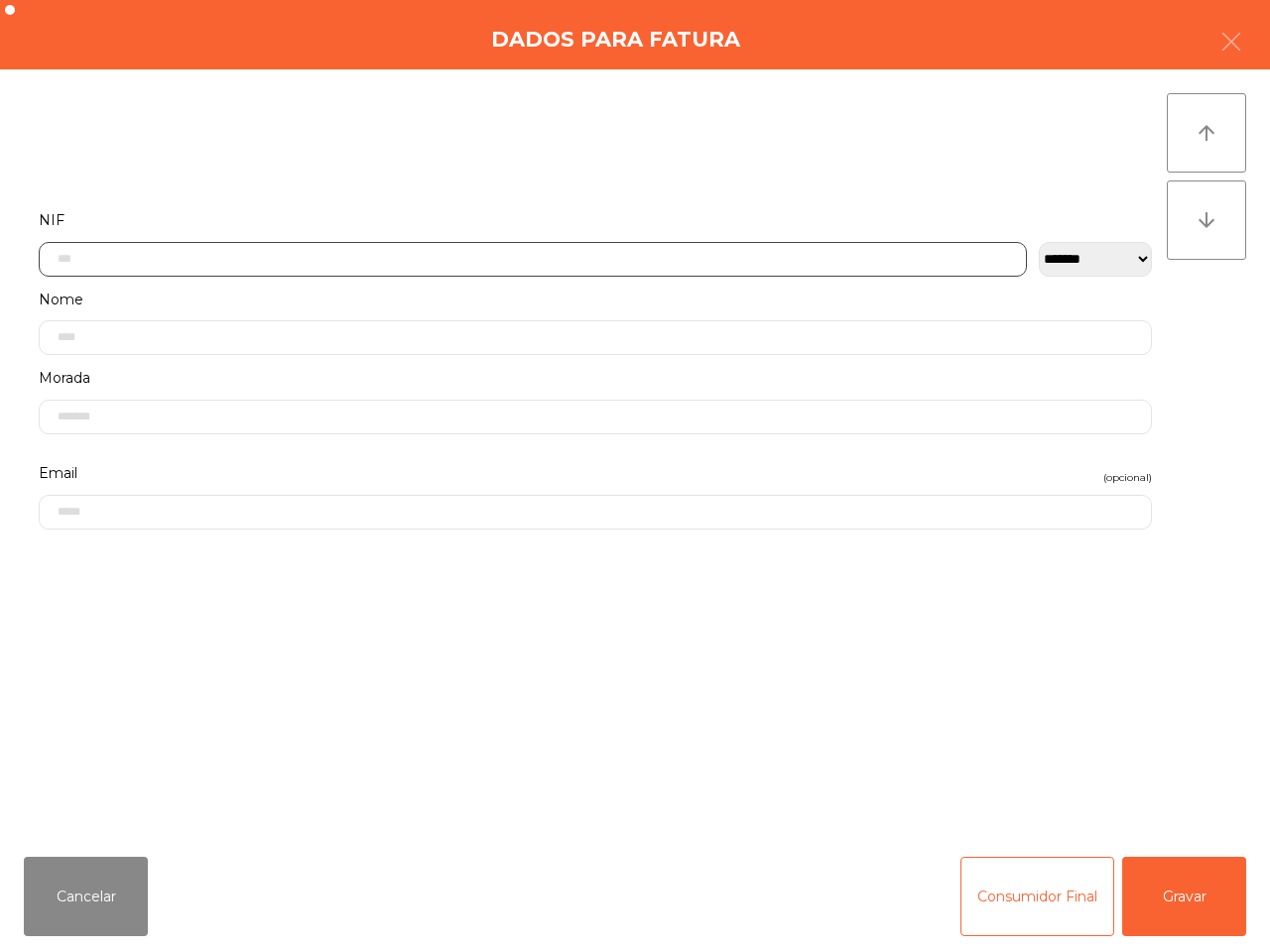
drag, startPoint x: 266, startPoint y: 259, endPoint x: 274, endPoint y: 268, distance: 12.0
click at [274, 260] on input "text" at bounding box center [533, 259] width 988 height 35
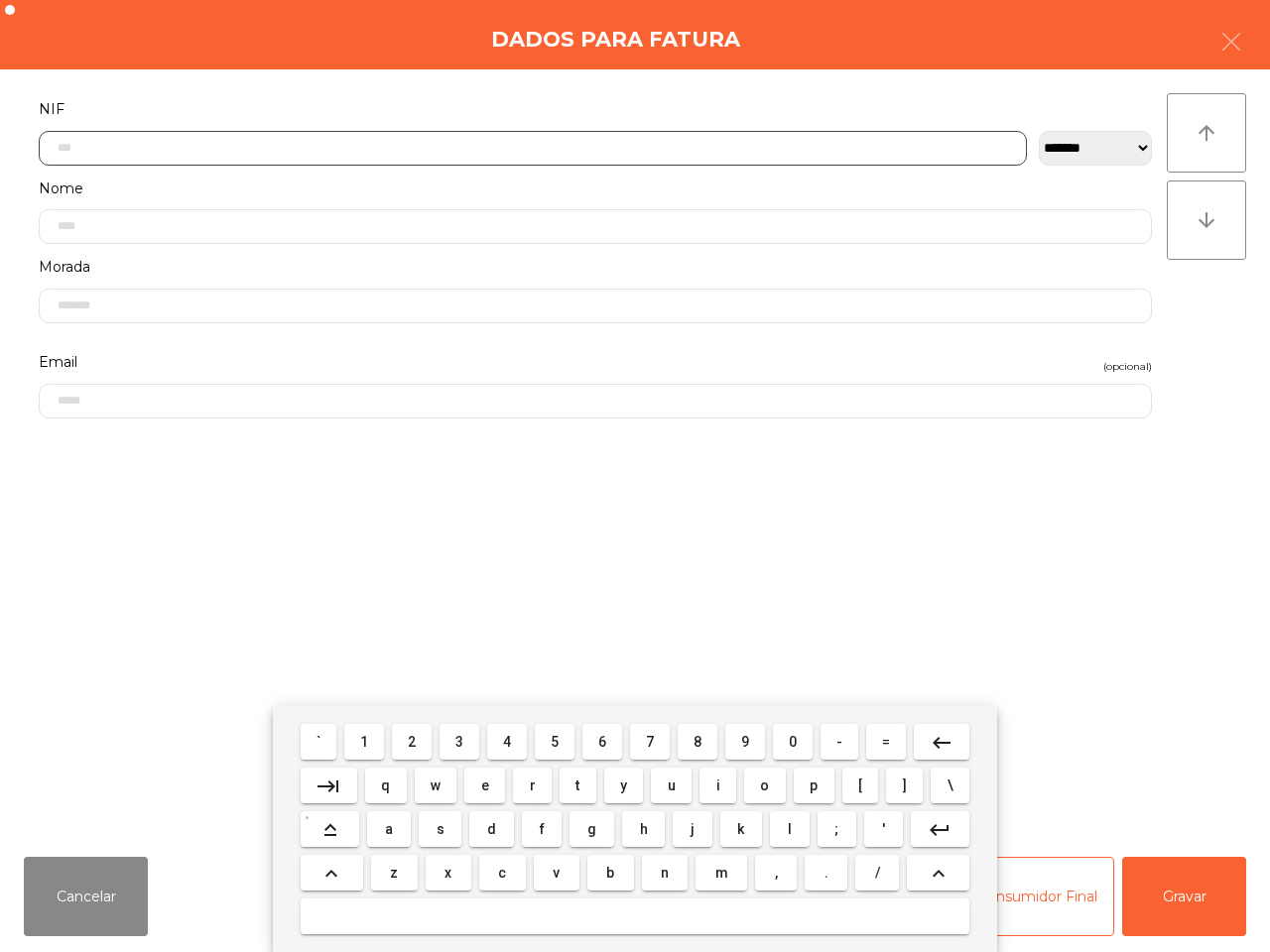
click at [544, 744] on button "5" at bounding box center [555, 742] width 40 height 36
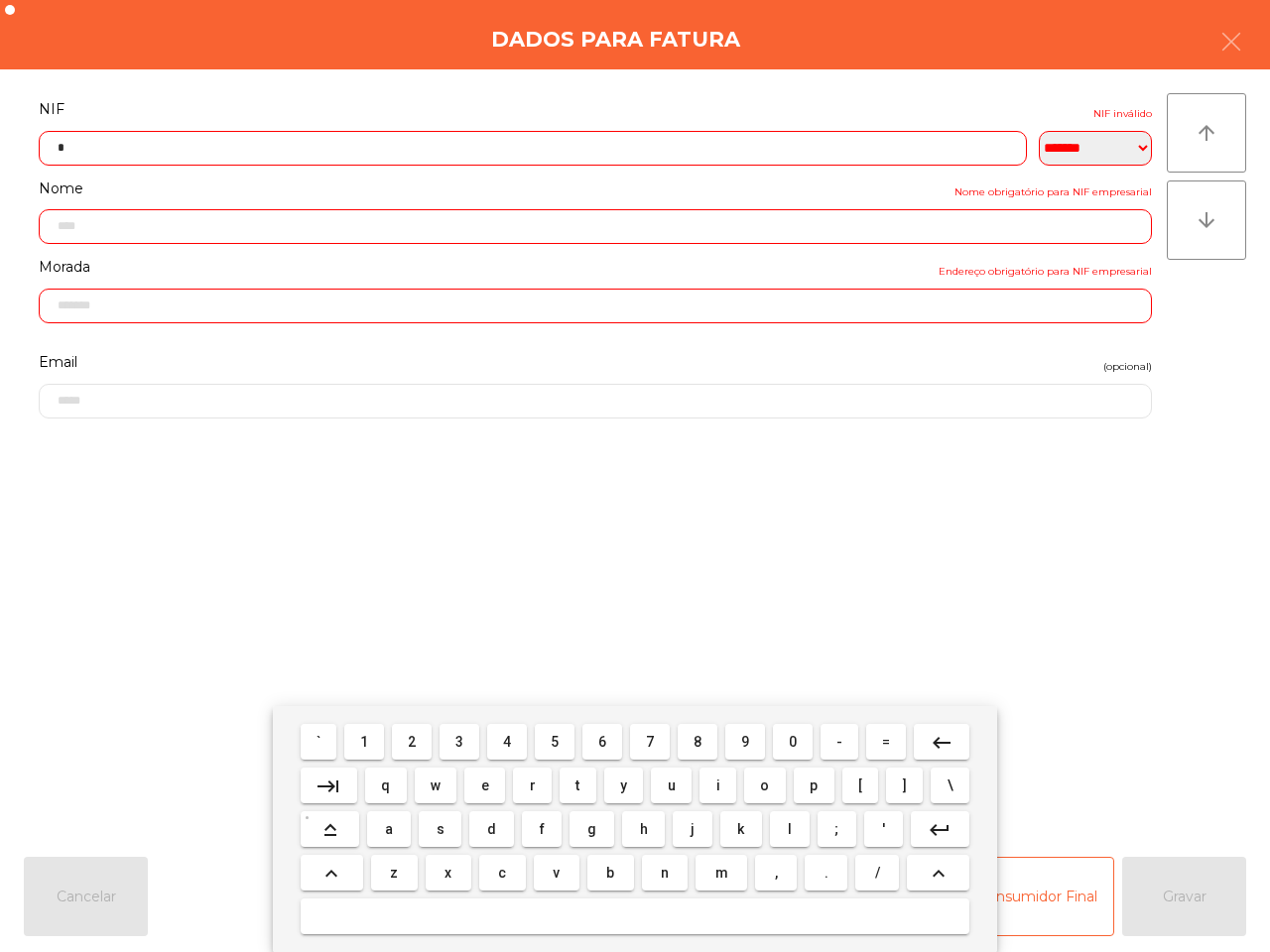
click at [355, 739] on button "1" at bounding box center [365, 742] width 40 height 36
click at [794, 740] on span "0" at bounding box center [793, 742] width 8 height 16
click at [702, 739] on button "8" at bounding box center [697, 742] width 40 height 36
click at [556, 744] on button "5" at bounding box center [555, 742] width 40 height 36
click at [556, 742] on span "5" at bounding box center [555, 742] width 8 height 16
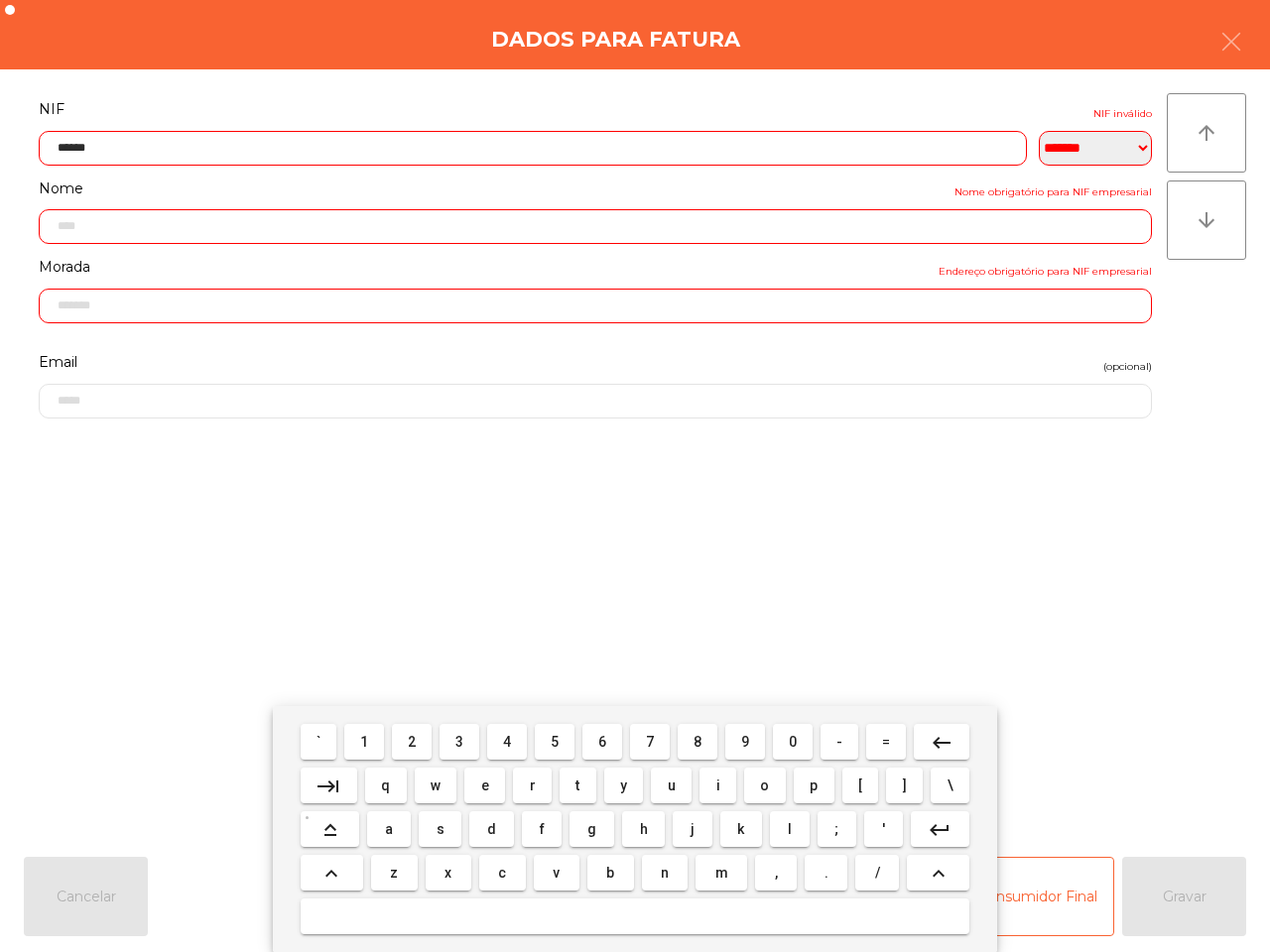
click at [612, 737] on button "6" at bounding box center [603, 742] width 40 height 36
click at [413, 731] on button "2" at bounding box center [411, 742] width 40 height 36
click at [686, 734] on button "8" at bounding box center [697, 742] width 40 height 36
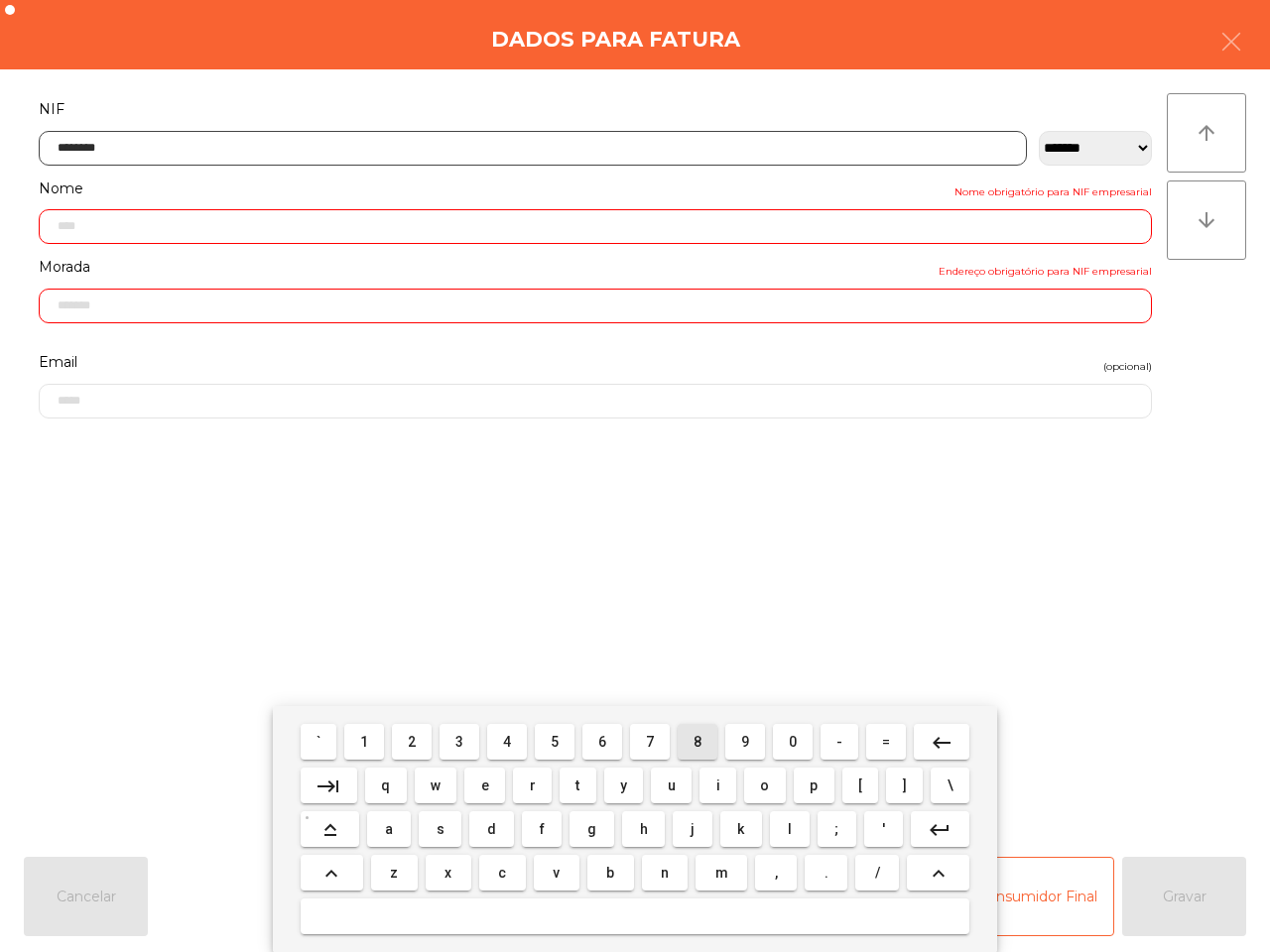
type input "*********"
type input "**********"
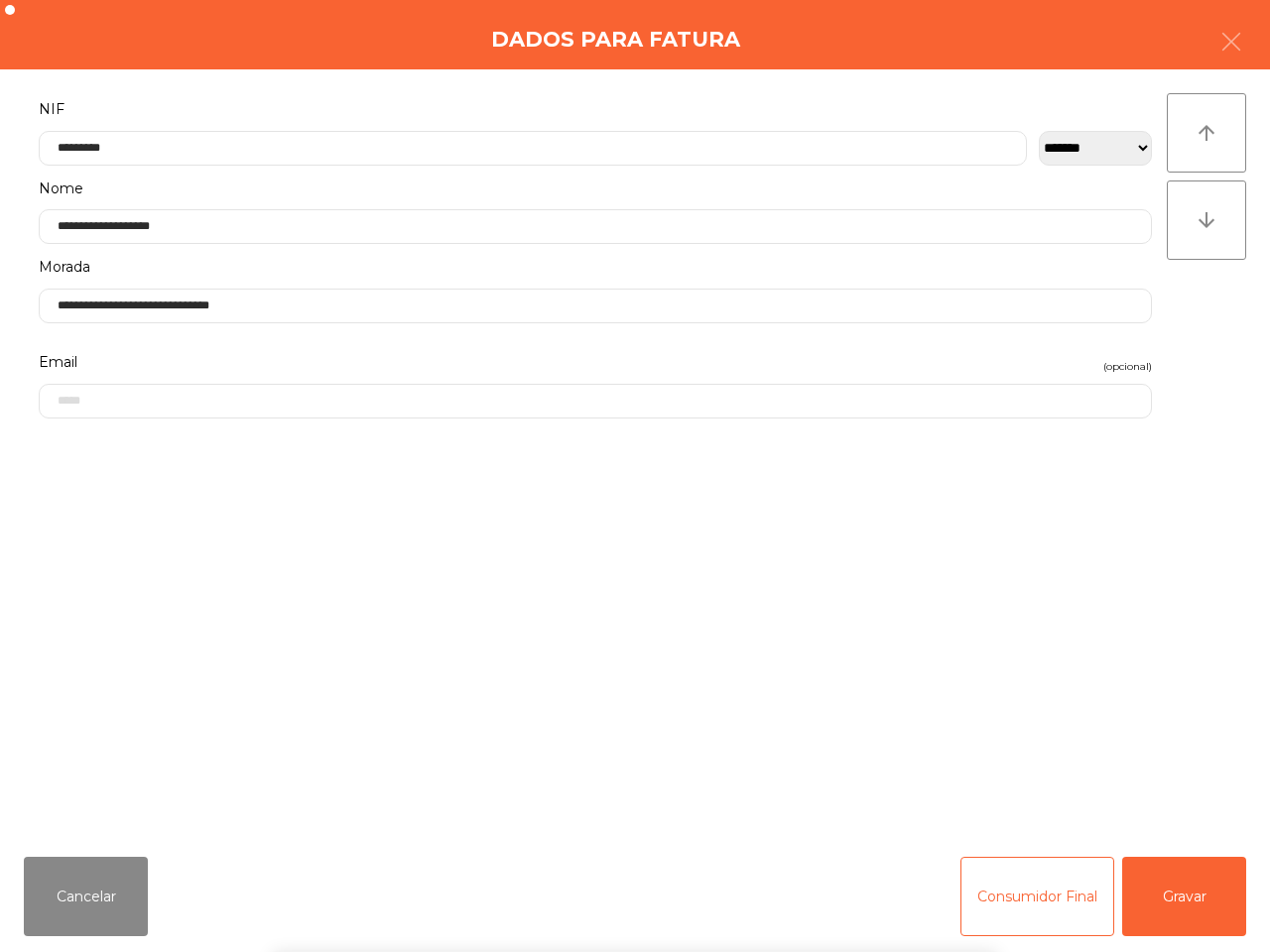
click at [1193, 900] on div "` 1 2 3 4 5 6 7 8 9 0 - = keyboard_backspace keyboard_tab q w e r t y u i o p […" at bounding box center [635, 829] width 1270 height 246
click at [1188, 900] on button "Gravar" at bounding box center [1183, 897] width 124 height 80
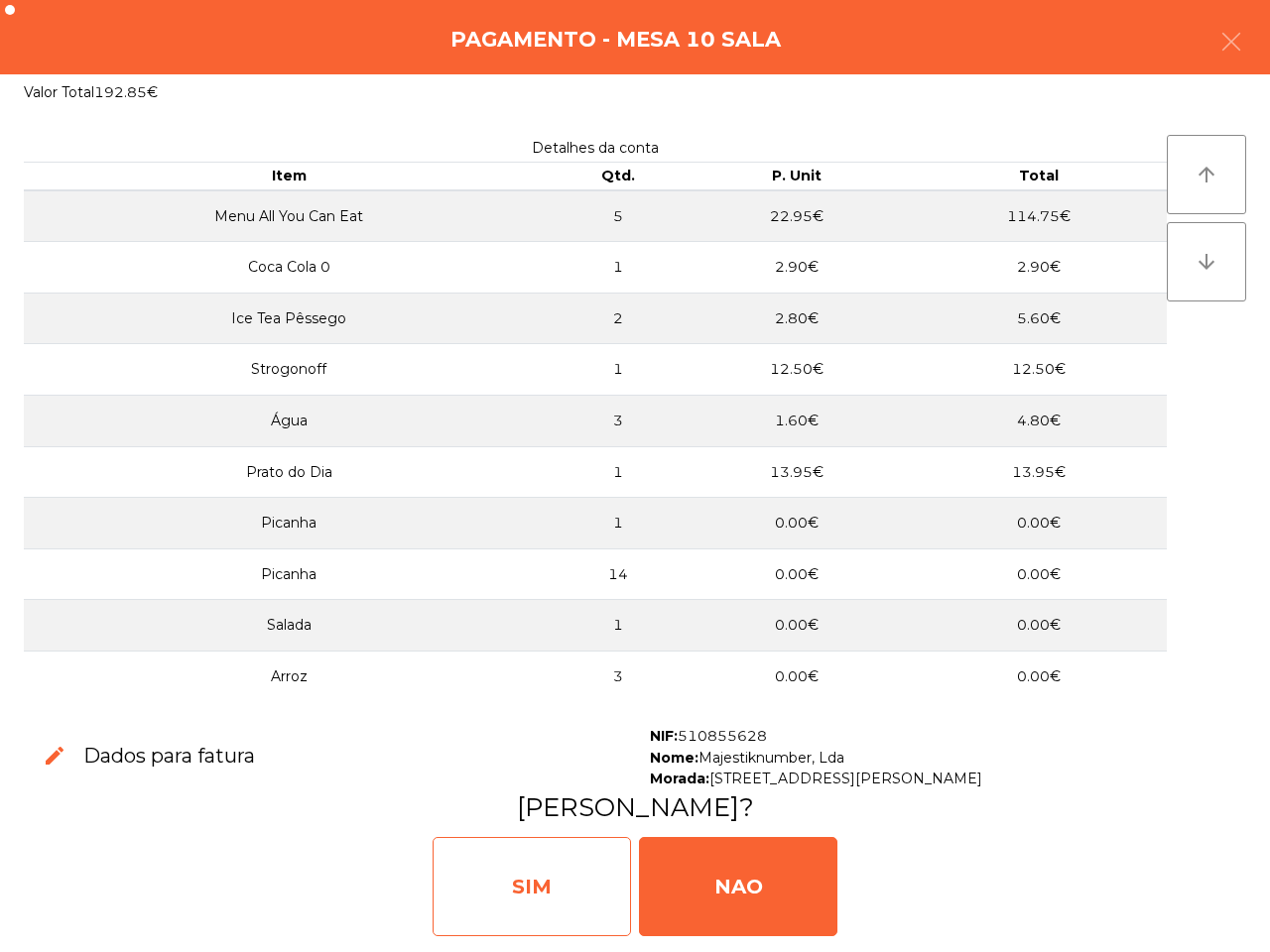
click at [566, 868] on div "SIM" at bounding box center [531, 887] width 198 height 100
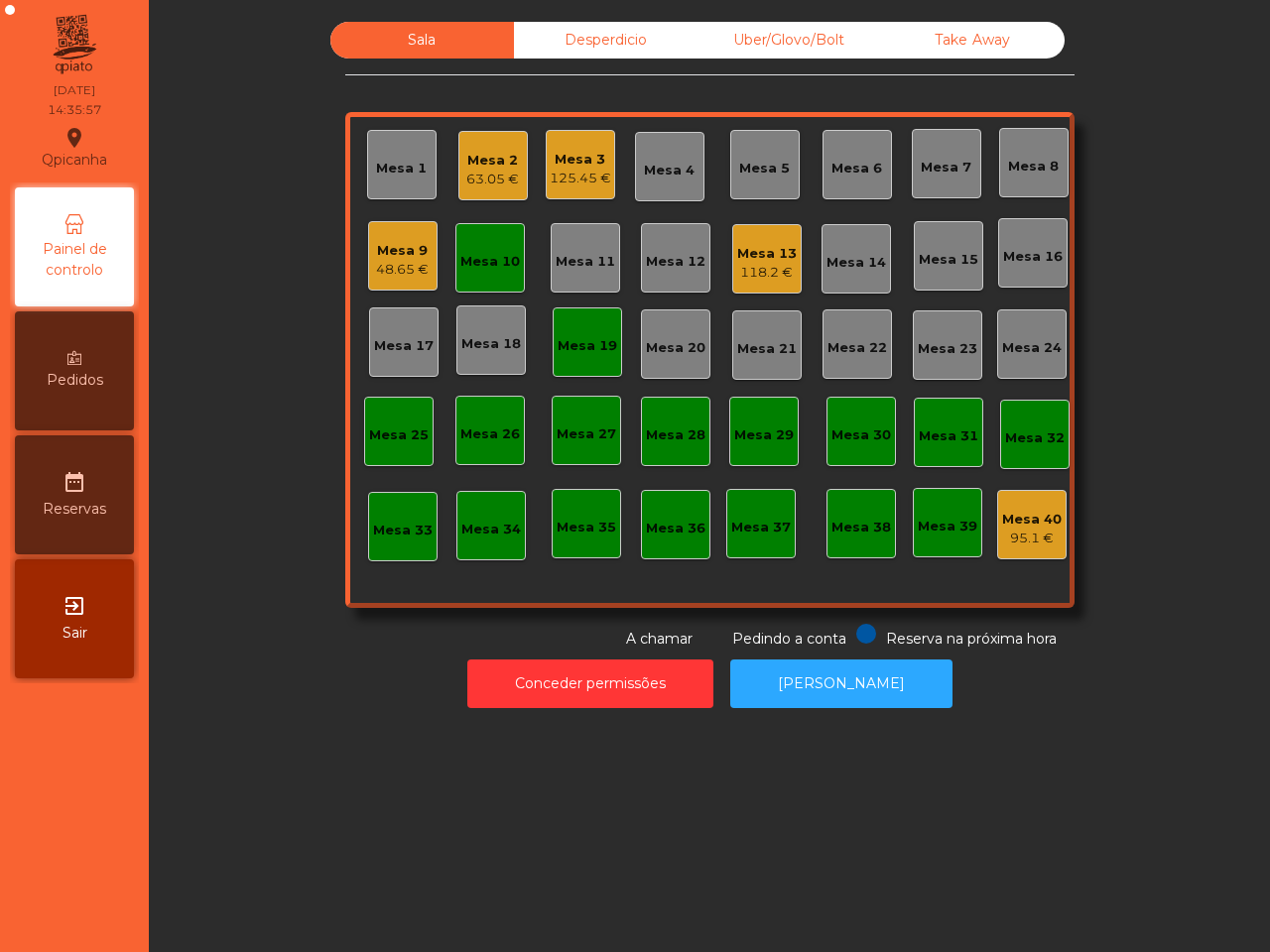
click at [391, 251] on div "Mesa 9" at bounding box center [401, 251] width 53 height 20
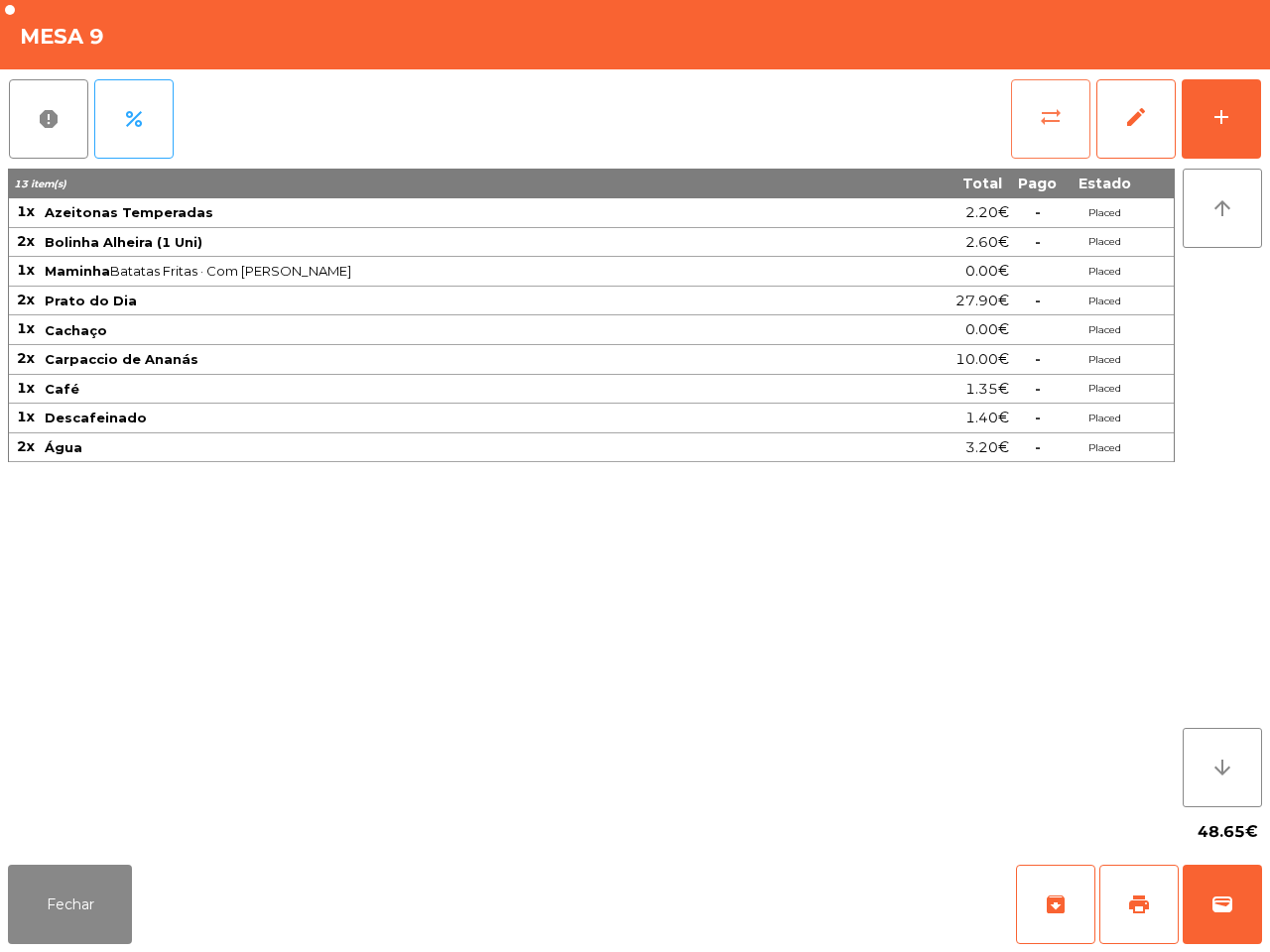
click at [1052, 120] on span "sync_alt" at bounding box center [1051, 118] width 24 height 24
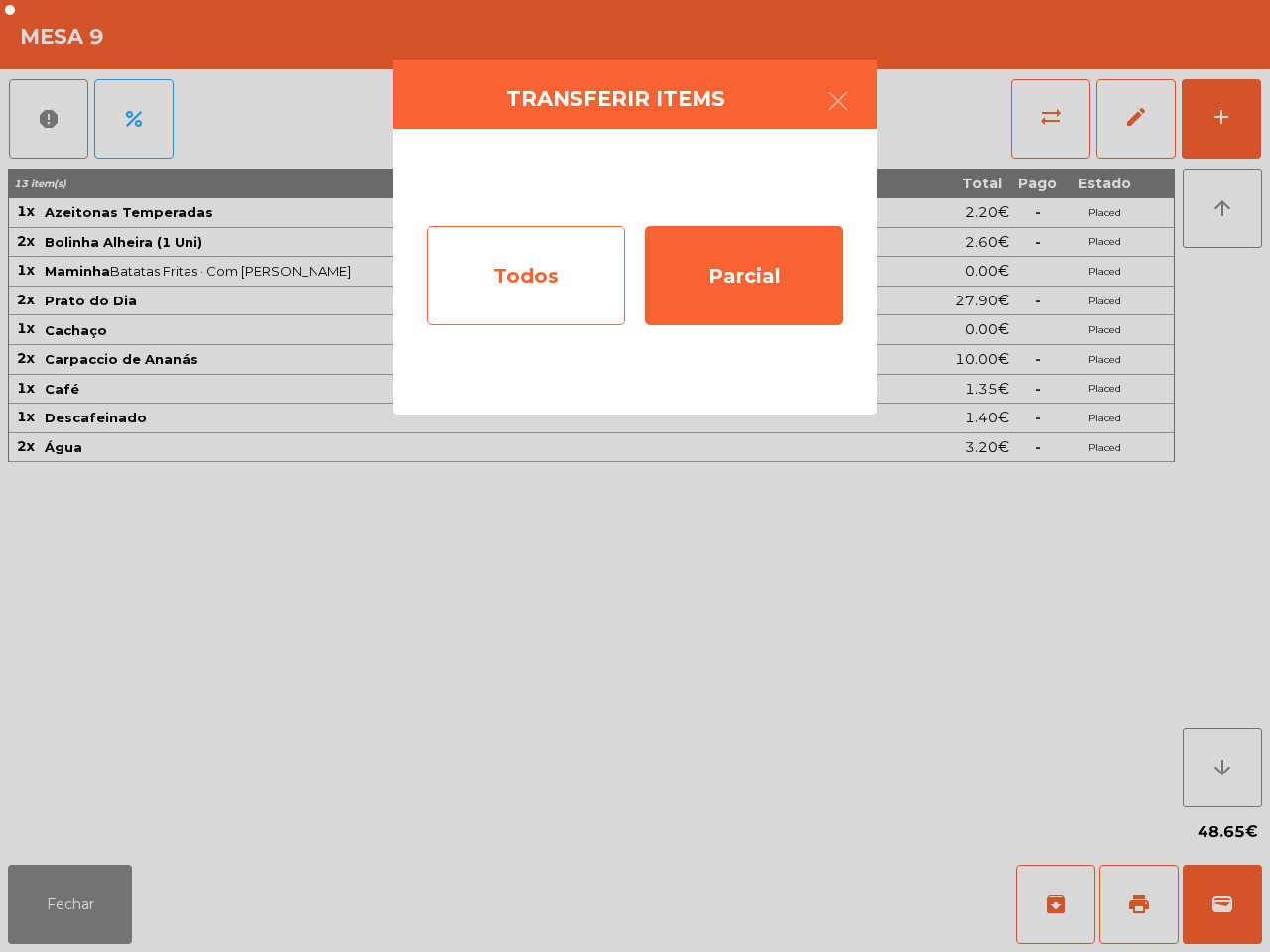
click at [587, 268] on div "Todos" at bounding box center [525, 276] width 198 height 100
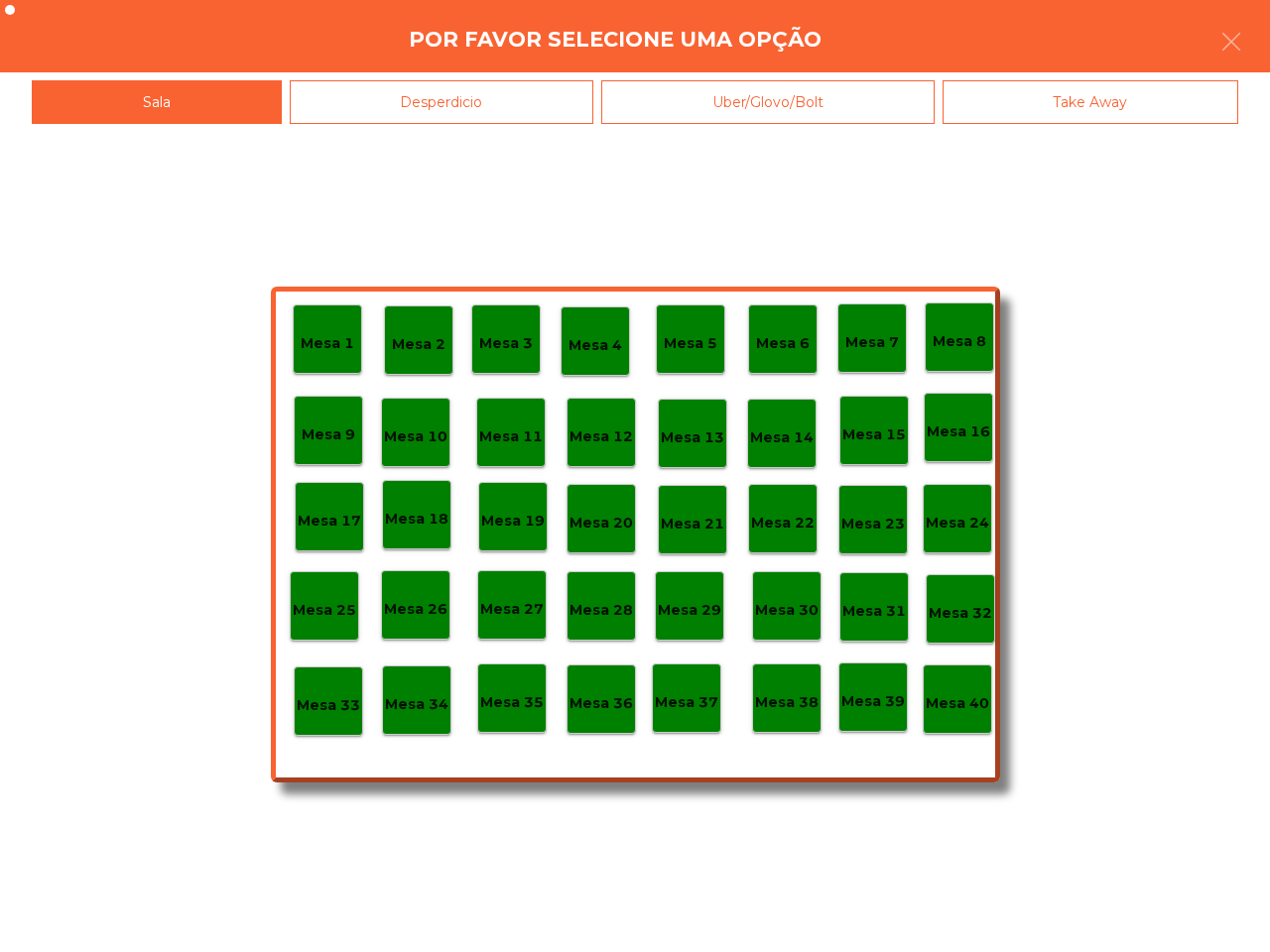
click at [968, 687] on div "Mesa 40" at bounding box center [957, 699] width 64 height 31
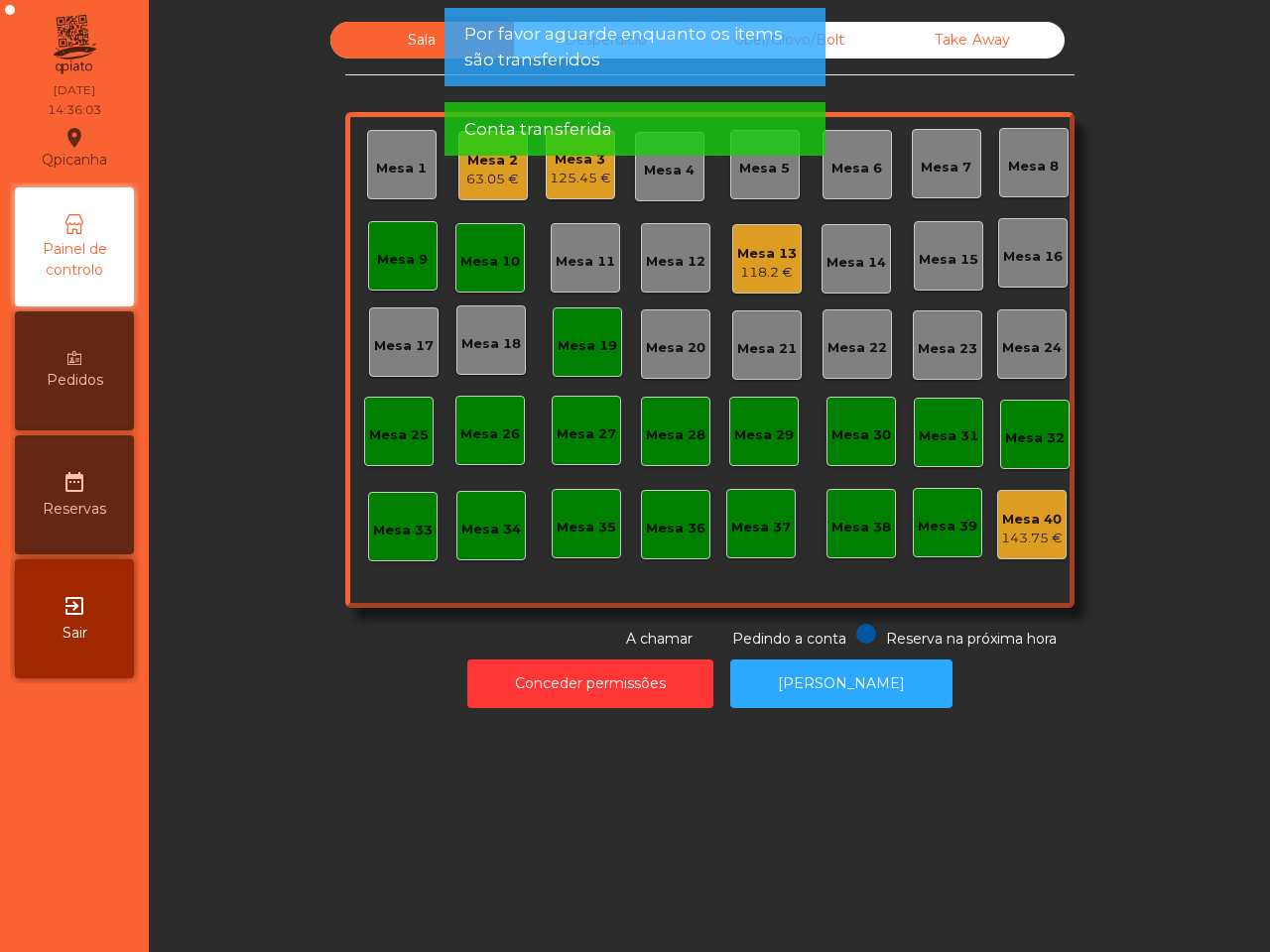
click at [408, 249] on div "Mesa 9" at bounding box center [401, 256] width 51 height 28
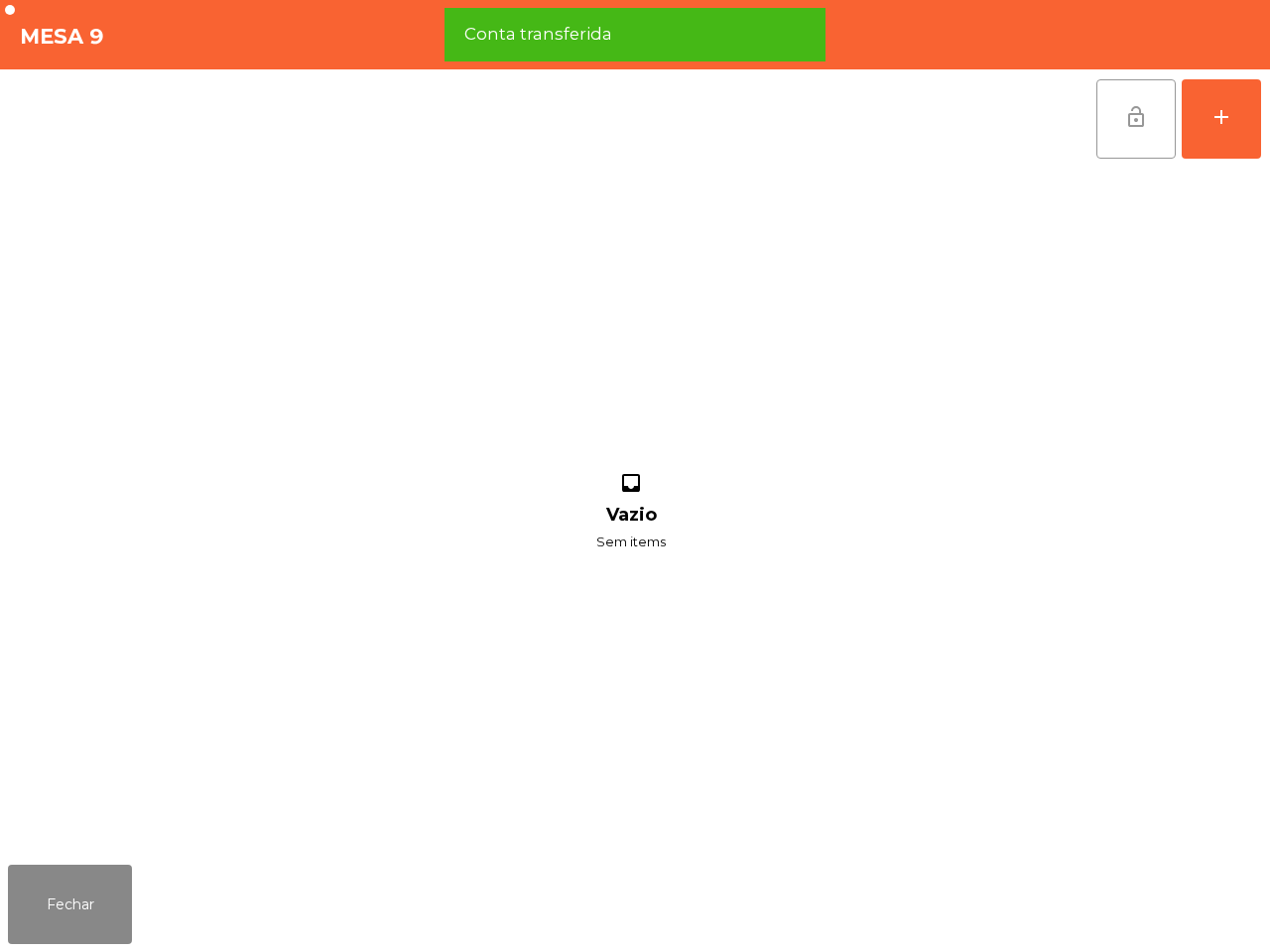
click at [1138, 123] on span "lock_open" at bounding box center [1136, 118] width 24 height 24
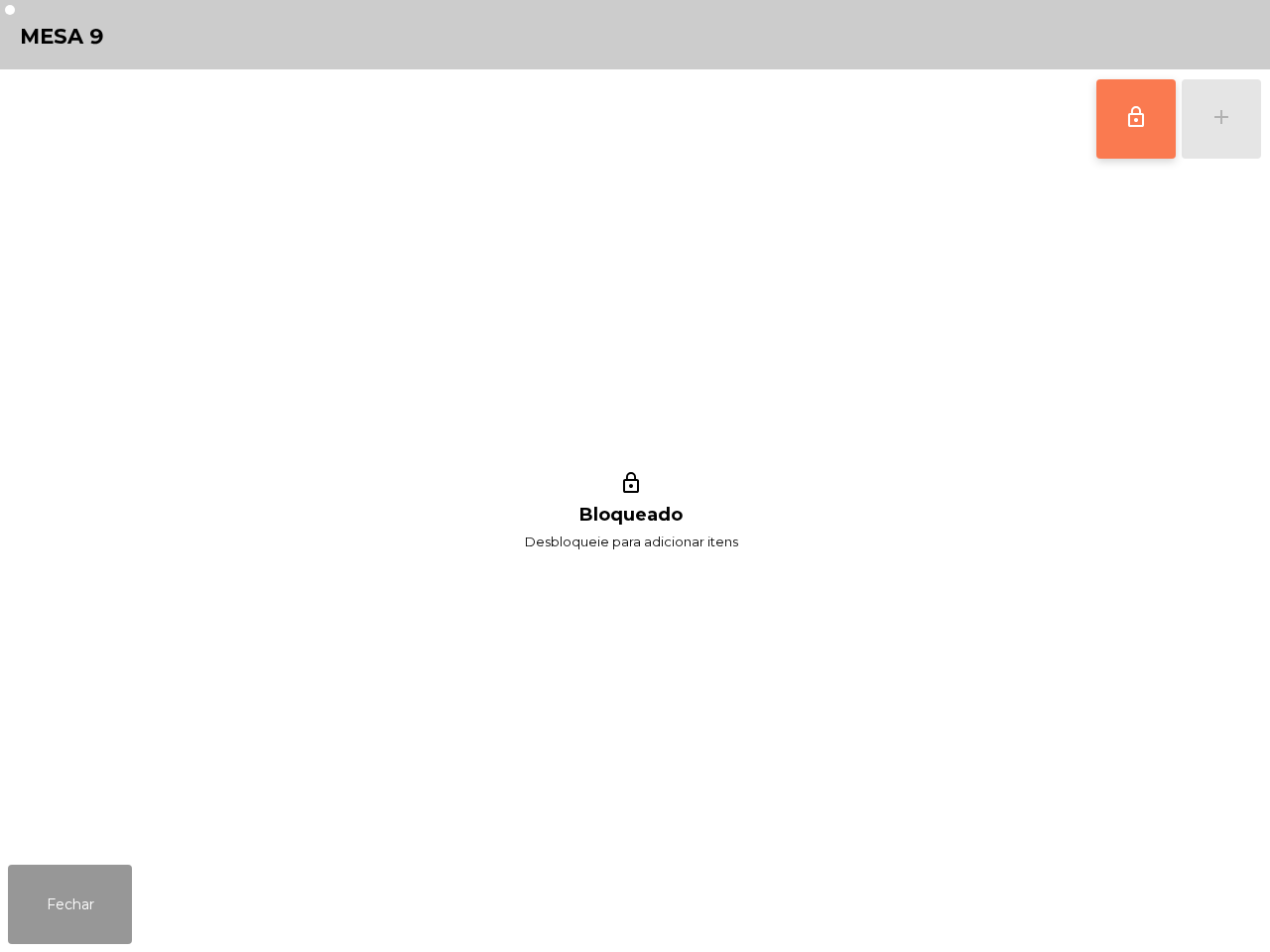
drag, startPoint x: 70, startPoint y: 915, endPoint x: 229, endPoint y: 790, distance: 202.3
click at [70, 913] on button "Fechar" at bounding box center [70, 904] width 124 height 80
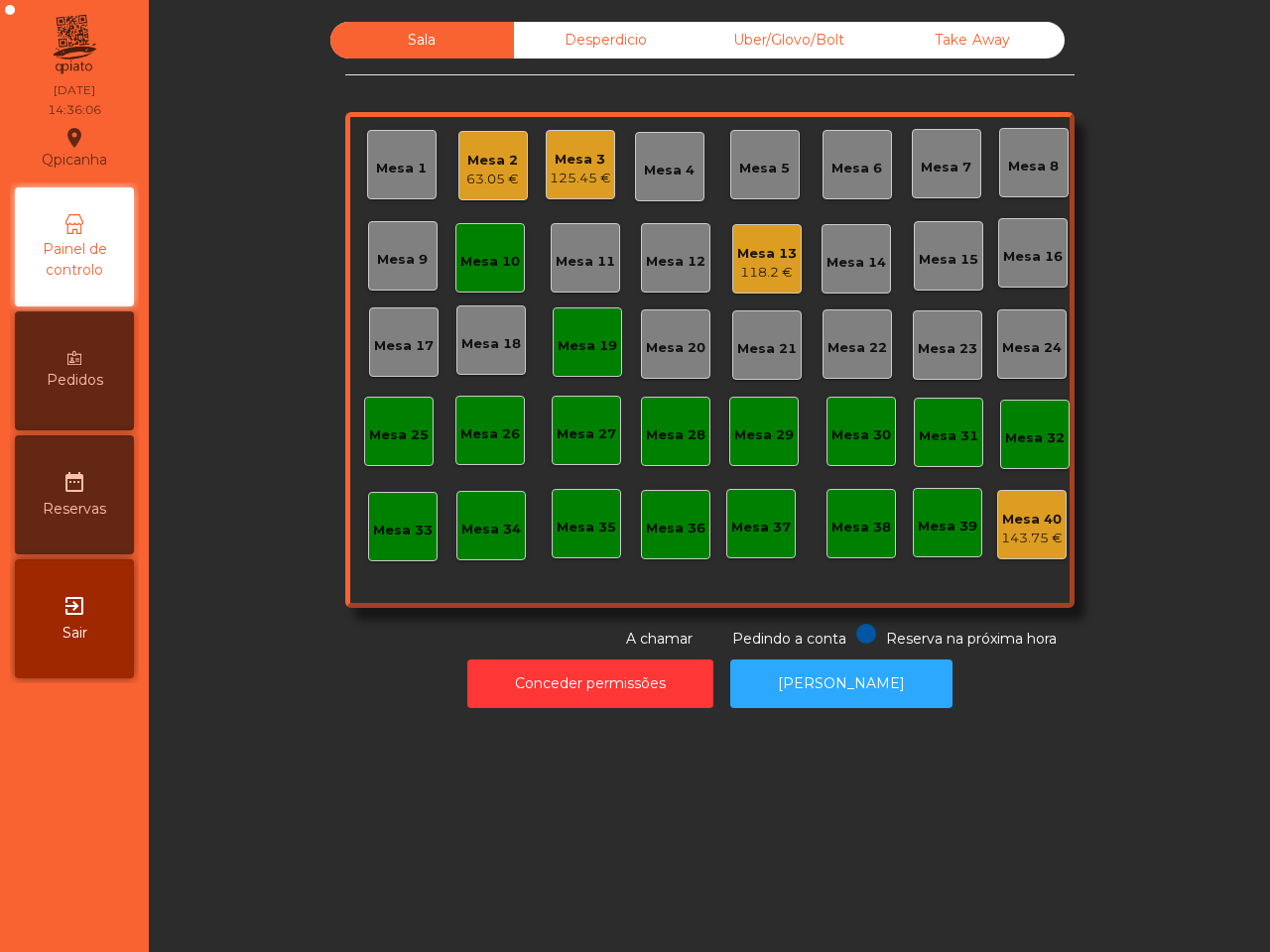
click at [474, 253] on div "Mesa 10" at bounding box center [490, 262] width 60 height 20
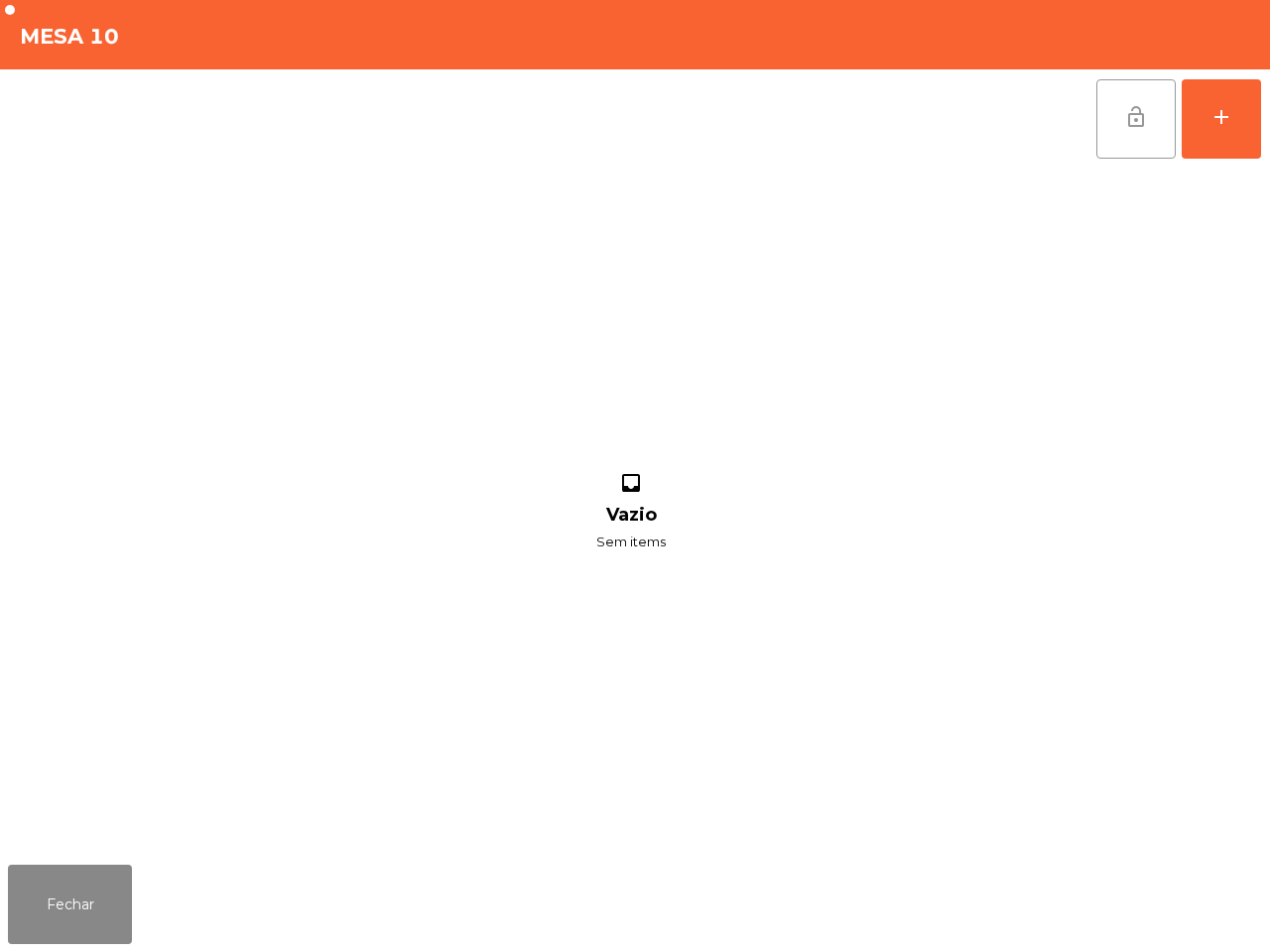
click at [1131, 123] on span "lock_open" at bounding box center [1136, 118] width 24 height 24
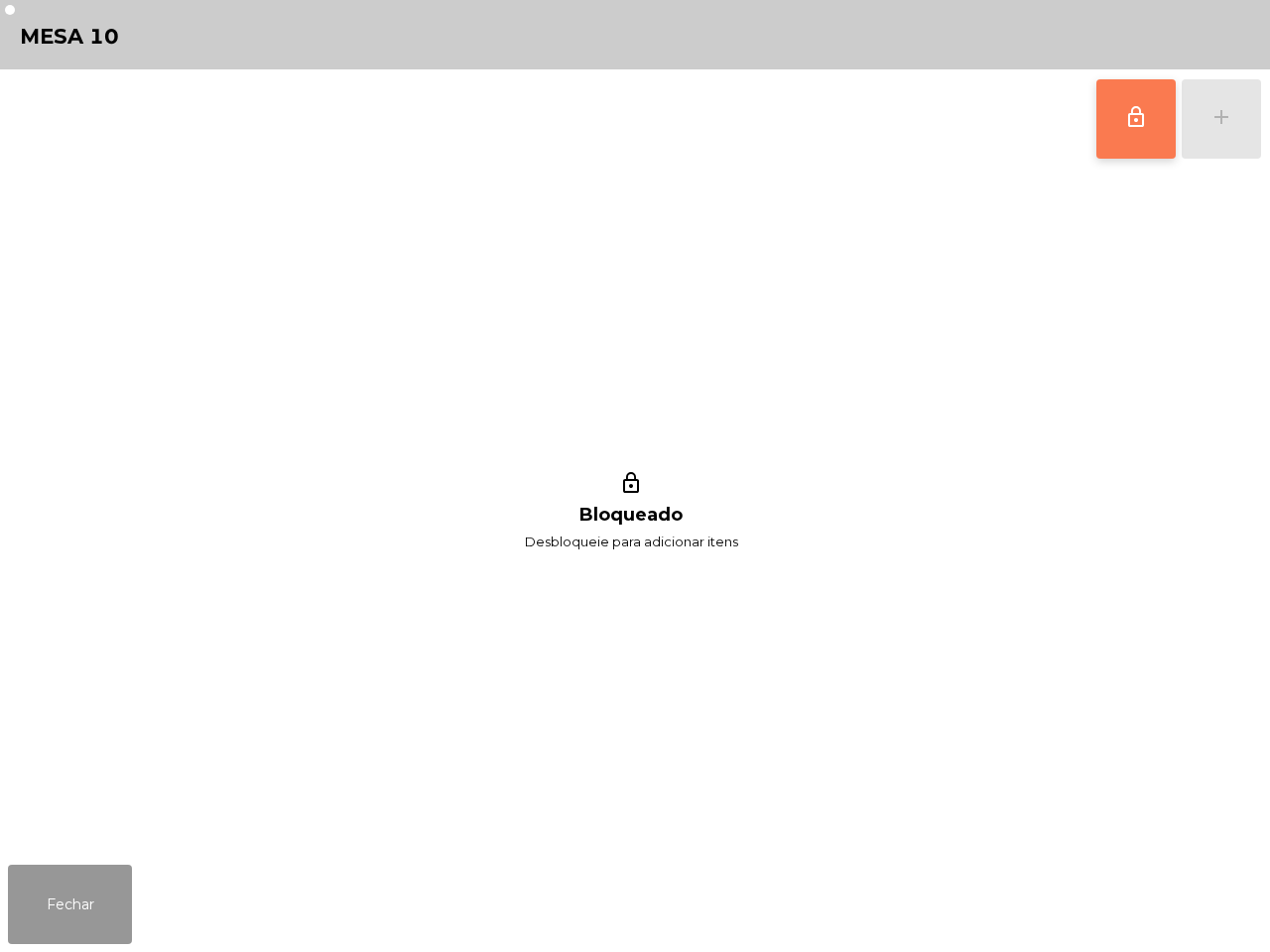
click at [88, 929] on button "Fechar" at bounding box center [70, 904] width 124 height 80
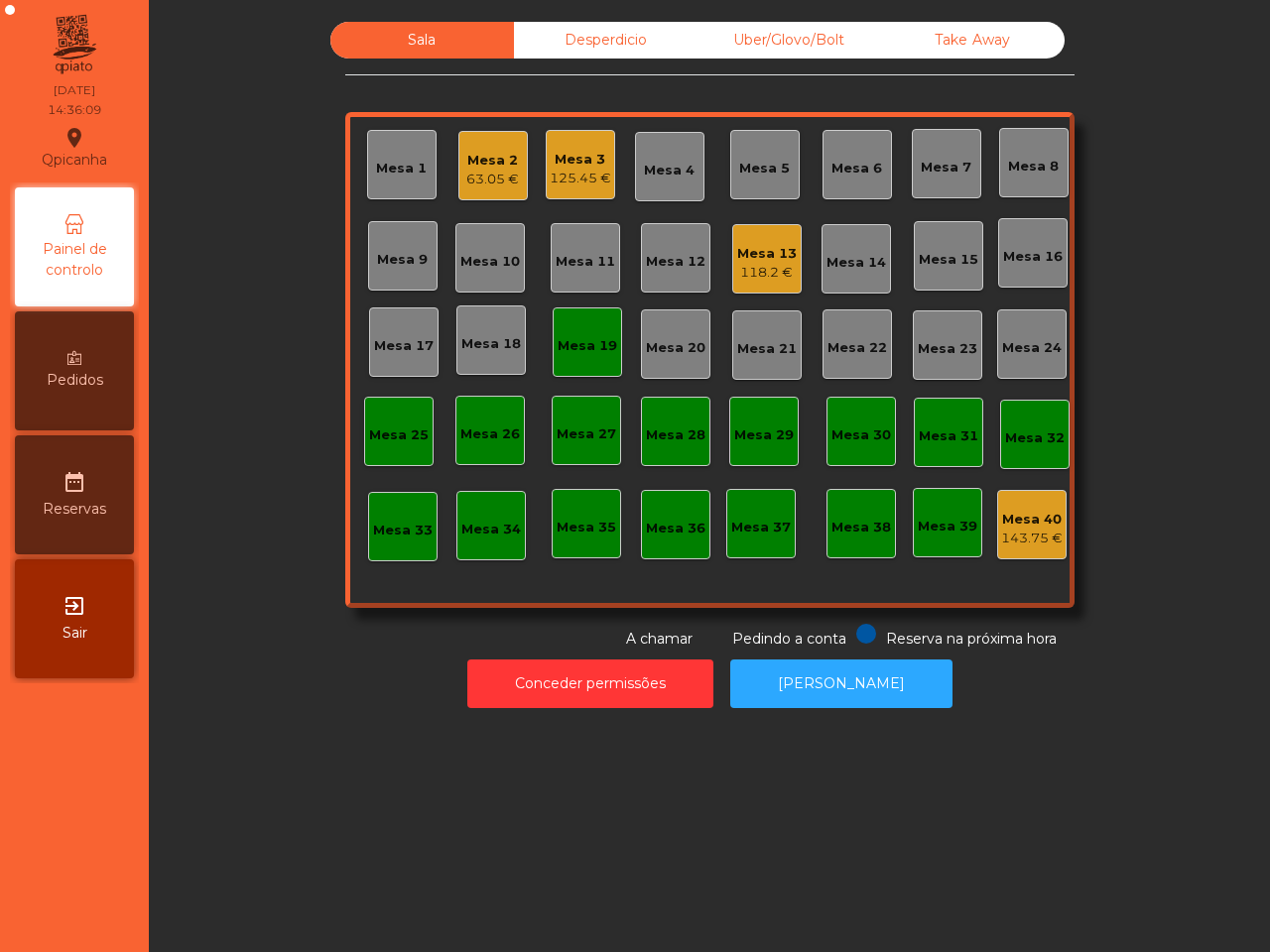
click at [587, 339] on div "Mesa 19" at bounding box center [588, 347] width 60 height 20
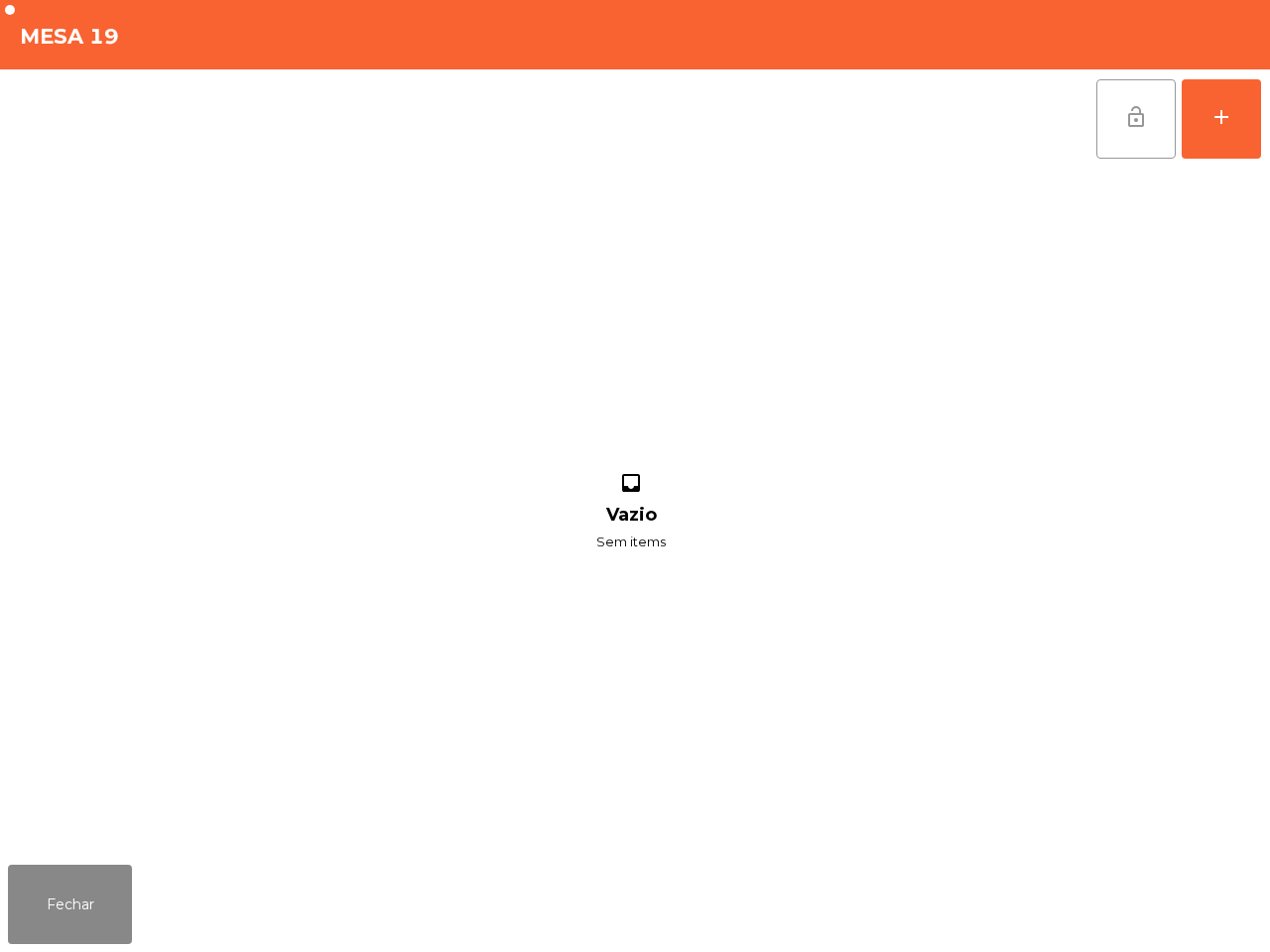
drag, startPoint x: 1136, startPoint y: 121, endPoint x: 1123, endPoint y: 129, distance: 15.3
click at [1134, 124] on span "lock_open" at bounding box center [1136, 118] width 24 height 24
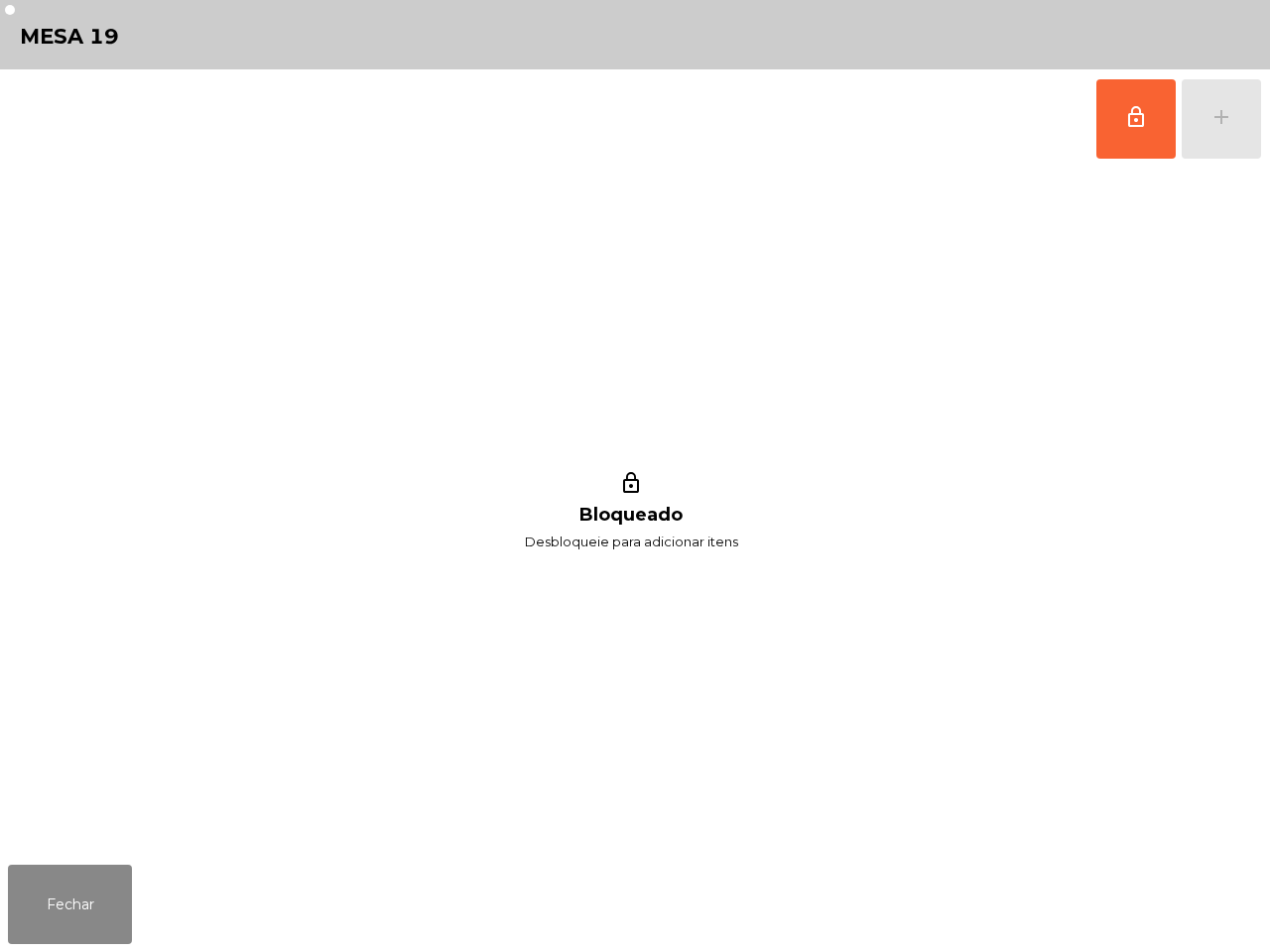
click at [970, 488] on div "lock_outline Bloqueado Desbloqueie para adicionar itens" at bounding box center [631, 512] width 1246 height 688
drag, startPoint x: 110, startPoint y: 899, endPoint x: 120, endPoint y: 884, distance: 18.0
click at [115, 899] on button "Fechar" at bounding box center [70, 904] width 124 height 80
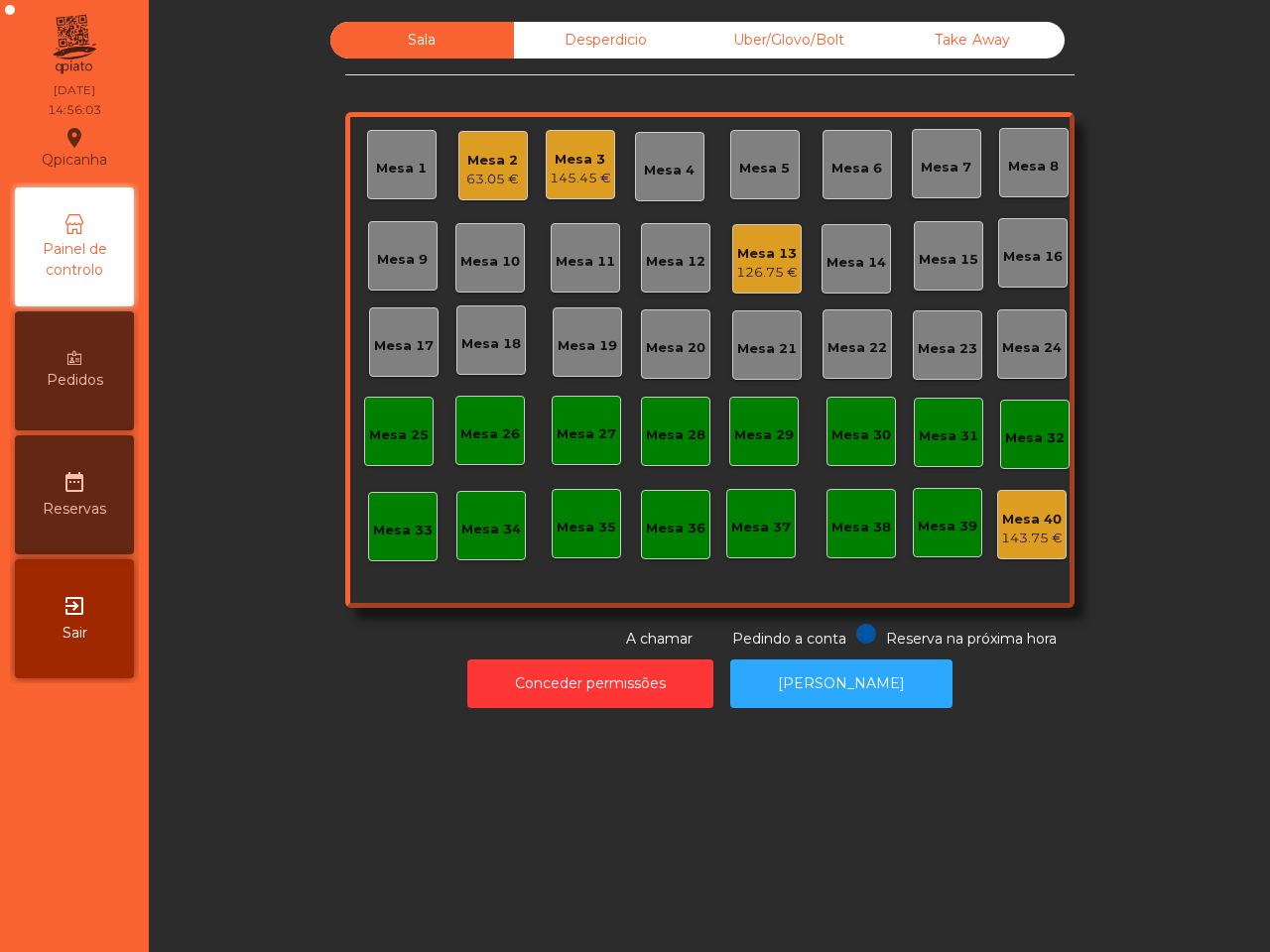
click at [492, 181] on div "63.05 €" at bounding box center [492, 179] width 53 height 20
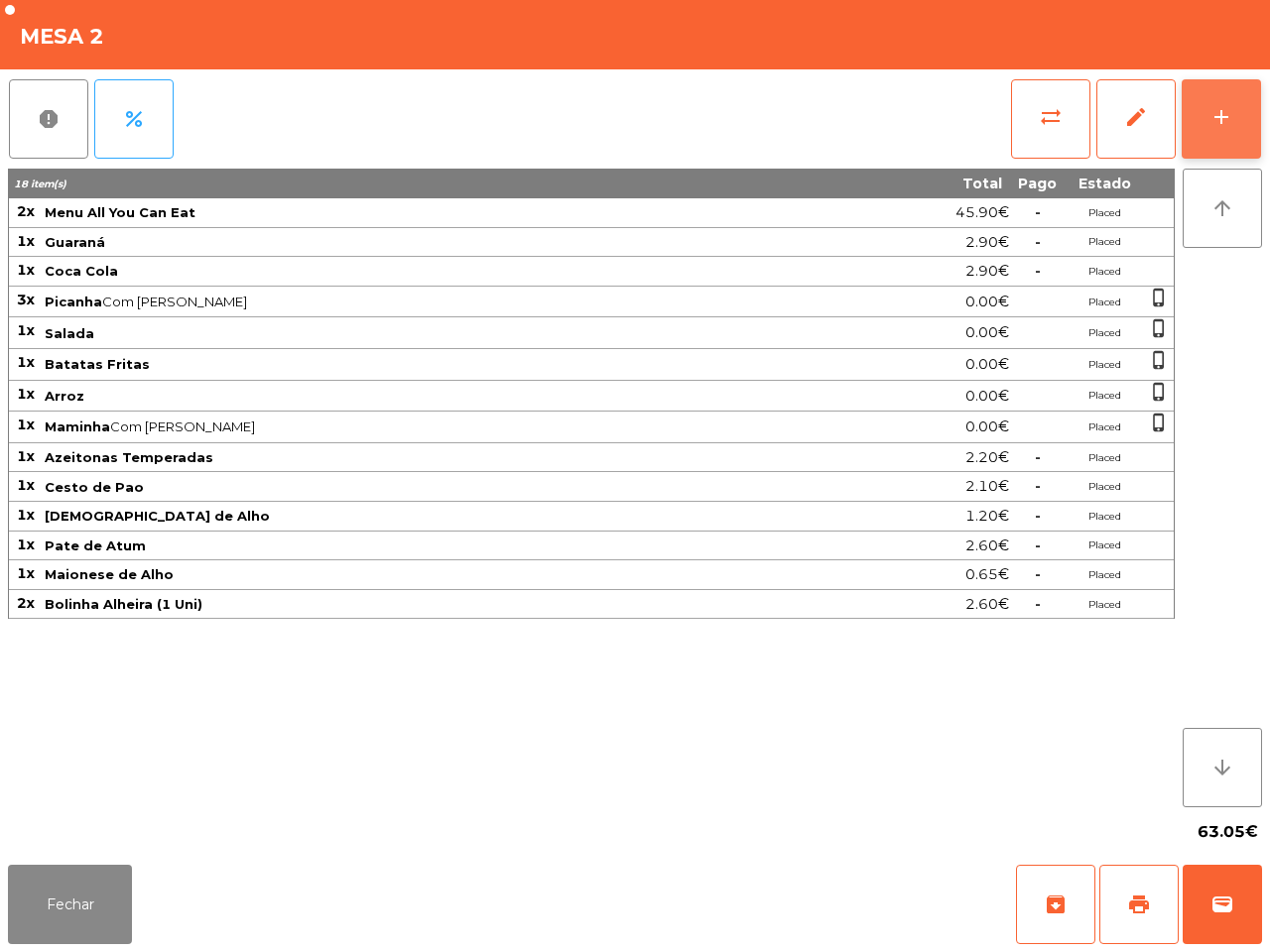
click at [1227, 118] on div "add" at bounding box center [1221, 118] width 24 height 24
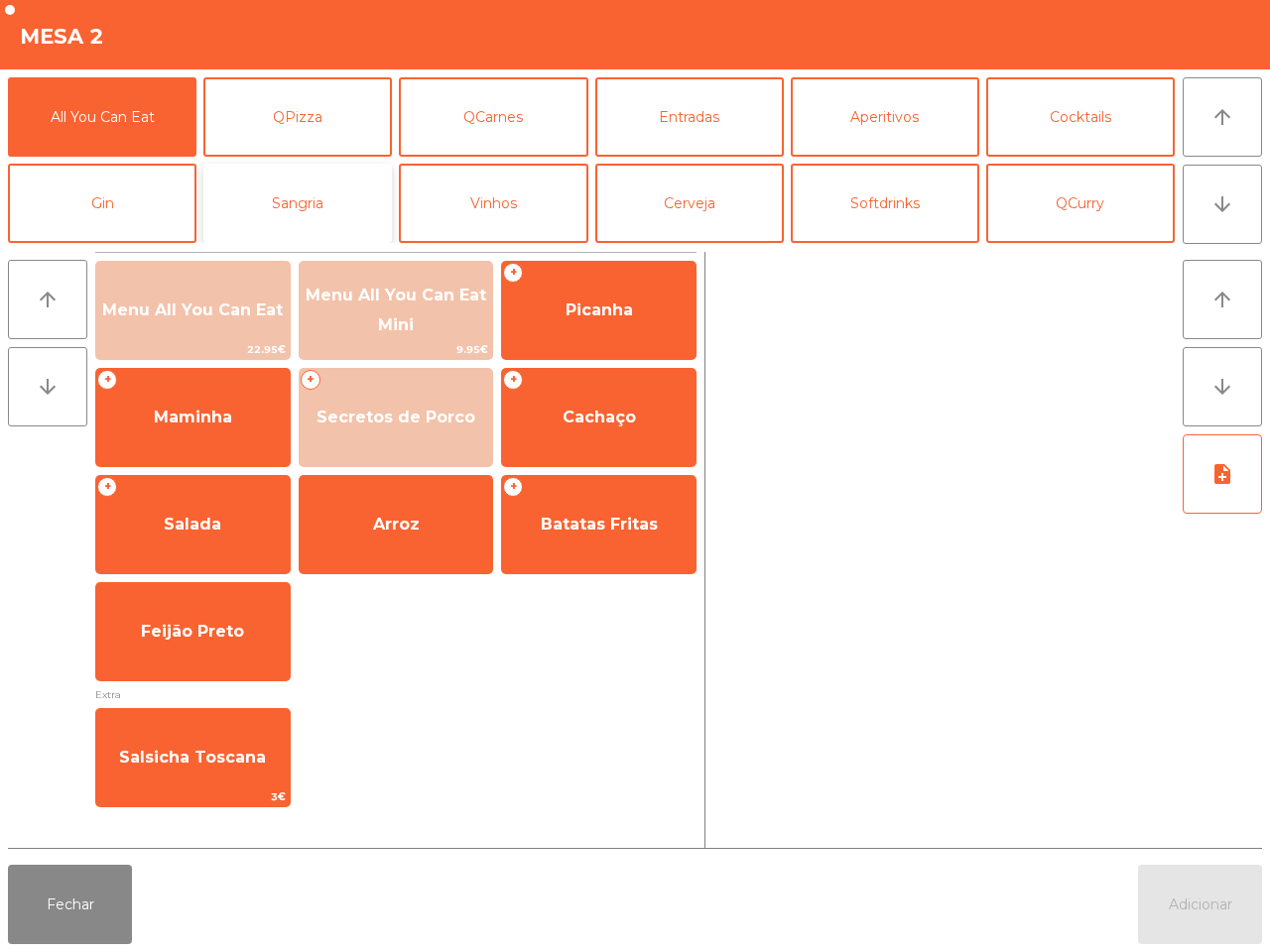
click at [311, 203] on button "Sangria" at bounding box center [297, 203] width 188 height 80
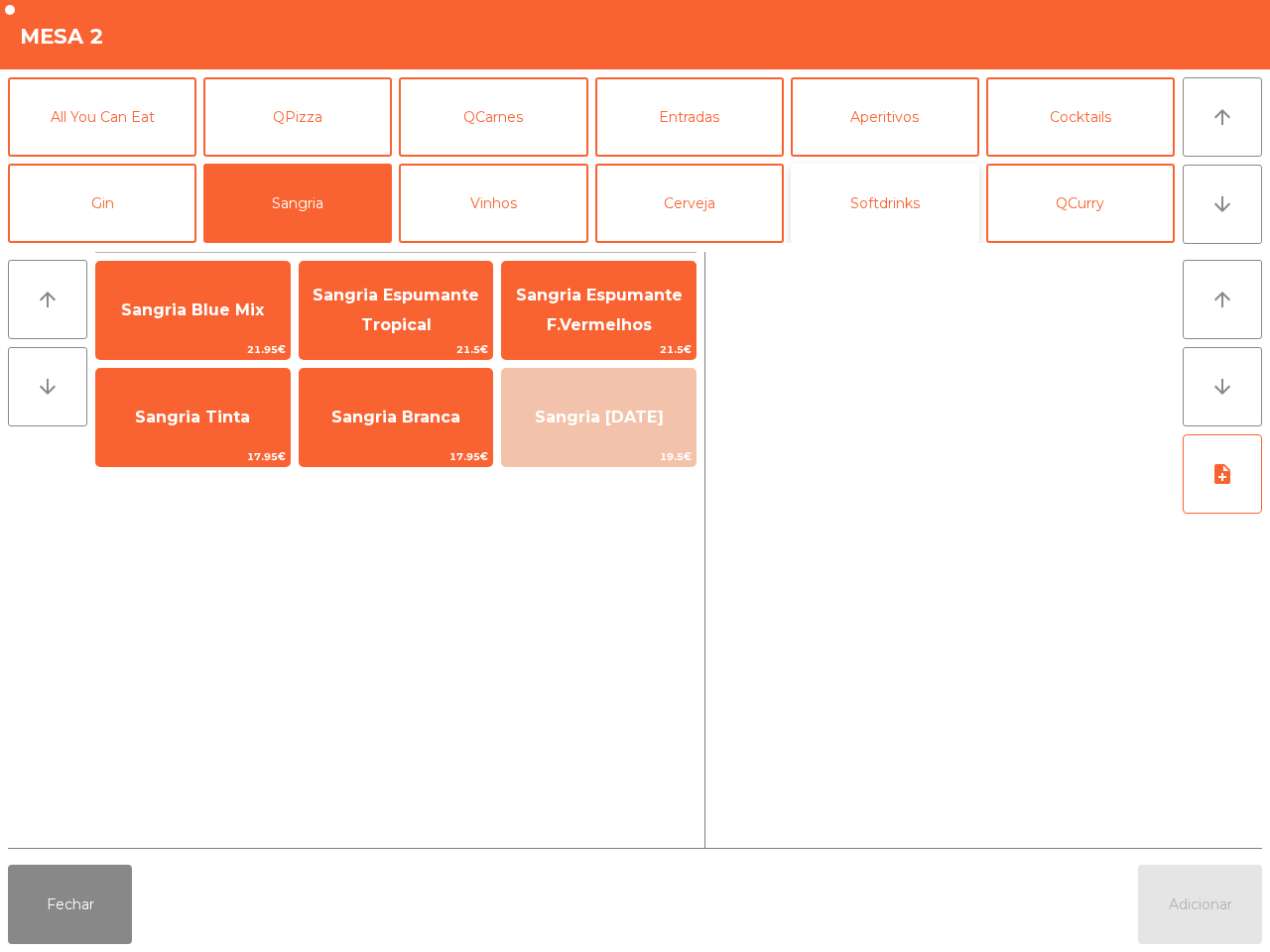
drag, startPoint x: 895, startPoint y: 221, endPoint x: 820, endPoint y: 223, distance: 75.0
click at [903, 224] on button "Softdrinks" at bounding box center [885, 203] width 188 height 80
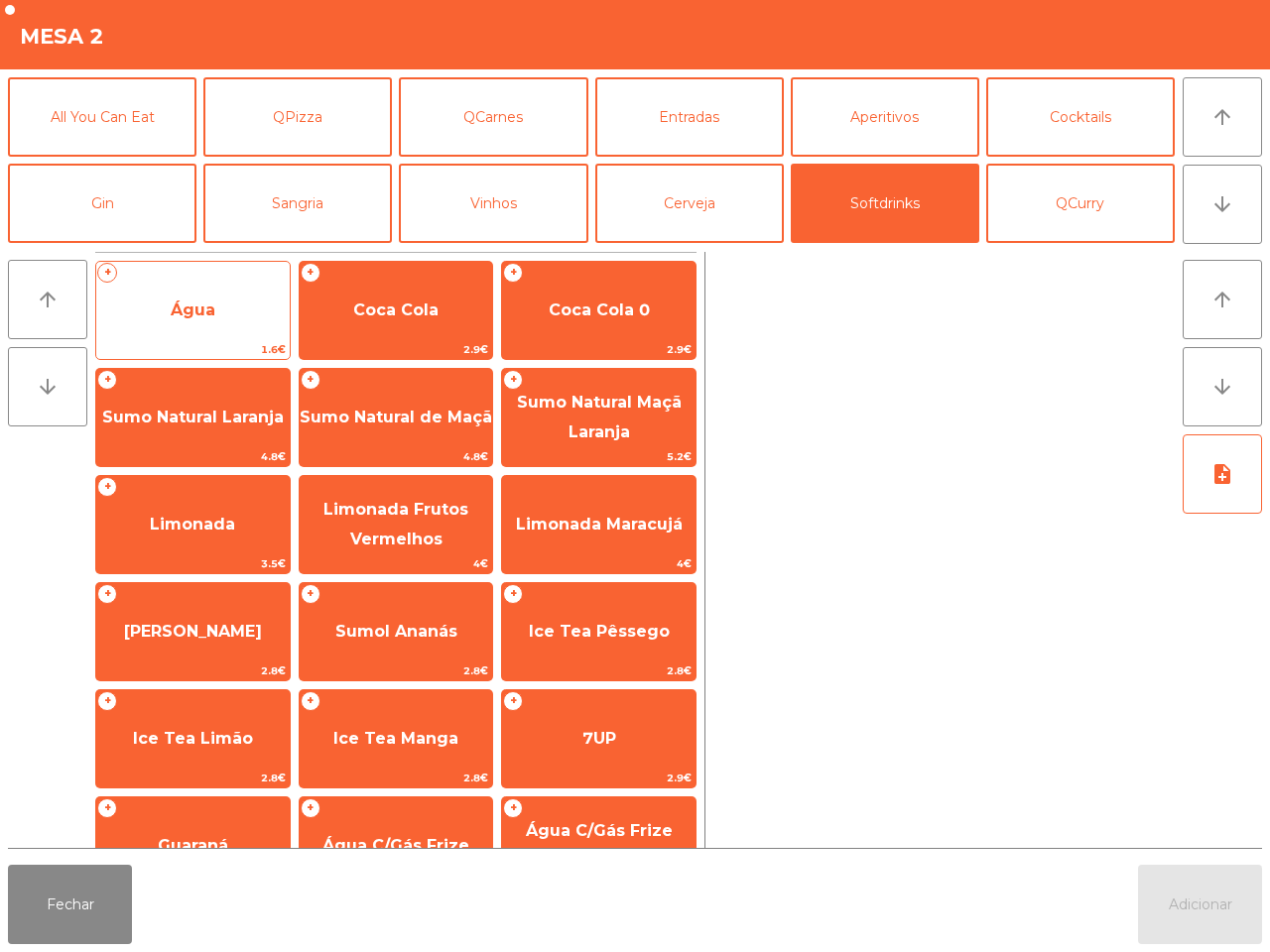
click at [256, 290] on span "Água" at bounding box center [193, 311] width 193 height 54
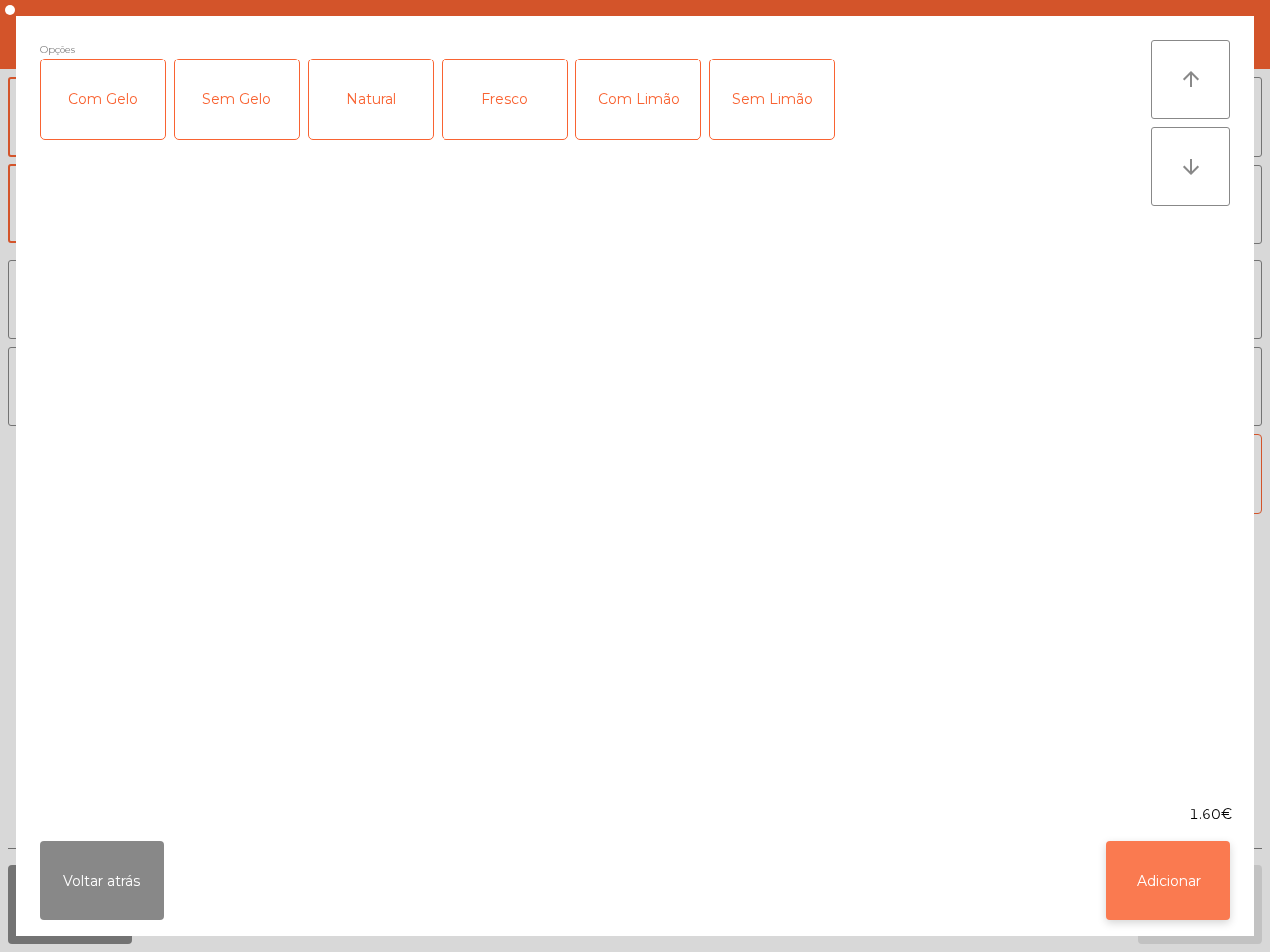
click at [1173, 890] on button "Adicionar" at bounding box center [1168, 881] width 124 height 80
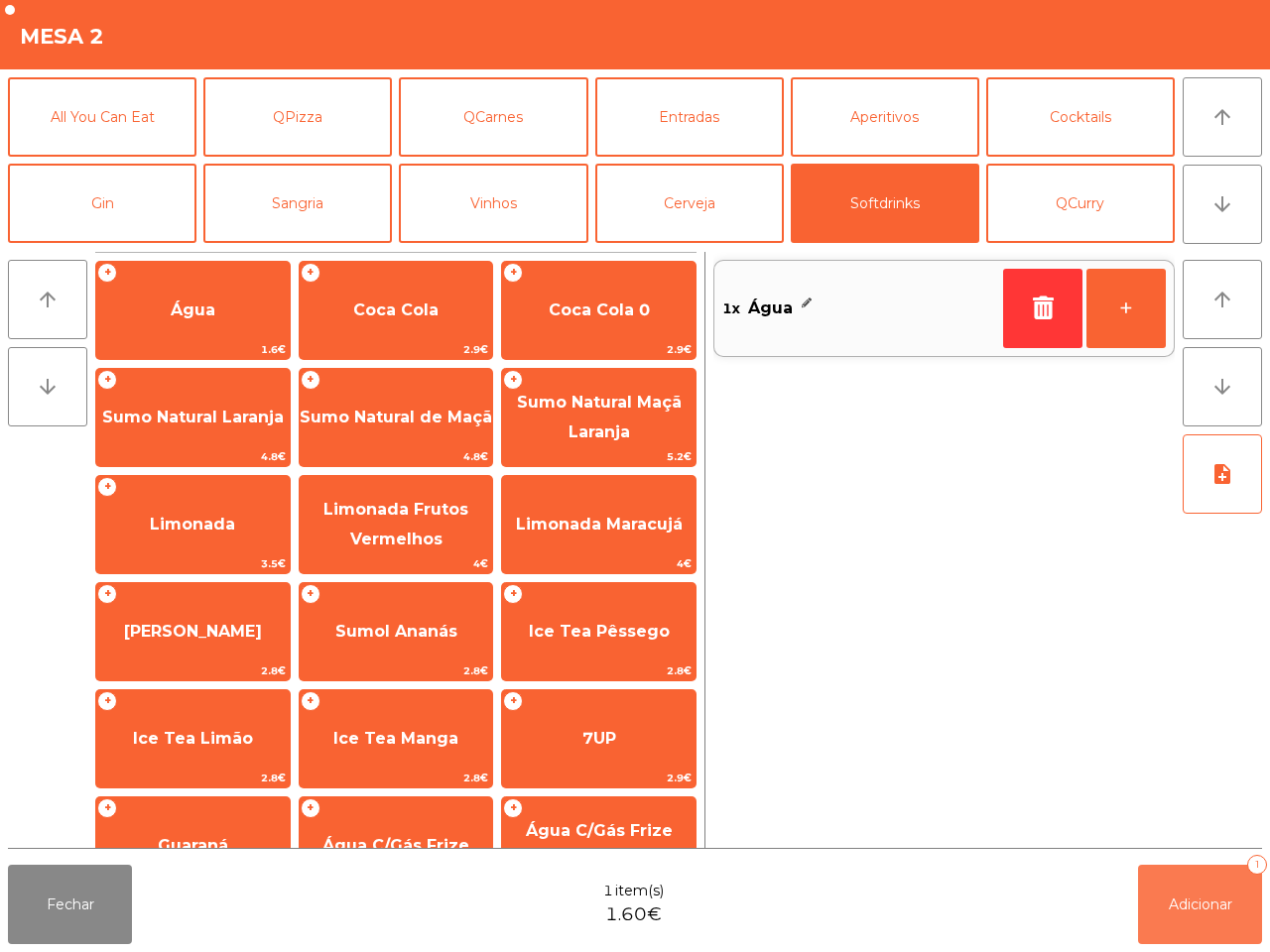
click at [1175, 889] on button "Adicionar 1" at bounding box center [1199, 904] width 124 height 80
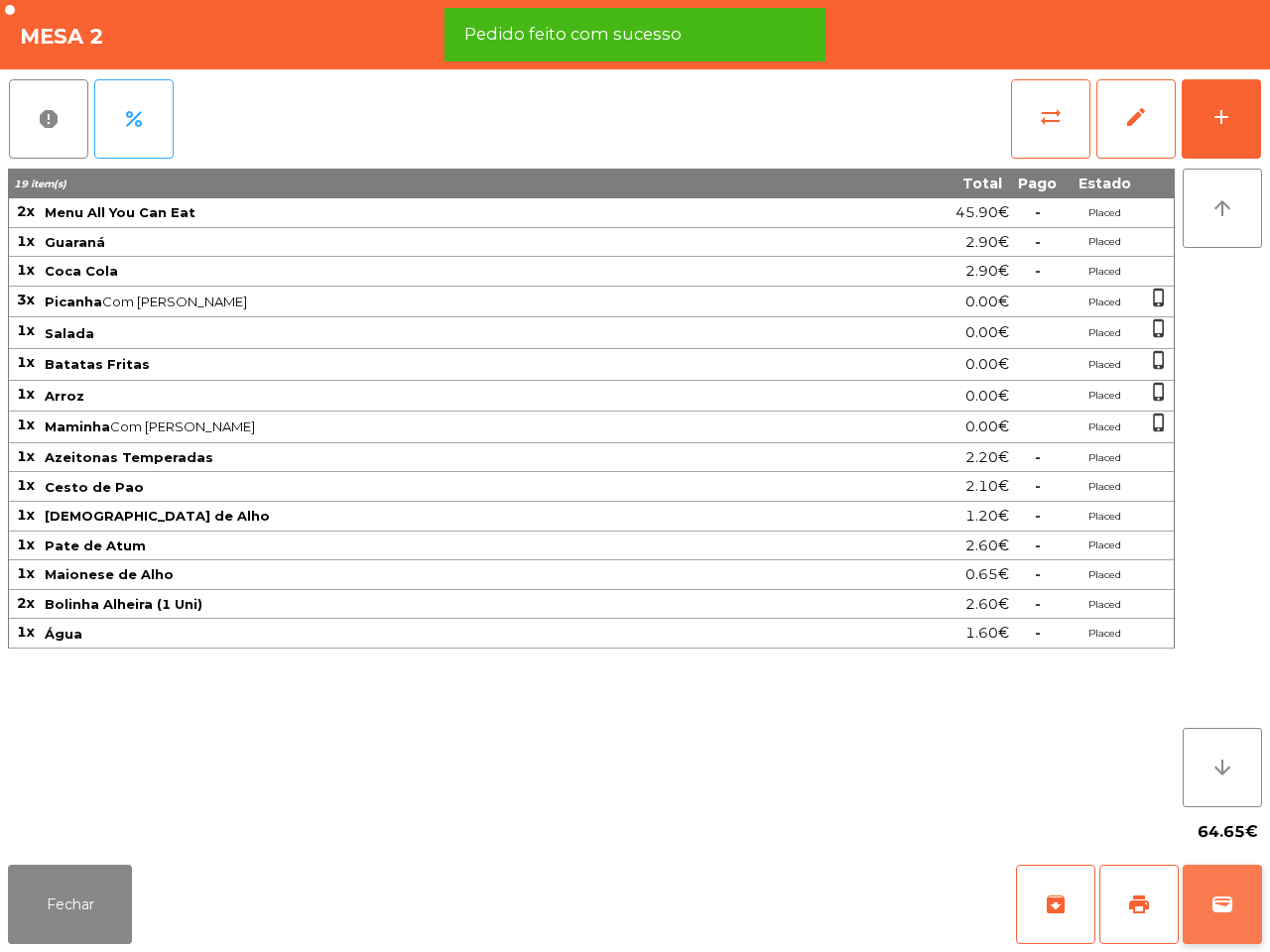
click at [1208, 907] on button "wallet" at bounding box center [1222, 904] width 80 height 80
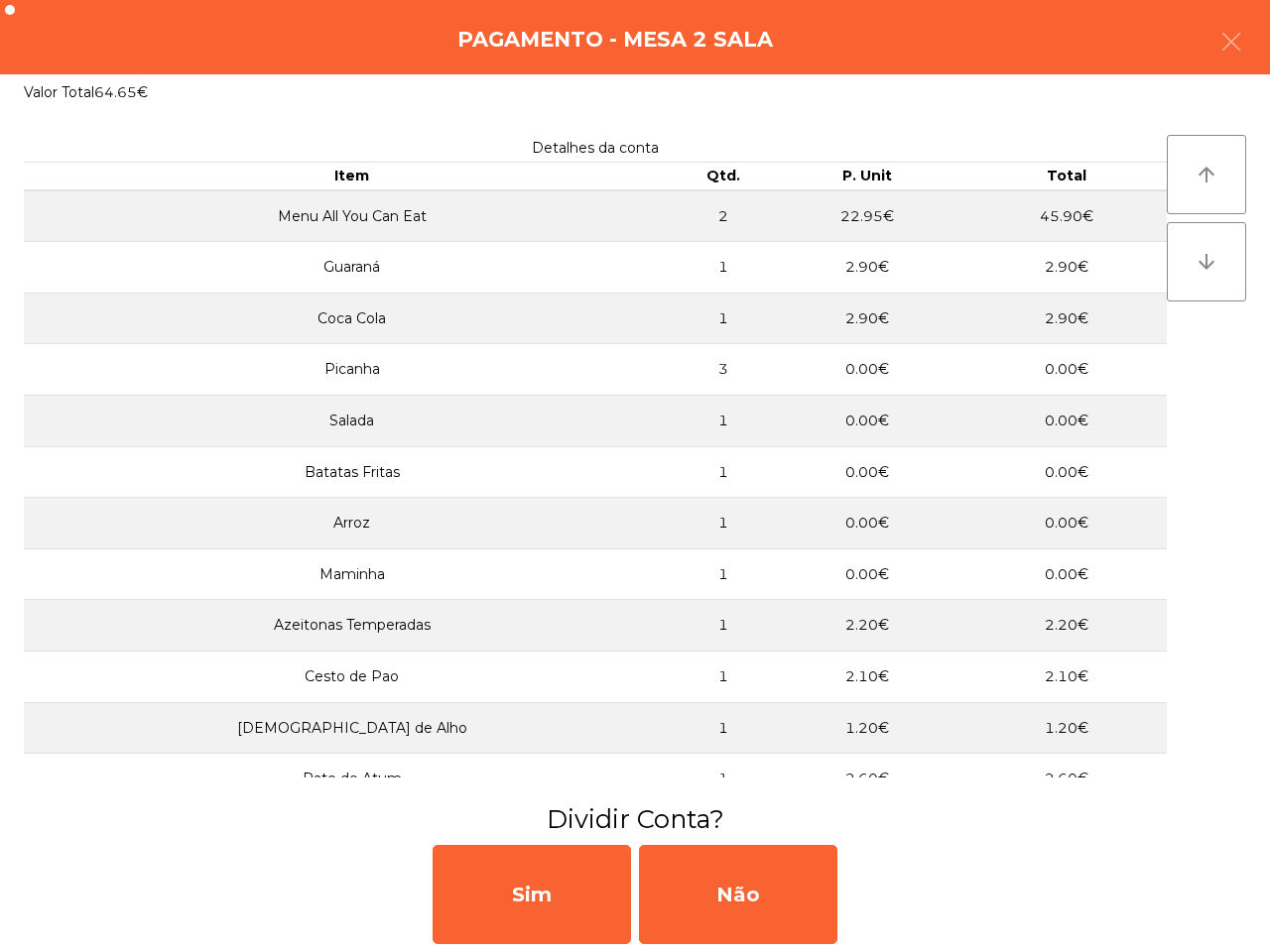
drag, startPoint x: 717, startPoint y: 905, endPoint x: 952, endPoint y: 605, distance: 381.1
click at [720, 904] on div "Não" at bounding box center [737, 895] width 198 height 100
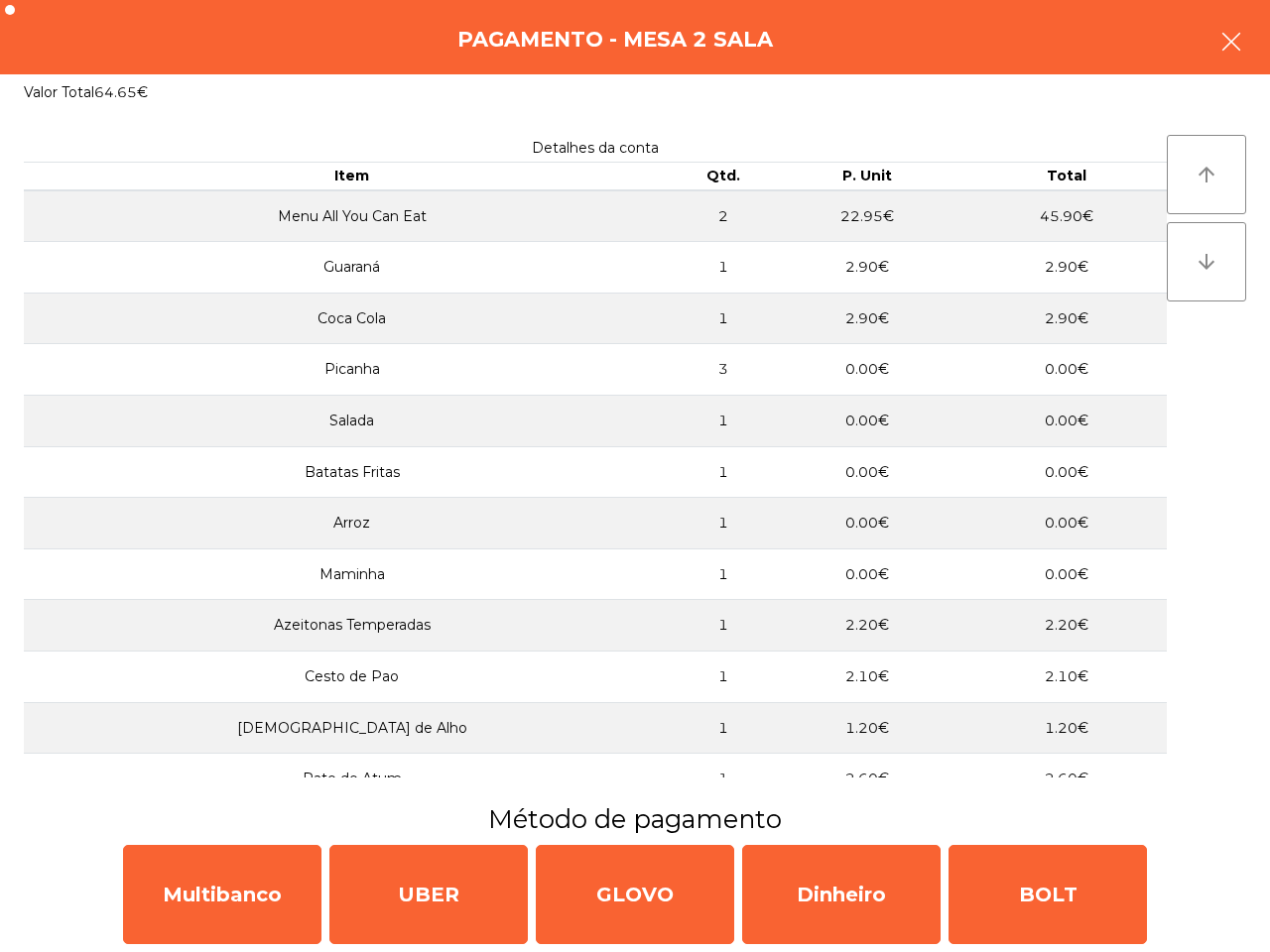
drag, startPoint x: 1230, startPoint y: 32, endPoint x: 1226, endPoint y: 43, distance: 11.7
click at [1231, 32] on icon "button" at bounding box center [1231, 42] width 24 height 24
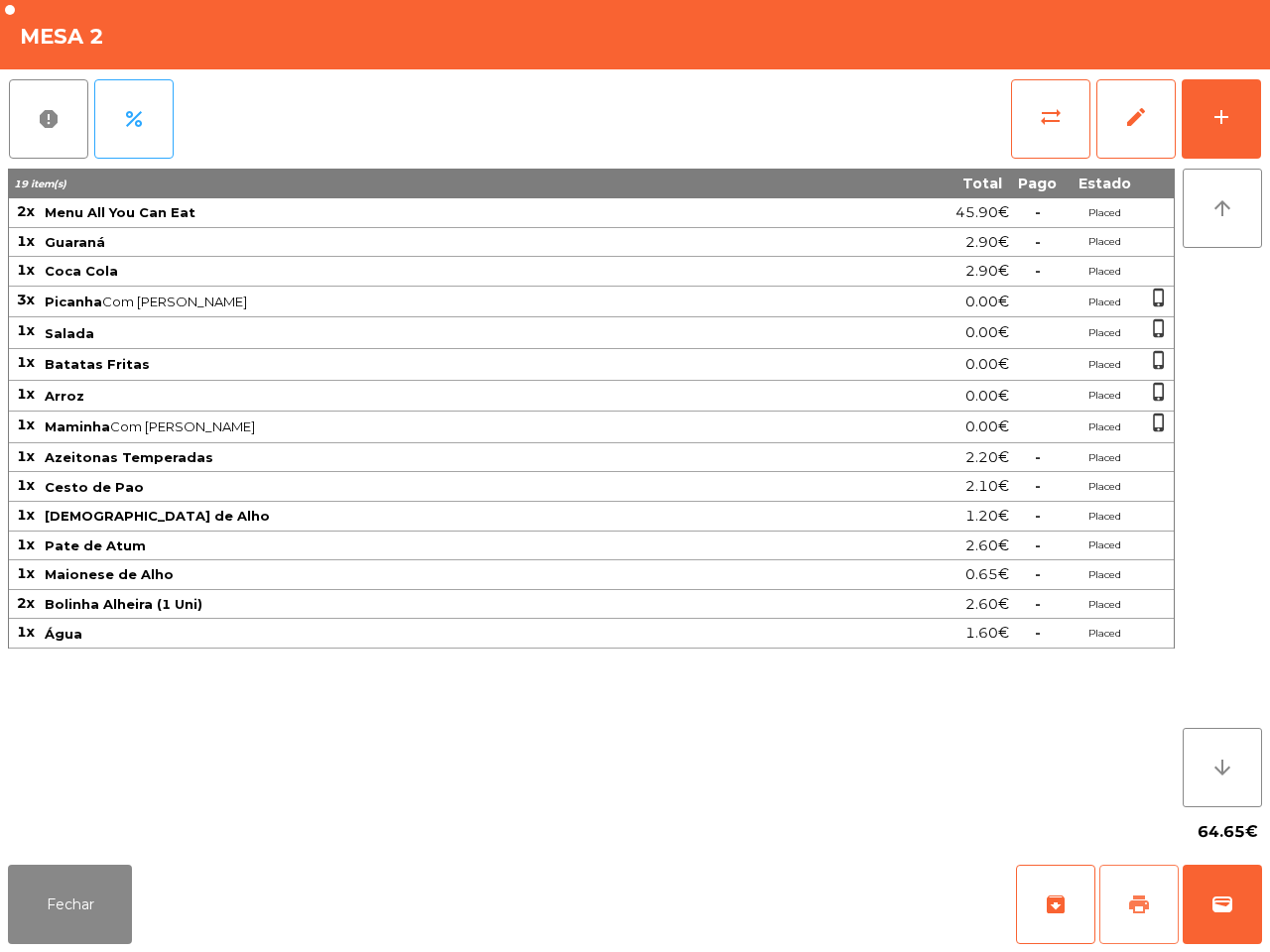
drag, startPoint x: 1141, startPoint y: 899, endPoint x: 1134, endPoint y: 890, distance: 11.4
click at [1139, 900] on span "print" at bounding box center [1139, 904] width 24 height 24
click at [61, 885] on button "Fechar" at bounding box center [70, 904] width 124 height 80
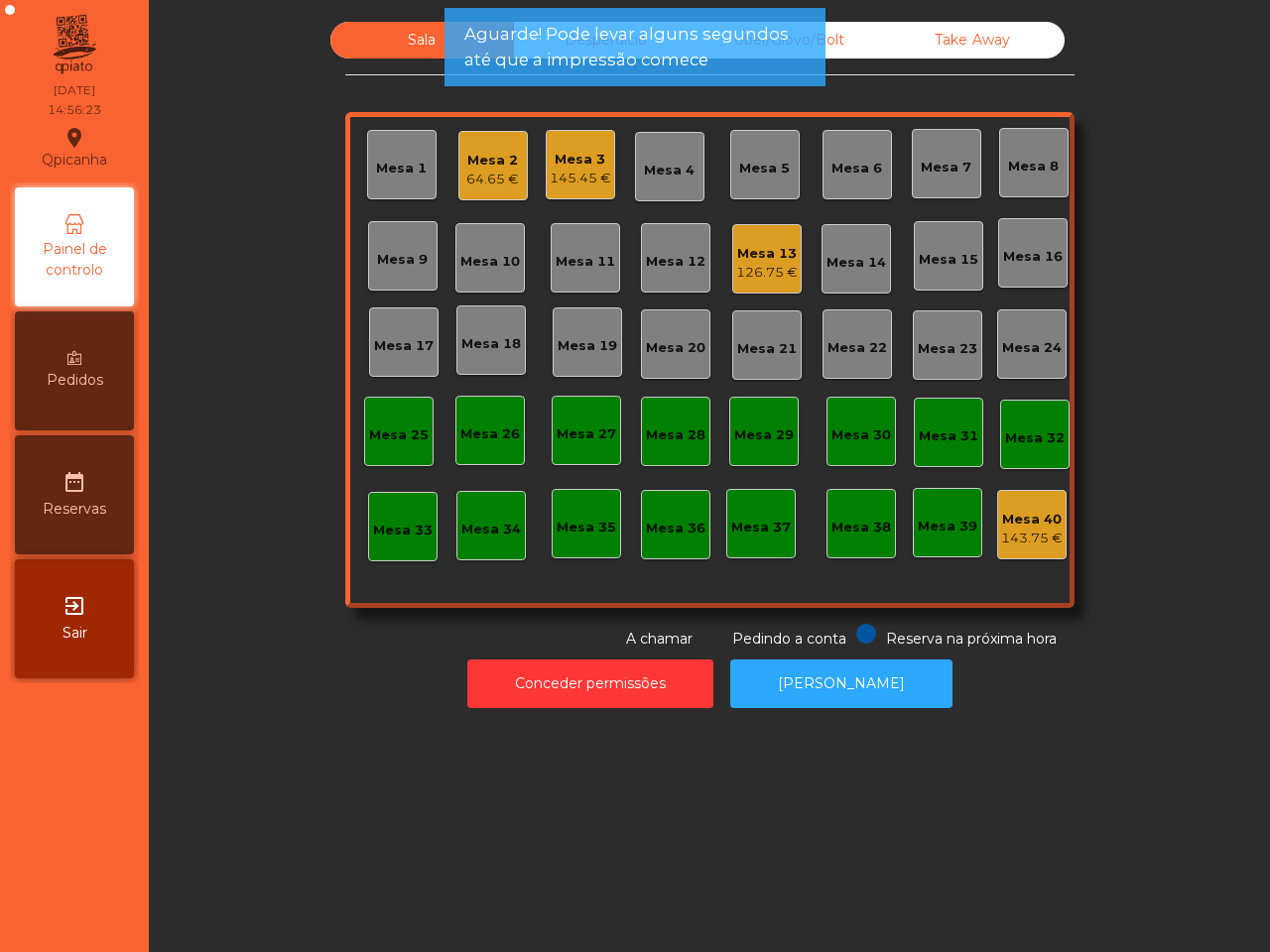
click at [568, 155] on div "Mesa 3" at bounding box center [581, 159] width 62 height 20
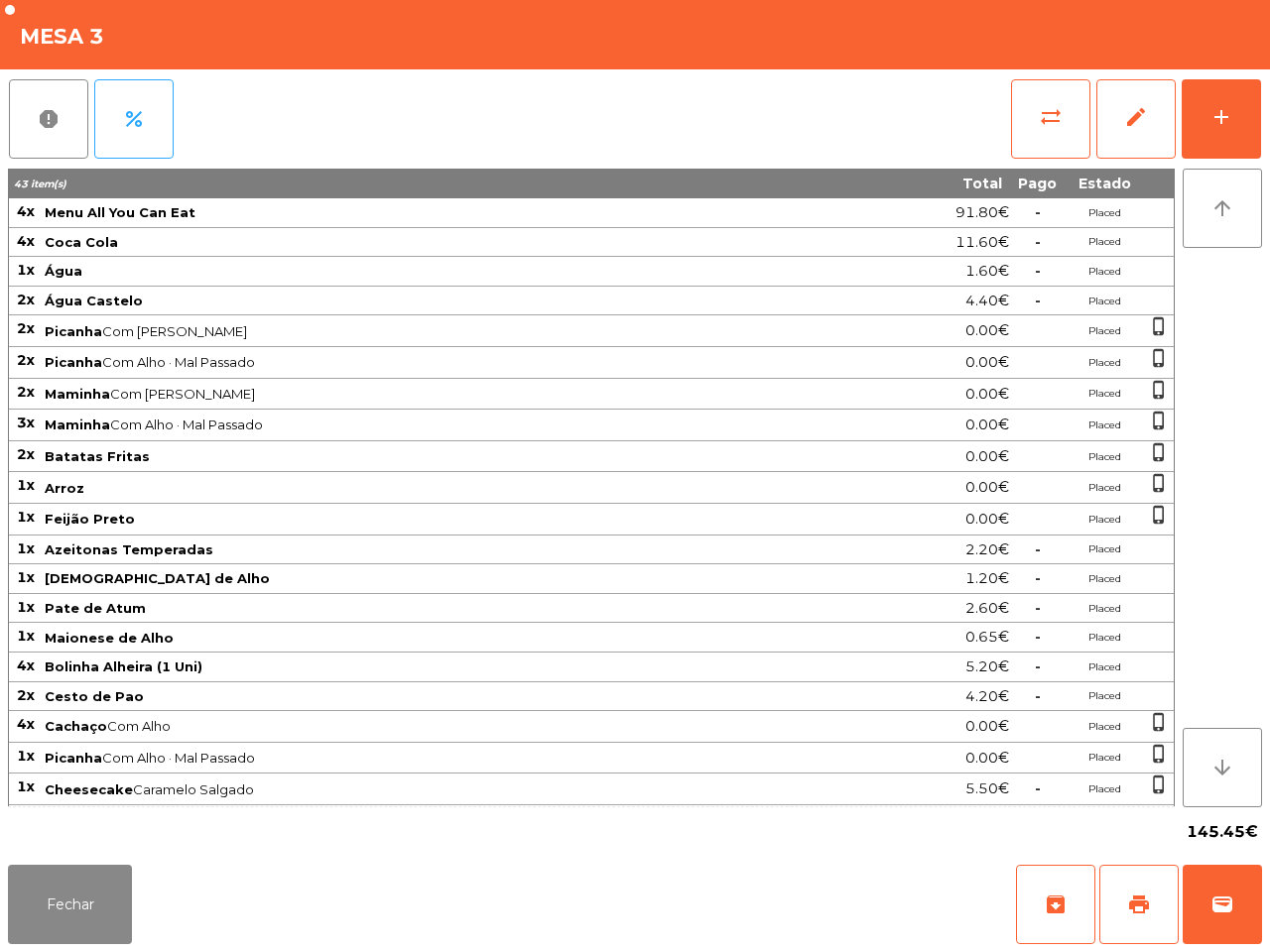
scroll to position [105, 0]
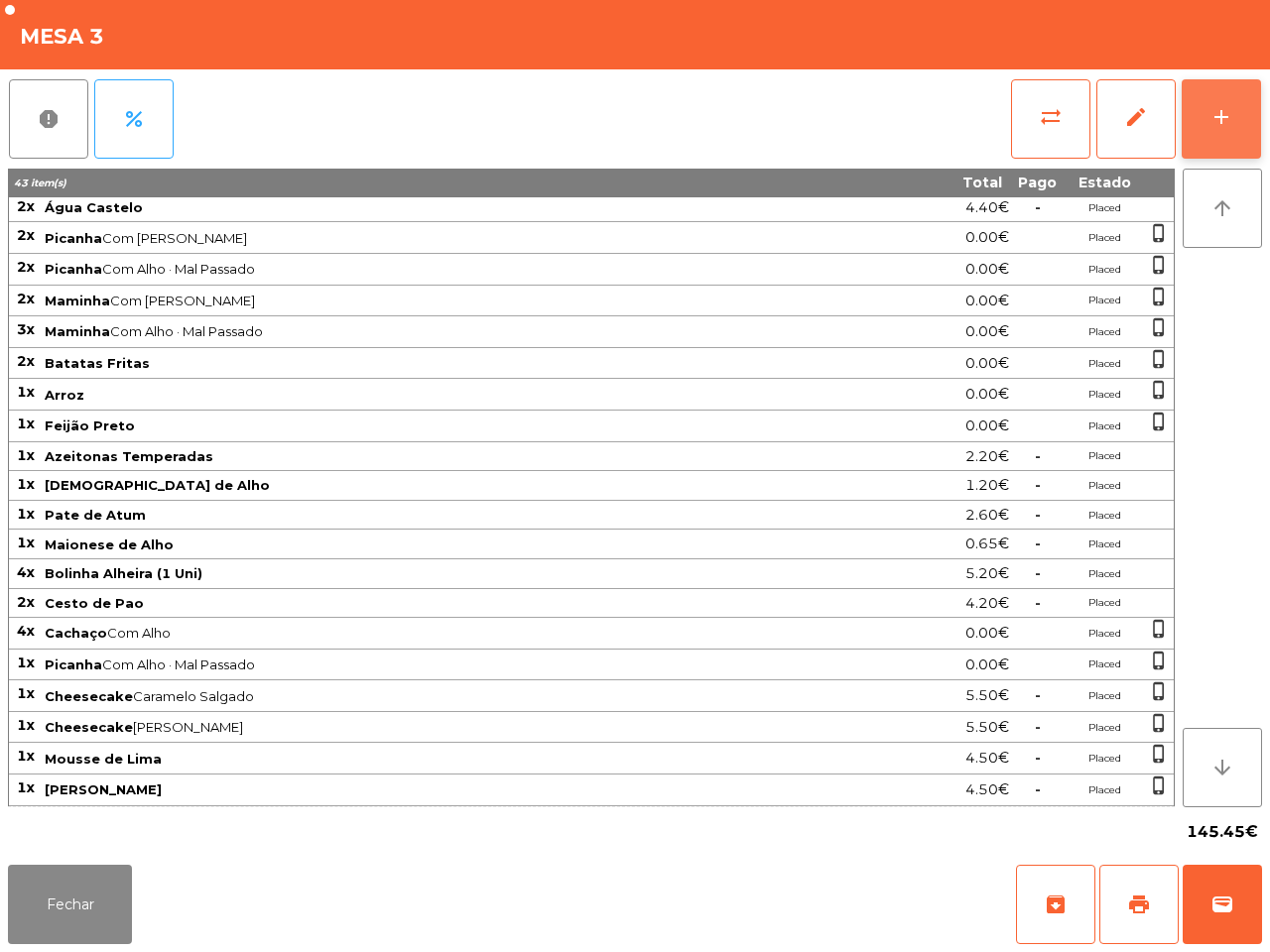
click at [1230, 115] on div "add" at bounding box center [1221, 118] width 24 height 24
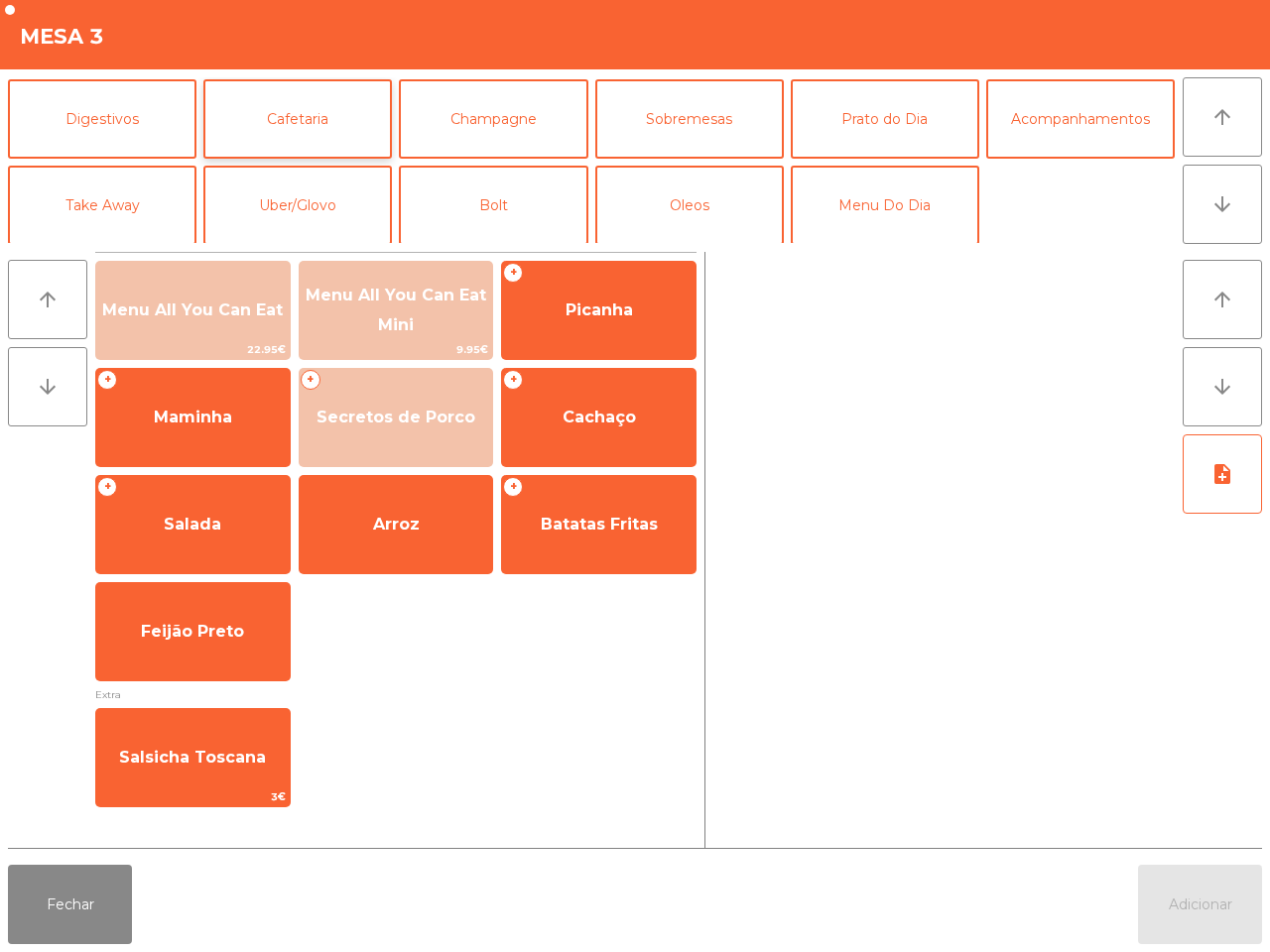
scroll to position [171, 0]
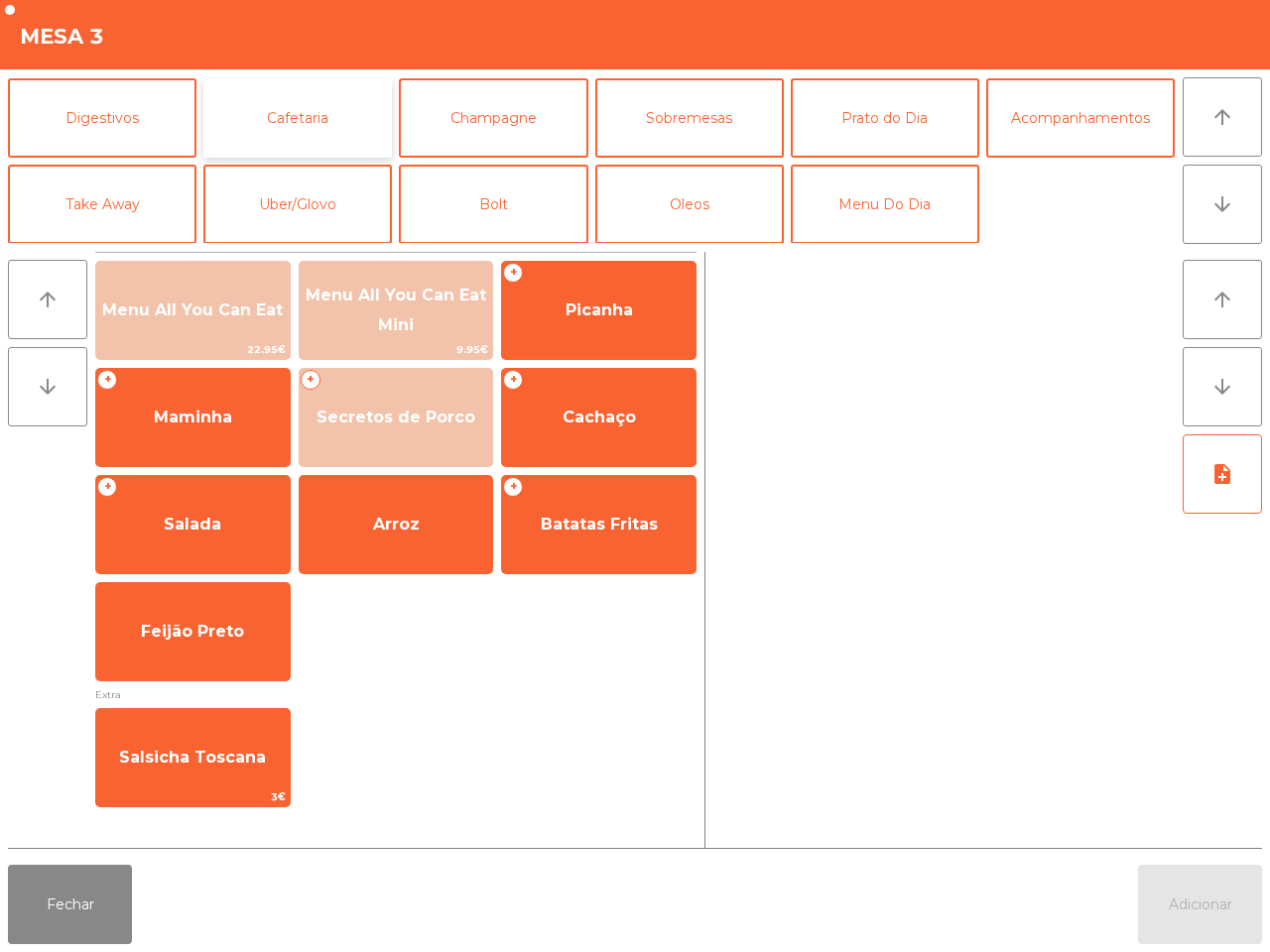
click at [325, 116] on button "Cafetaria" at bounding box center [297, 119] width 188 height 80
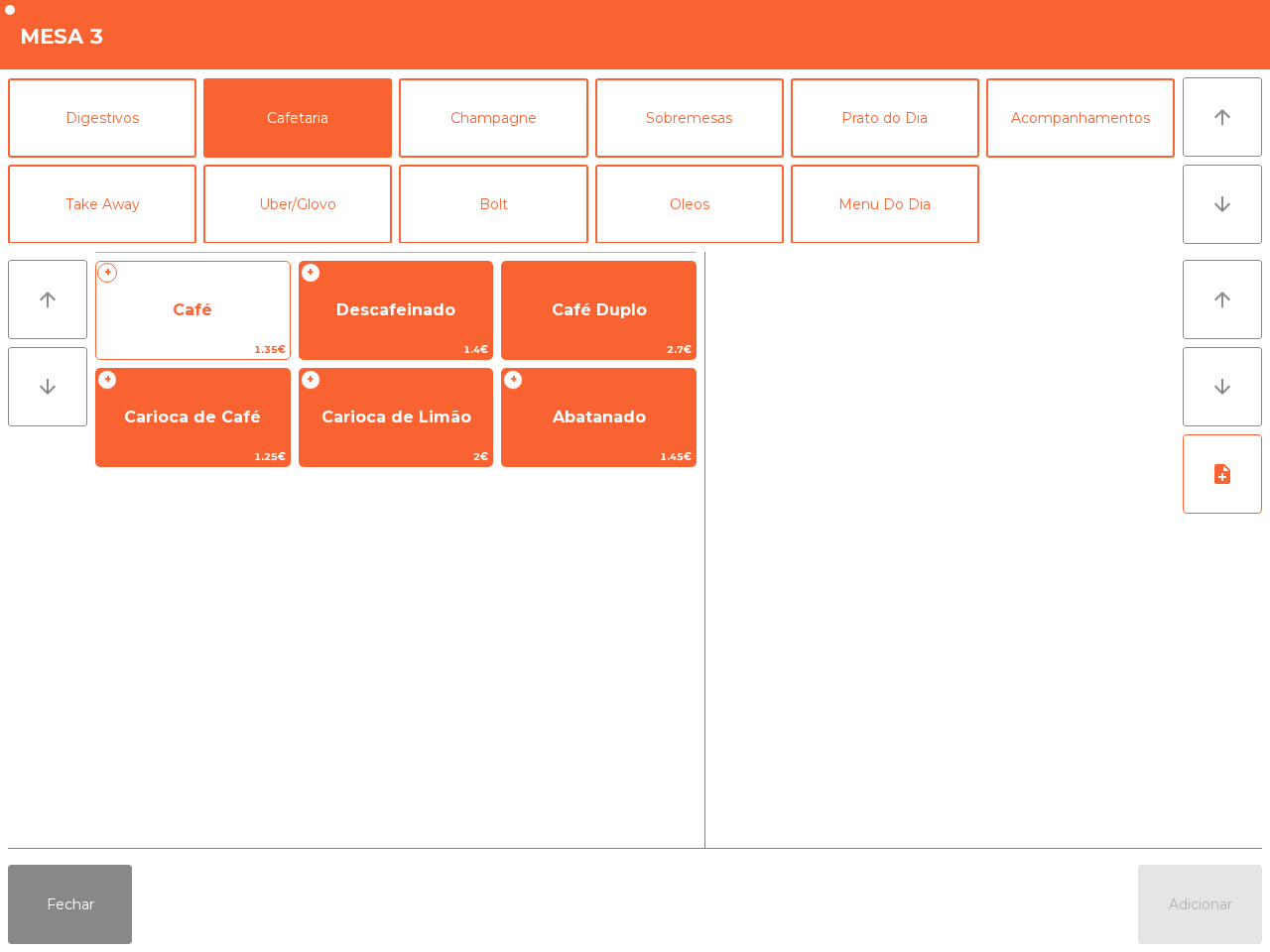
click at [230, 299] on span "Café" at bounding box center [193, 311] width 193 height 54
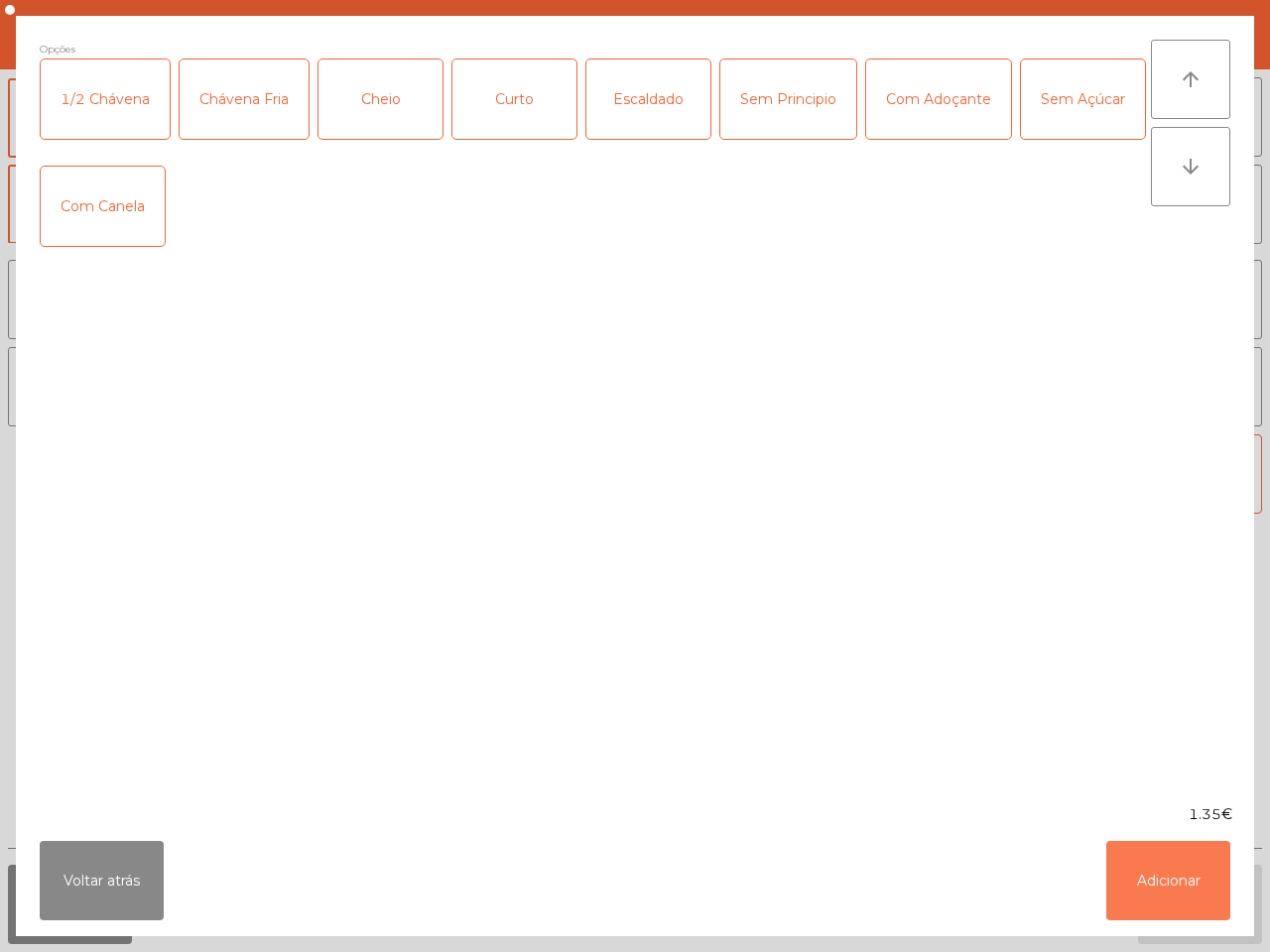
click at [1152, 874] on button "Adicionar" at bounding box center [1168, 881] width 124 height 80
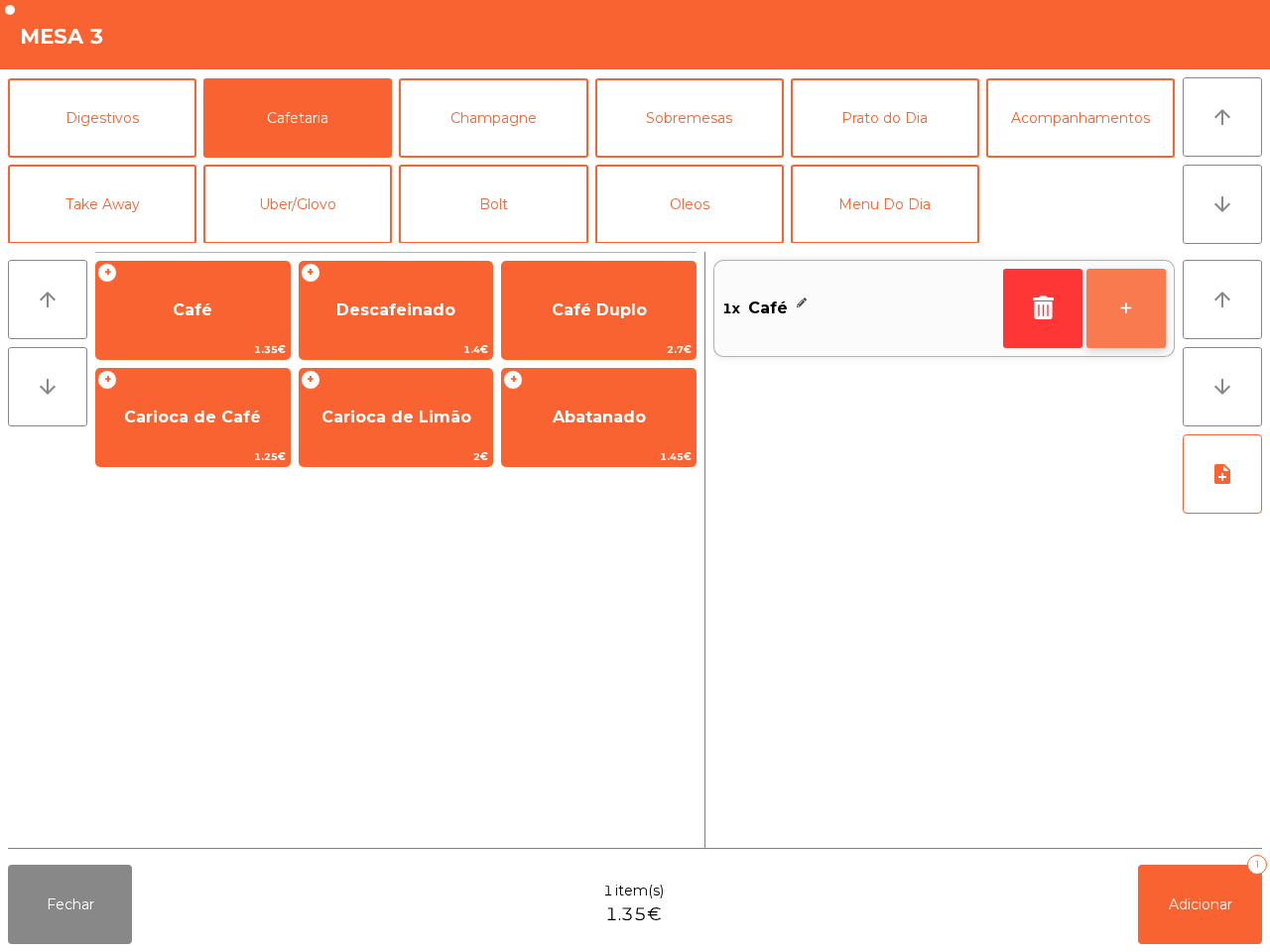
click at [1124, 286] on button "+" at bounding box center [1127, 309] width 80 height 80
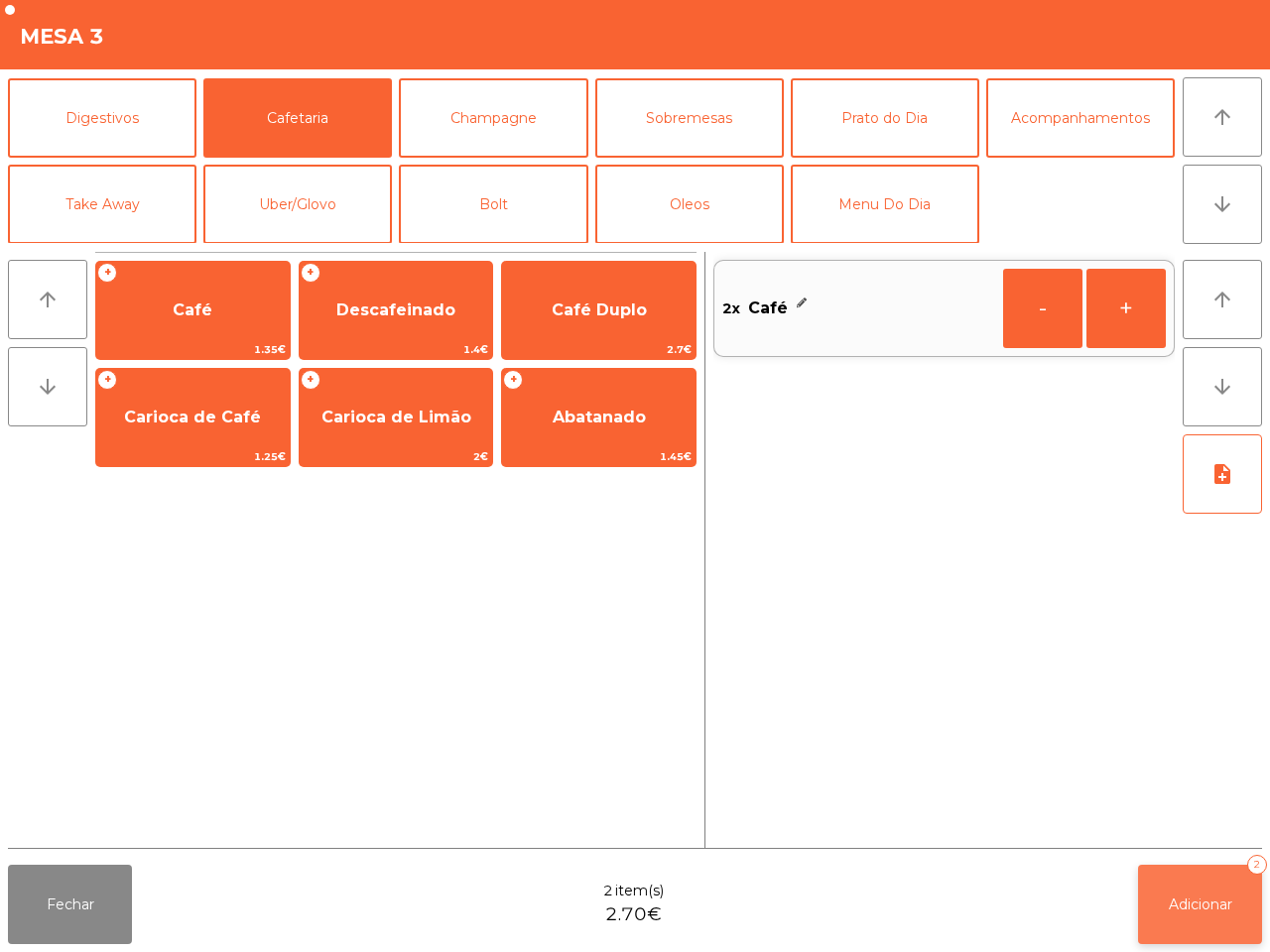
click at [1202, 922] on button "Adicionar 2" at bounding box center [1199, 904] width 124 height 80
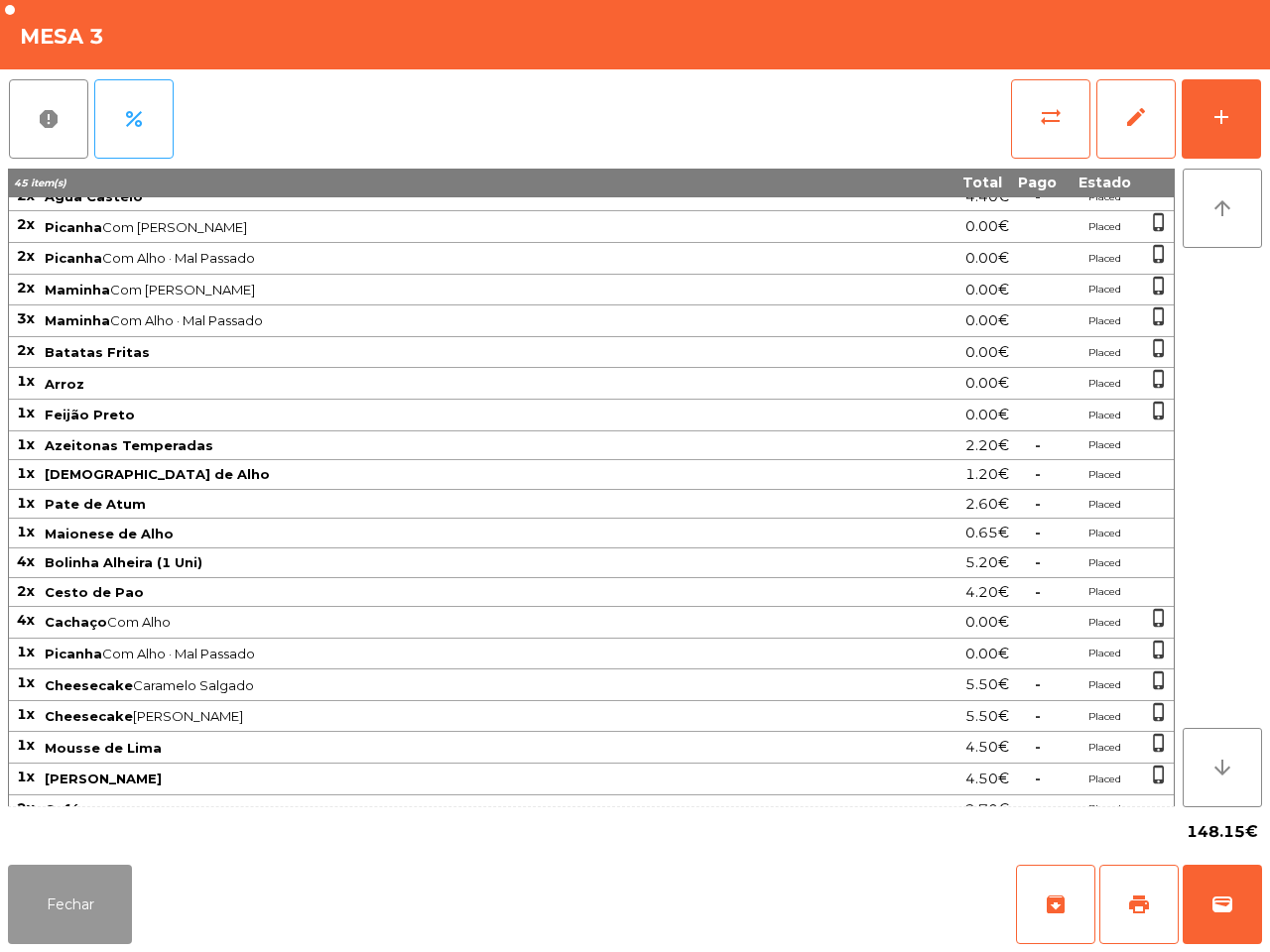
drag, startPoint x: 88, startPoint y: 918, endPoint x: 139, endPoint y: 872, distance: 68.7
click at [93, 918] on button "Fechar" at bounding box center [70, 904] width 124 height 80
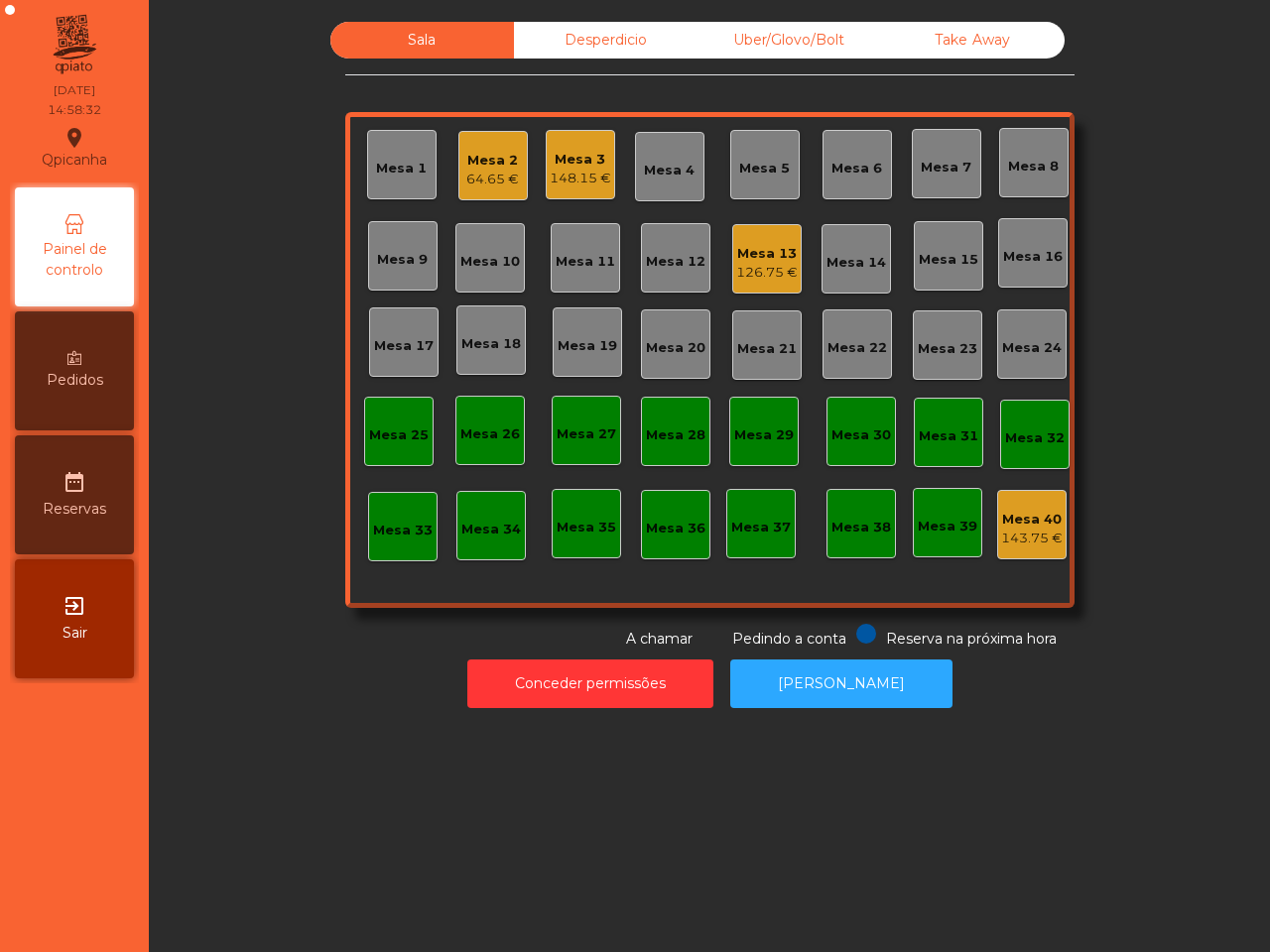
click at [492, 170] on div "64.65 €" at bounding box center [492, 179] width 53 height 20
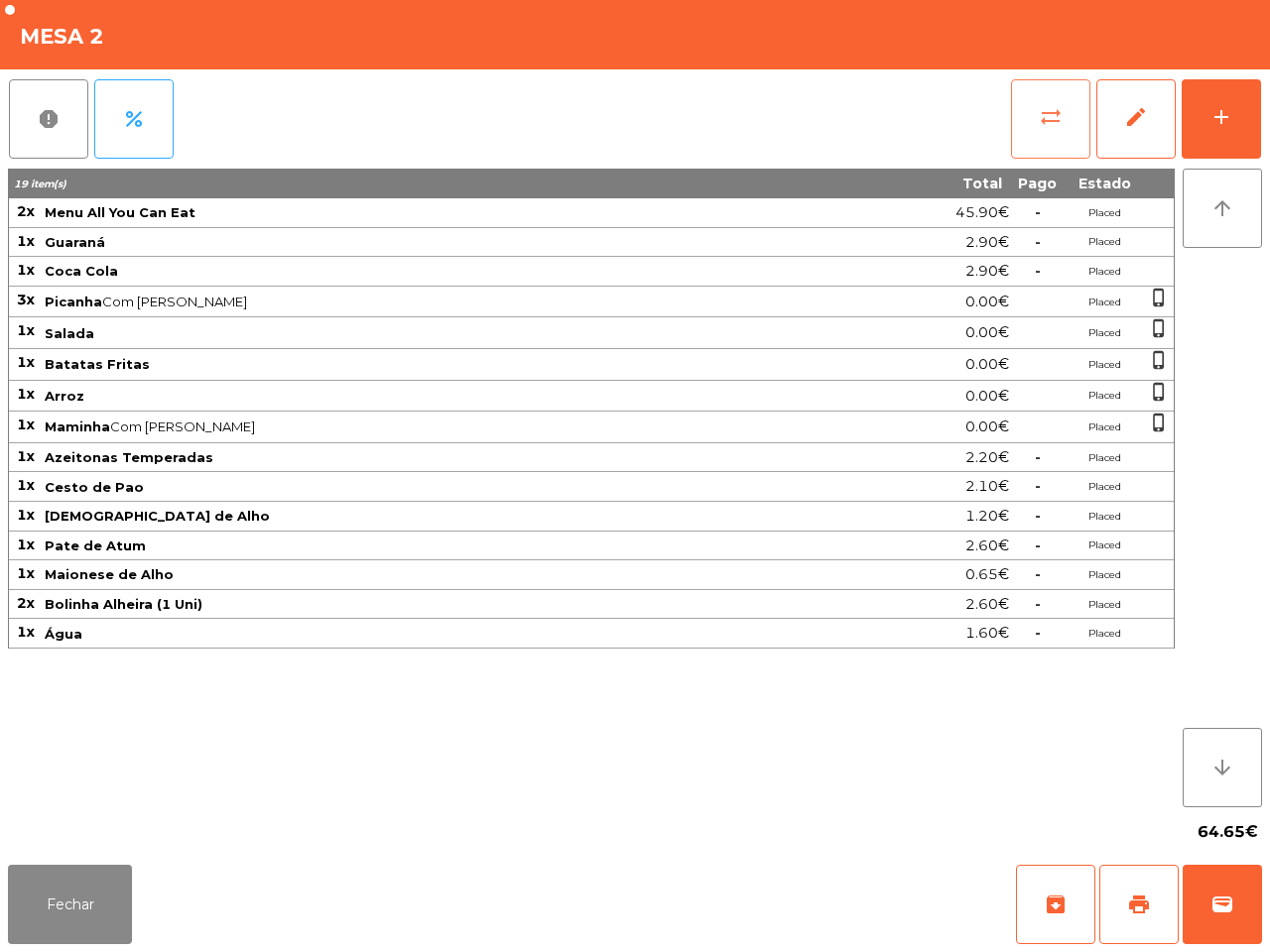
click at [1045, 108] on span "sync_alt" at bounding box center [1051, 118] width 24 height 24
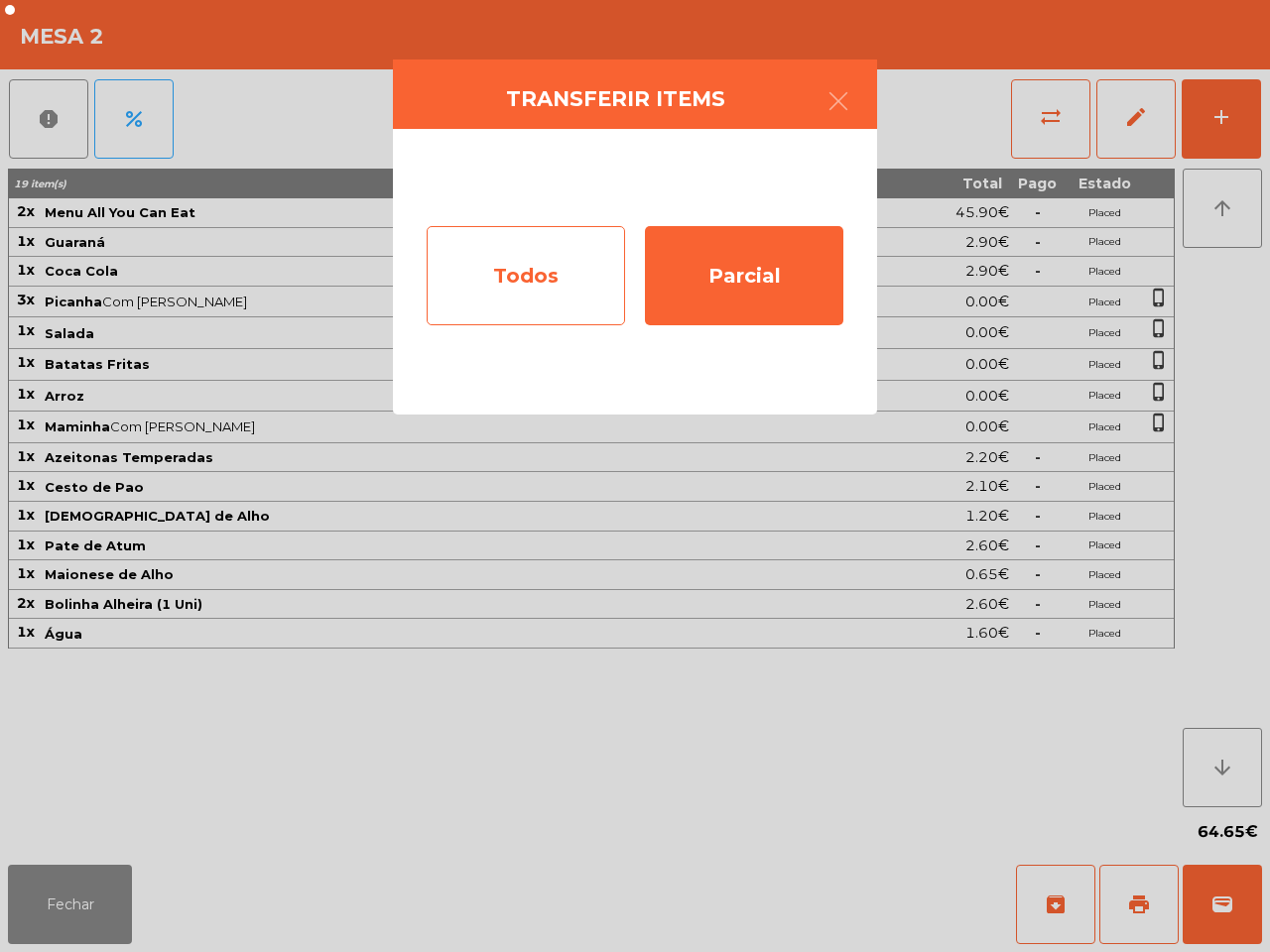
click at [499, 261] on div "Todos" at bounding box center [525, 276] width 198 height 100
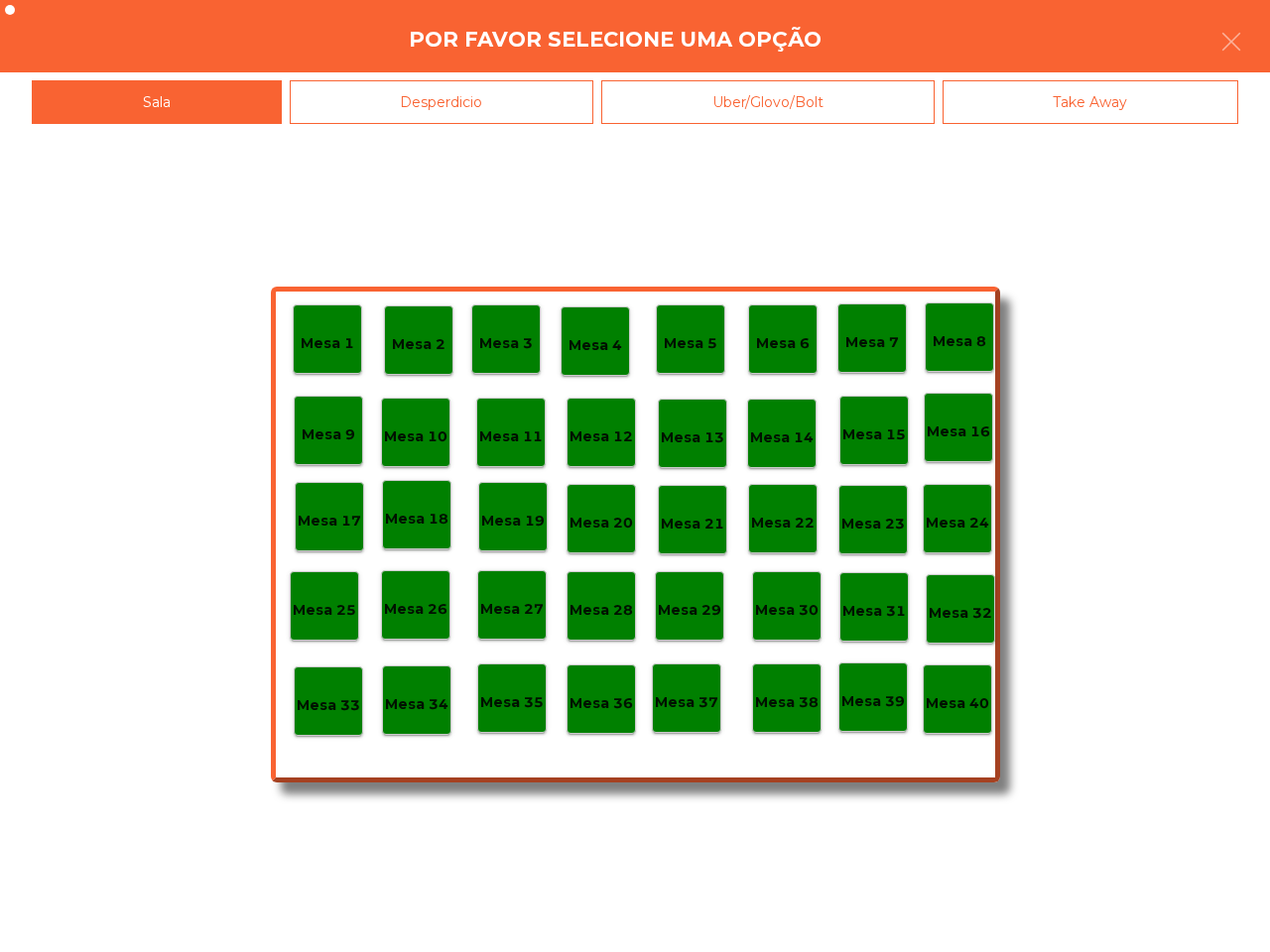
click at [968, 710] on p "Mesa 40" at bounding box center [957, 703] width 64 height 23
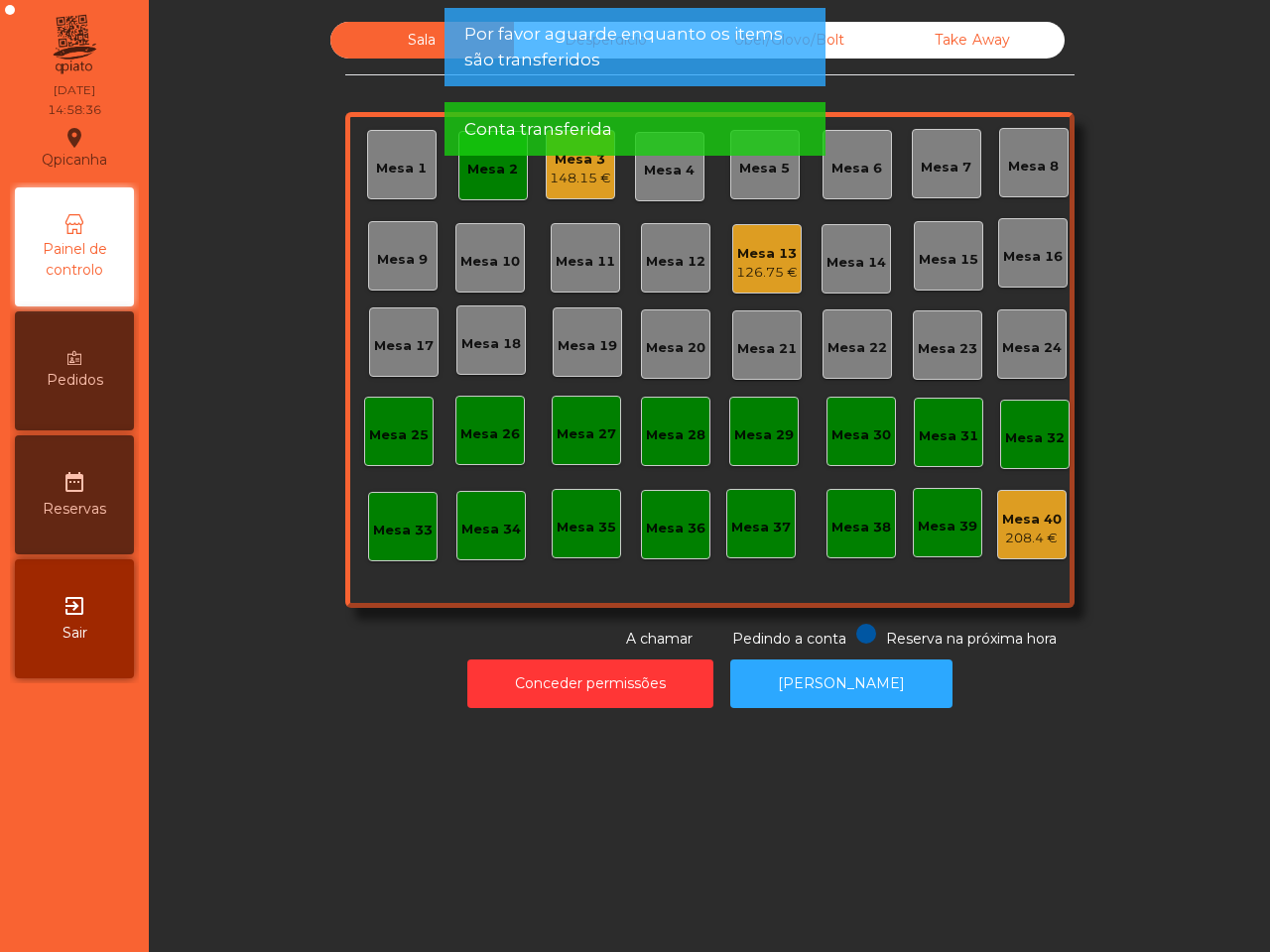
click at [589, 183] on div "148.15 €" at bounding box center [581, 178] width 62 height 20
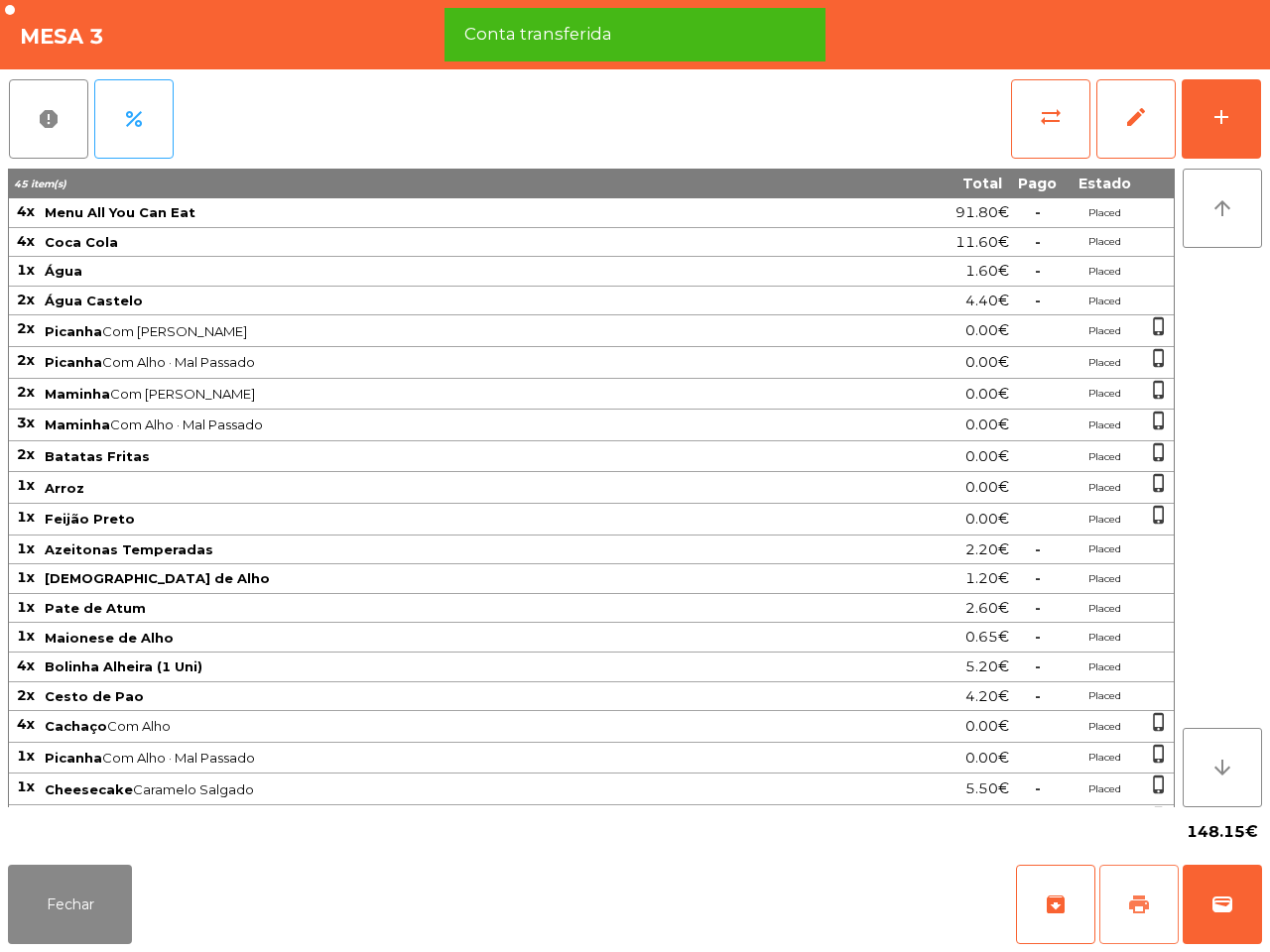
click at [1138, 909] on span "print" at bounding box center [1139, 904] width 24 height 24
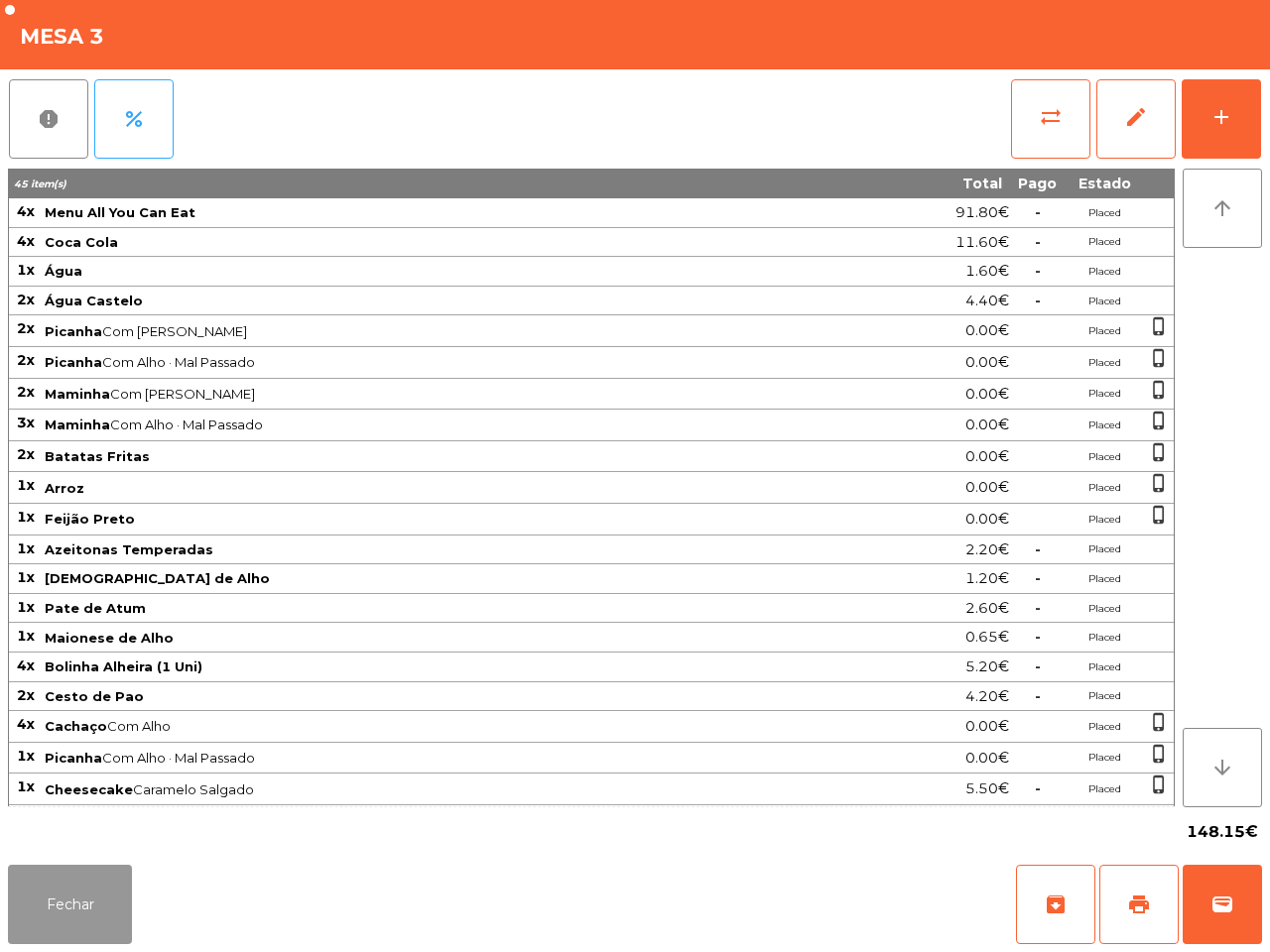
click at [70, 888] on button "Fechar" at bounding box center [70, 904] width 124 height 80
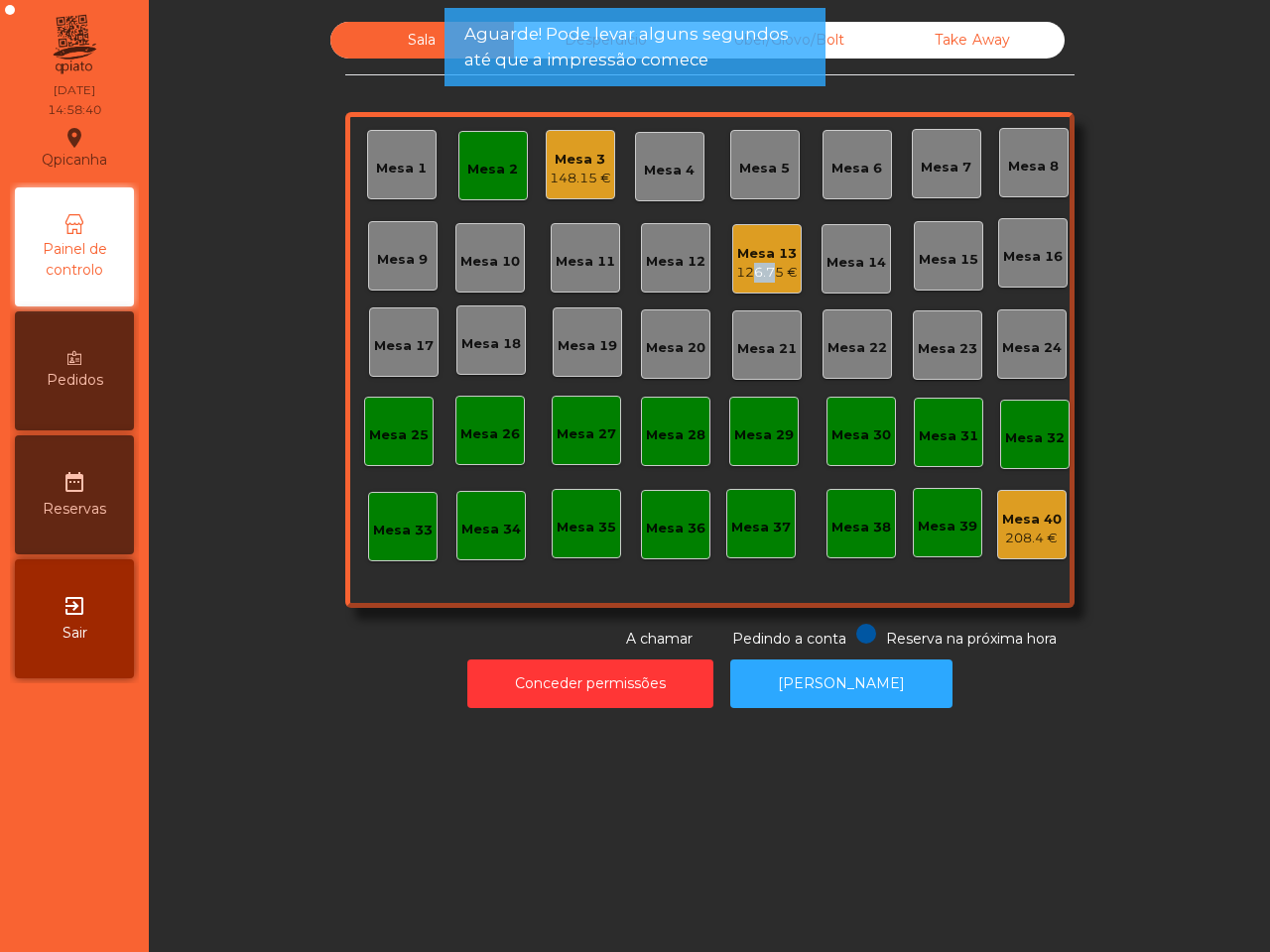
drag, startPoint x: 736, startPoint y: 268, endPoint x: 755, endPoint y: 275, distance: 20.2
click at [755, 275] on div "126.75 €" at bounding box center [767, 273] width 62 height 20
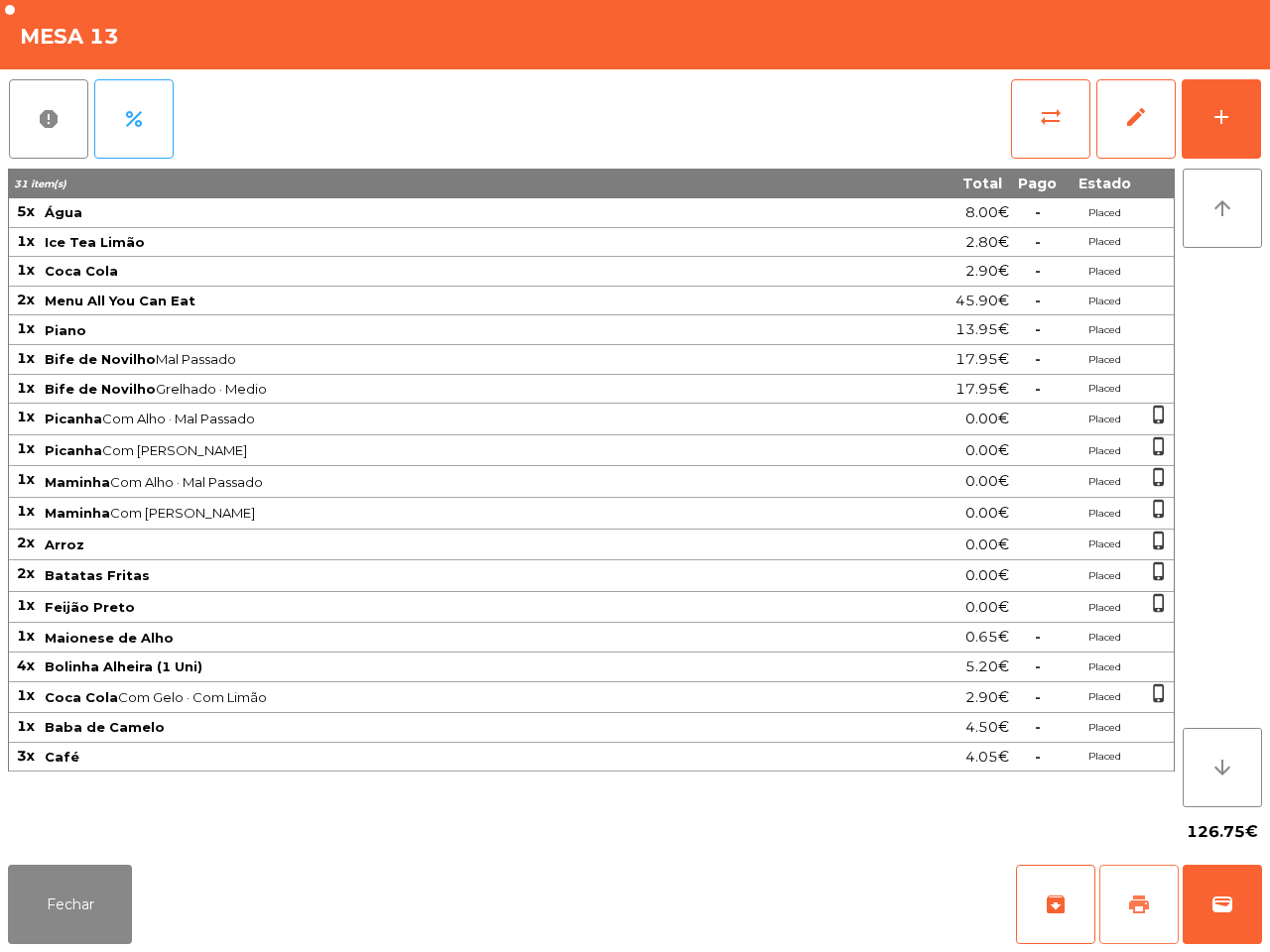
click at [1158, 908] on button "print" at bounding box center [1140, 904] width 80 height 80
click at [1054, 131] on button "sync_alt" at bounding box center [1051, 119] width 80 height 80
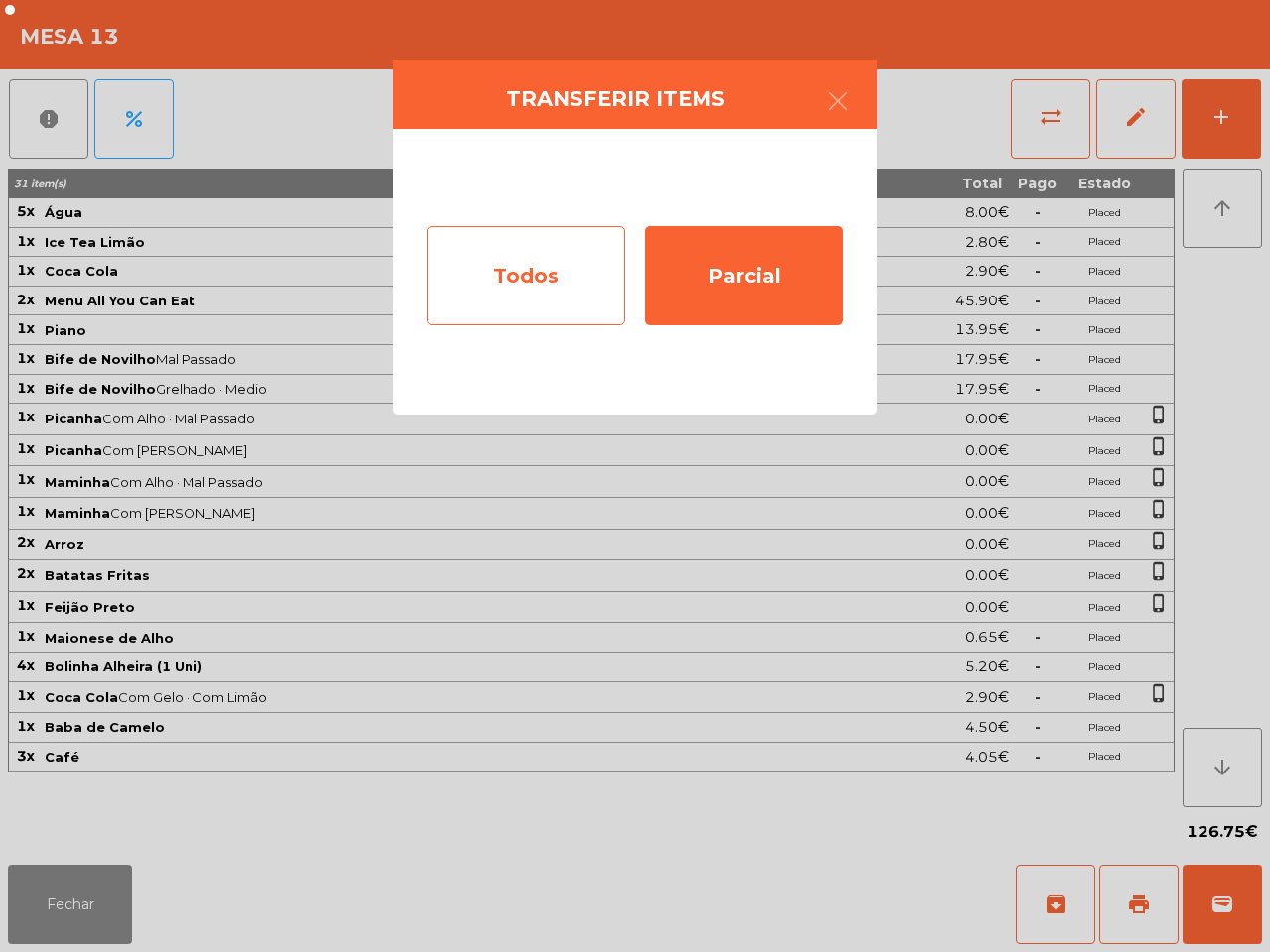
click at [588, 268] on div "Todos" at bounding box center [525, 276] width 198 height 100
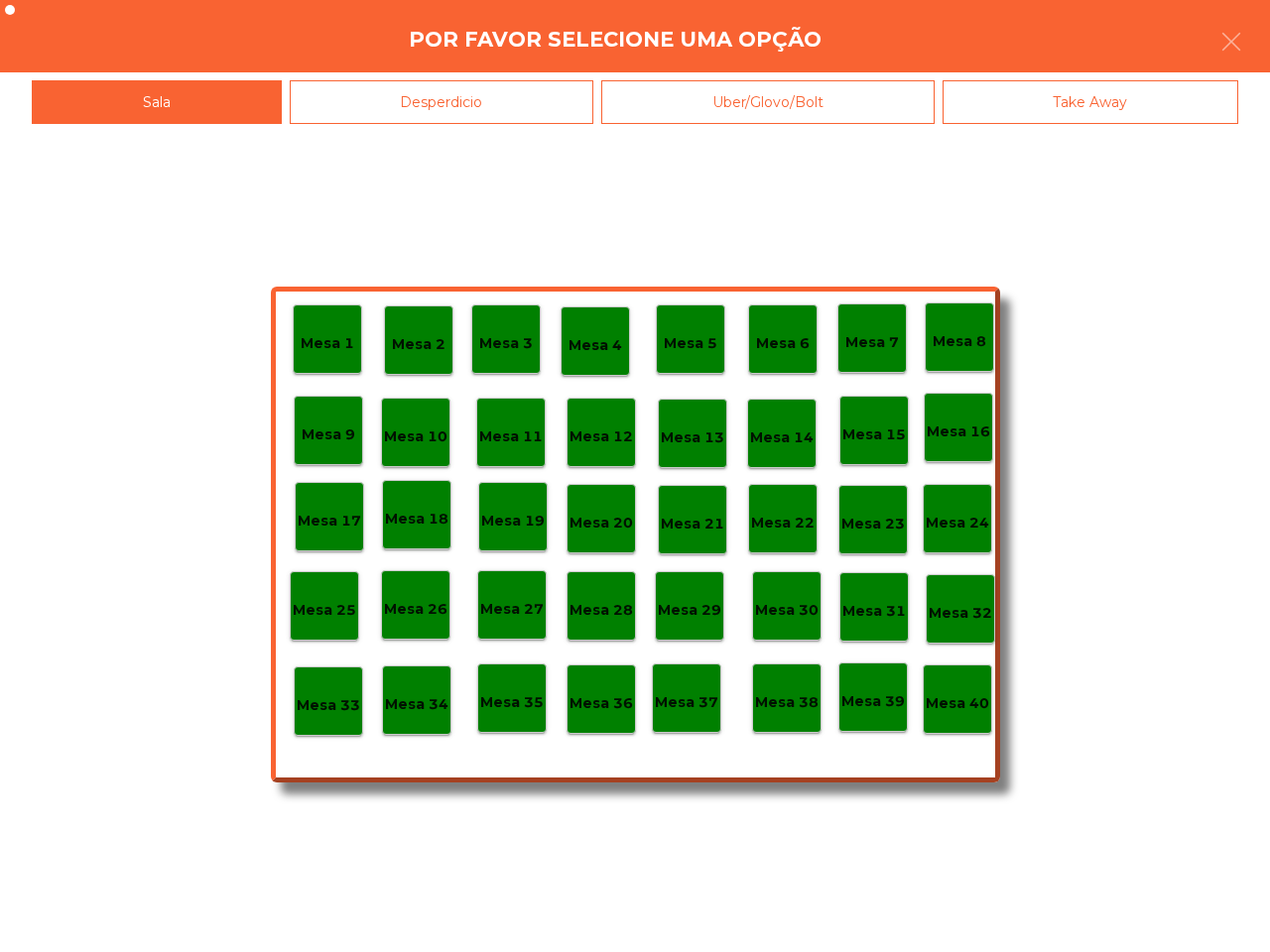
click at [868, 700] on p "Mesa 39" at bounding box center [874, 701] width 64 height 23
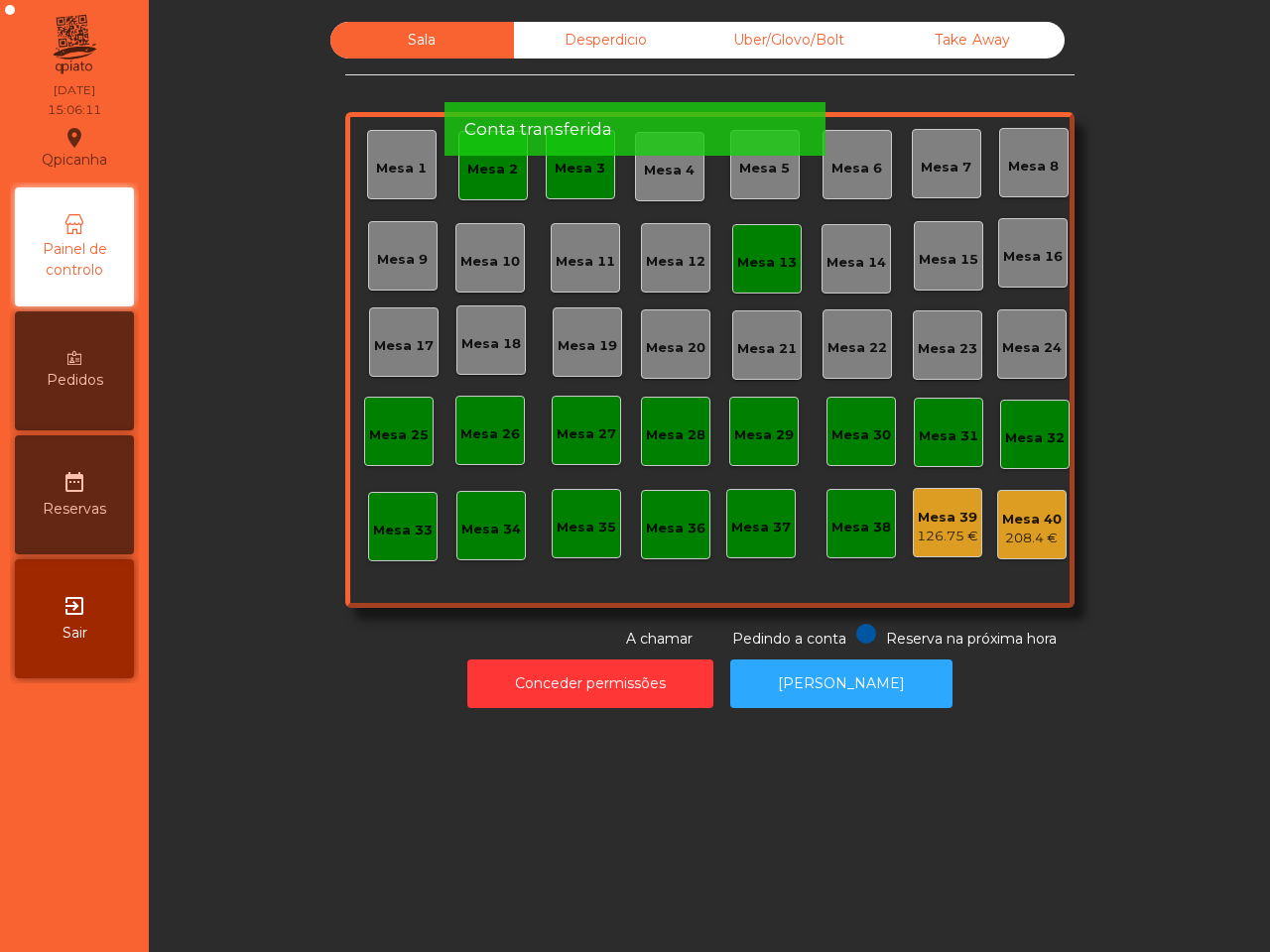
click at [765, 240] on div "Mesa 13" at bounding box center [767, 259] width 70 height 70
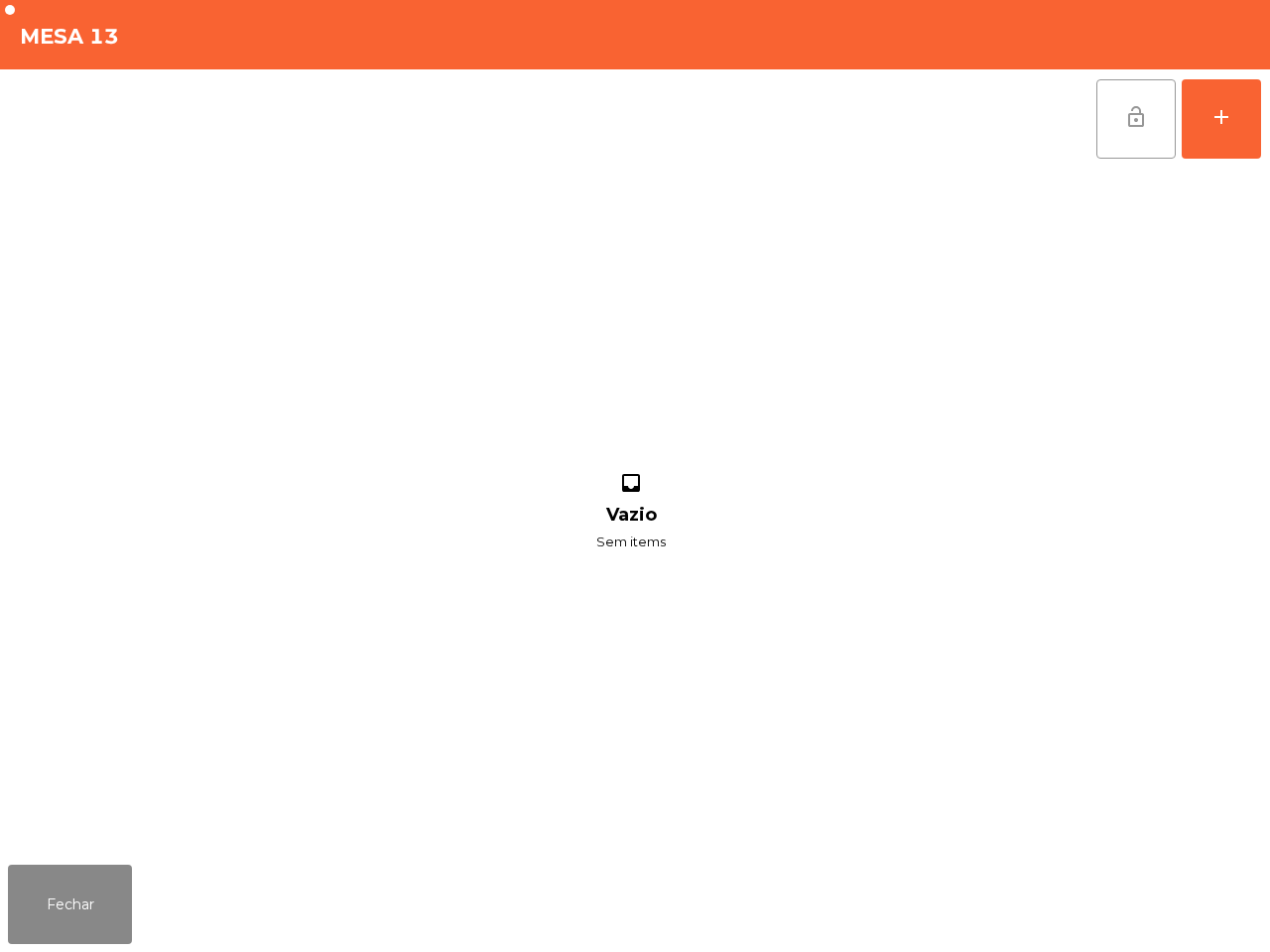
click at [1133, 98] on button "lock_open" at bounding box center [1137, 119] width 80 height 80
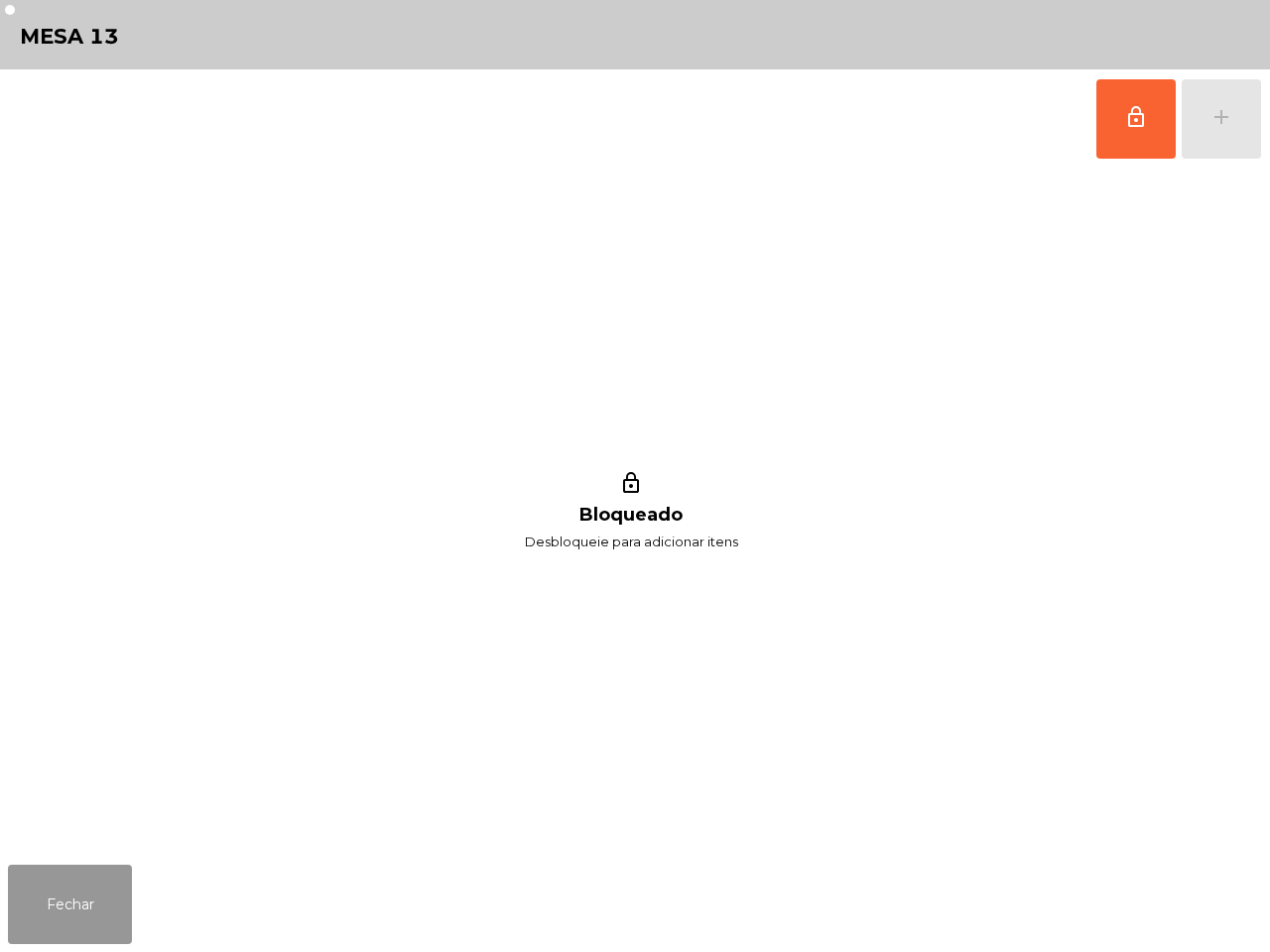
click at [67, 889] on button "Fechar" at bounding box center [70, 904] width 124 height 80
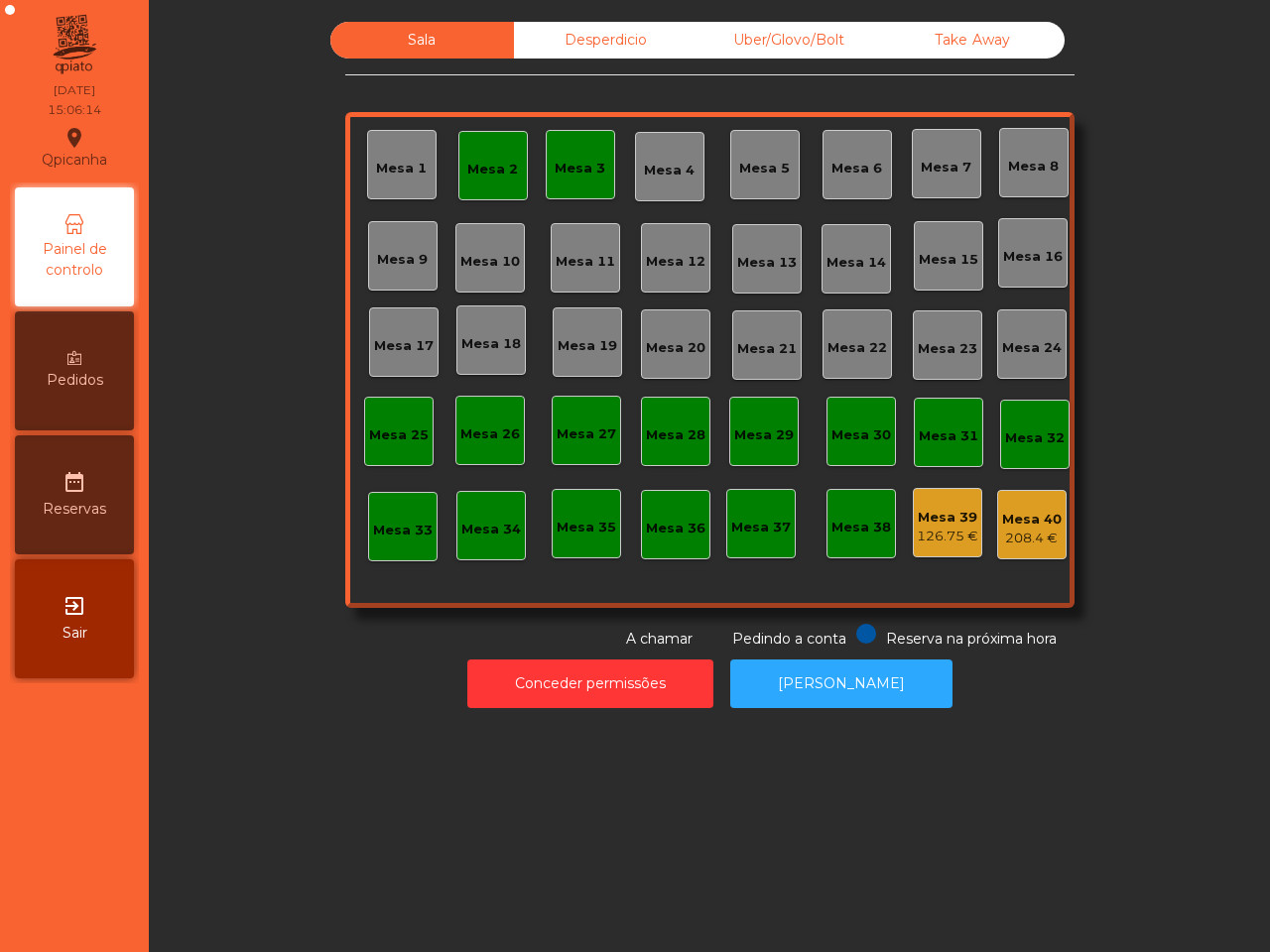
click at [488, 183] on div "Mesa 2" at bounding box center [493, 165] width 70 height 70
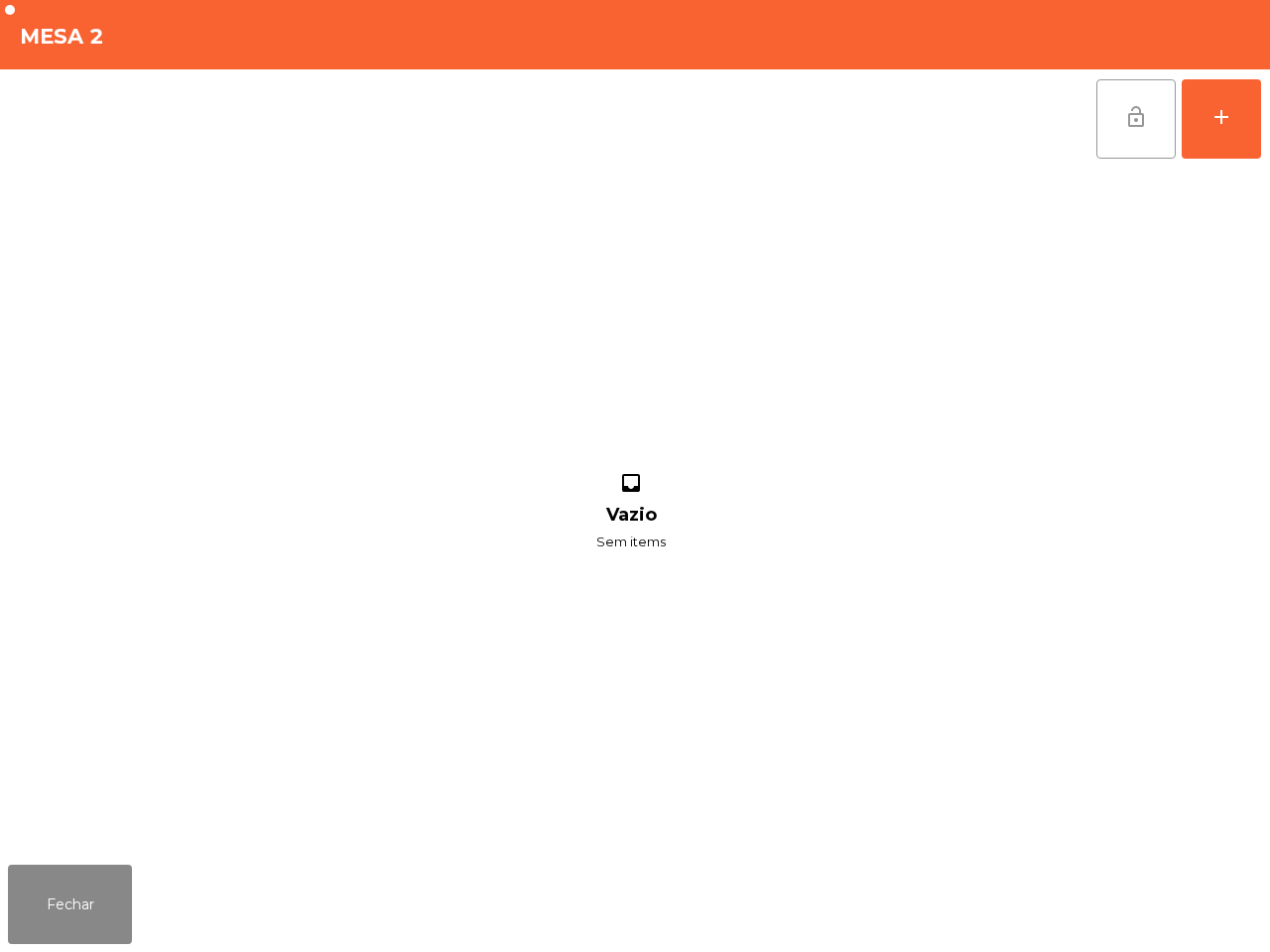
click at [1128, 133] on button "lock_open" at bounding box center [1137, 119] width 80 height 80
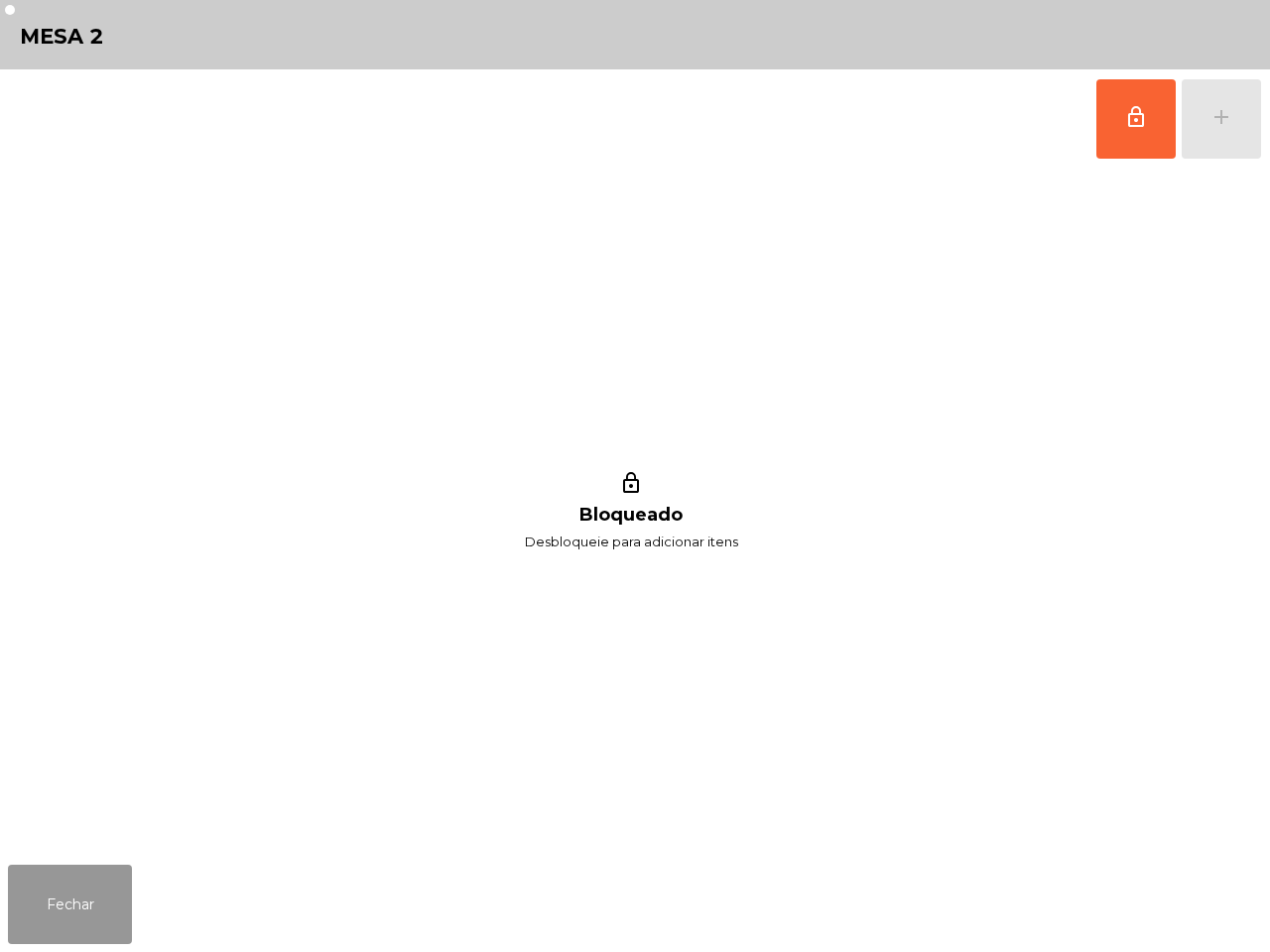
drag, startPoint x: 71, startPoint y: 908, endPoint x: 208, endPoint y: 772, distance: 193.0
click at [82, 899] on button "Fechar" at bounding box center [70, 904] width 124 height 80
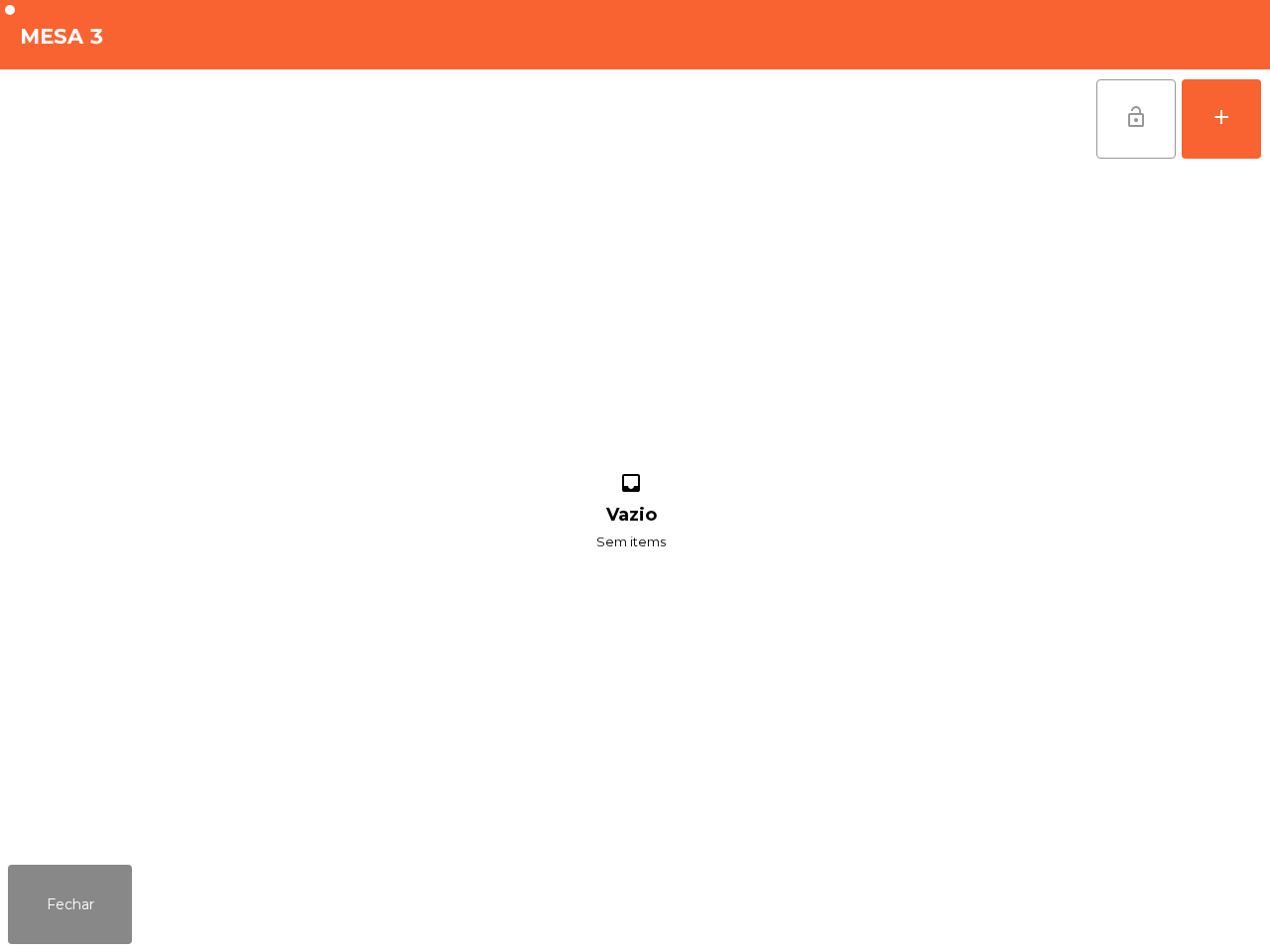
click at [1146, 113] on span "lock_open" at bounding box center [1136, 118] width 24 height 24
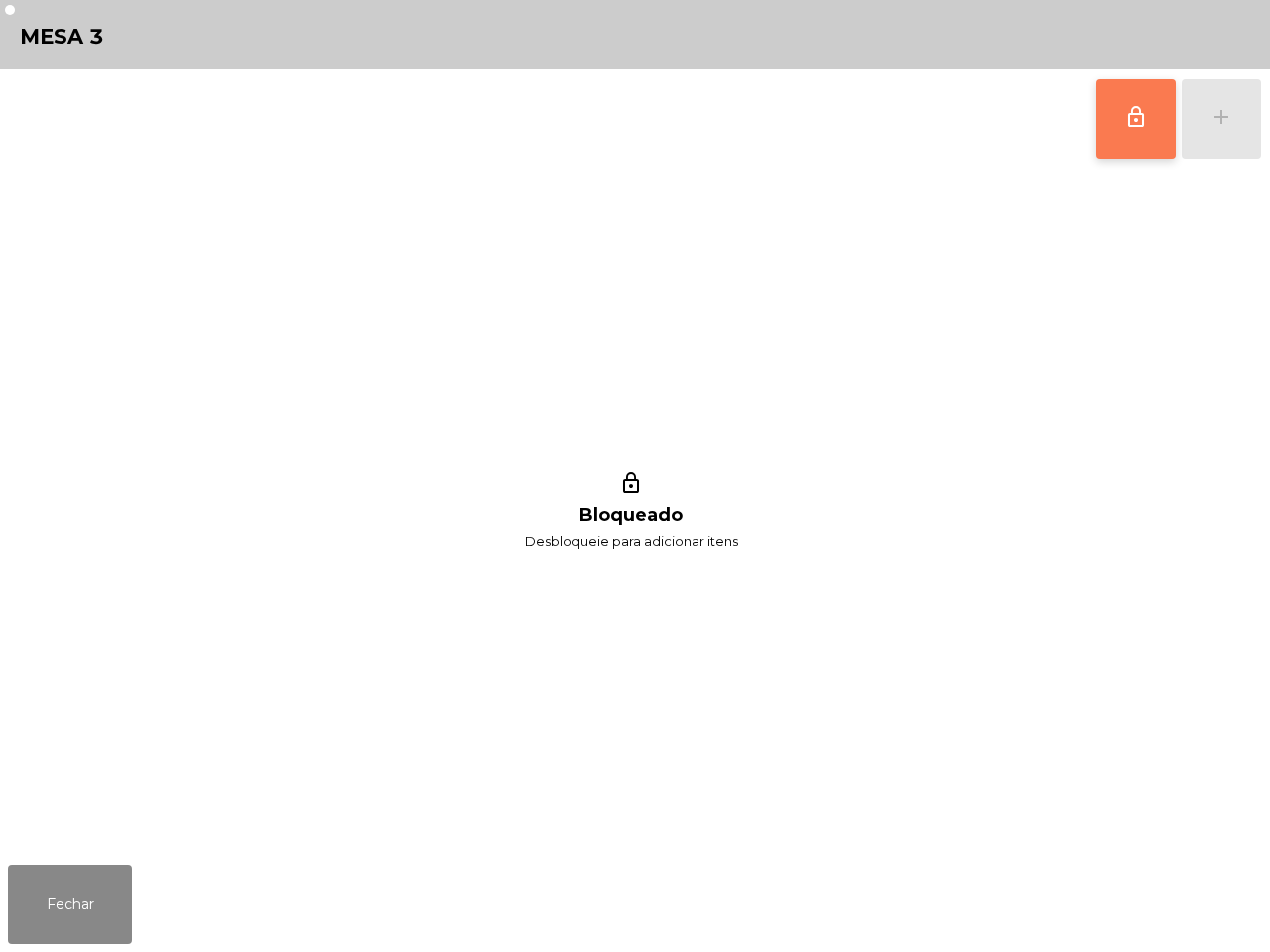
click at [163, 464] on div "lock_outline Bloqueado Desbloqueie para adicionar itens" at bounding box center [631, 512] width 1246 height 688
click at [46, 927] on button "Fechar" at bounding box center [70, 904] width 124 height 80
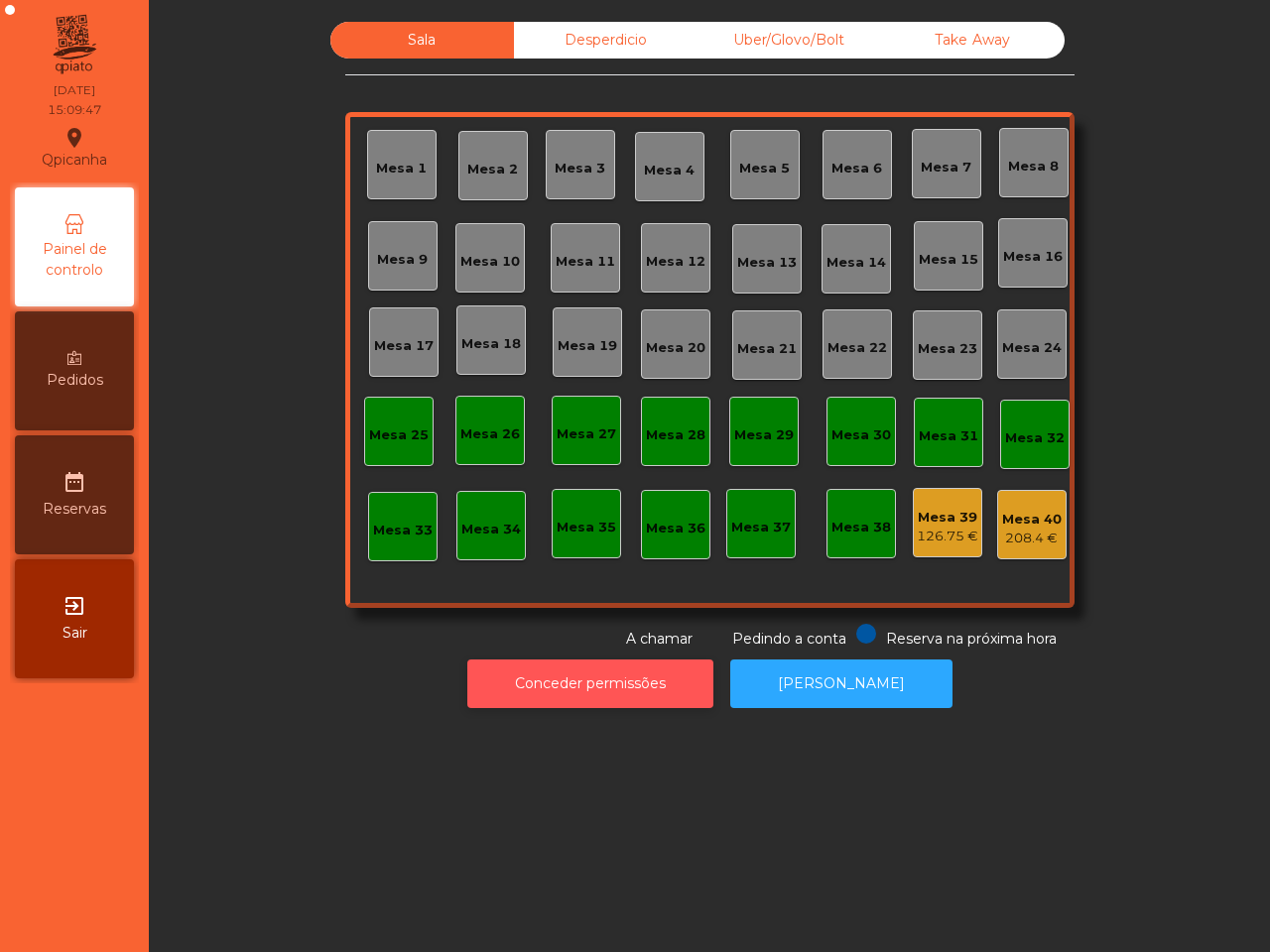
click at [612, 681] on button "Conceder permissões" at bounding box center [590, 683] width 246 height 49
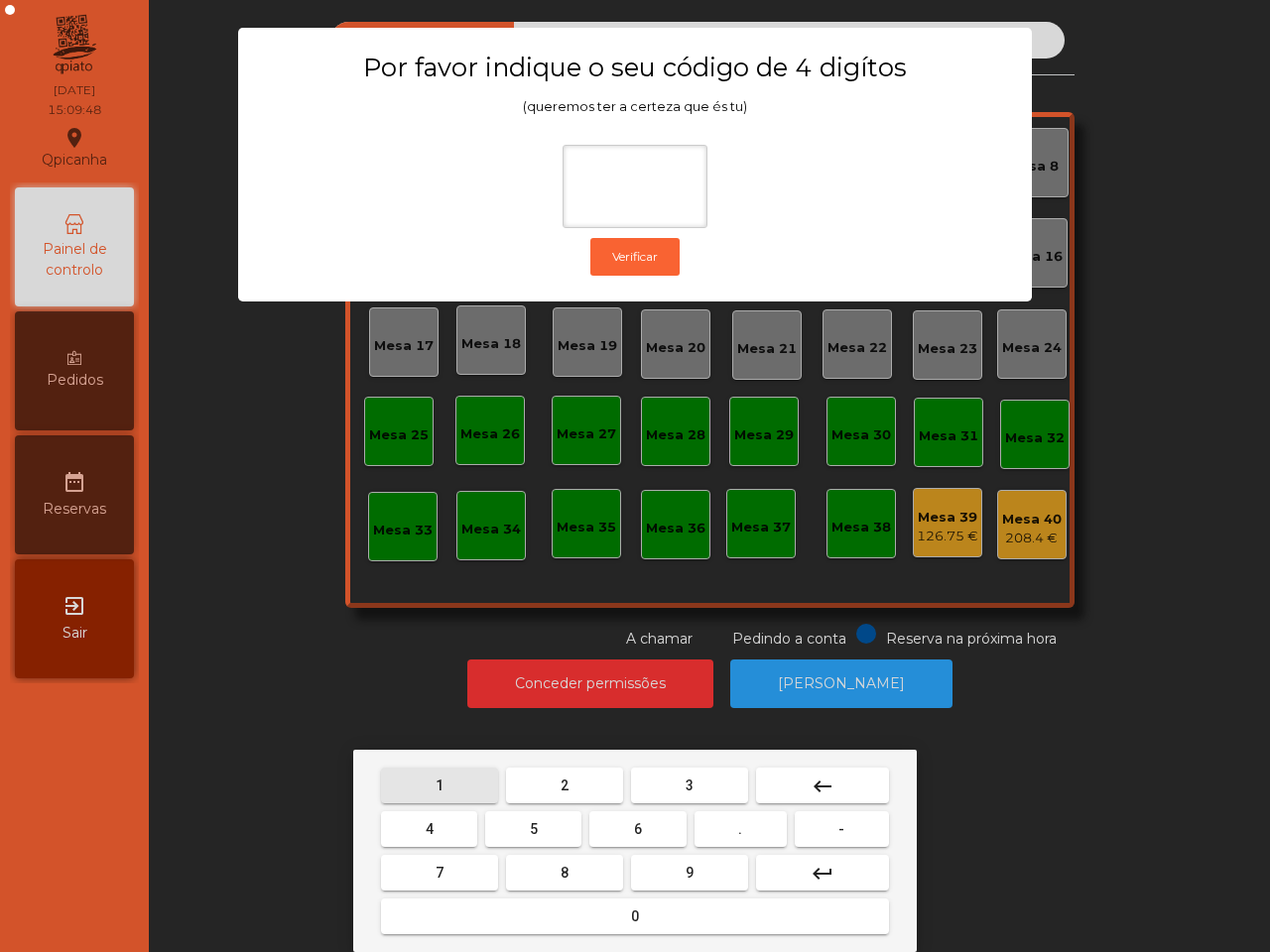
click at [432, 771] on button "1" at bounding box center [439, 786] width 118 height 36
drag, startPoint x: 677, startPoint y: 875, endPoint x: 641, endPoint y: 869, distance: 36.5
click at [680, 875] on button "9" at bounding box center [689, 873] width 118 height 36
click at [439, 821] on button "4" at bounding box center [428, 830] width 97 height 36
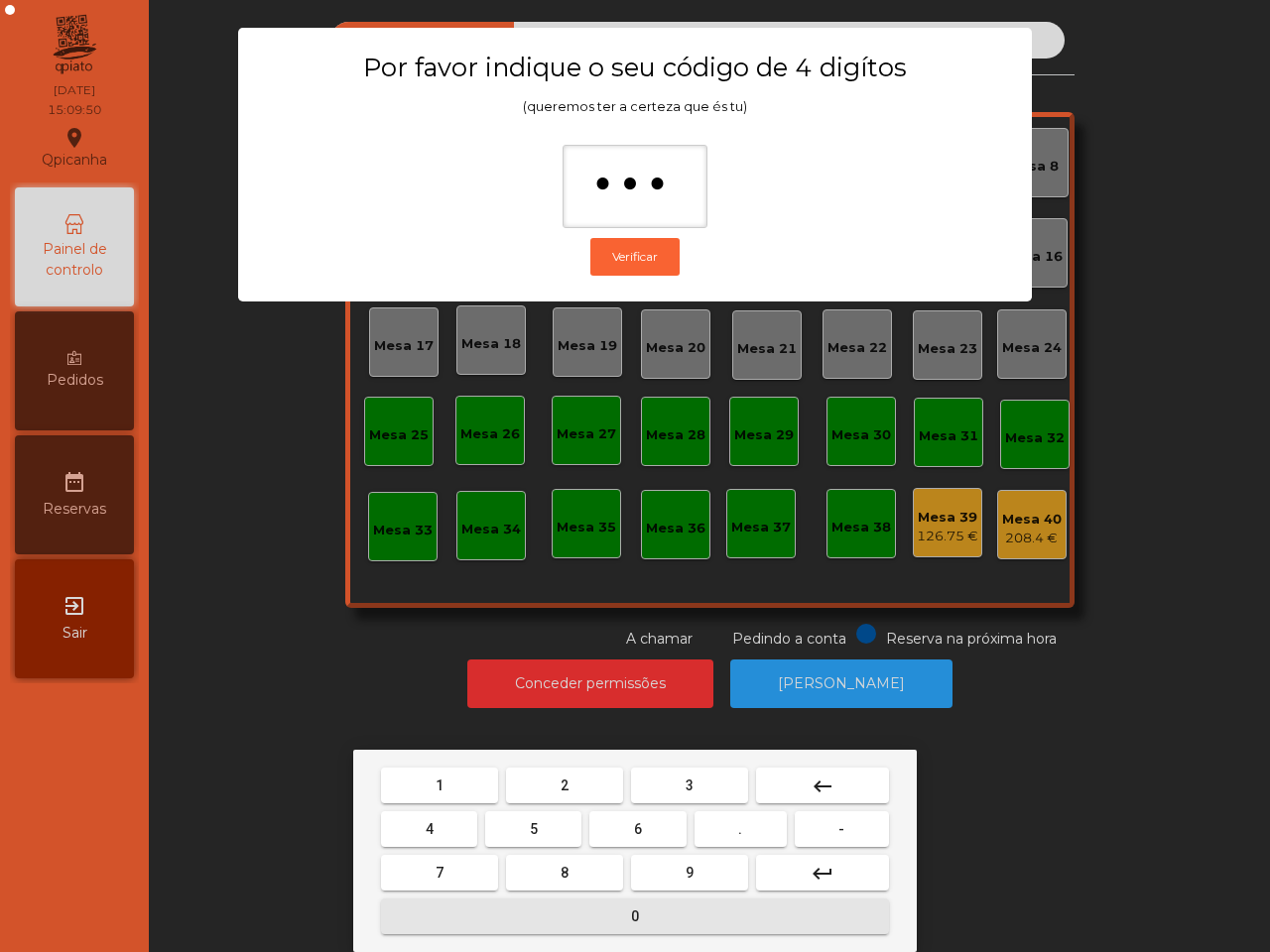
click at [519, 924] on button "0" at bounding box center [635, 916] width 508 height 36
type input "****"
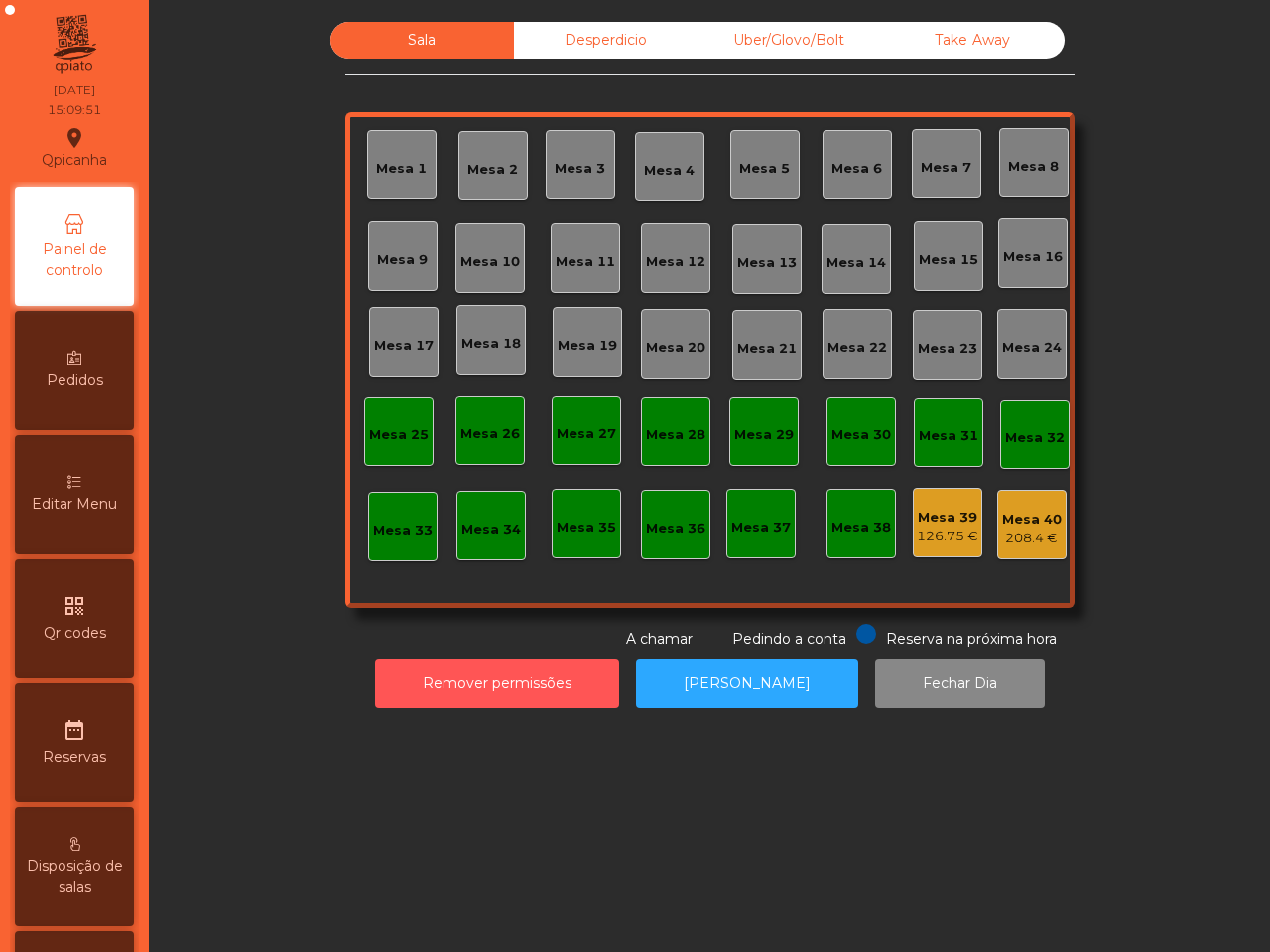
scroll to position [754, 0]
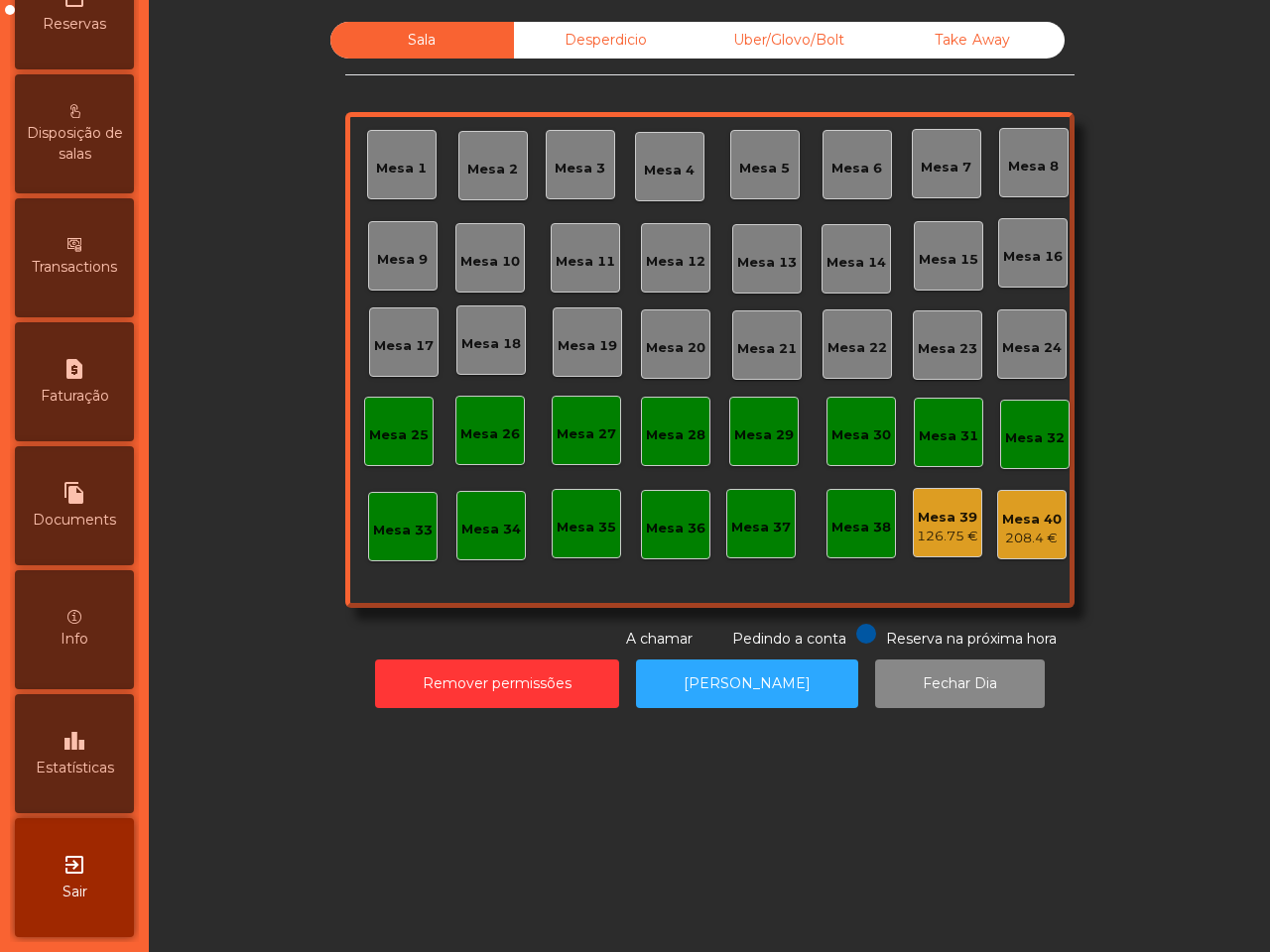
click at [111, 712] on div "leaderboard Estatísticas" at bounding box center [75, 754] width 120 height 119
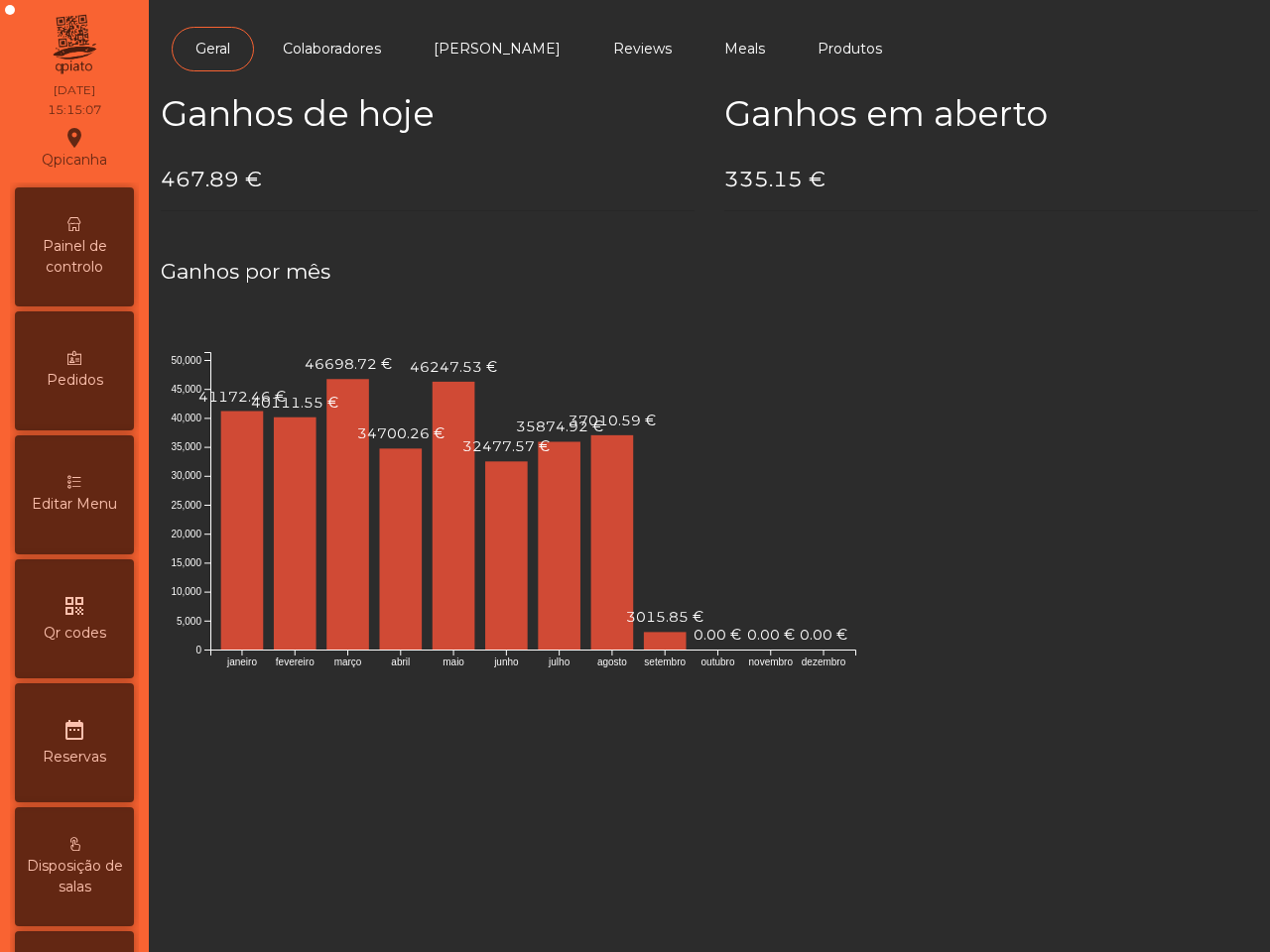
click at [81, 215] on div "Painel de controlo" at bounding box center [75, 247] width 120 height 119
